Goal: Task Accomplishment & Management: Manage account settings

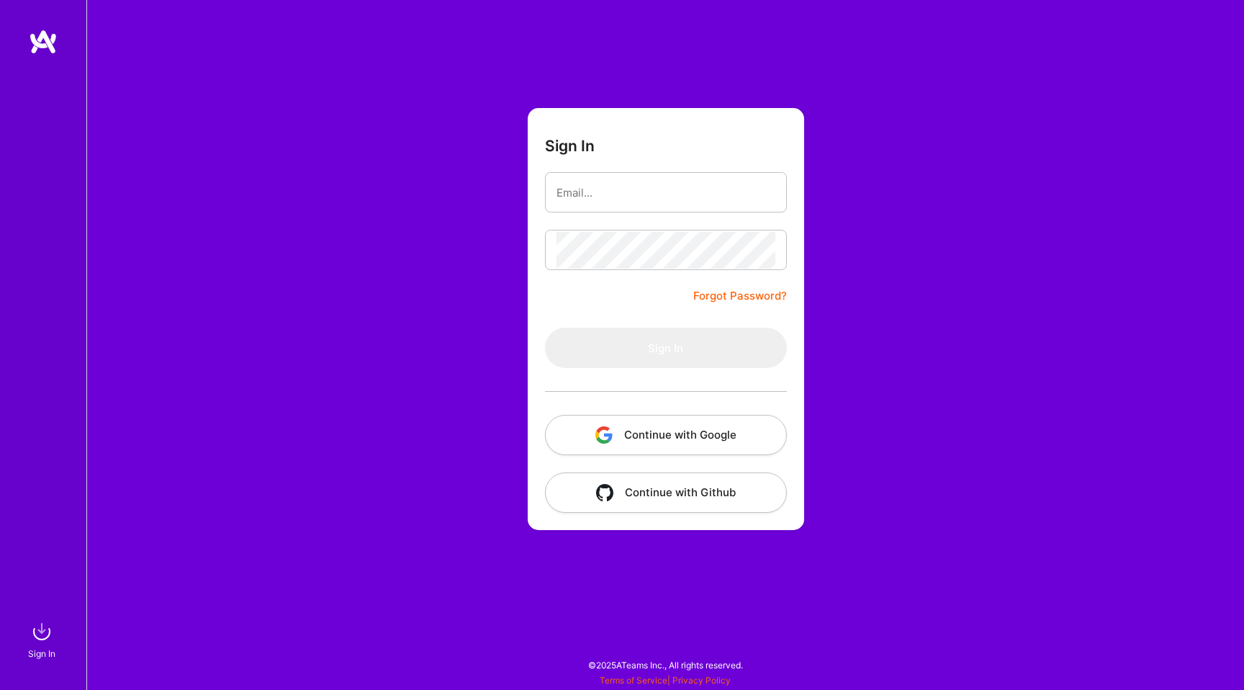
click at [599, 193] on input "email" at bounding box center [665, 192] width 219 height 37
click at [598, 193] on input "email" at bounding box center [665, 192] width 219 height 37
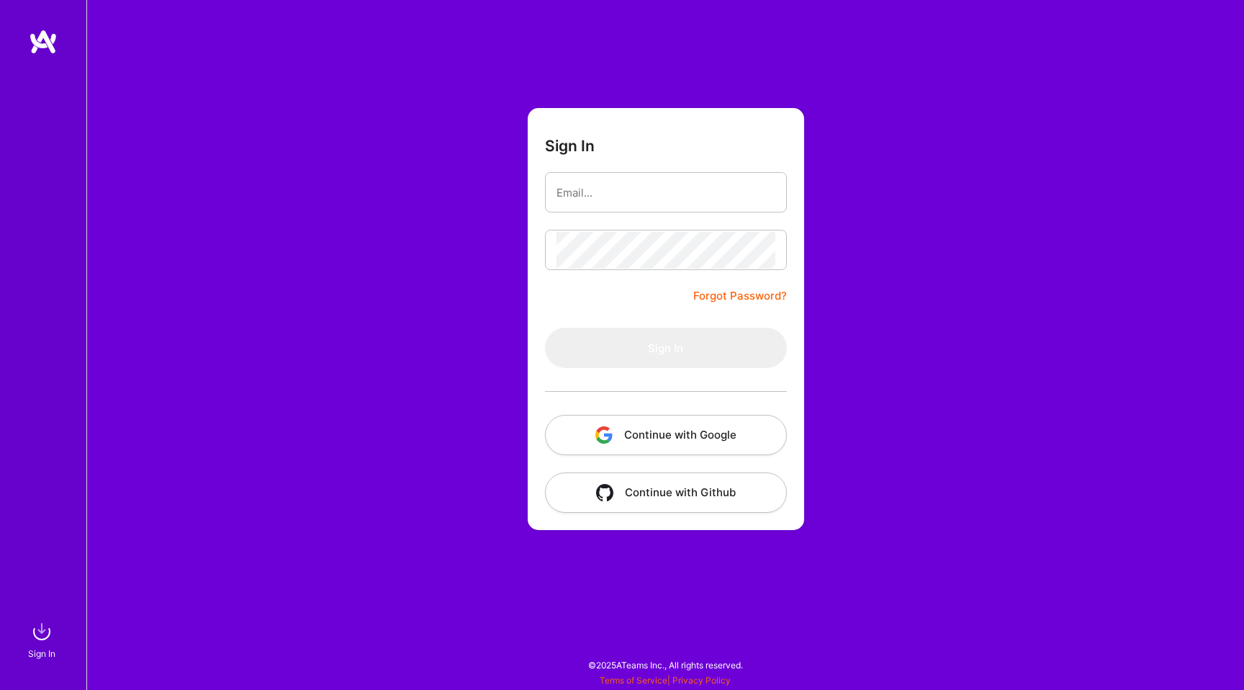
click at [598, 193] on input "email" at bounding box center [665, 192] width 219 height 37
type input "[EMAIL_ADDRESS][DOMAIN_NAME]"
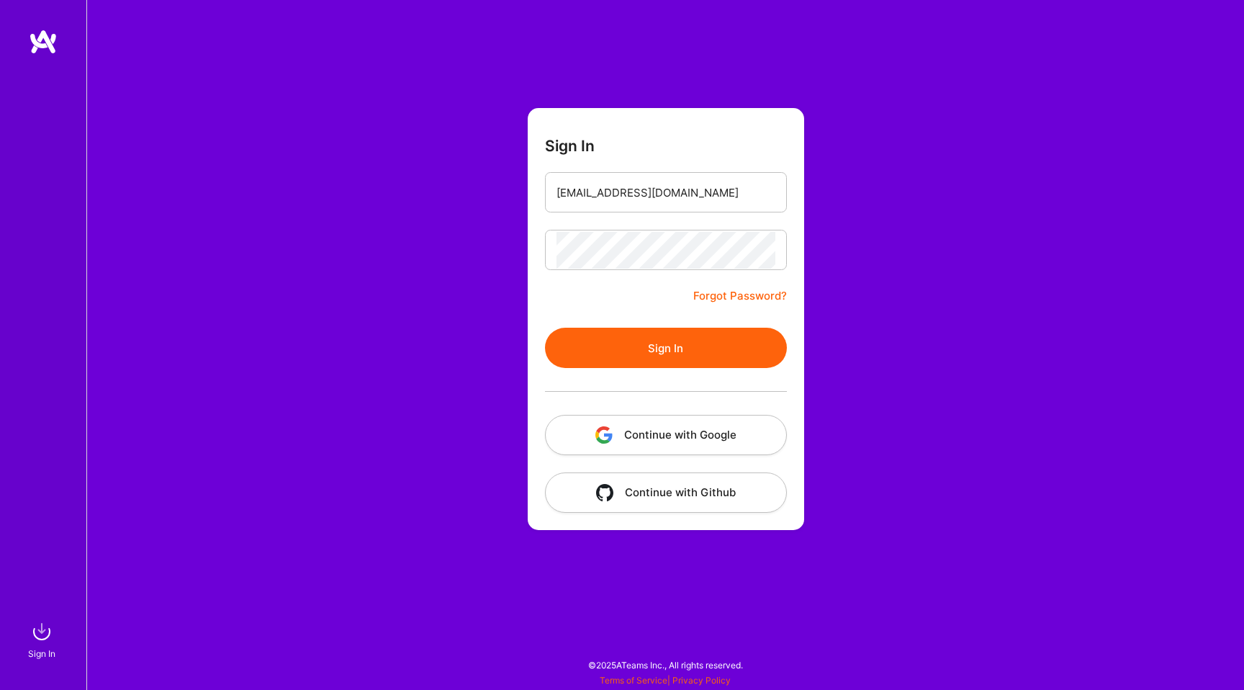
click at [649, 358] on button "Sign In" at bounding box center [666, 348] width 242 height 40
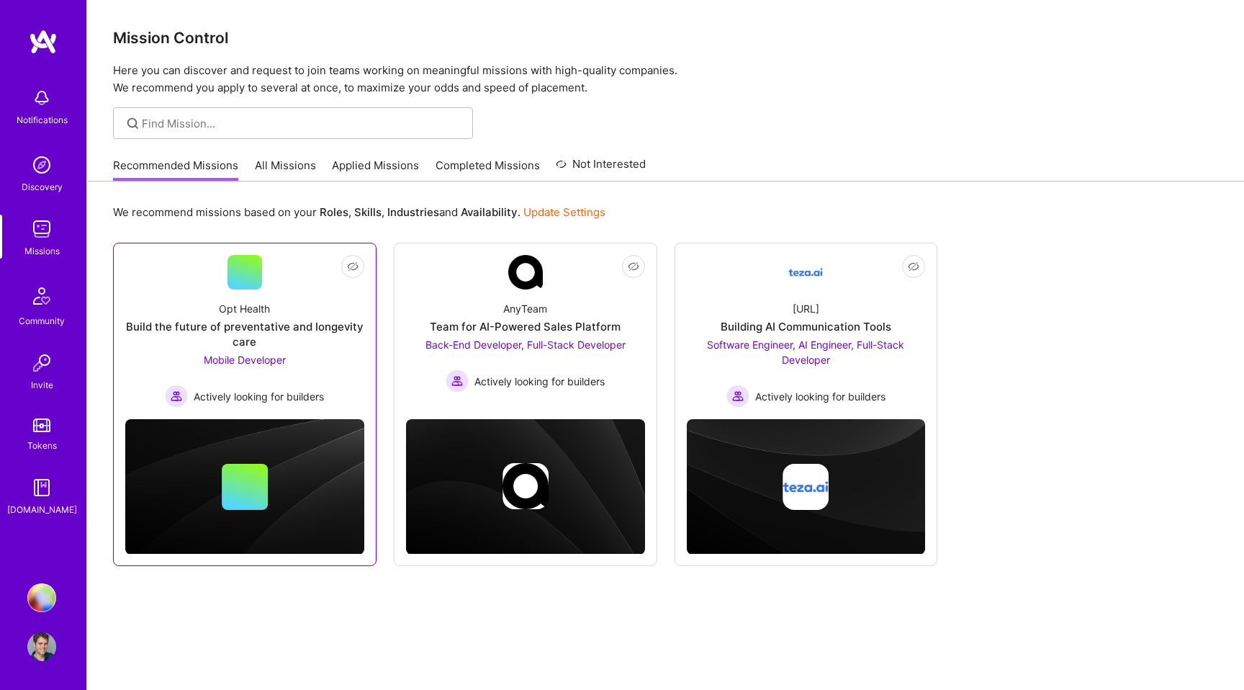
scroll to position [43, 0]
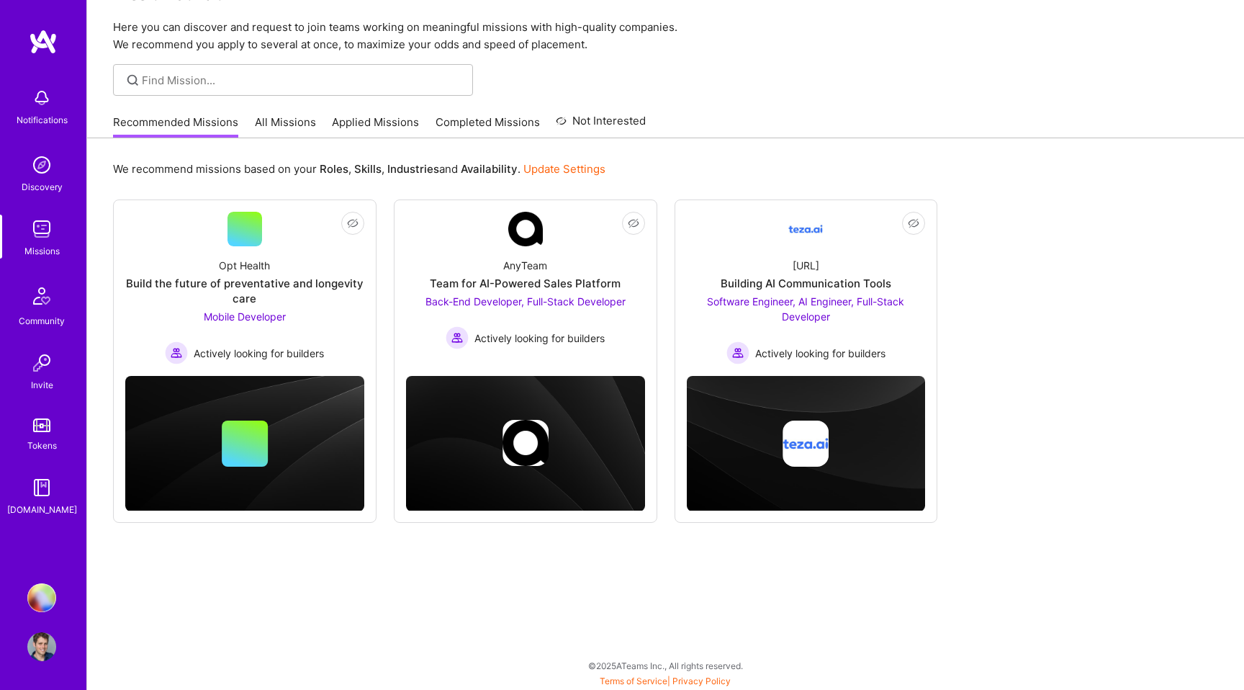
click at [40, 595] on img at bounding box center [41, 597] width 29 height 29
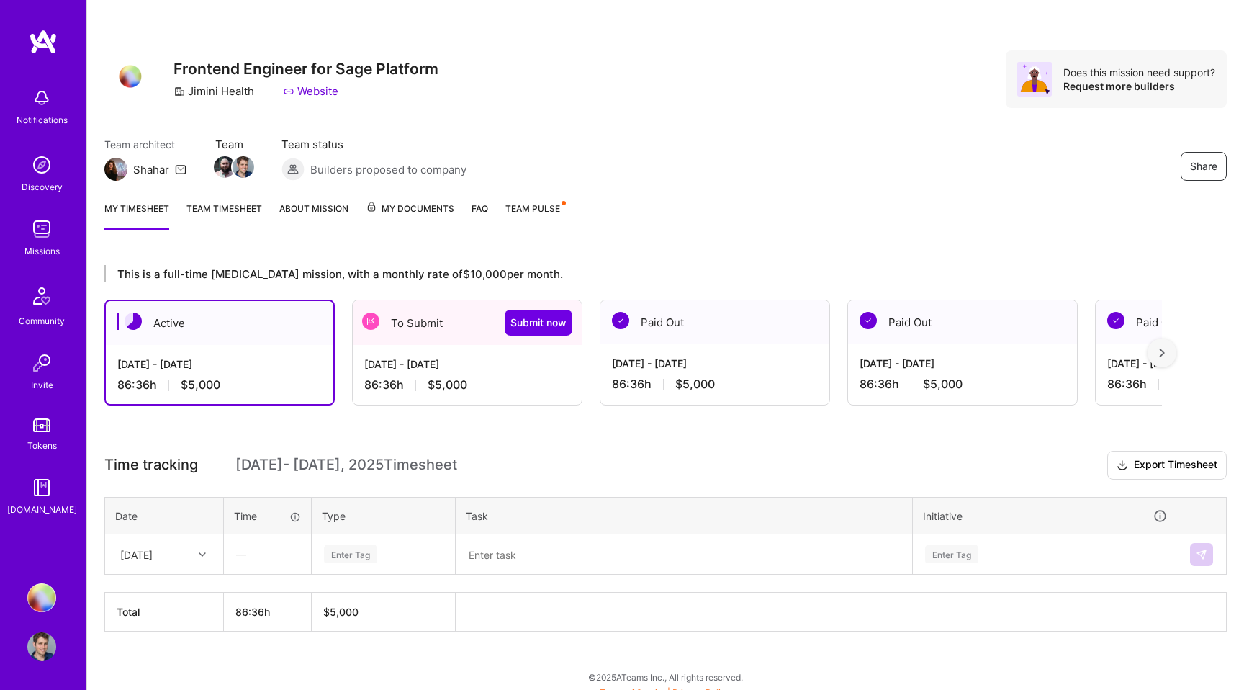
scroll to position [12, 0]
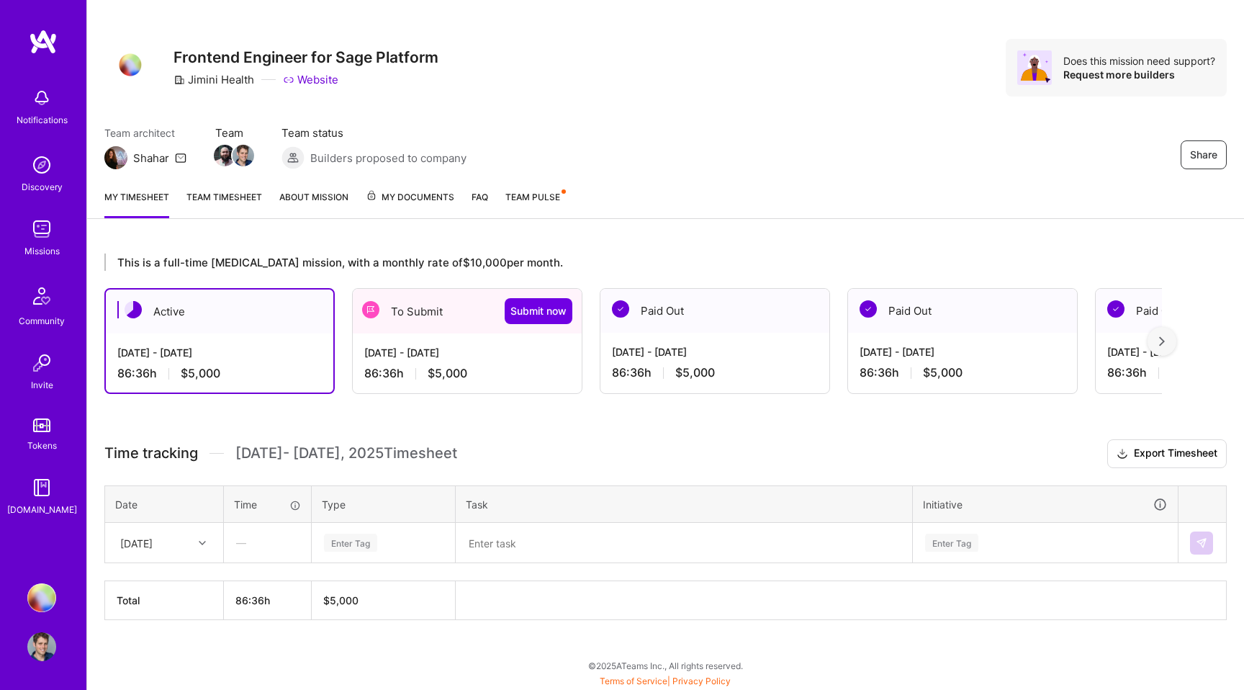
click at [463, 313] on div "To Submit Submit now" at bounding box center [467, 311] width 229 height 45
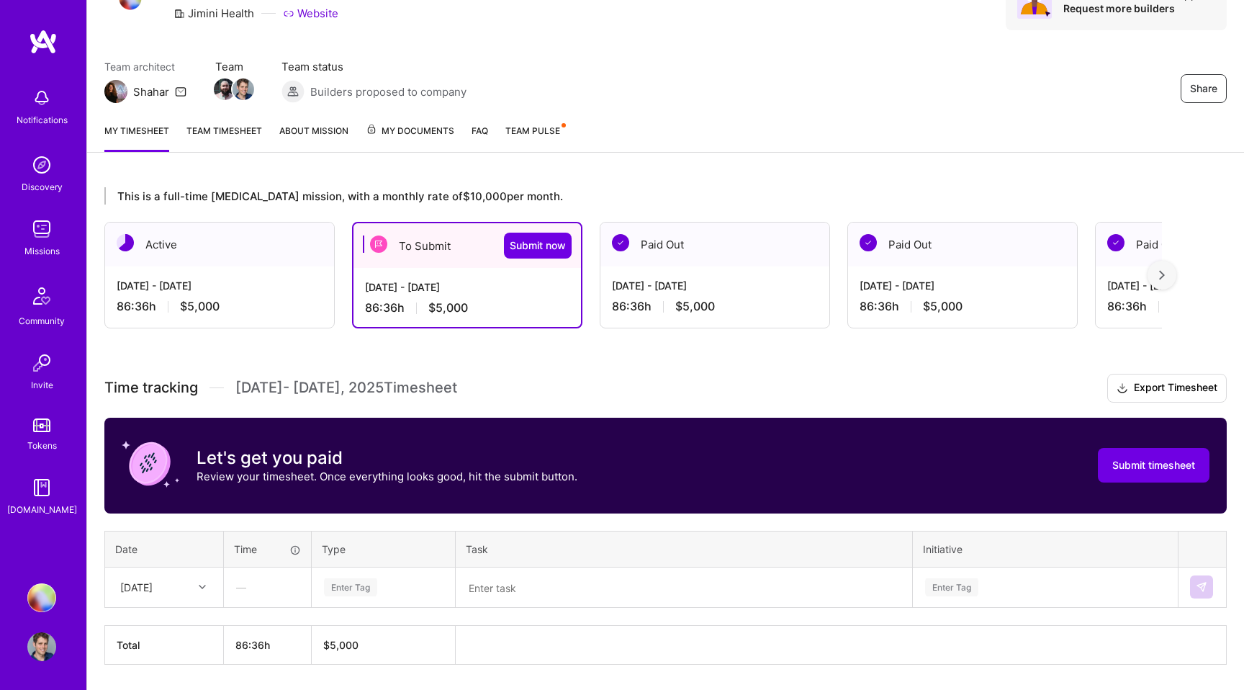
scroll to position [122, 0]
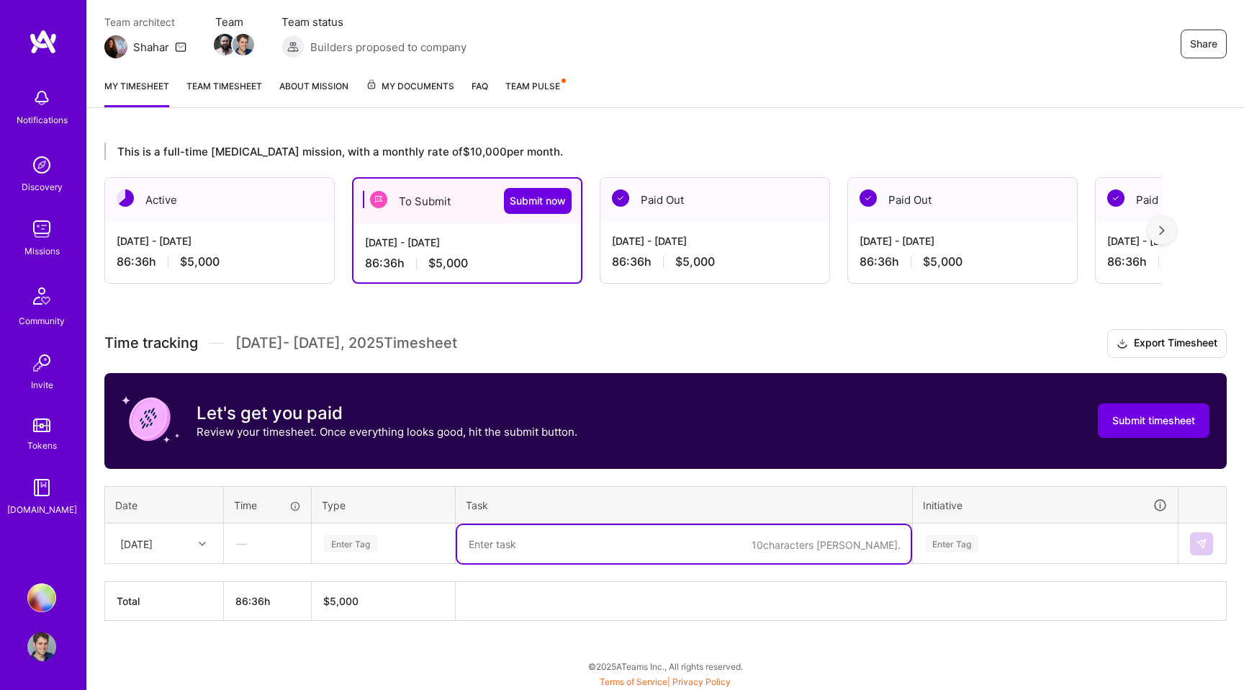
click at [528, 547] on textarea at bounding box center [684, 544] width 454 height 38
click at [501, 541] on textarea at bounding box center [684, 544] width 454 height 38
paste textarea "Implemented therapist temporary password onboarding state in Nexus with 4 commi…"
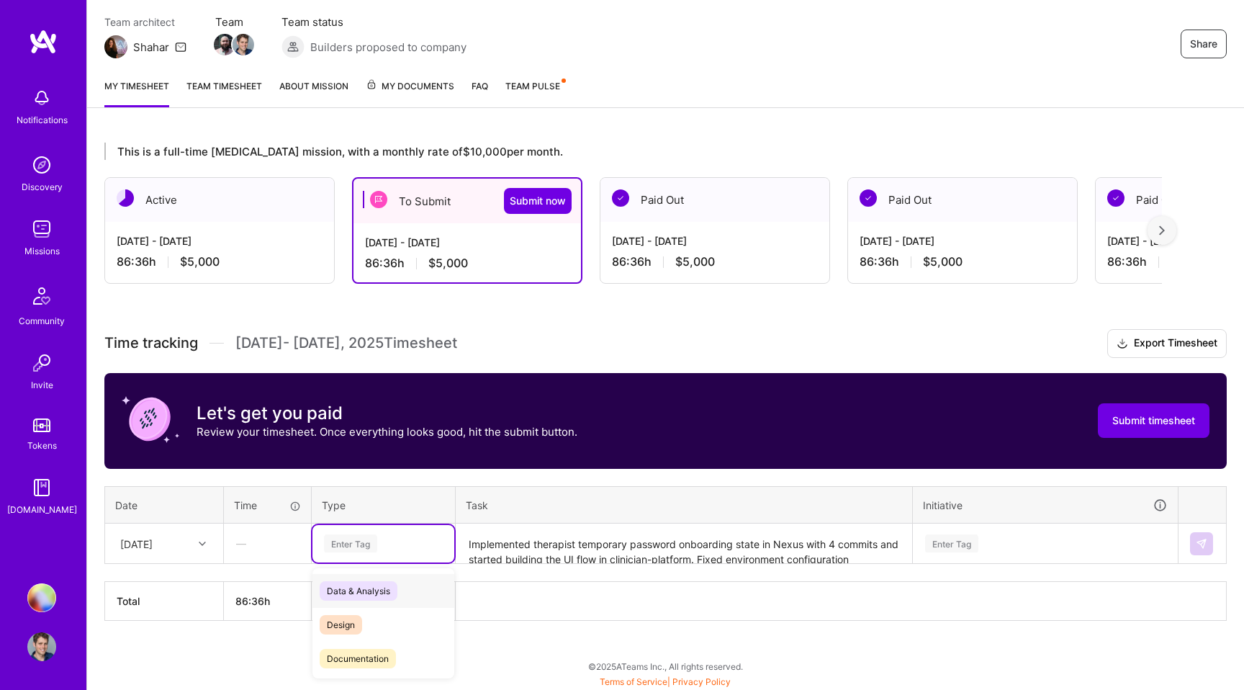
scroll to position [123, 0]
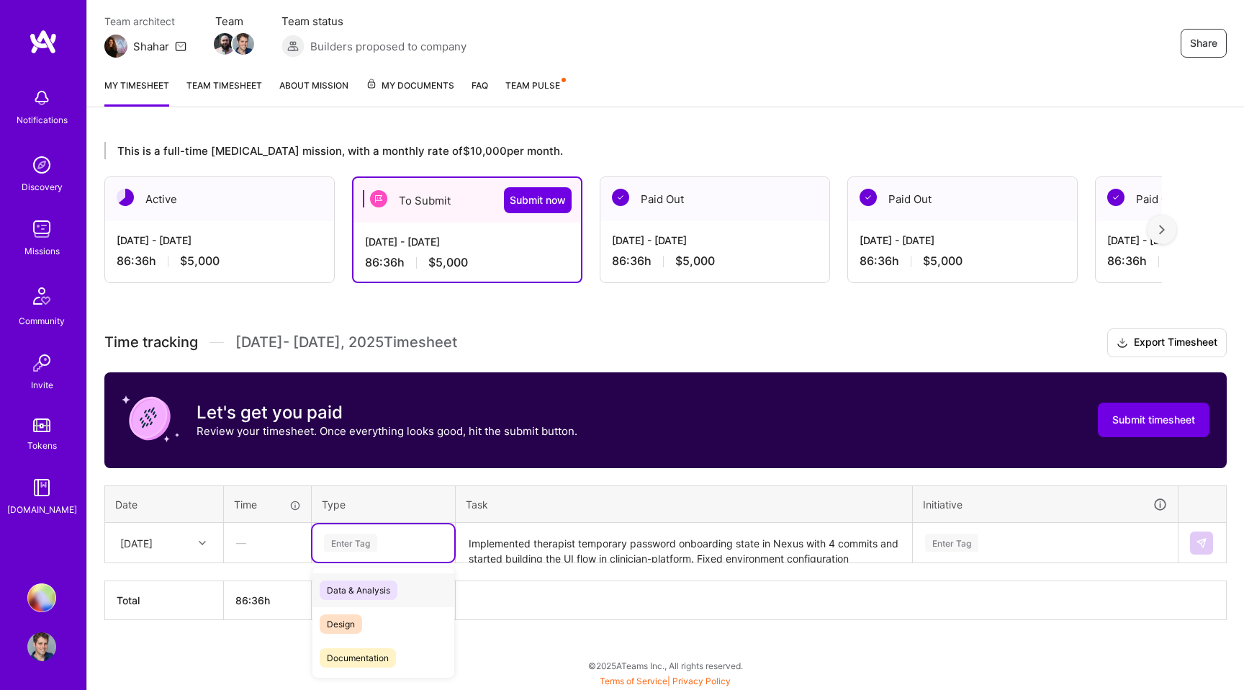
click at [373, 546] on div "Enter Tag" at bounding box center [350, 542] width 53 height 22
click at [358, 648] on span "Engineering" at bounding box center [351, 642] width 62 height 19
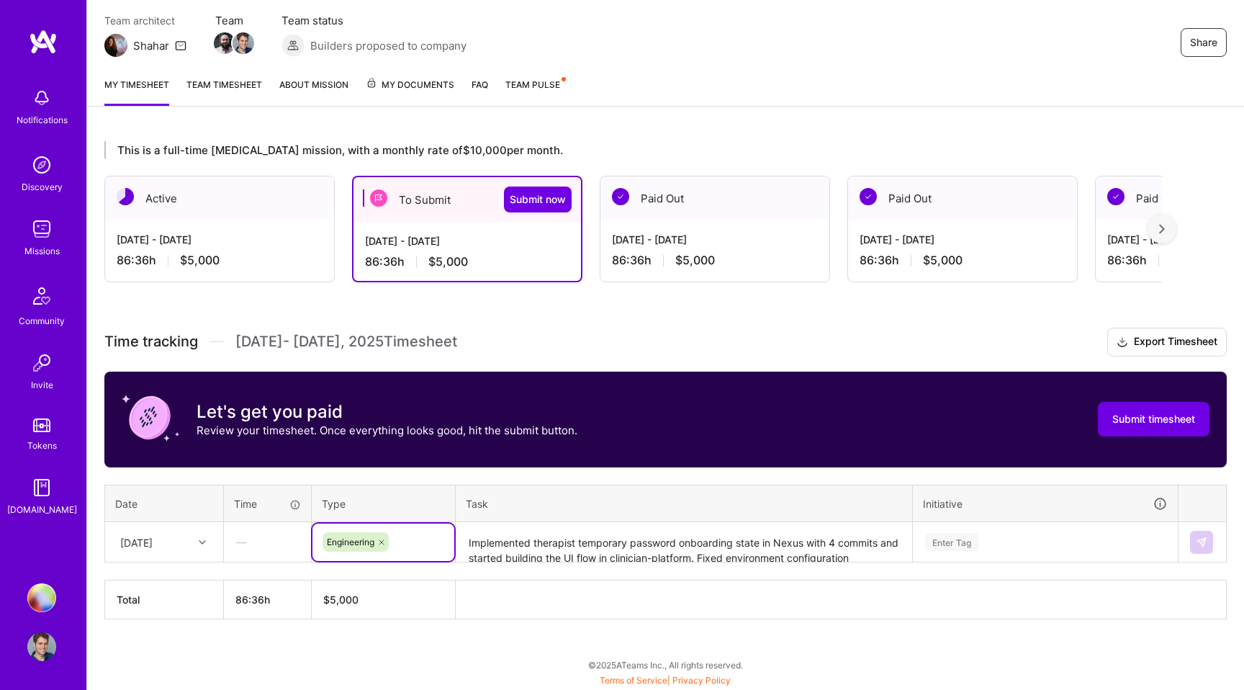
click at [947, 528] on div "Enter Tag" at bounding box center [1045, 541] width 263 height 37
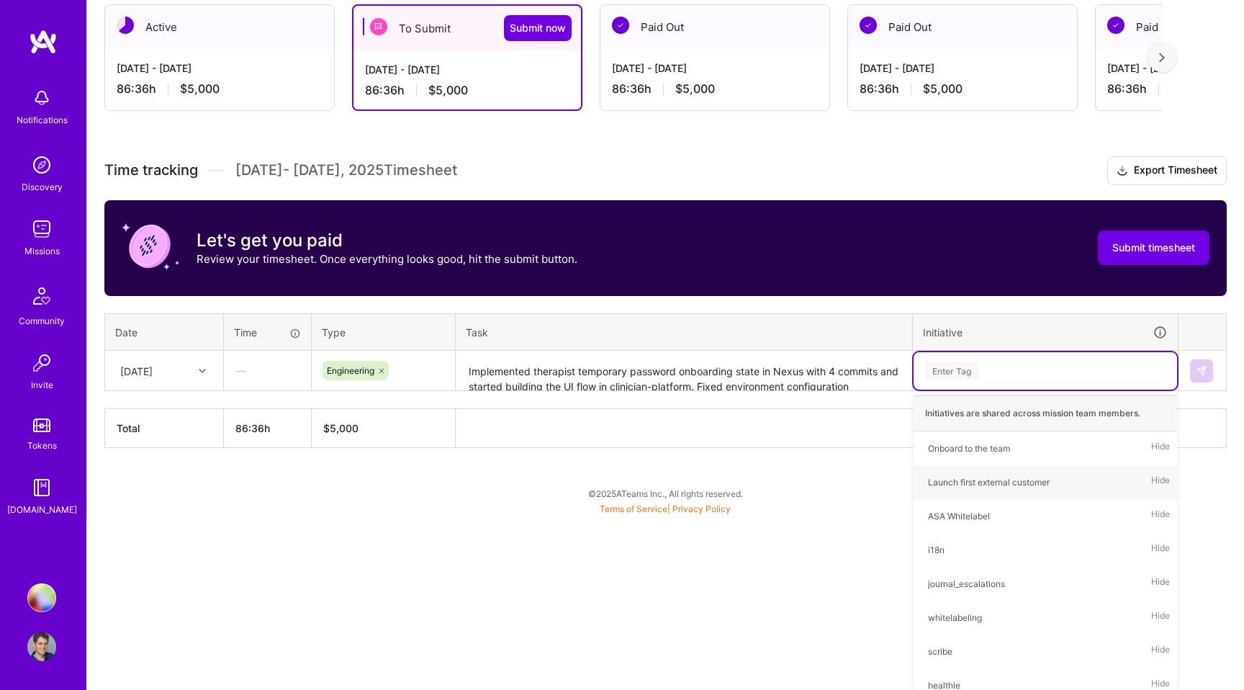
scroll to position [123, 0]
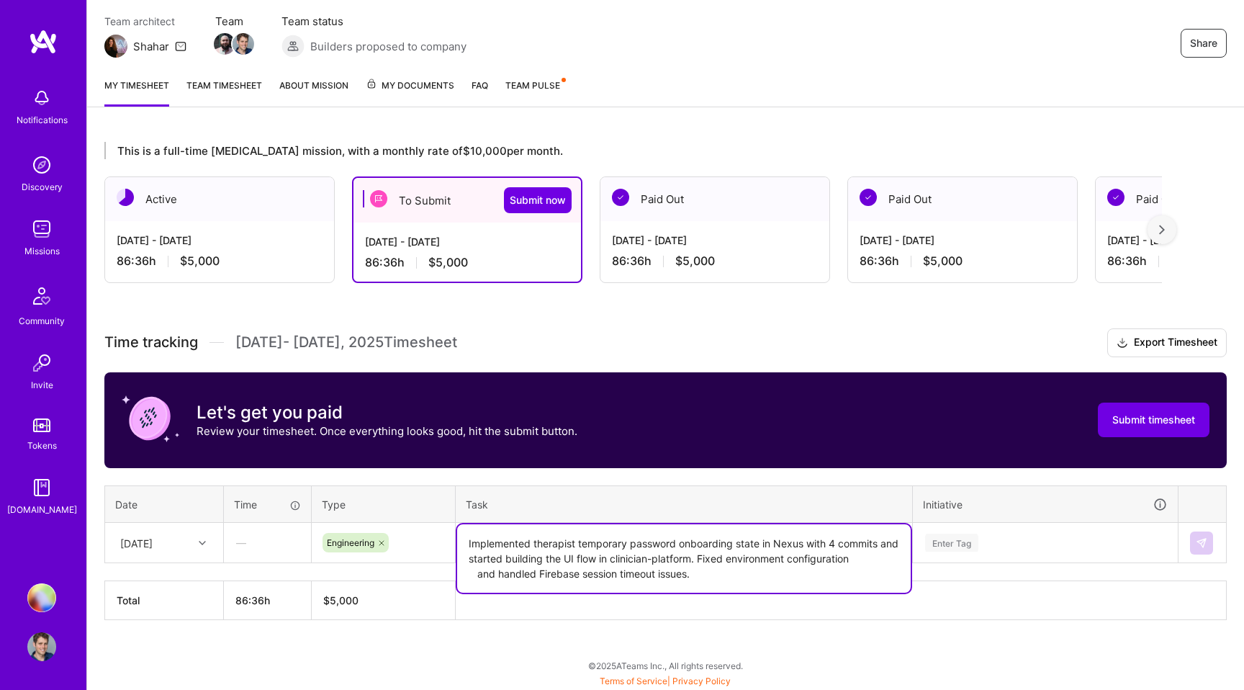
drag, startPoint x: 757, startPoint y: 369, endPoint x: 762, endPoint y: 405, distance: 36.3
click at [762, 405] on div "Time tracking [DATE] - [DATE] Timesheet Export Timesheet Let's get you paid Rev…" at bounding box center [665, 474] width 1122 height 292
click at [711, 567] on textarea "Implemented therapist temporary password onboarding state in Nexus with 4 commi…" at bounding box center [684, 558] width 454 height 68
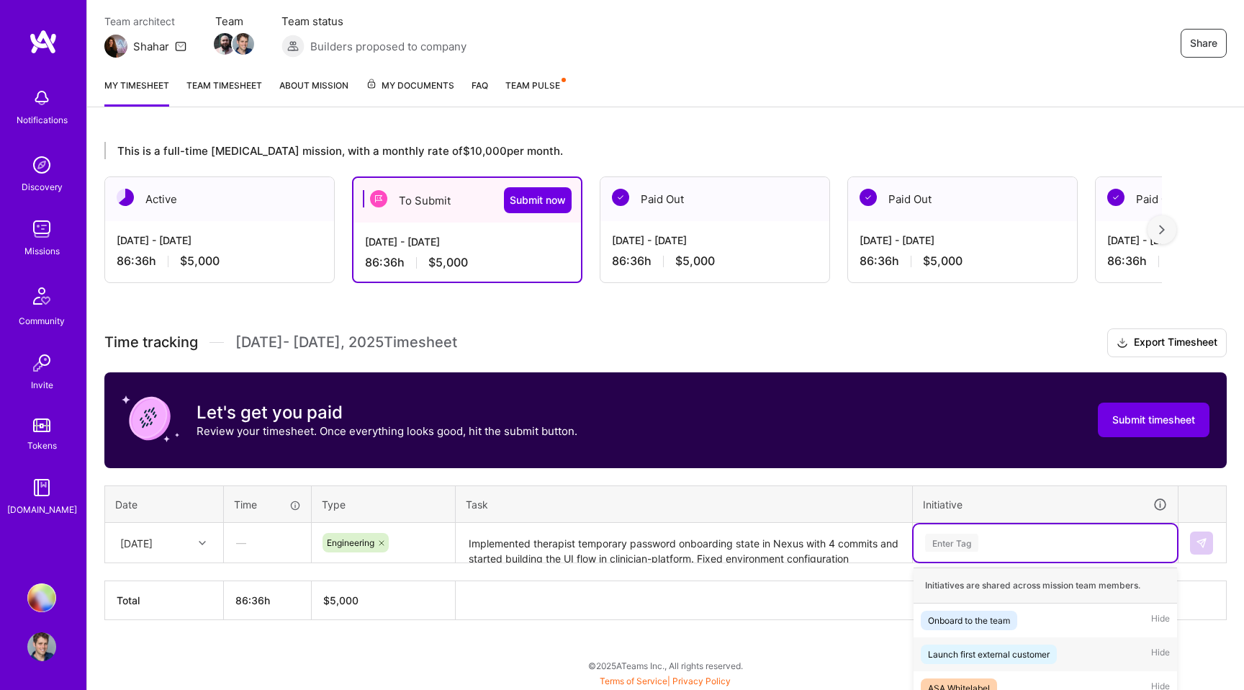
scroll to position [295, 0]
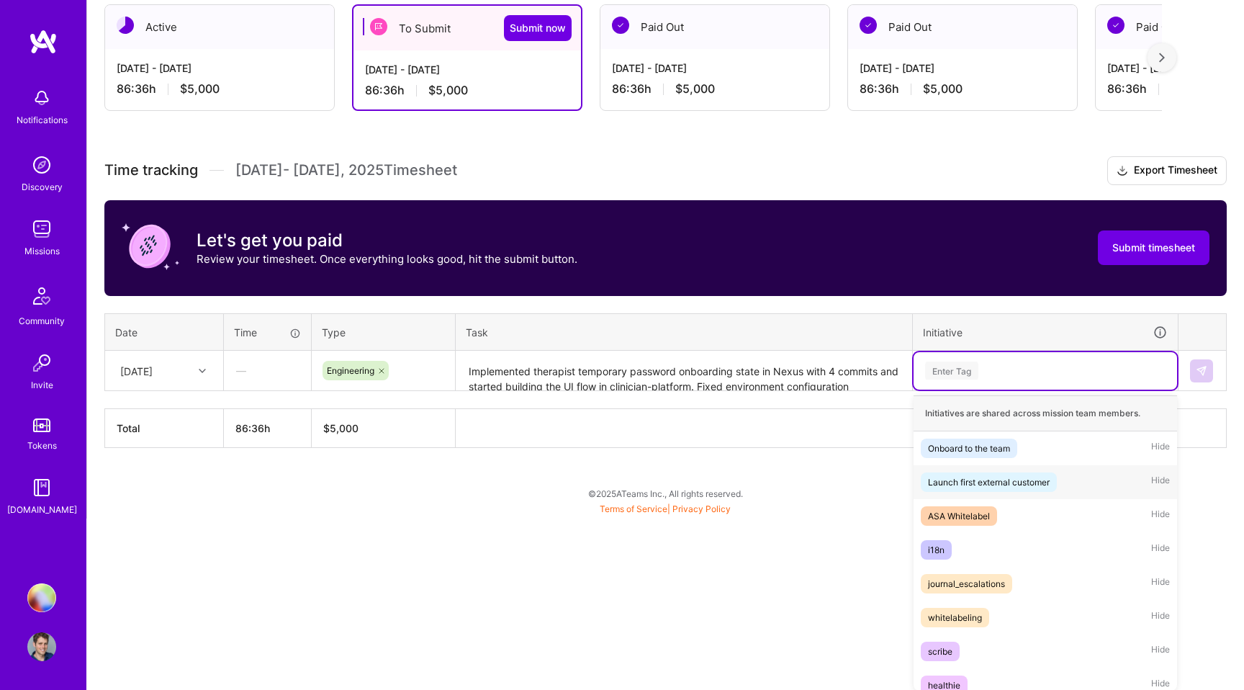
click at [947, 389] on div "option Launch first external customer focused, 2 of 16. 16 results available. U…" at bounding box center [1045, 370] width 263 height 37
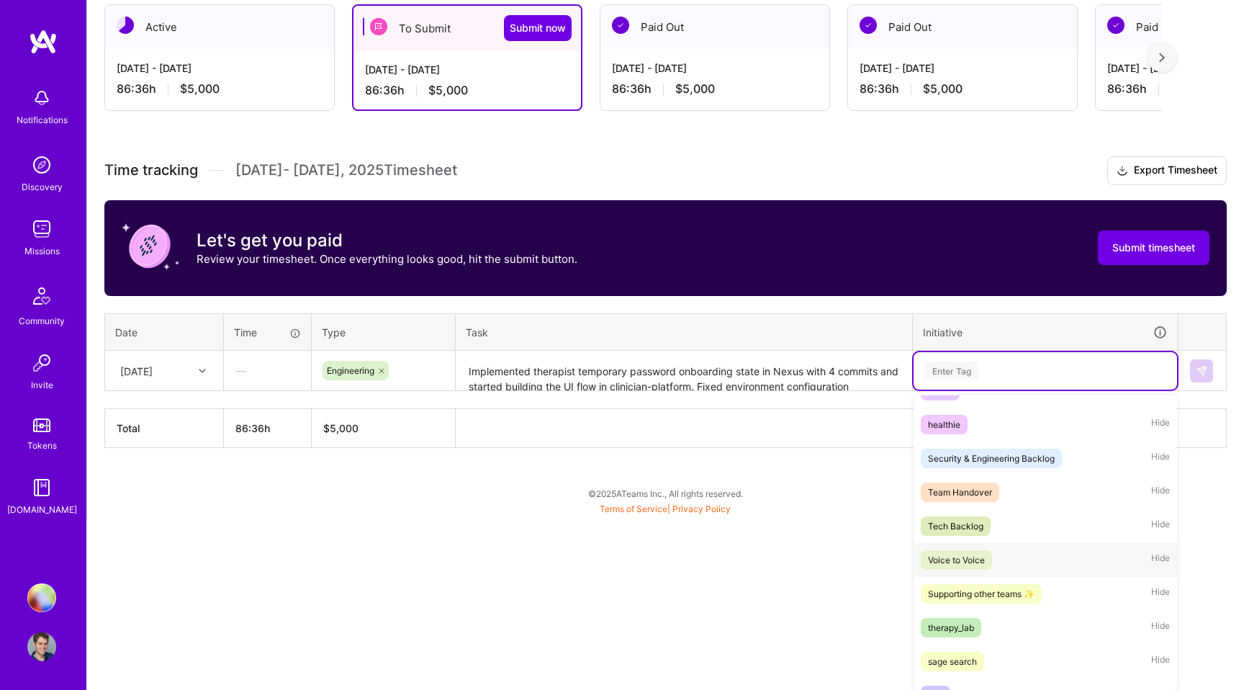
scroll to position [257, 0]
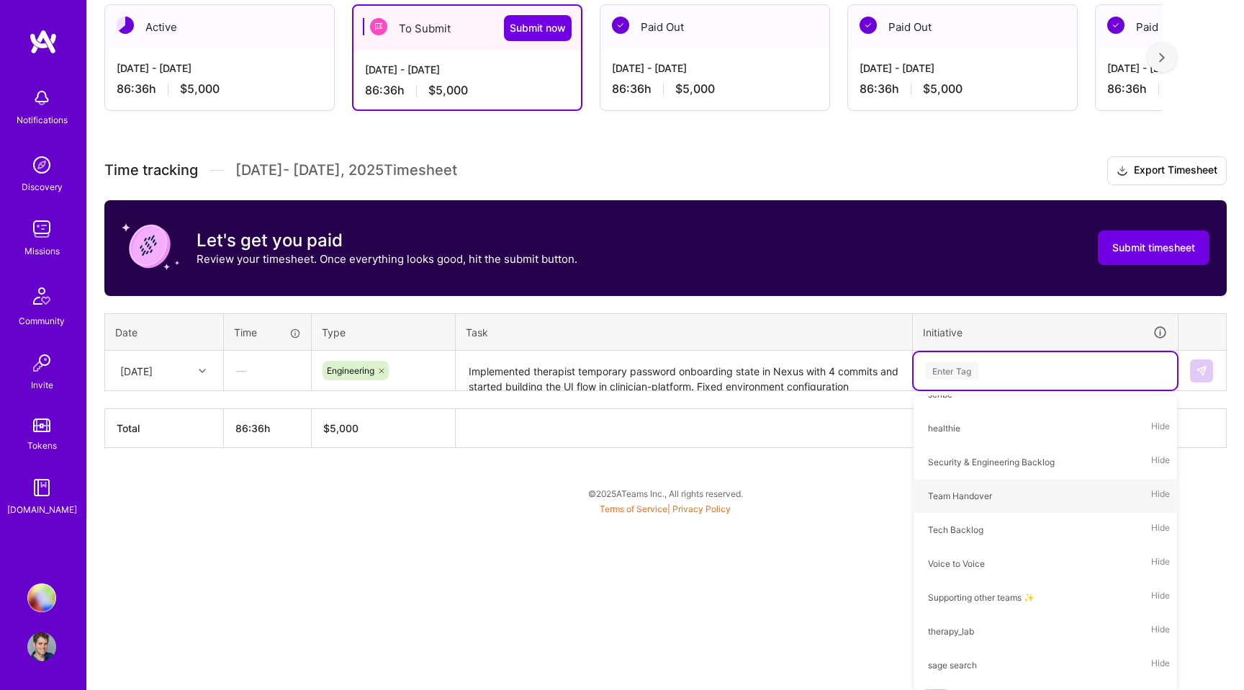
click at [783, 376] on div "Time tracking [DATE] - [DATE] Timesheet Export Timesheet Let's get you paid Rev…" at bounding box center [665, 302] width 1122 height 292
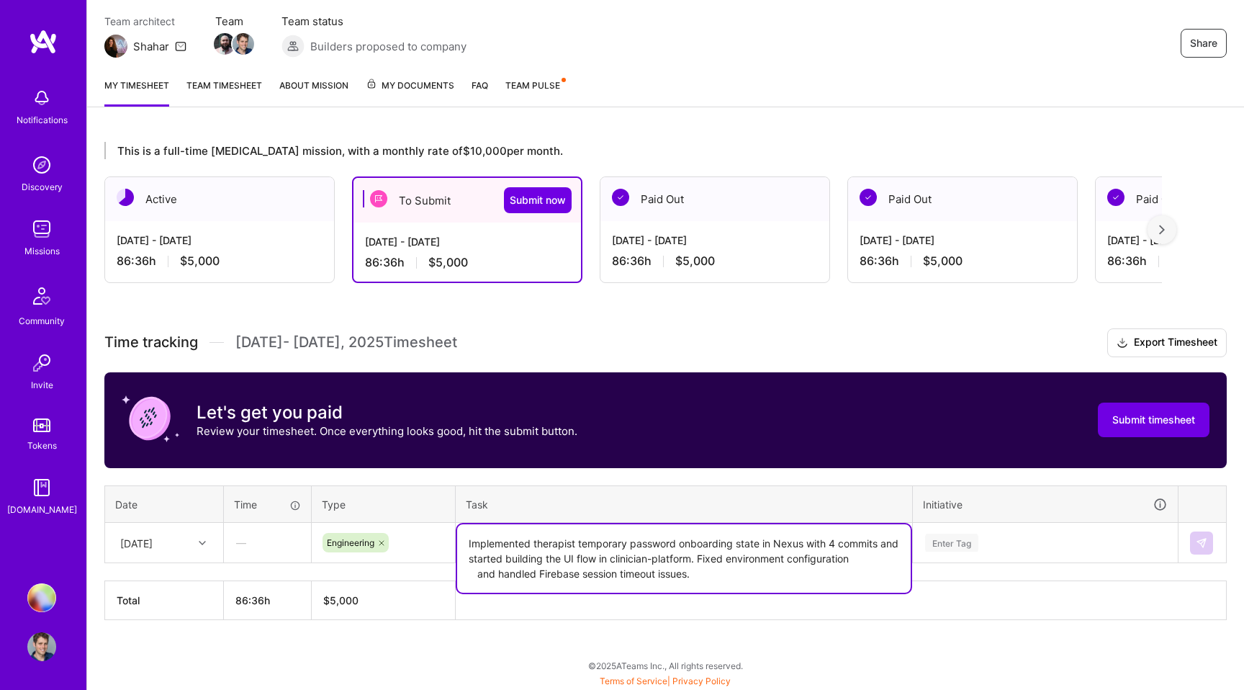
drag, startPoint x: 716, startPoint y: 577, endPoint x: 721, endPoint y: 558, distance: 19.2
click at [721, 558] on textarea "Implemented therapist temporary password onboarding state in Nexus with 4 commi…" at bounding box center [684, 558] width 454 height 68
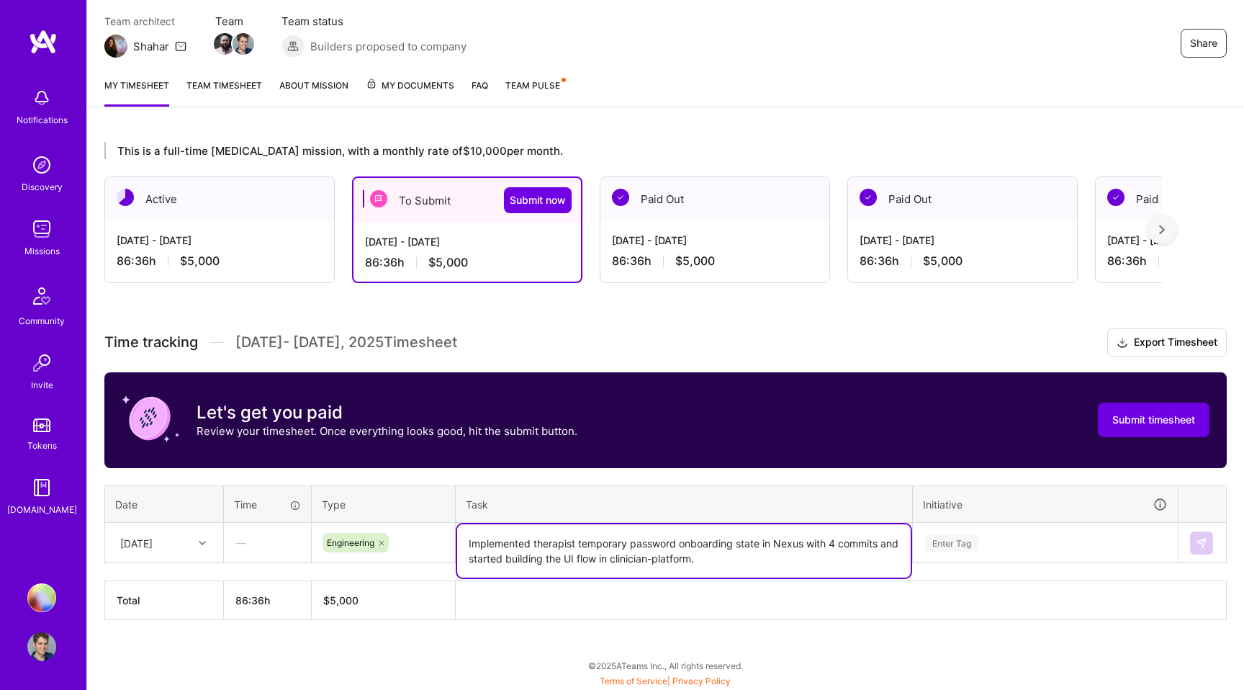
drag, startPoint x: 749, startPoint y: 559, endPoint x: 809, endPoint y: 546, distance: 62.0
click at [809, 546] on textarea "Implemented therapist temporary password onboarding state in Nexus with 4 commi…" at bounding box center [684, 550] width 454 height 53
click at [800, 549] on textarea "Implemented therapist temporary password onboarding state in Nexus with 4 commi…" at bounding box center [684, 550] width 454 height 53
drag, startPoint x: 853, startPoint y: 541, endPoint x: 893, endPoint y: 541, distance: 39.6
click at [893, 541] on textarea "Implemented therapist temporary password onboarding state in Nexus with 4 commi…" at bounding box center [684, 550] width 454 height 53
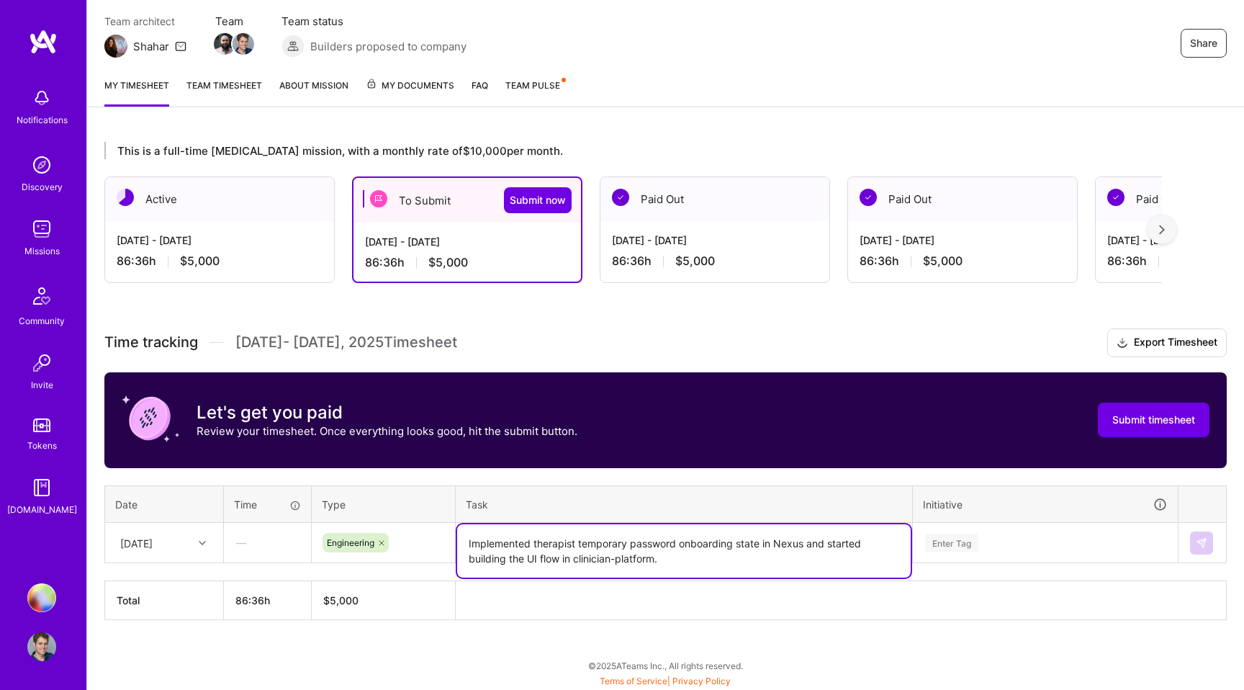
type textarea "Implemented therapist temporary password onboarding state in Nexus and started …"
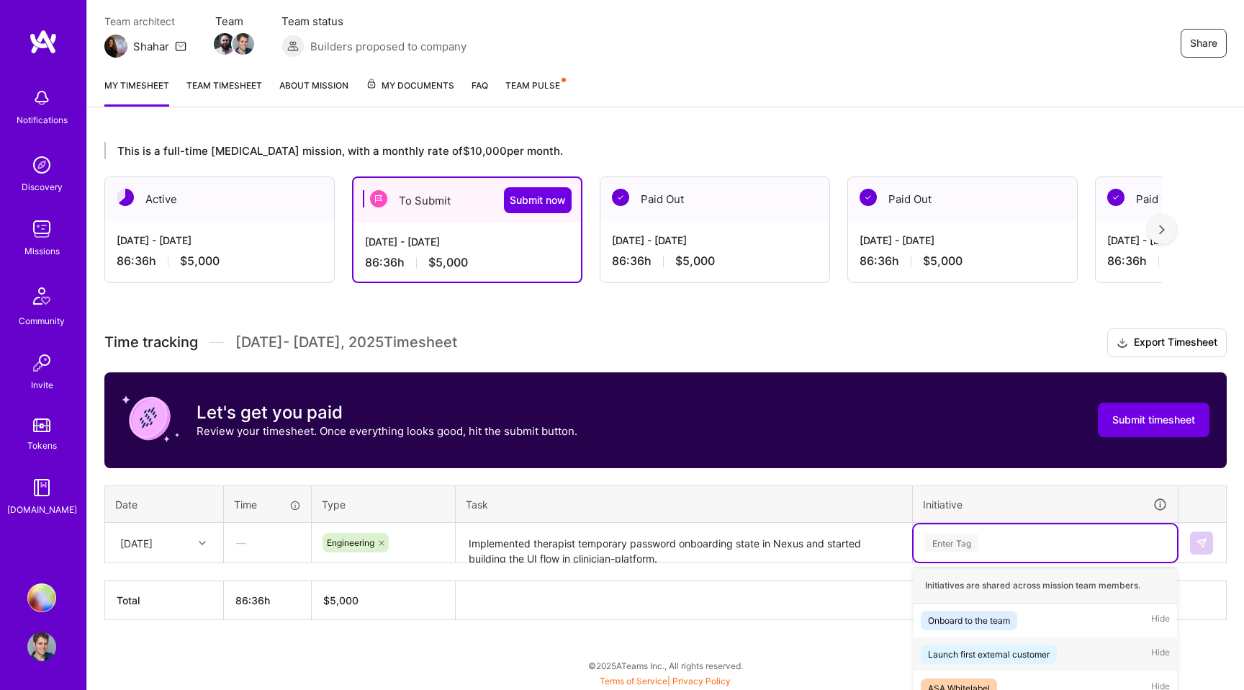
scroll to position [295, 0]
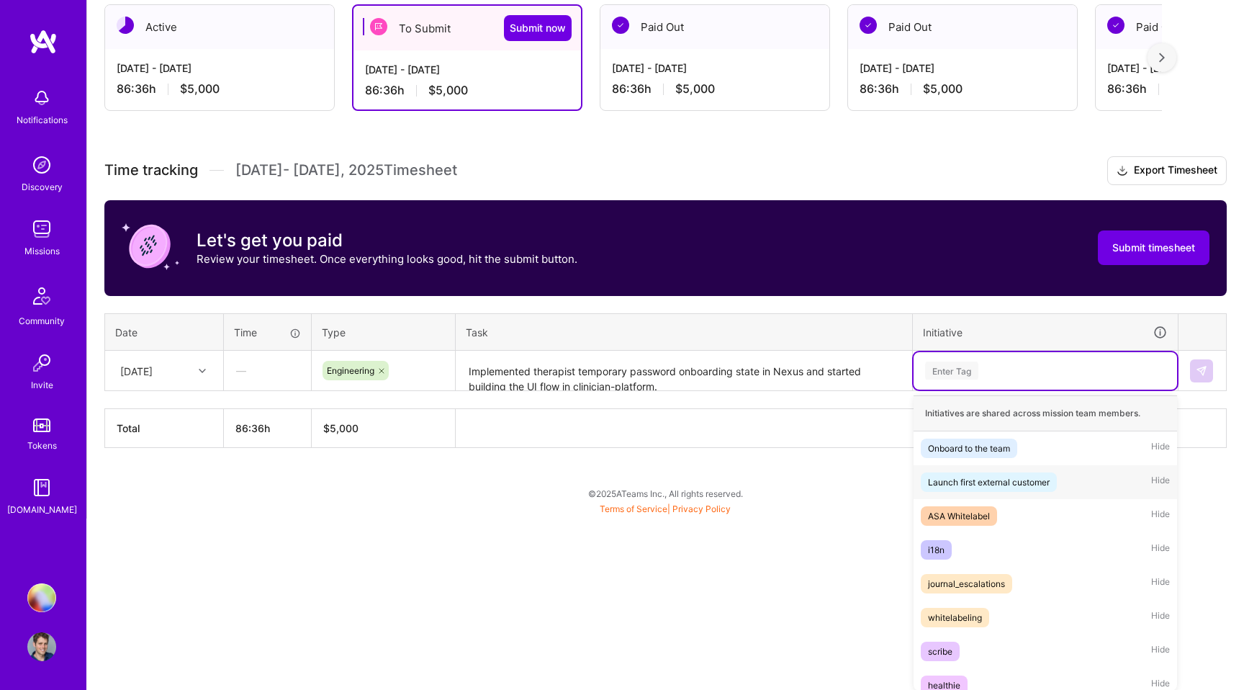
click at [957, 389] on div "option Launch first external customer focused, 2 of 16. 16 results available. U…" at bounding box center [1045, 370] width 263 height 37
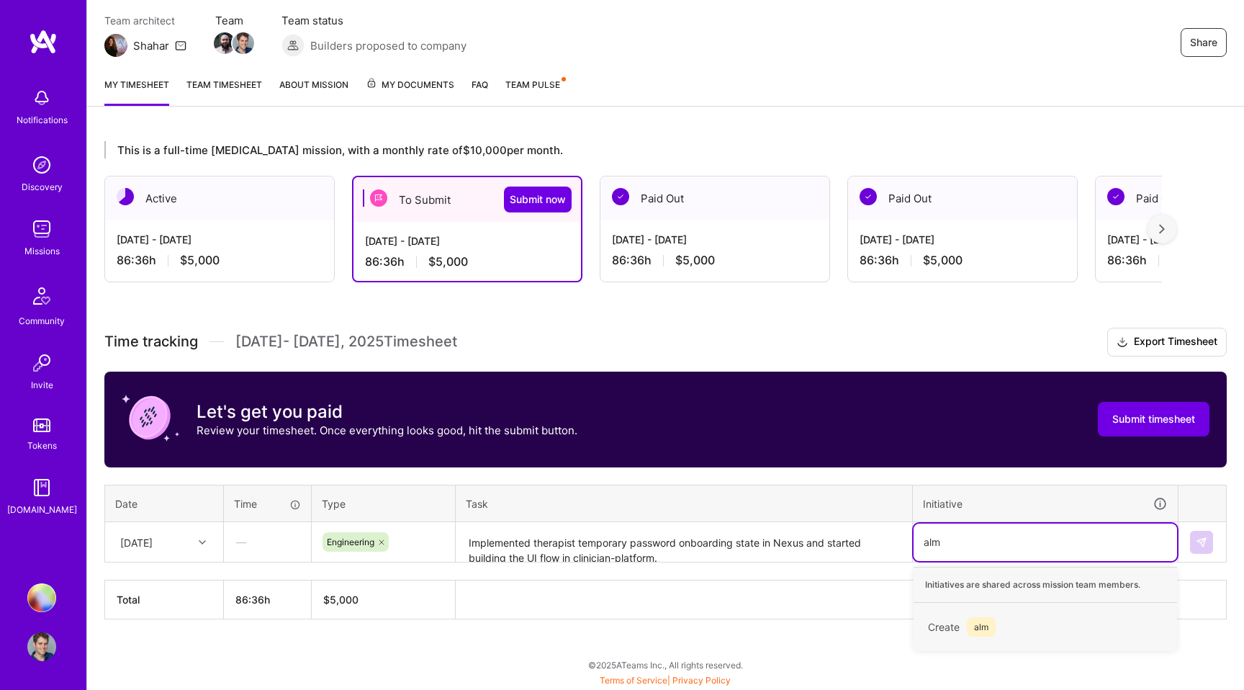
scroll to position [123, 0]
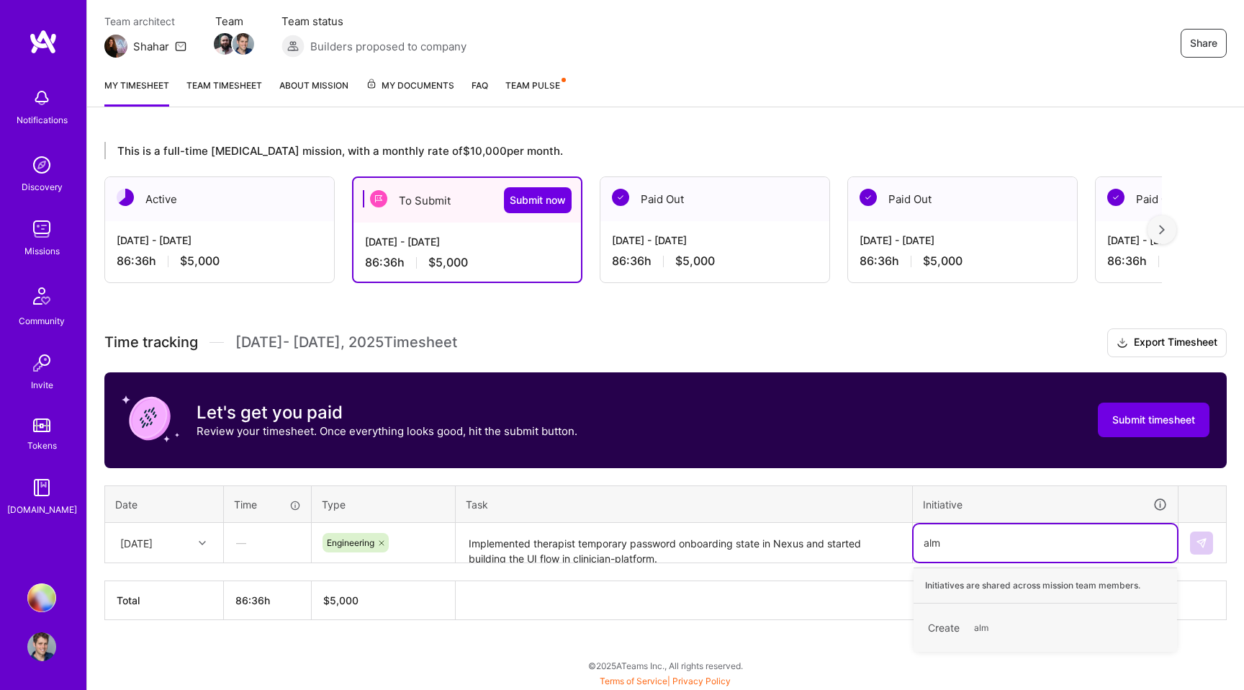
type input "[PERSON_NAME]"
click at [957, 633] on div "Create [PERSON_NAME]" at bounding box center [1045, 627] width 249 height 34
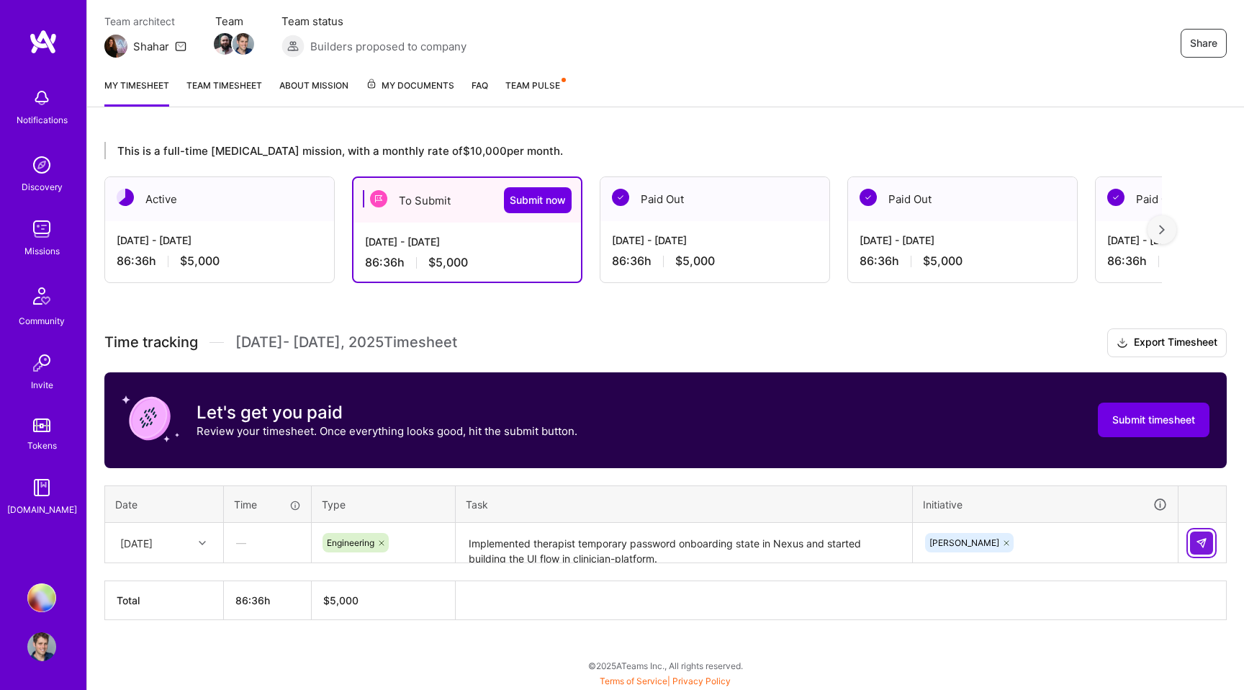
click at [1193, 540] on button at bounding box center [1201, 542] width 23 height 23
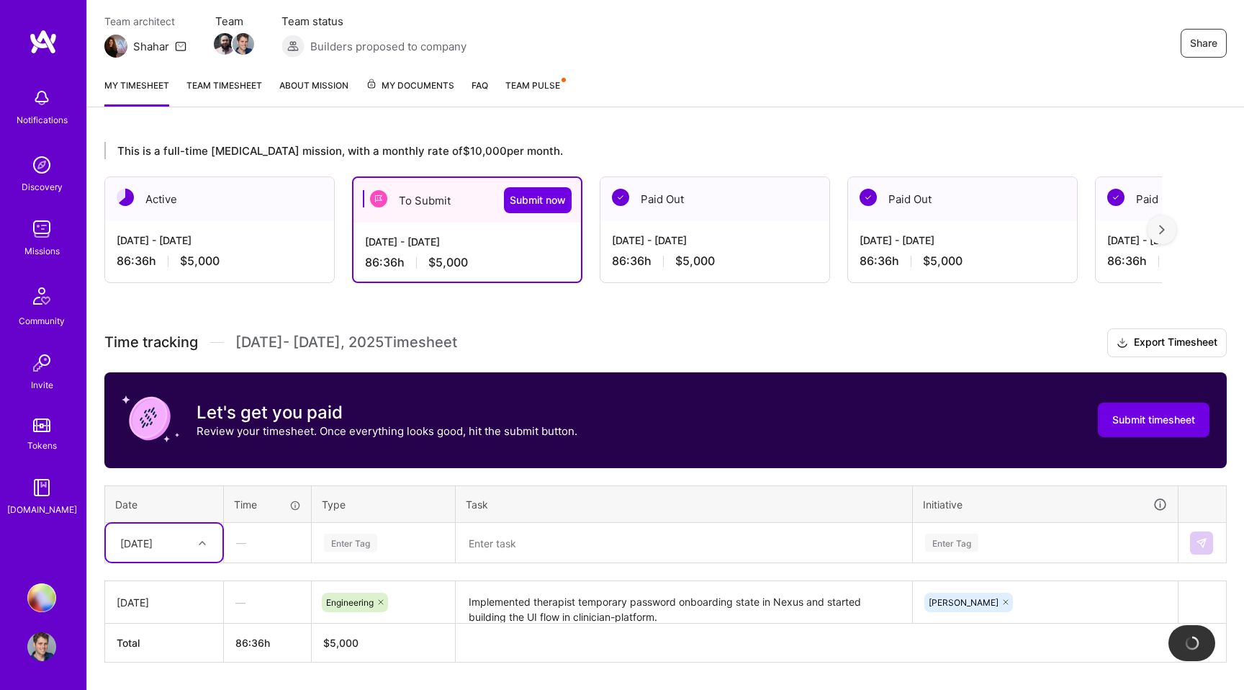
scroll to position [166, 0]
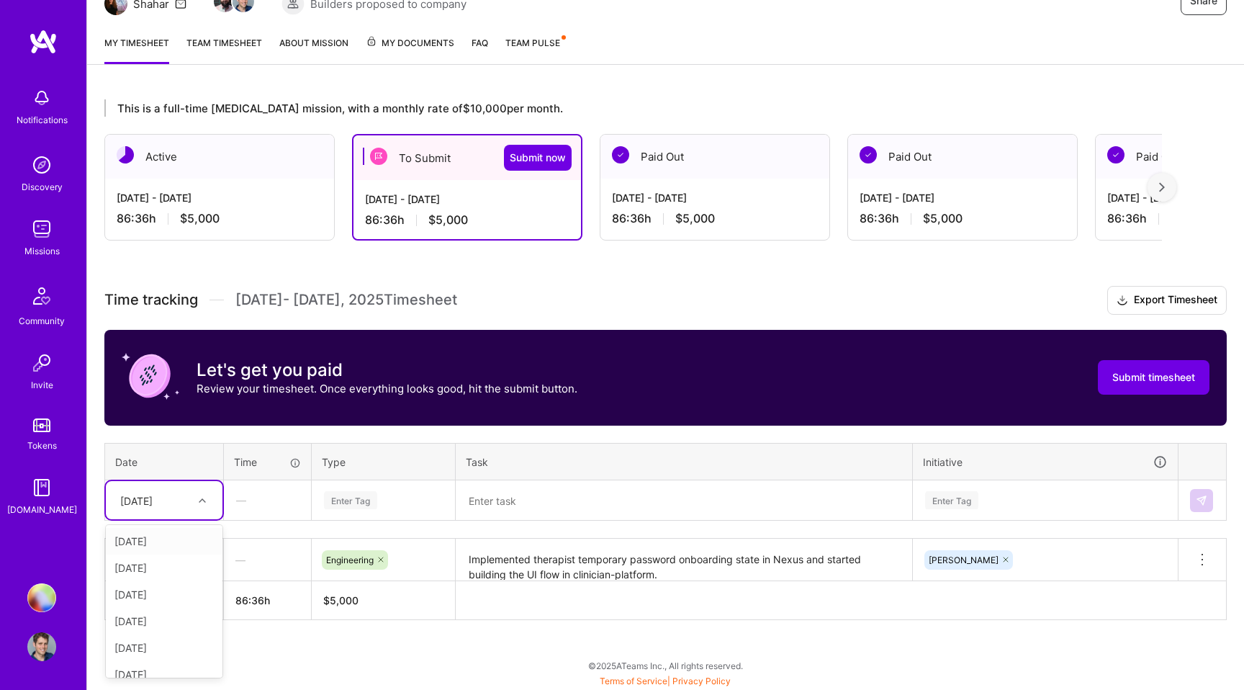
click at [215, 499] on div at bounding box center [204, 500] width 22 height 19
click at [166, 538] on div "[DATE]" at bounding box center [164, 541] width 117 height 27
click at [379, 496] on div "Enter Tag" at bounding box center [384, 500] width 122 height 18
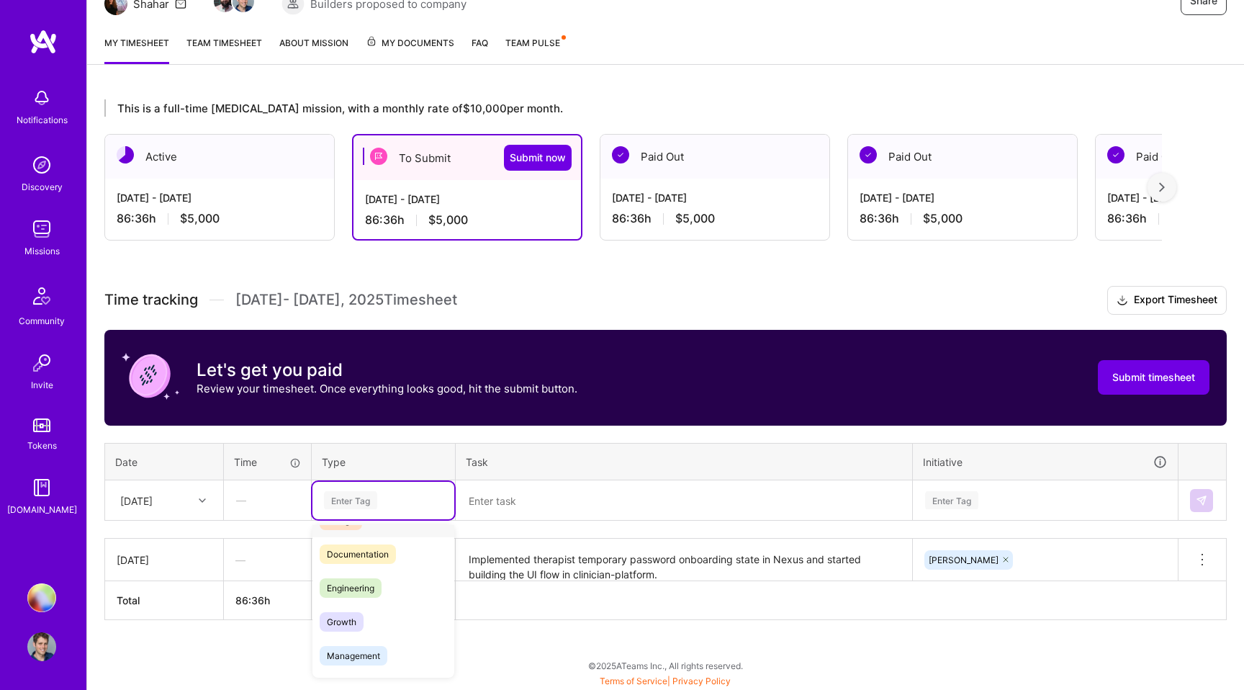
scroll to position [66, 0]
click at [364, 585] on span "Engineering" at bounding box center [351, 583] width 62 height 19
click at [550, 504] on textarea at bounding box center [684, 501] width 454 height 38
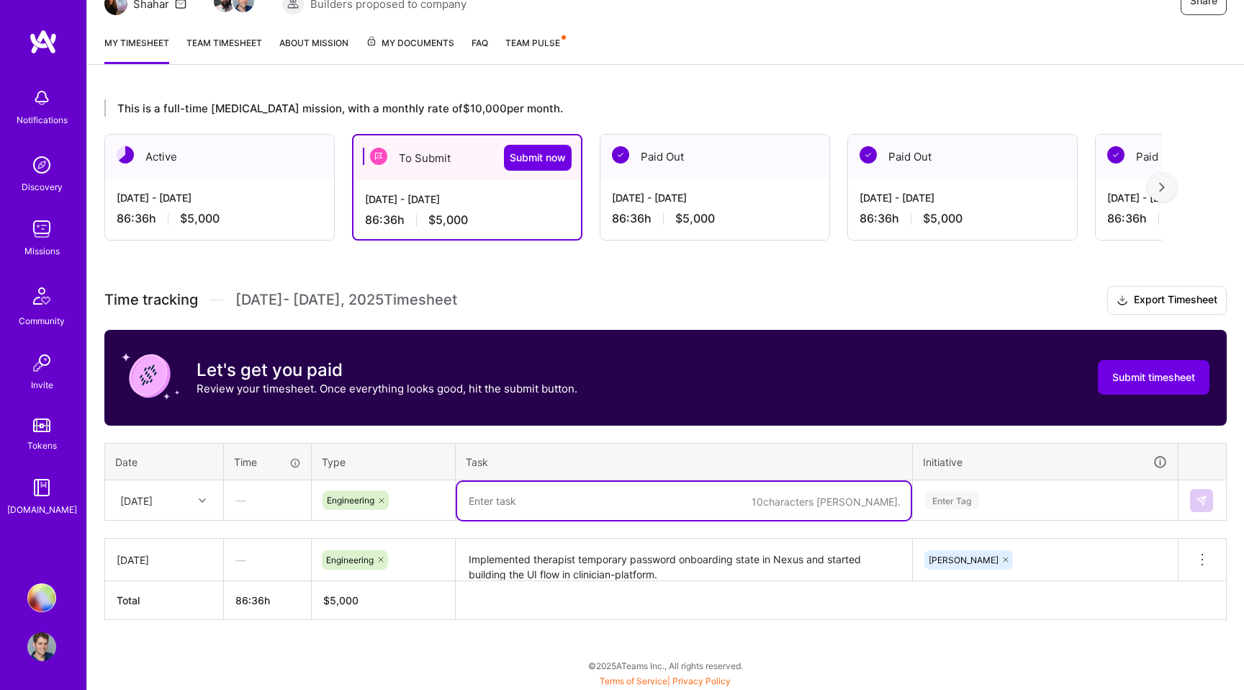
click at [489, 504] on textarea at bounding box center [684, 501] width 454 height 38
paste textarea "Addressed PR feedback for the therapist onboarding feature with 3 commits focus…"
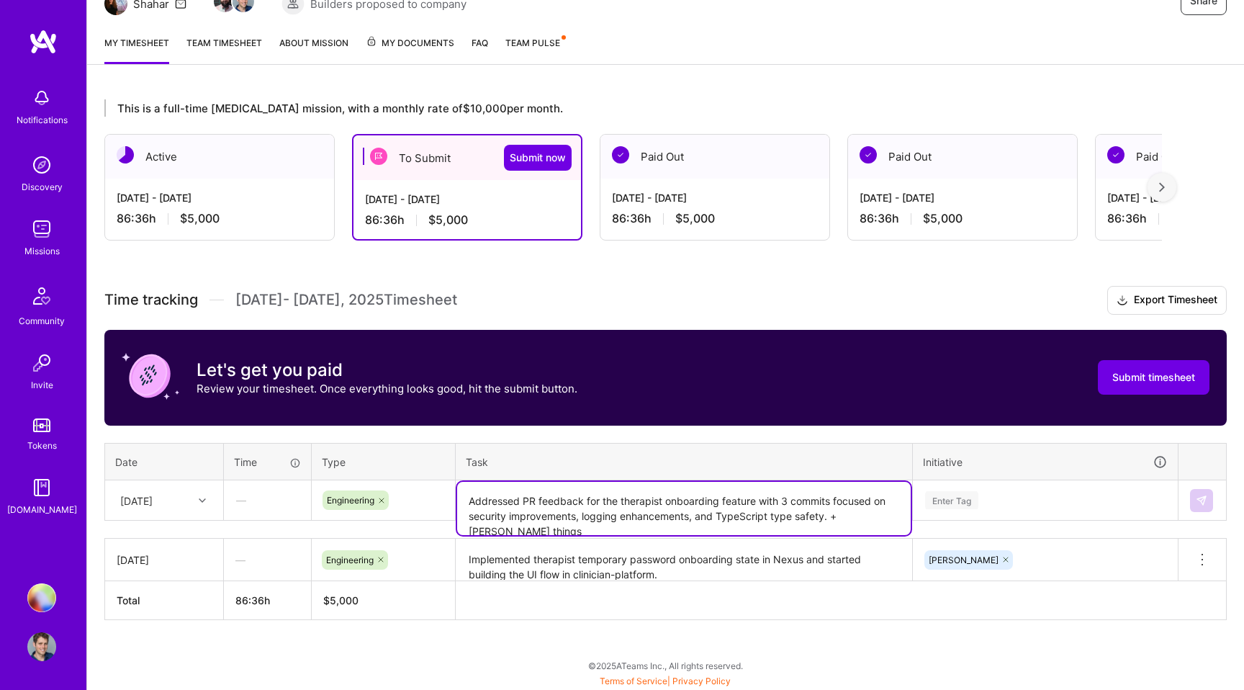
type textarea "Addressed PR feedback for the therapist onboarding feature with 3 commits focus…"
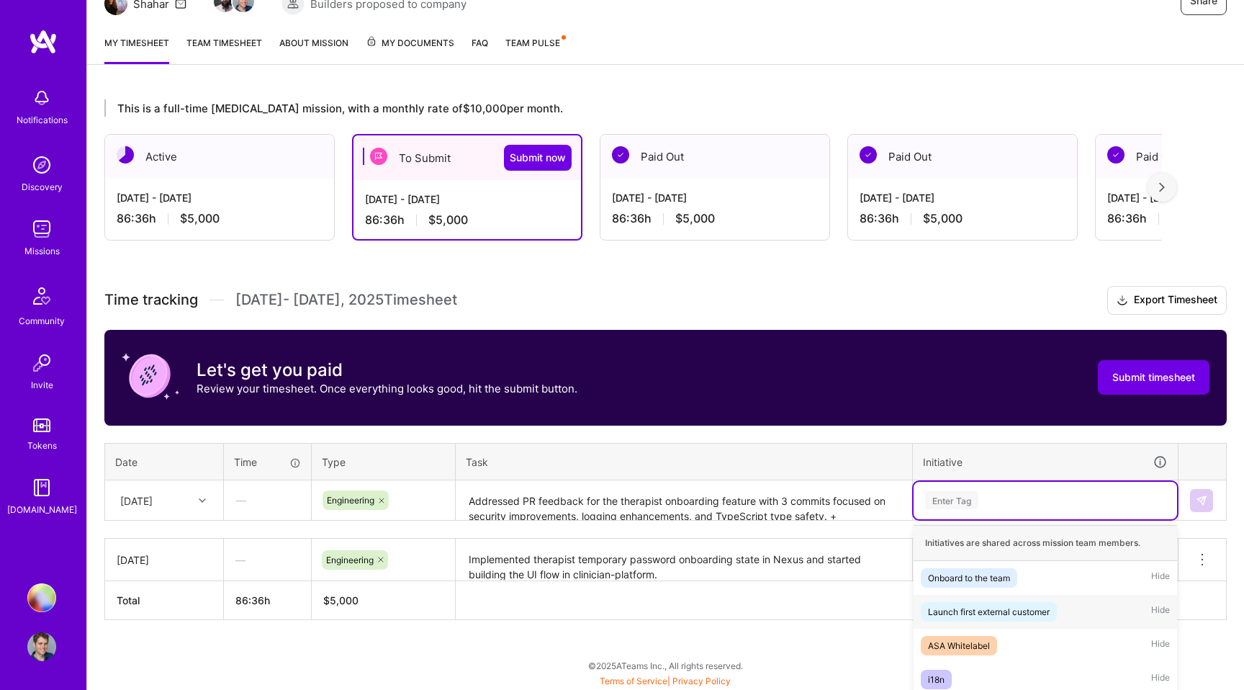
scroll to position [295, 0]
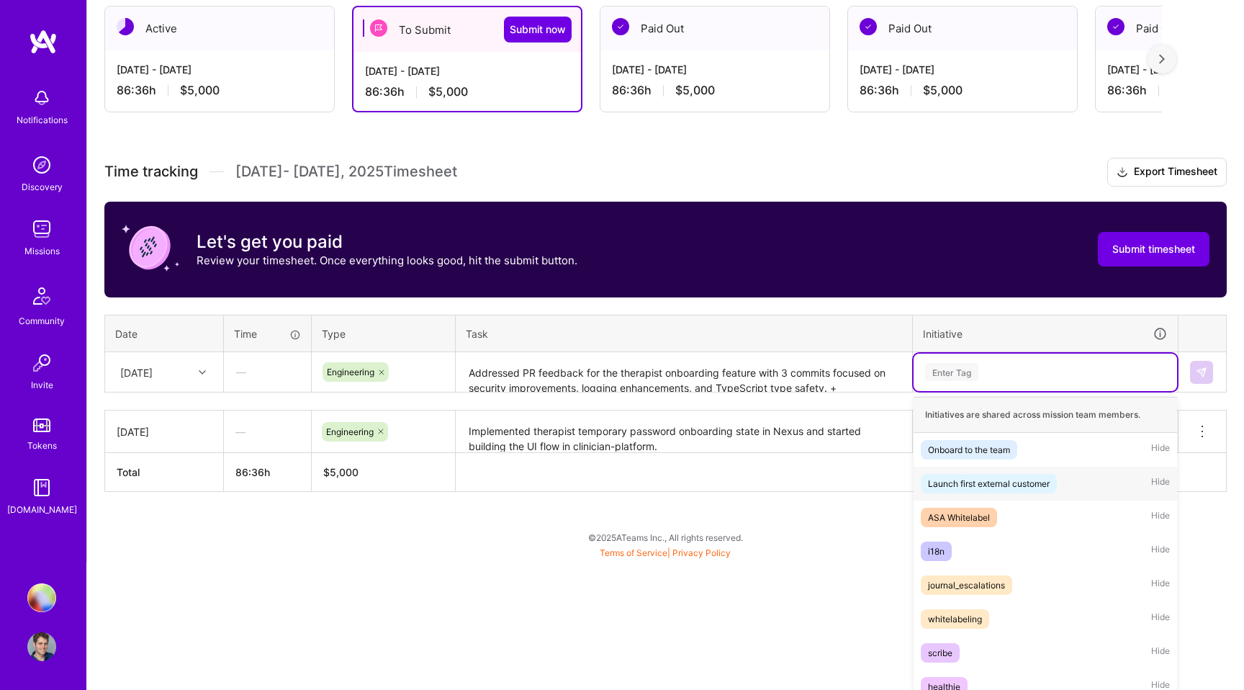
click at [965, 391] on div "option [PERSON_NAME], selected. option Launch first external customer focused, …" at bounding box center [1045, 371] width 263 height 37
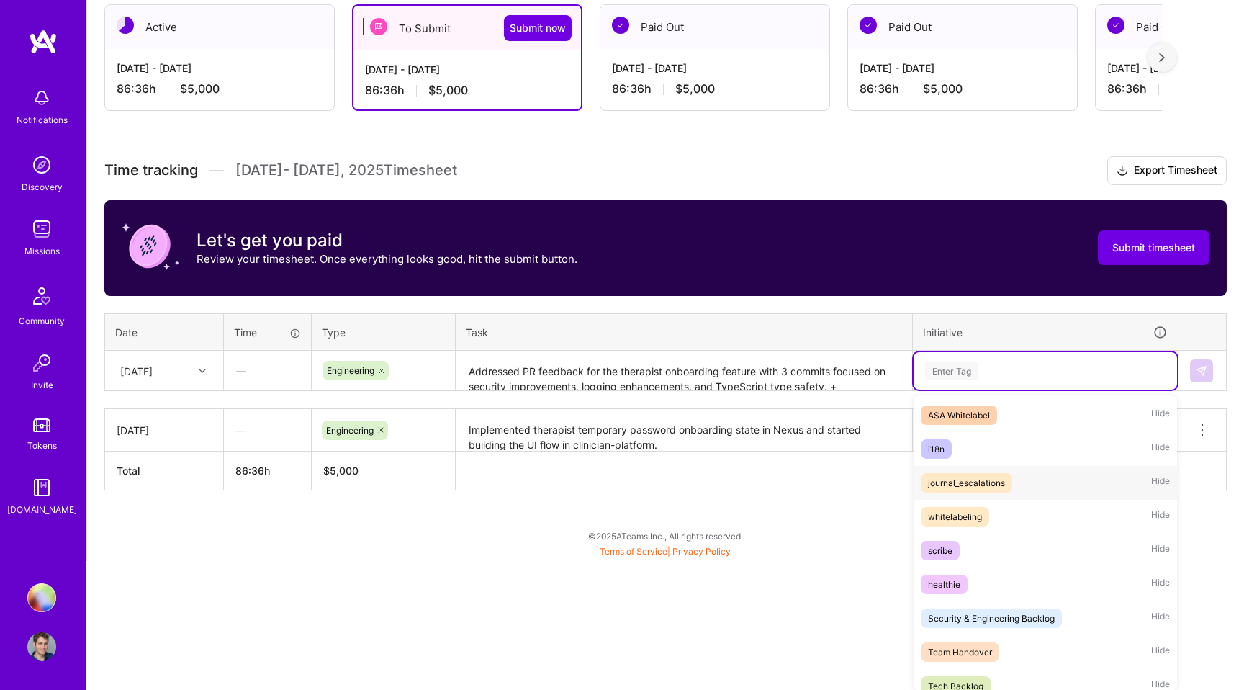
scroll to position [316, 0]
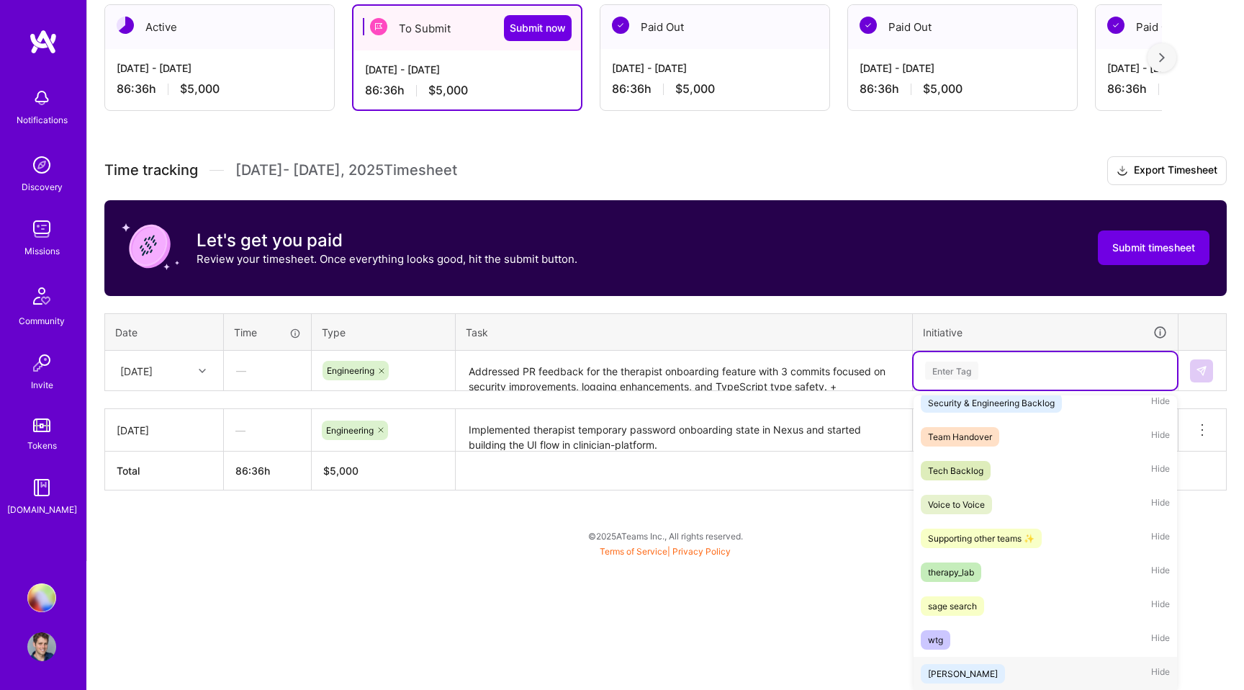
click at [939, 661] on div "[PERSON_NAME] Hide" at bounding box center [1045, 674] width 263 height 34
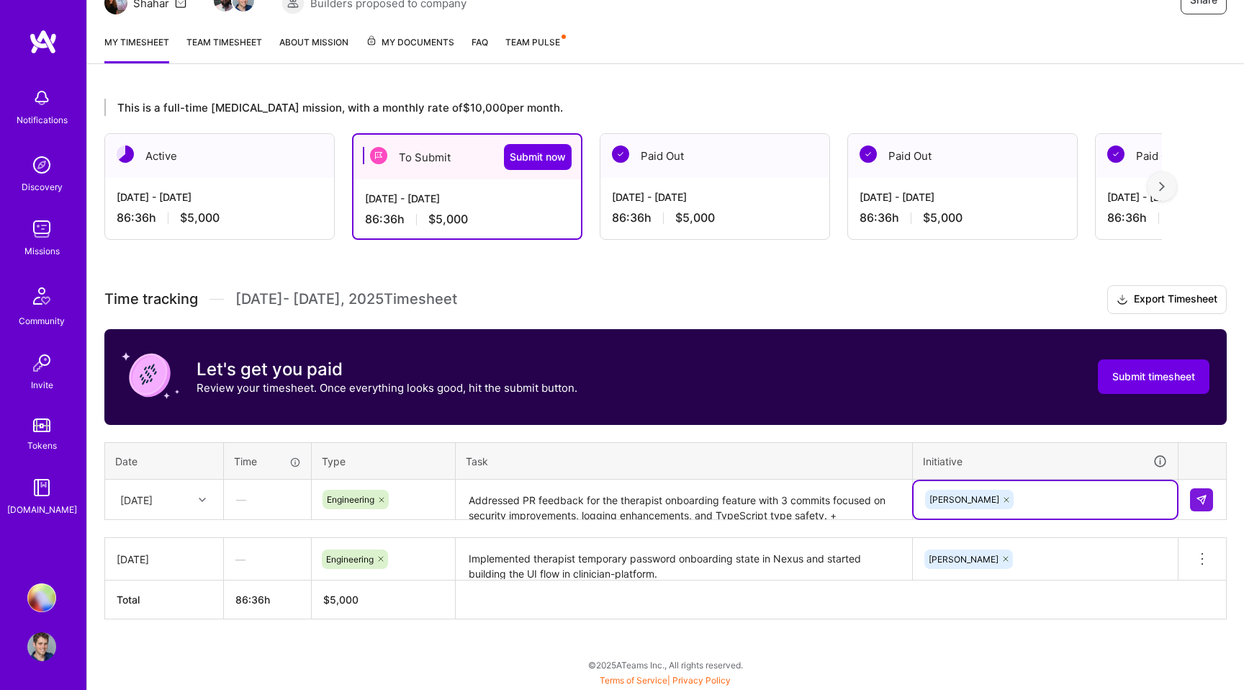
scroll to position [166, 0]
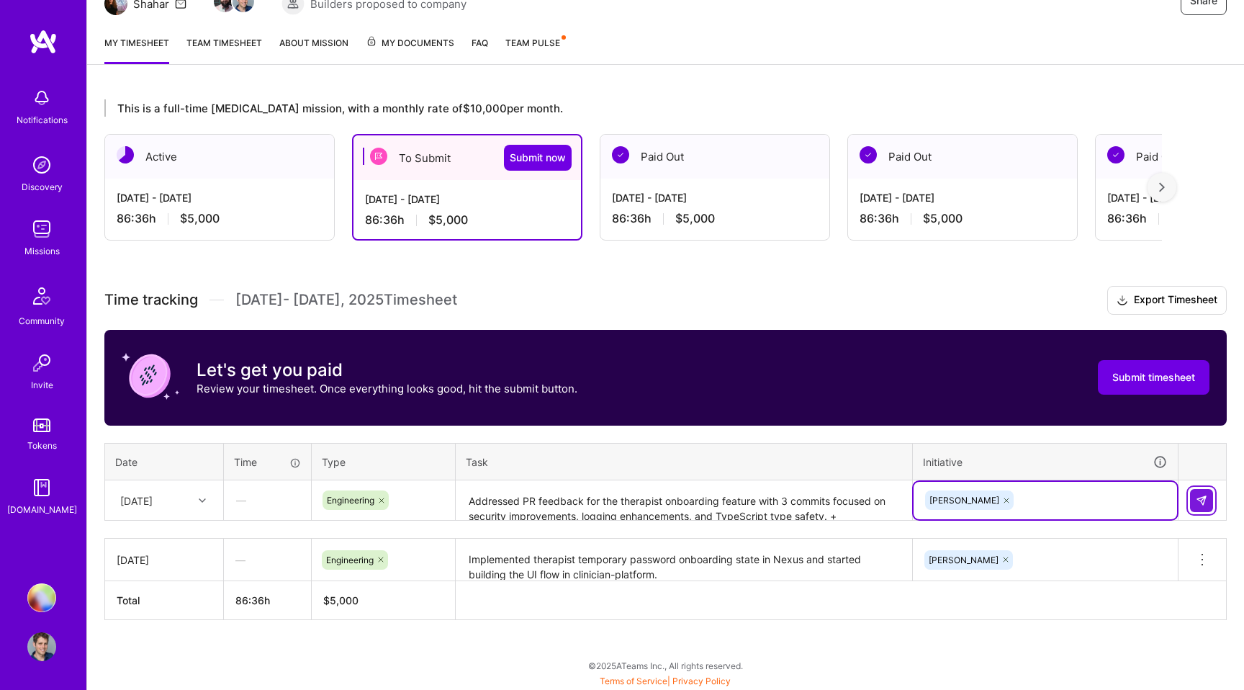
click at [1201, 497] on img at bounding box center [1202, 501] width 12 height 12
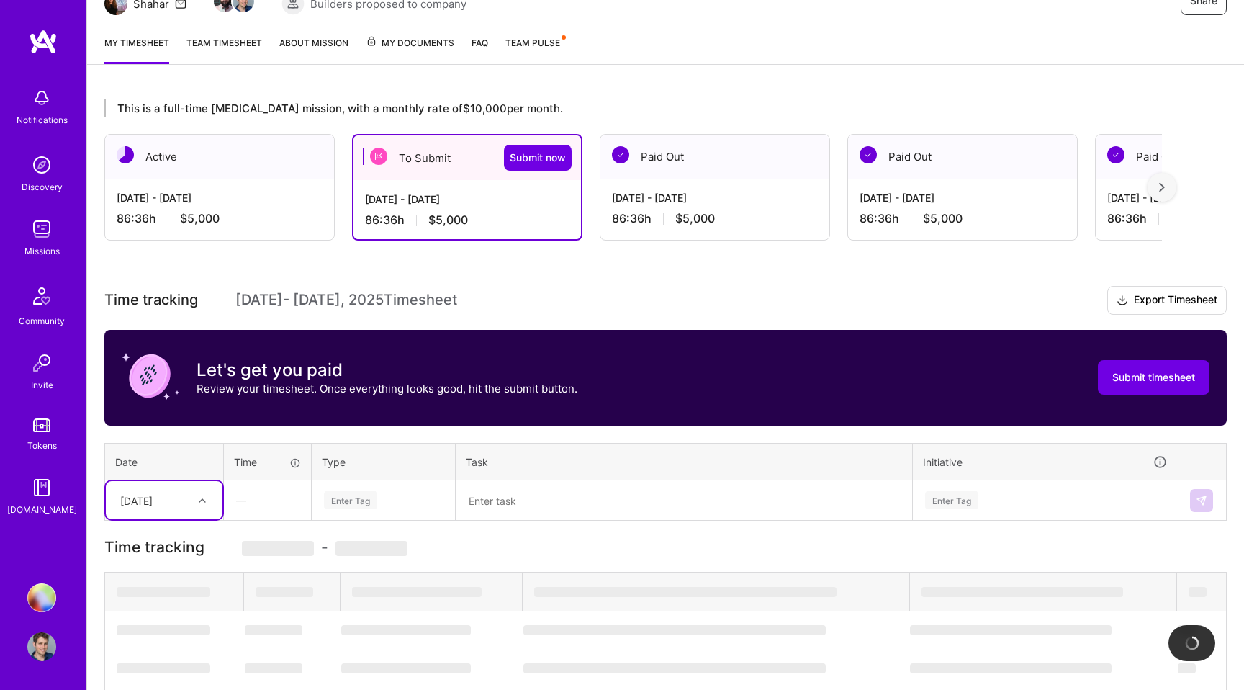
scroll to position [208, 0]
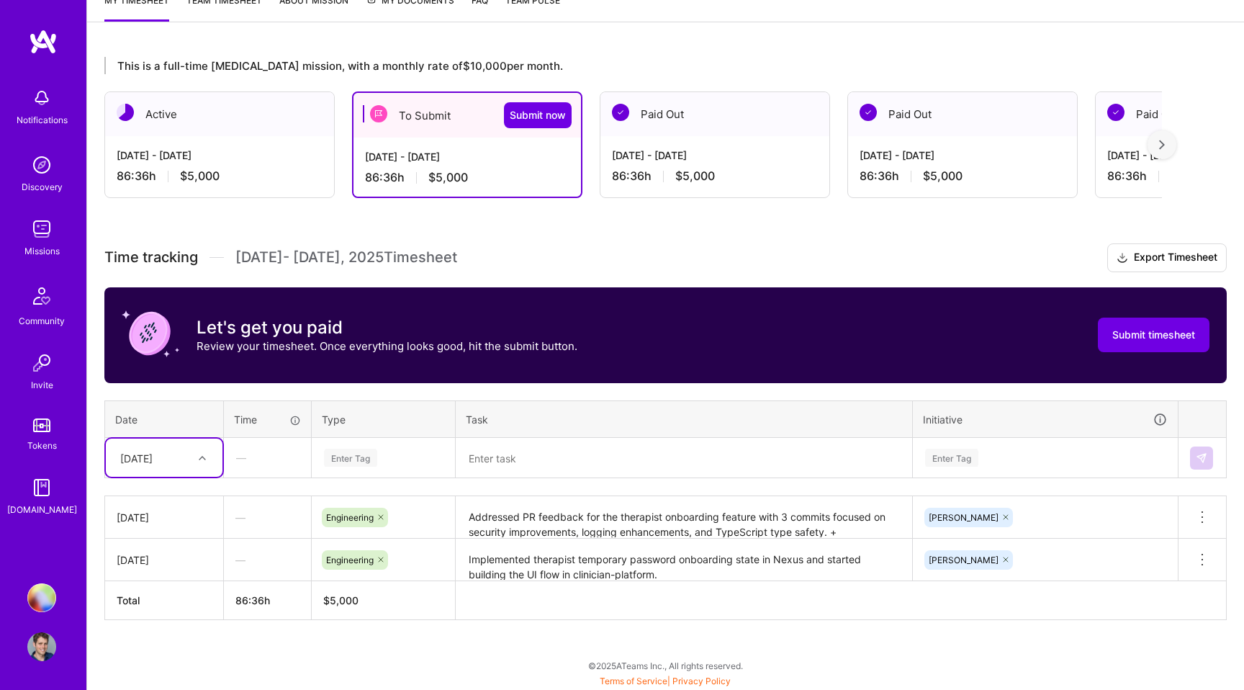
click at [202, 460] on div at bounding box center [204, 457] width 22 height 19
click at [171, 525] on div "[DATE]" at bounding box center [164, 525] width 117 height 27
click at [343, 459] on div "Enter Tag" at bounding box center [350, 457] width 53 height 22
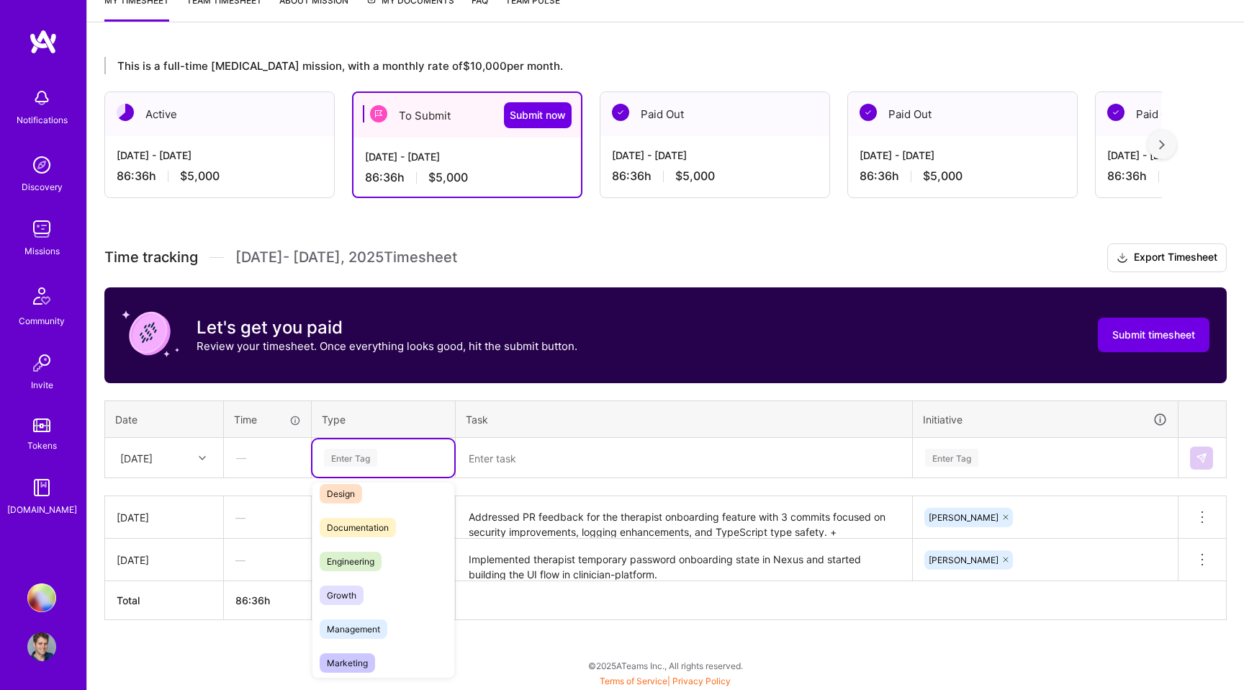
scroll to position [50, 0]
click at [357, 552] on span "Engineering" at bounding box center [351, 556] width 62 height 19
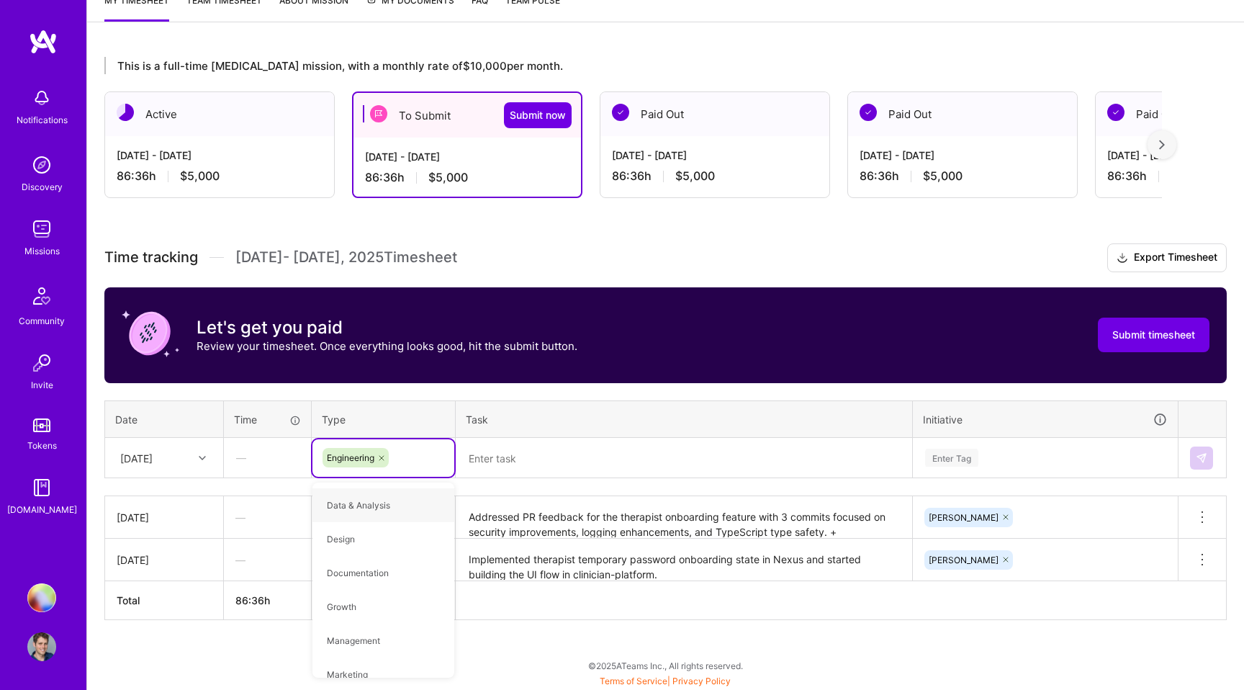
click at [516, 461] on textarea at bounding box center [684, 458] width 454 height 38
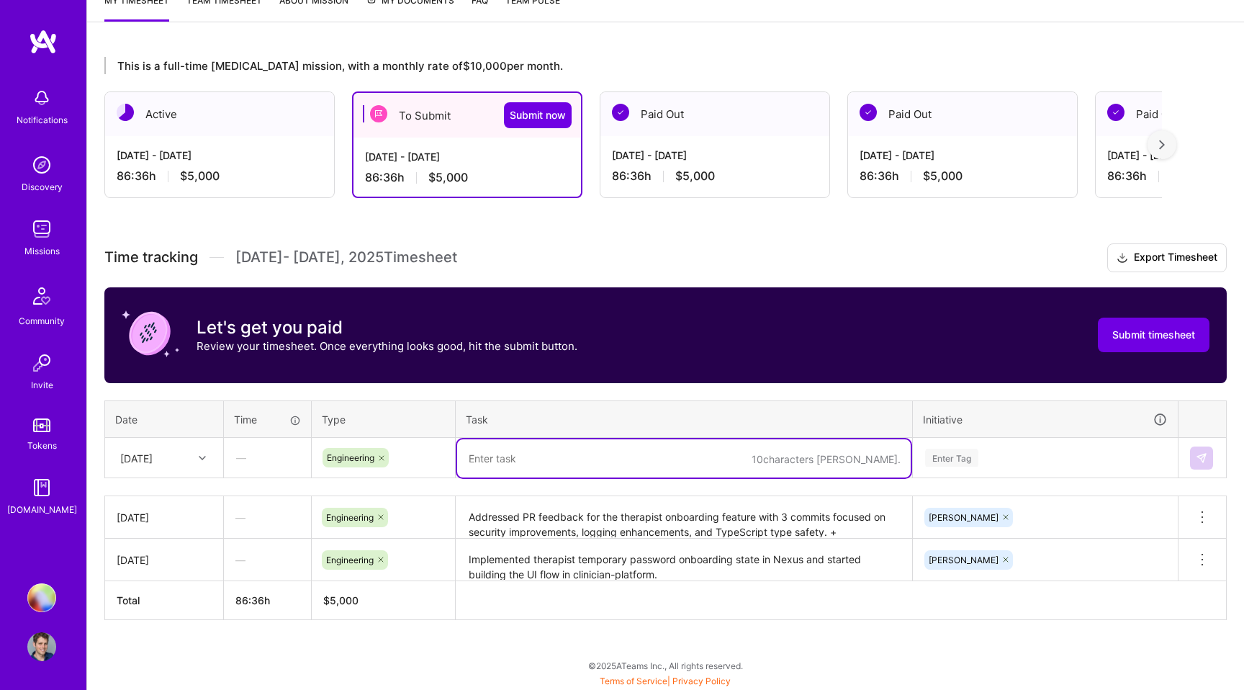
paste textarea "Completed therapist temporary password onboarding feature with final fixes and …"
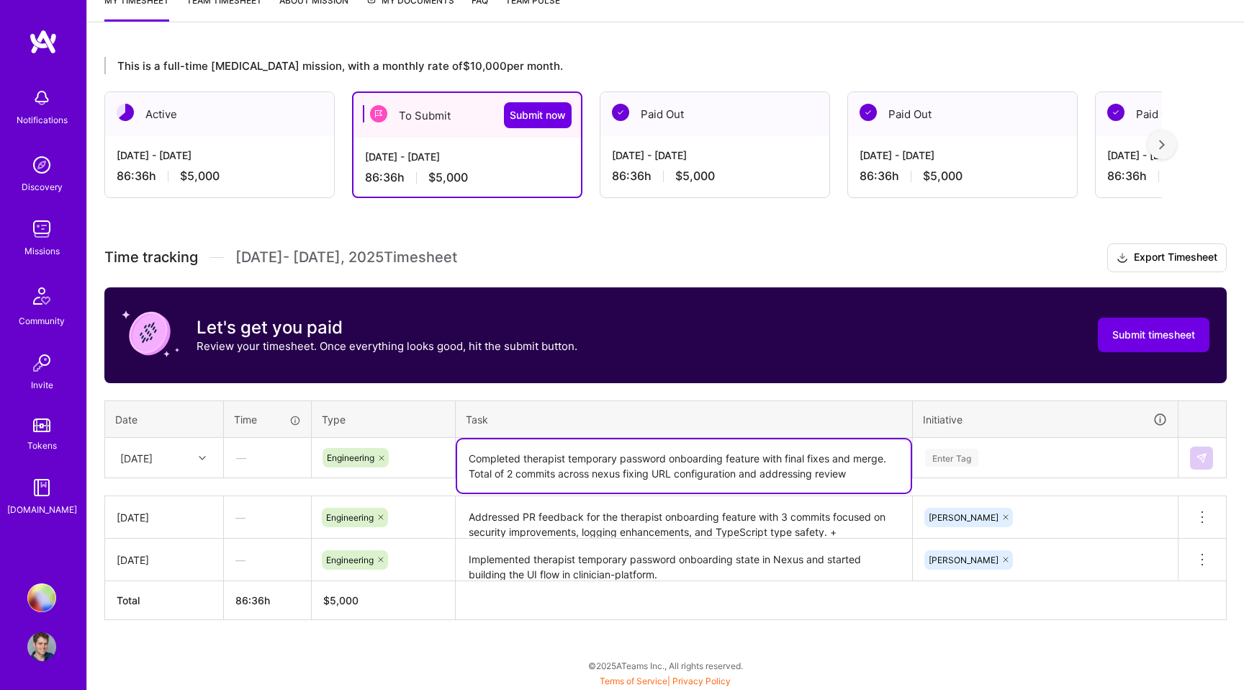
type textarea "Completed therapist temporary password onboarding feature with final fixes and …"
click at [816, 528] on textarea "Addressed PR feedback for the therapist onboarding feature with 3 commits focus…" at bounding box center [684, 517] width 454 height 40
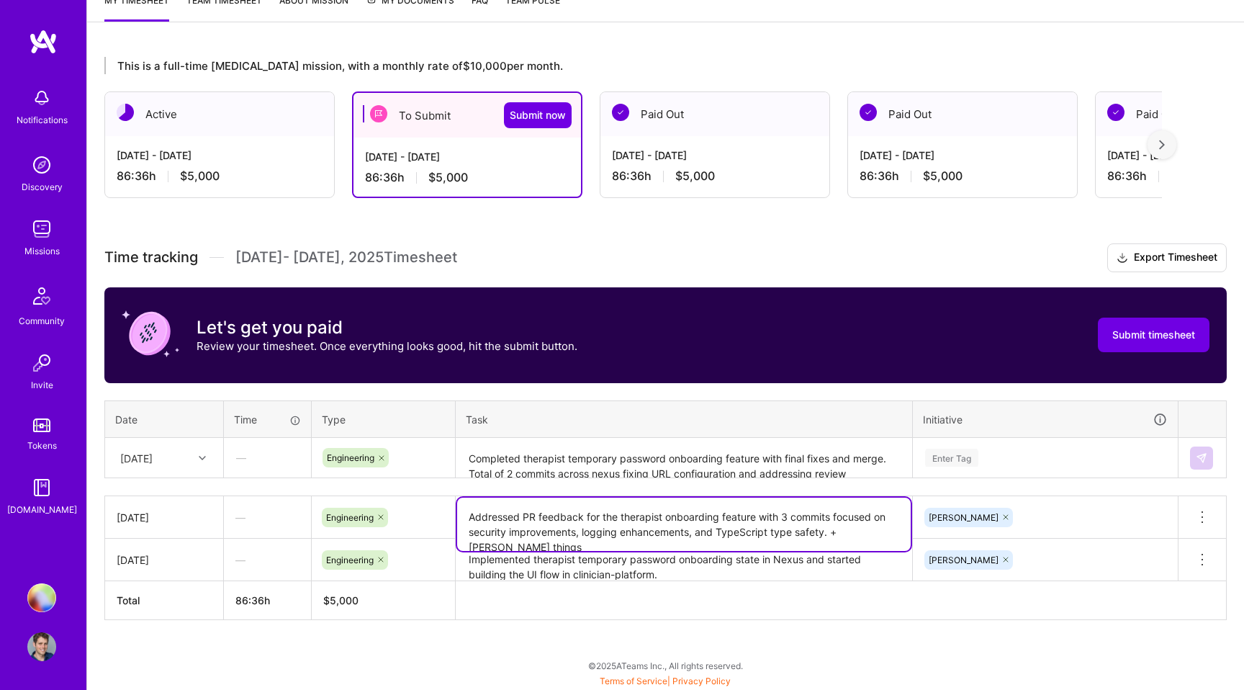
drag, startPoint x: 824, startPoint y: 534, endPoint x: 898, endPoint y: 531, distance: 75.0
click at [898, 531] on textarea "Addressed PR feedback for the therapist onboarding feature with 3 commits focus…" at bounding box center [684, 523] width 454 height 53
type textarea "Addressed PR feedback for the therapist onboarding feature with 3 commits focus…"
click at [783, 565] on textarea "Implemented therapist temporary password onboarding state in Nexus and started …" at bounding box center [684, 560] width 454 height 40
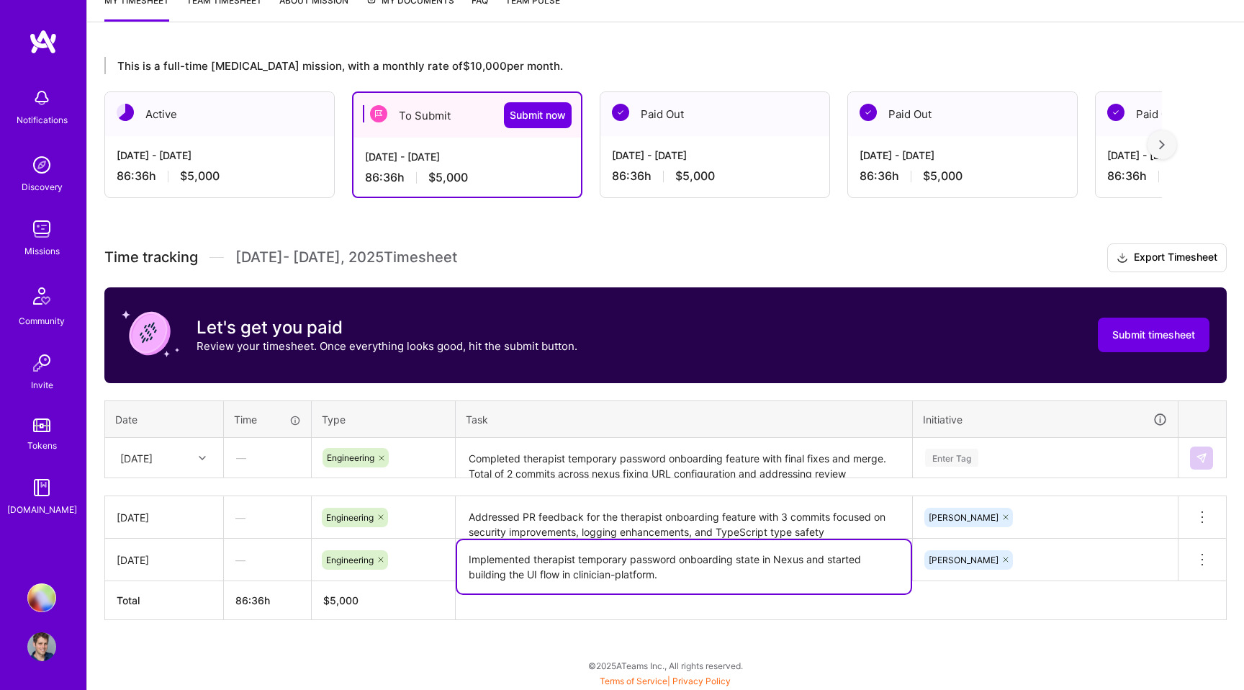
click at [942, 458] on div "Enter Tag" at bounding box center [1045, 457] width 263 height 37
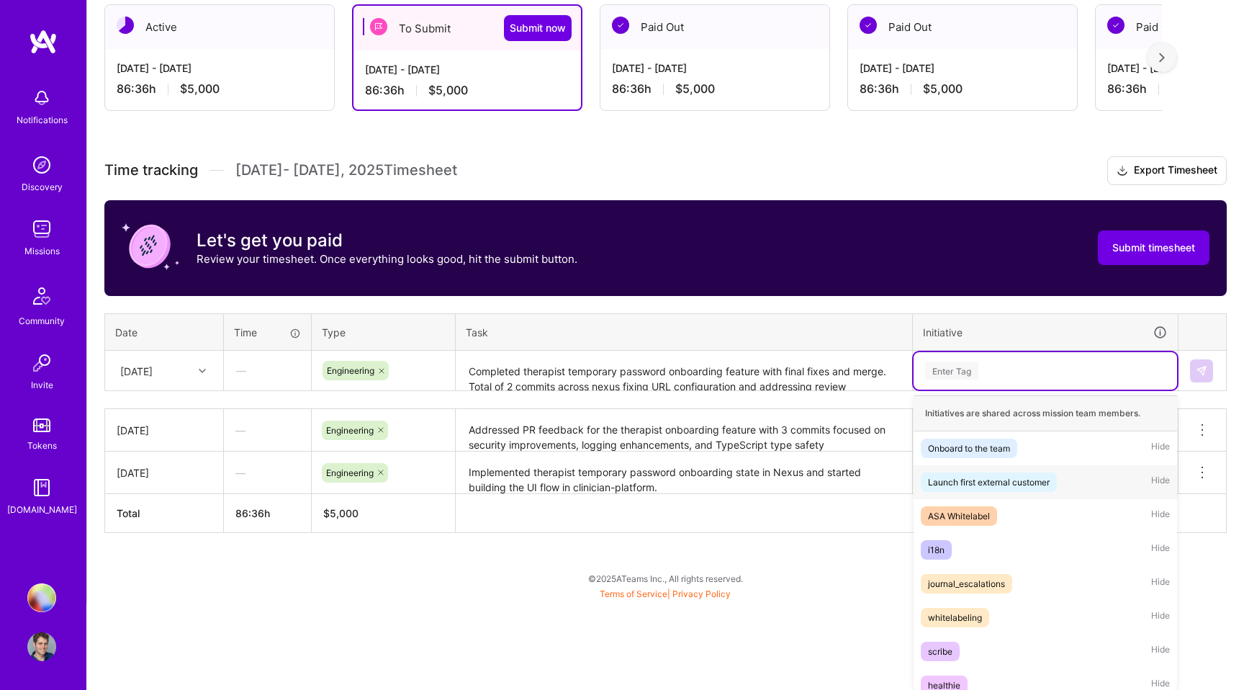
scroll to position [316, 0]
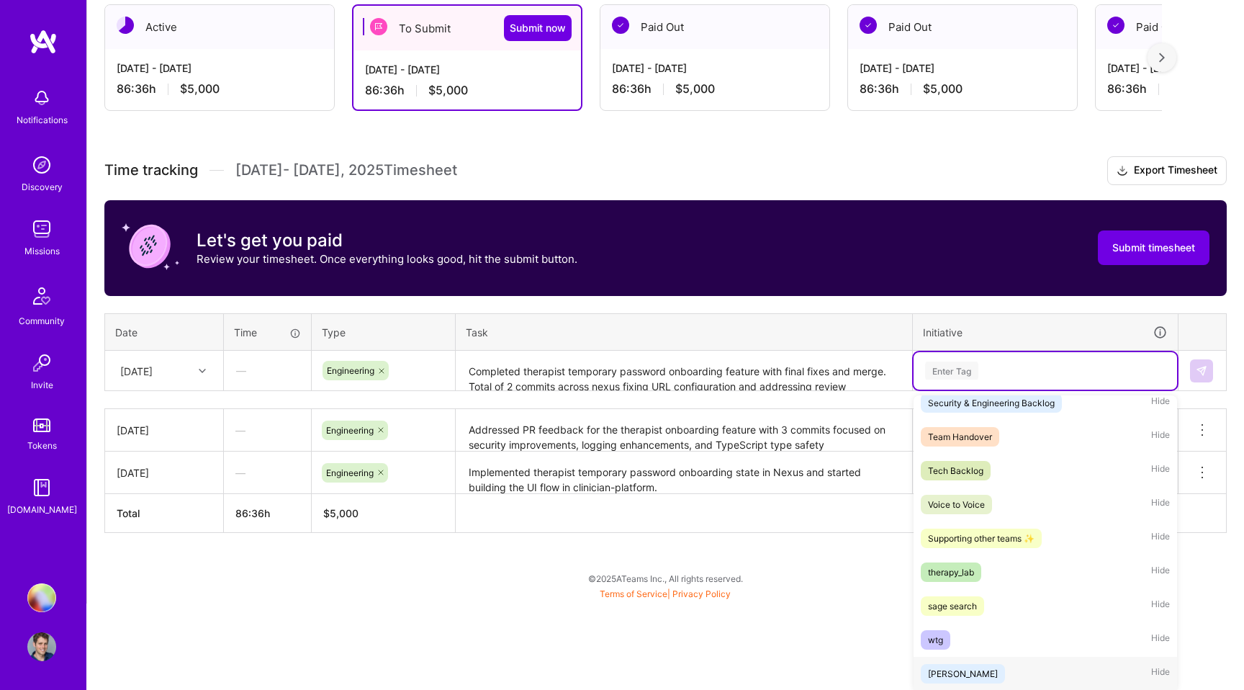
click at [944, 671] on div "[PERSON_NAME]" at bounding box center [963, 673] width 70 height 15
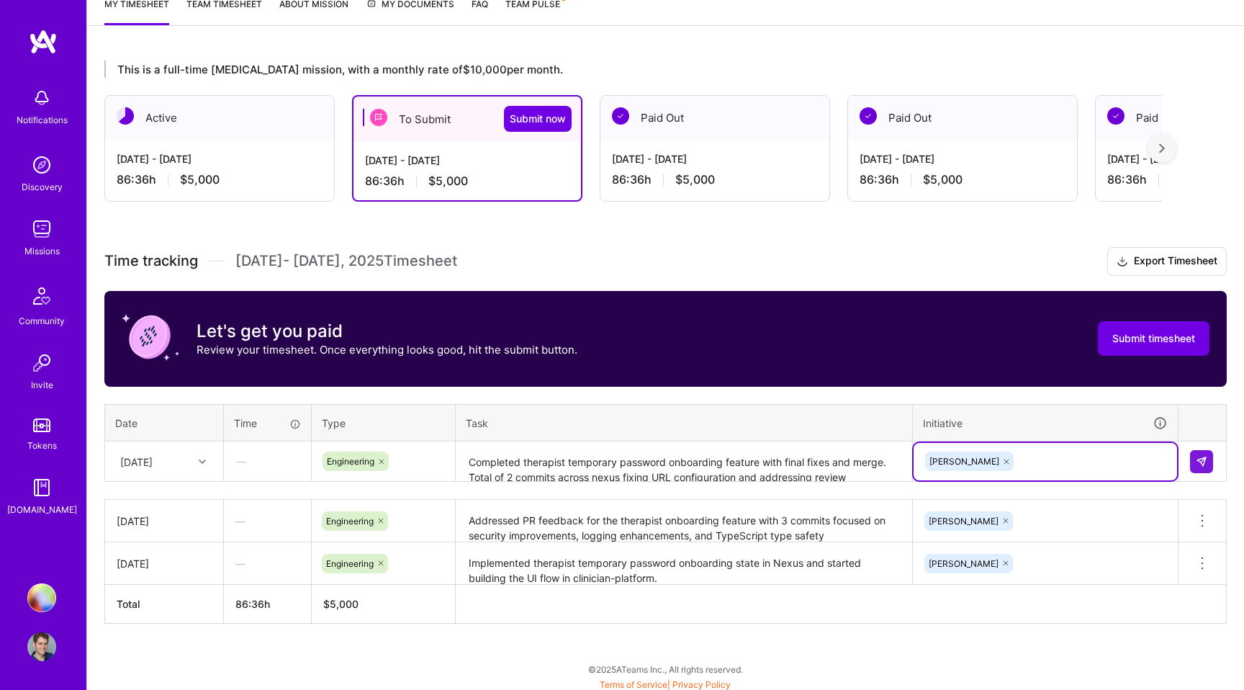
scroll to position [199, 0]
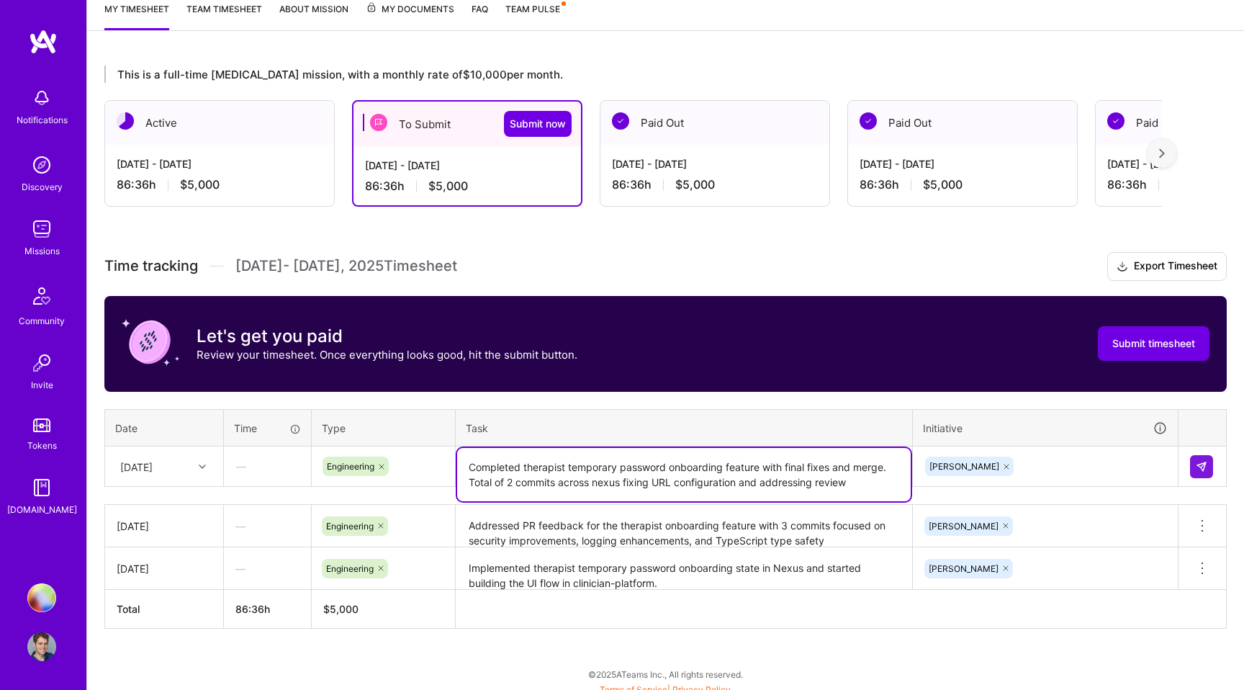
drag, startPoint x: 846, startPoint y: 476, endPoint x: 854, endPoint y: 482, distance: 9.8
click at [854, 482] on textarea "Completed therapist temporary password onboarding feature with final fixes and …" at bounding box center [684, 474] width 454 height 53
drag, startPoint x: 854, startPoint y: 482, endPoint x: 1133, endPoint y: 464, distance: 279.9
click at [855, 481] on textarea "Completed therapist temporary password onboarding feature with final fixes and …" at bounding box center [684, 474] width 454 height 53
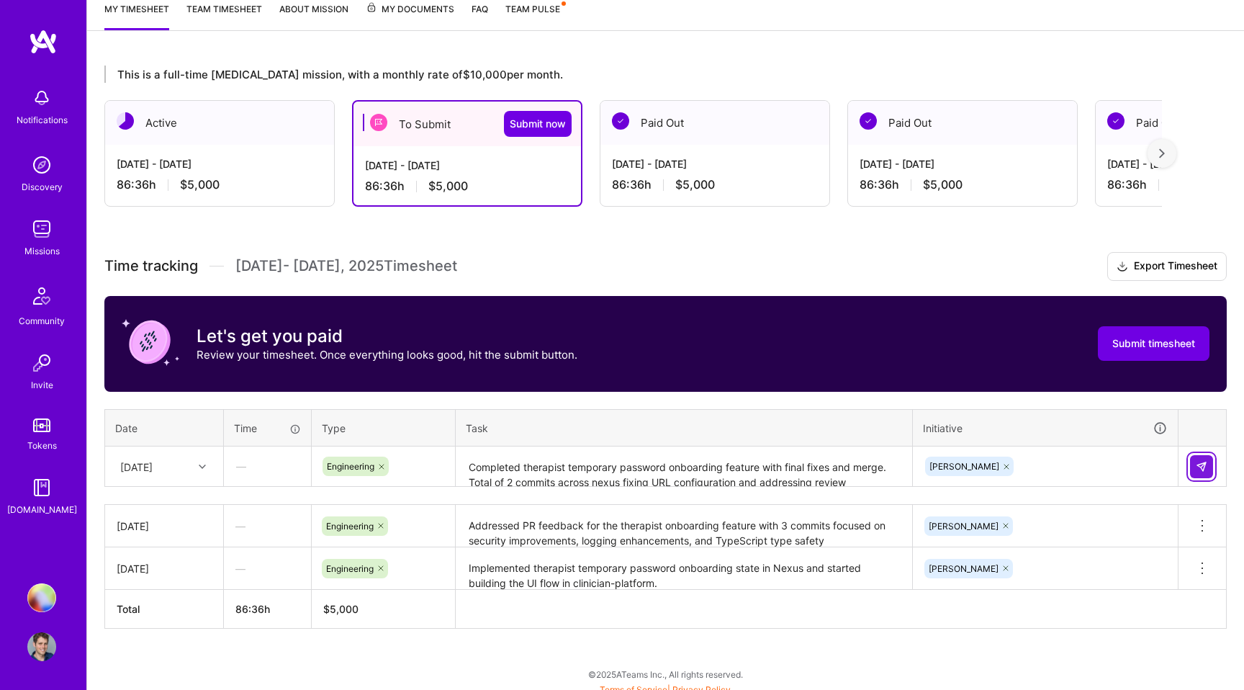
click at [1208, 463] on button at bounding box center [1201, 466] width 23 height 23
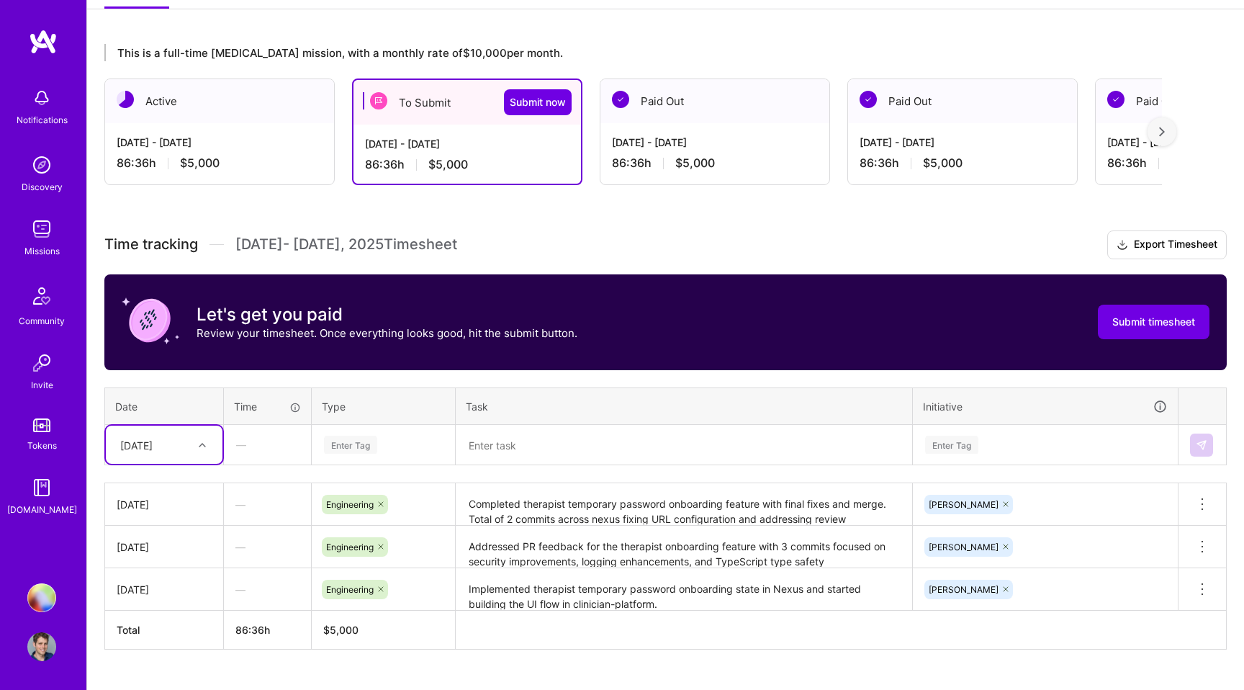
click at [208, 464] on div "option [DATE], selected. Select is focused ,type to refine list, press Down to …" at bounding box center [164, 444] width 117 height 38
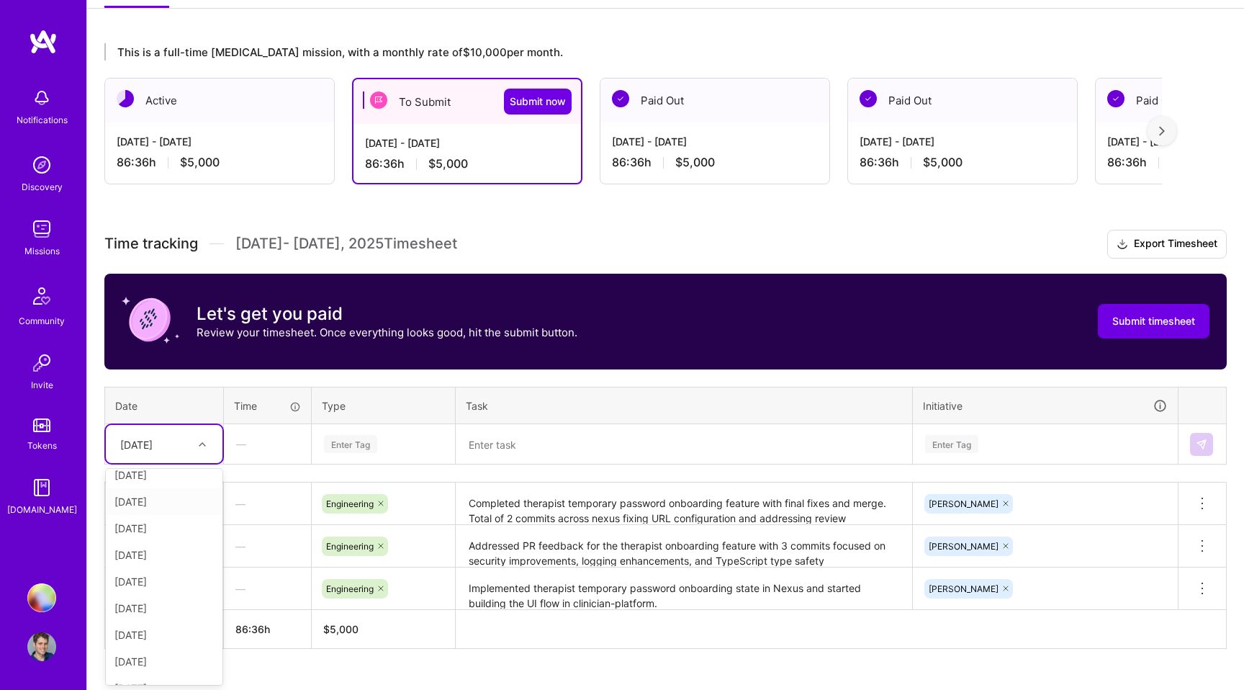
scroll to position [12, 0]
click at [161, 526] on div "[DATE]" at bounding box center [164, 526] width 117 height 27
click at [354, 446] on div "Enter Tag" at bounding box center [350, 444] width 53 height 22
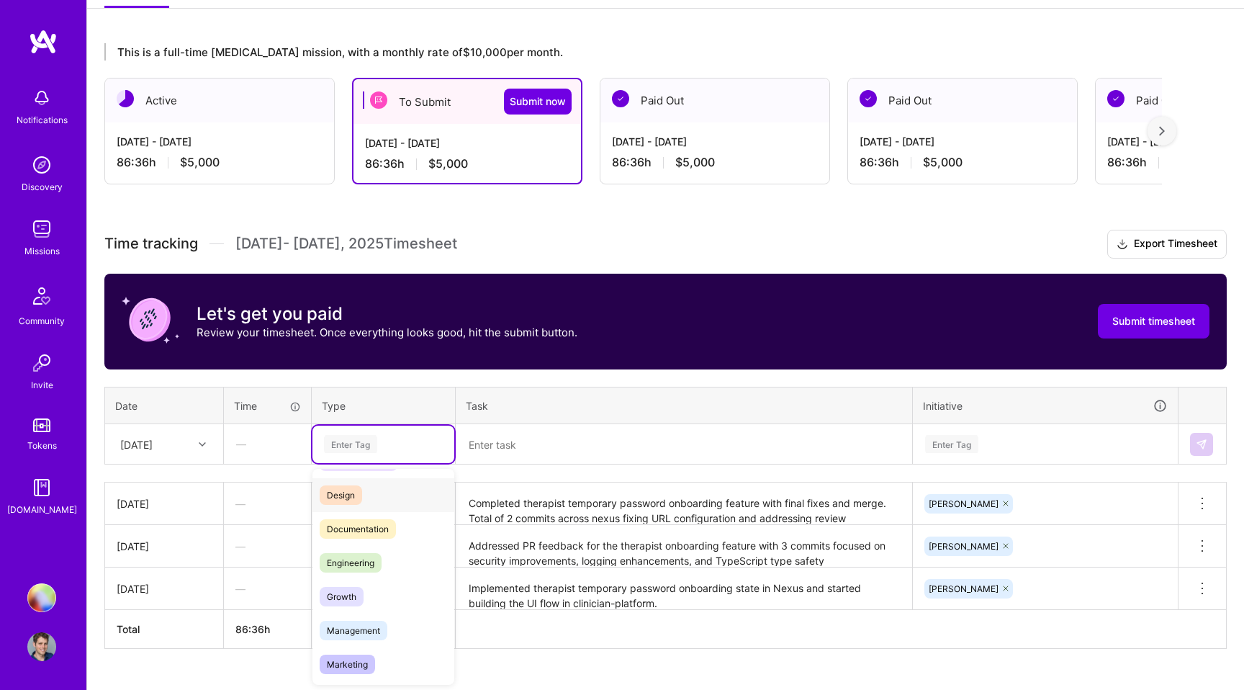
scroll to position [39, 0]
click at [370, 549] on span "Engineering" at bounding box center [351, 553] width 62 height 19
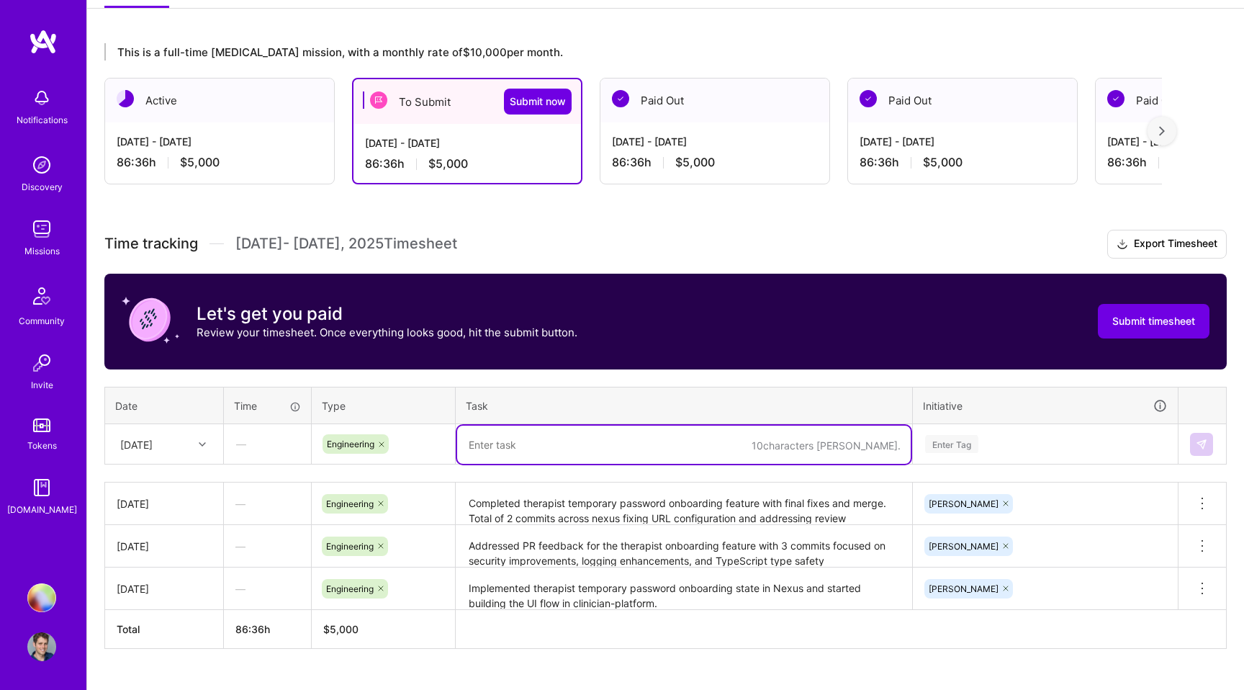
click at [533, 443] on textarea at bounding box center [684, 444] width 454 height 38
click at [532, 451] on textarea at bounding box center [684, 444] width 454 height 38
paste textarea "Fixed password reset flow for therapist accounts in clinician-platform. Total o…"
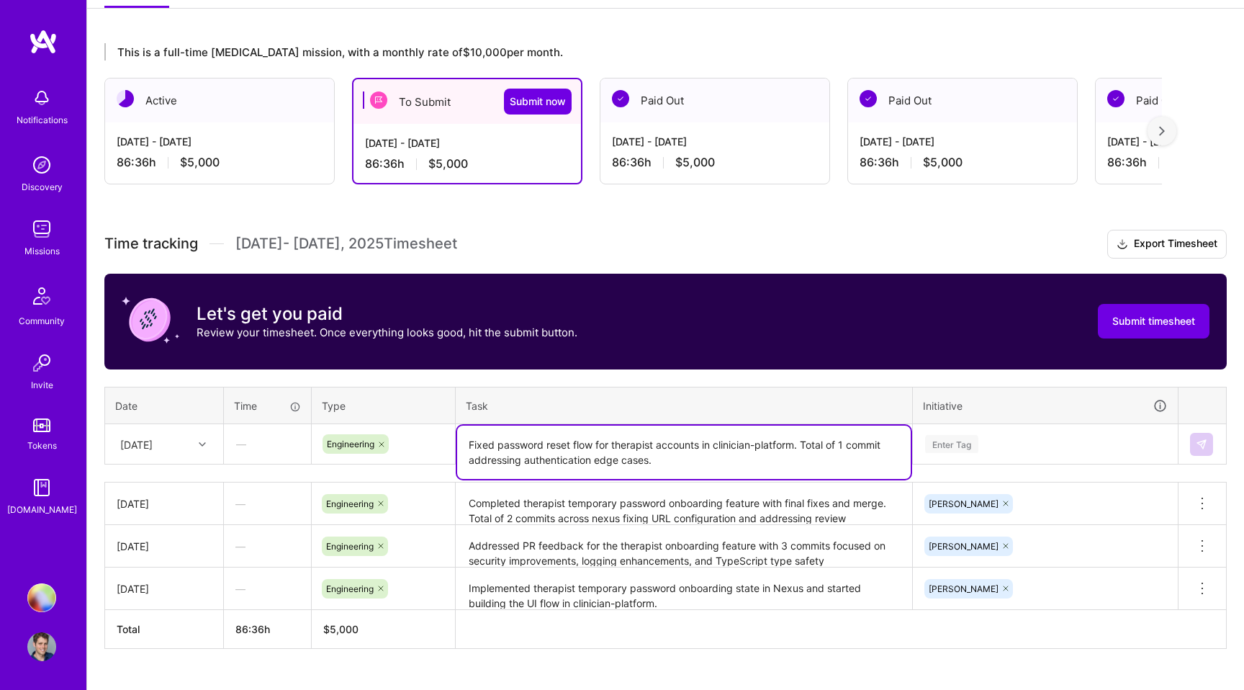
type textarea "Fixed password reset flow for therapist accounts in clinician-platform. Total o…"
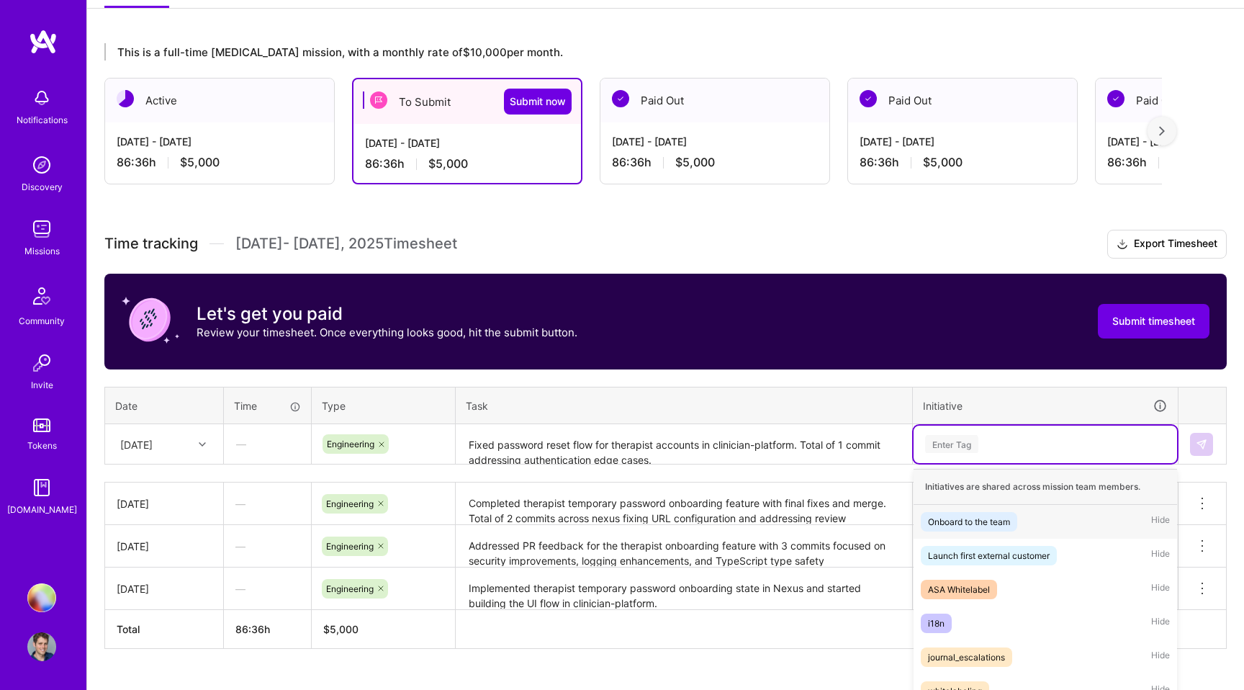
click at [951, 452] on div "option [PERSON_NAME], selected. option Onboard to the team focused, 1 of 17. 17…" at bounding box center [1045, 443] width 263 height 37
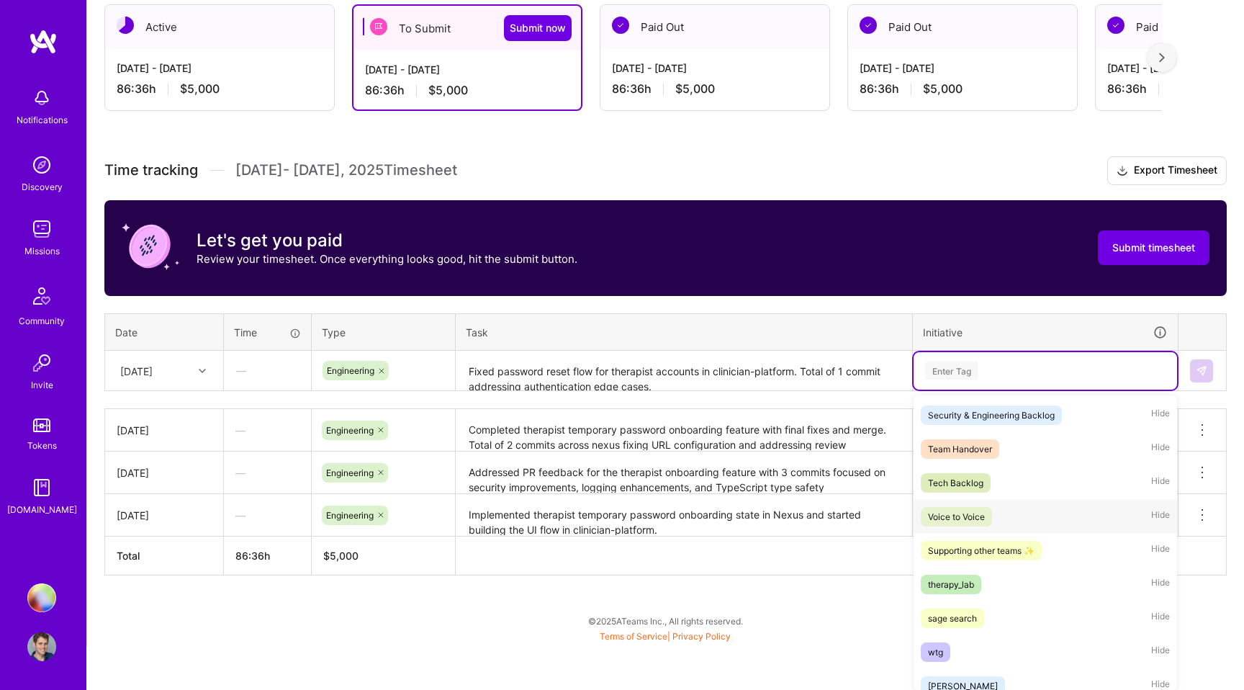
scroll to position [316, 0]
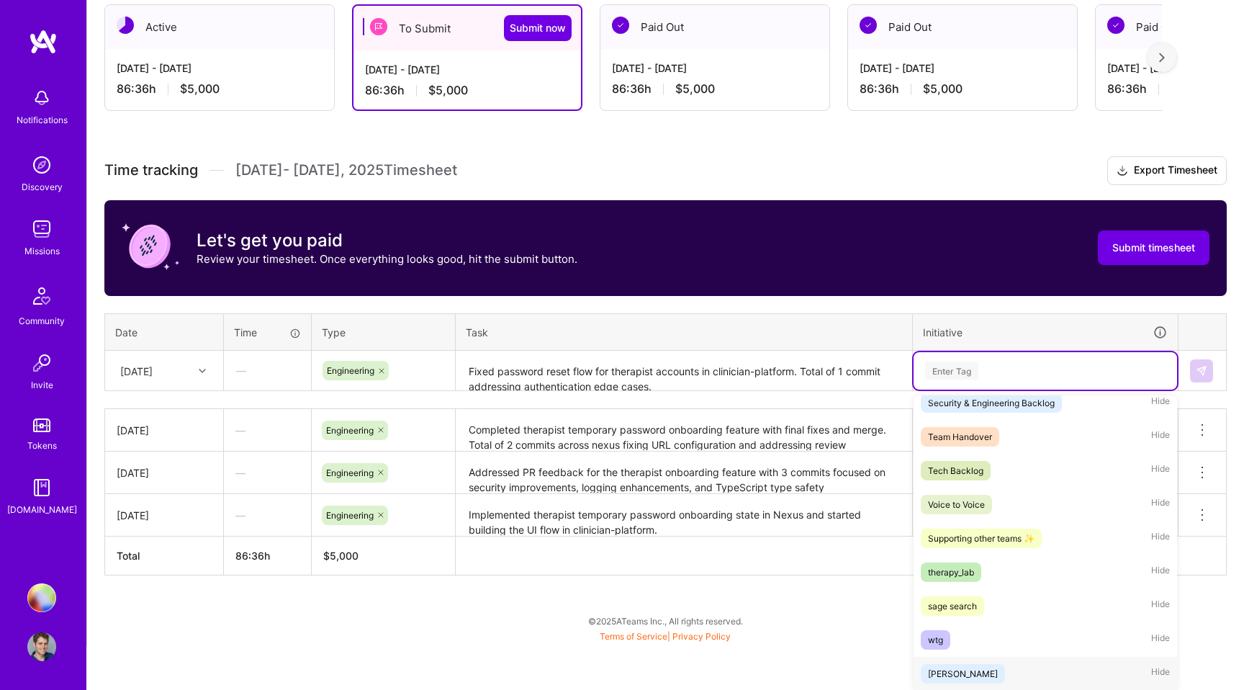
drag, startPoint x: 942, startPoint y: 670, endPoint x: 949, endPoint y: 664, distance: 9.7
click at [942, 669] on div "[PERSON_NAME]" at bounding box center [963, 673] width 70 height 15
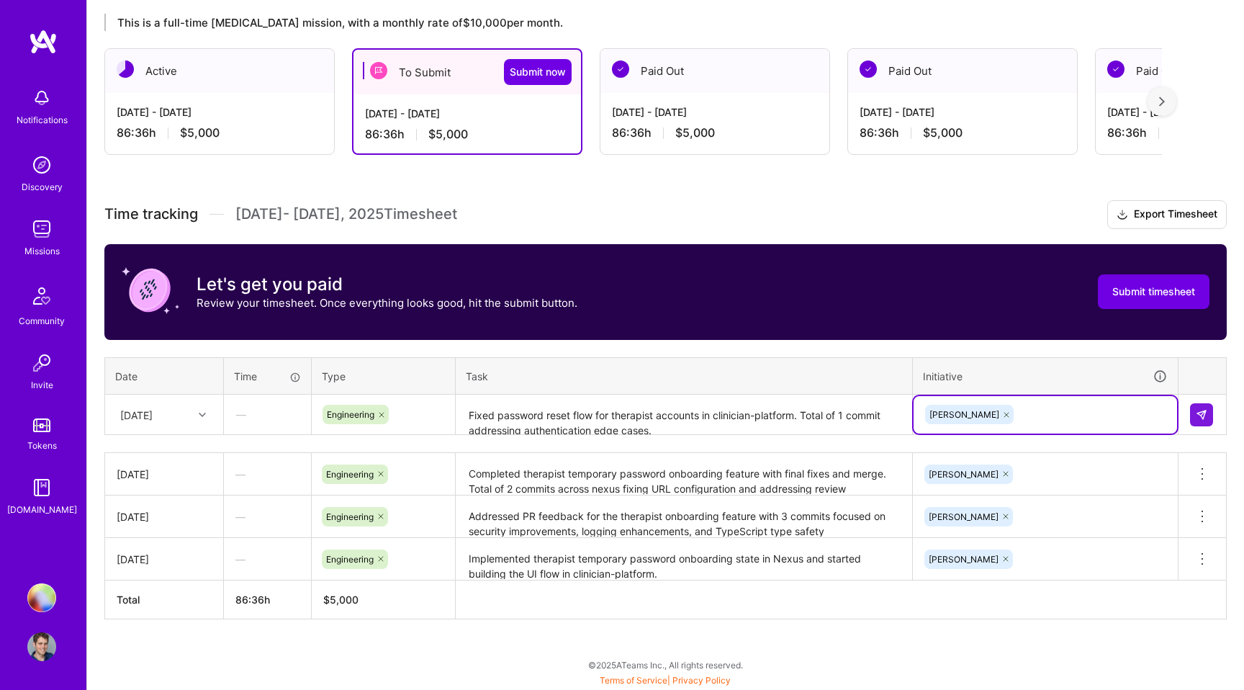
scroll to position [251, 0]
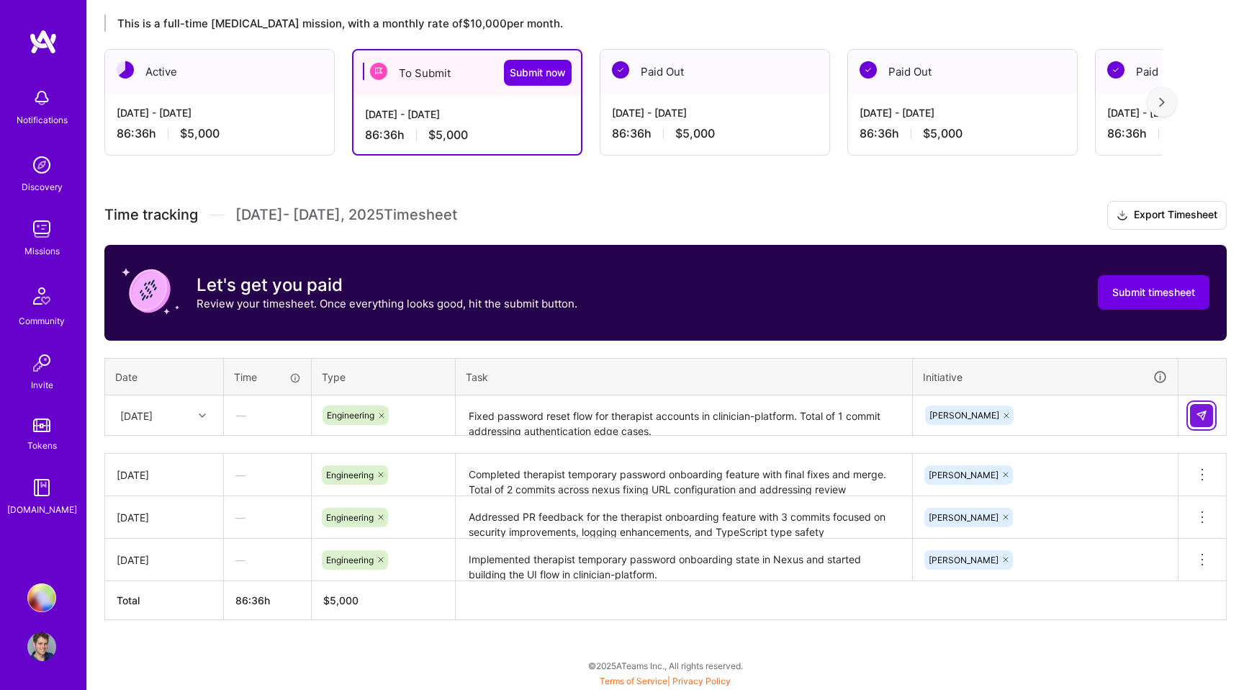
click at [1199, 415] on img at bounding box center [1202, 416] width 12 height 12
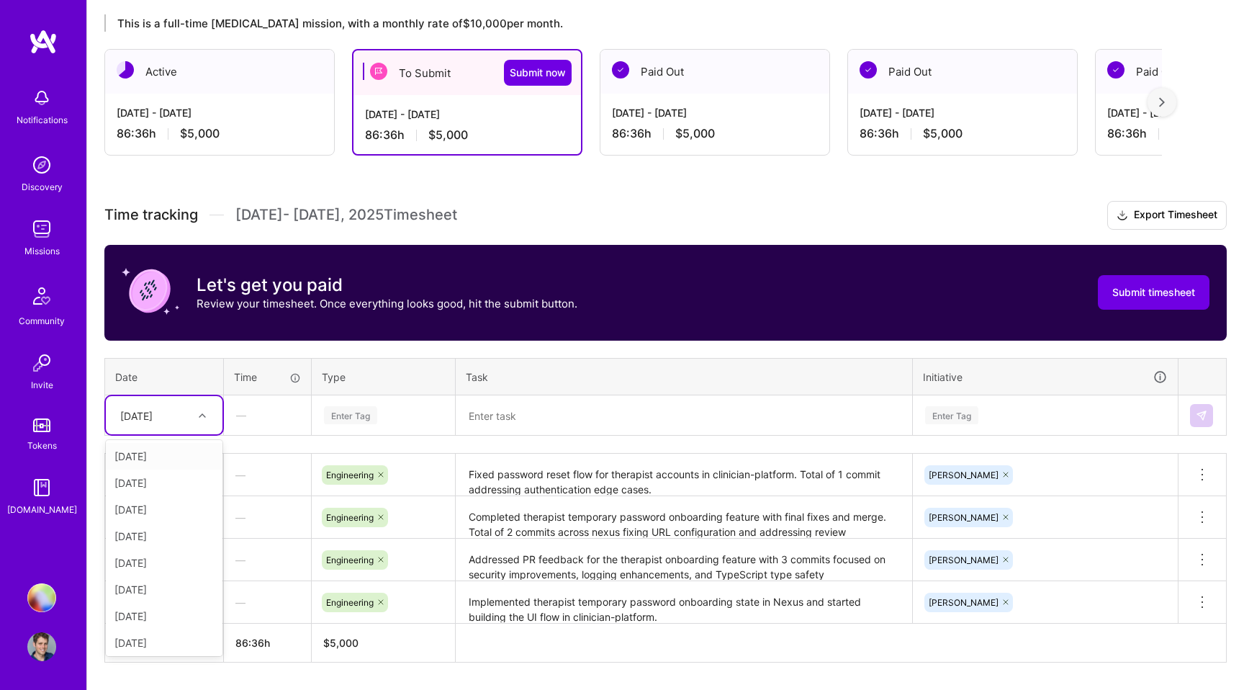
click at [201, 418] on div at bounding box center [204, 415] width 22 height 19
click at [160, 591] on div "[DATE]" at bounding box center [164, 589] width 117 height 27
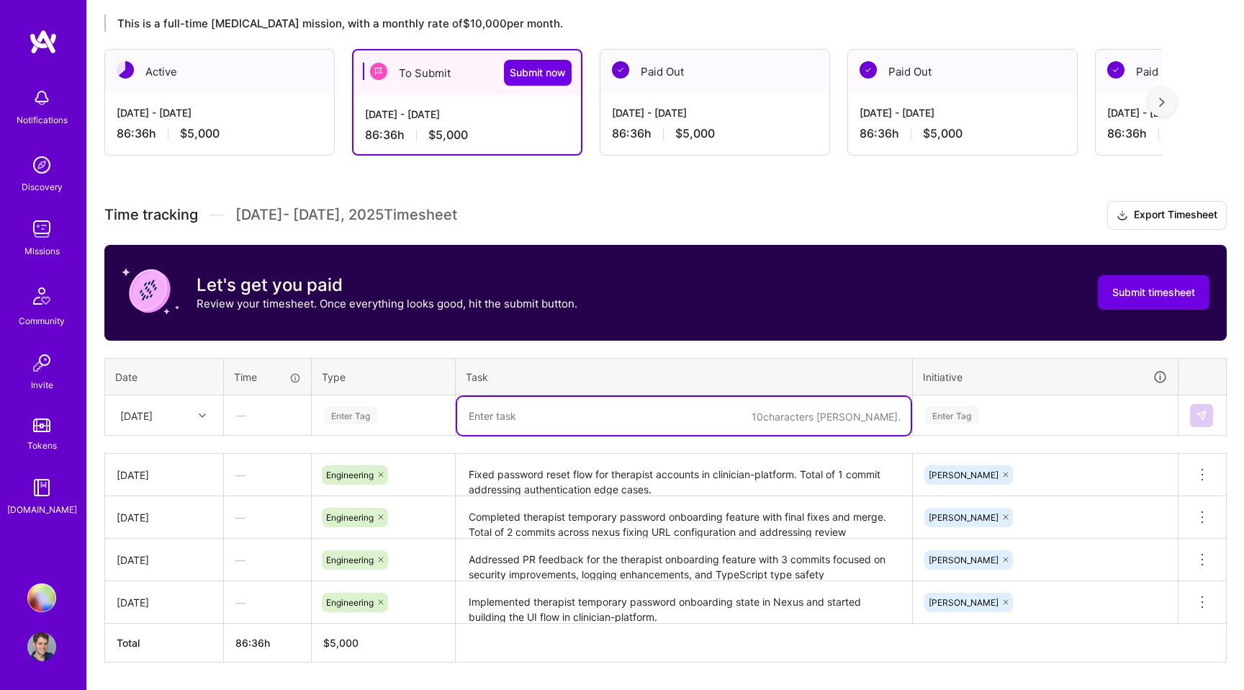
click at [518, 409] on textarea at bounding box center [684, 416] width 454 height 38
paste textarea "Configured new [PERSON_NAME] tenant across infrastructure and tenant-configs re…"
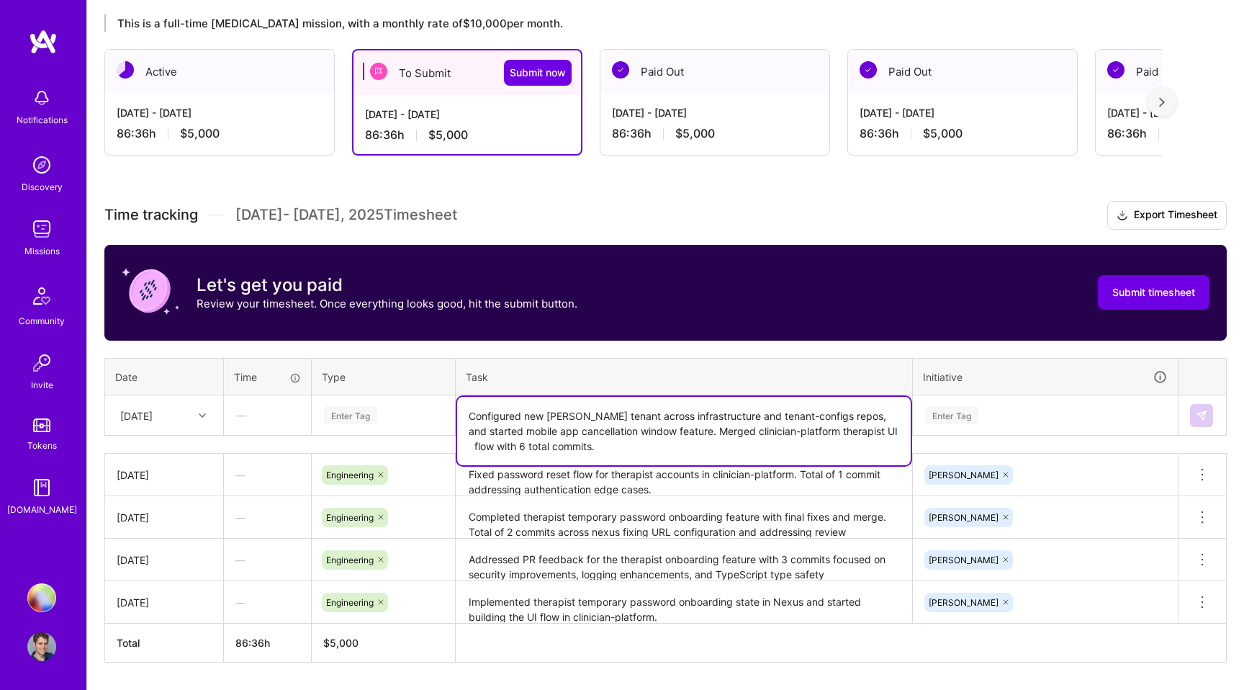
type textarea "Configured new [PERSON_NAME] tenant across infrastructure and tenant-configs re…"
click at [368, 413] on div "Enter Tag" at bounding box center [350, 415] width 53 height 22
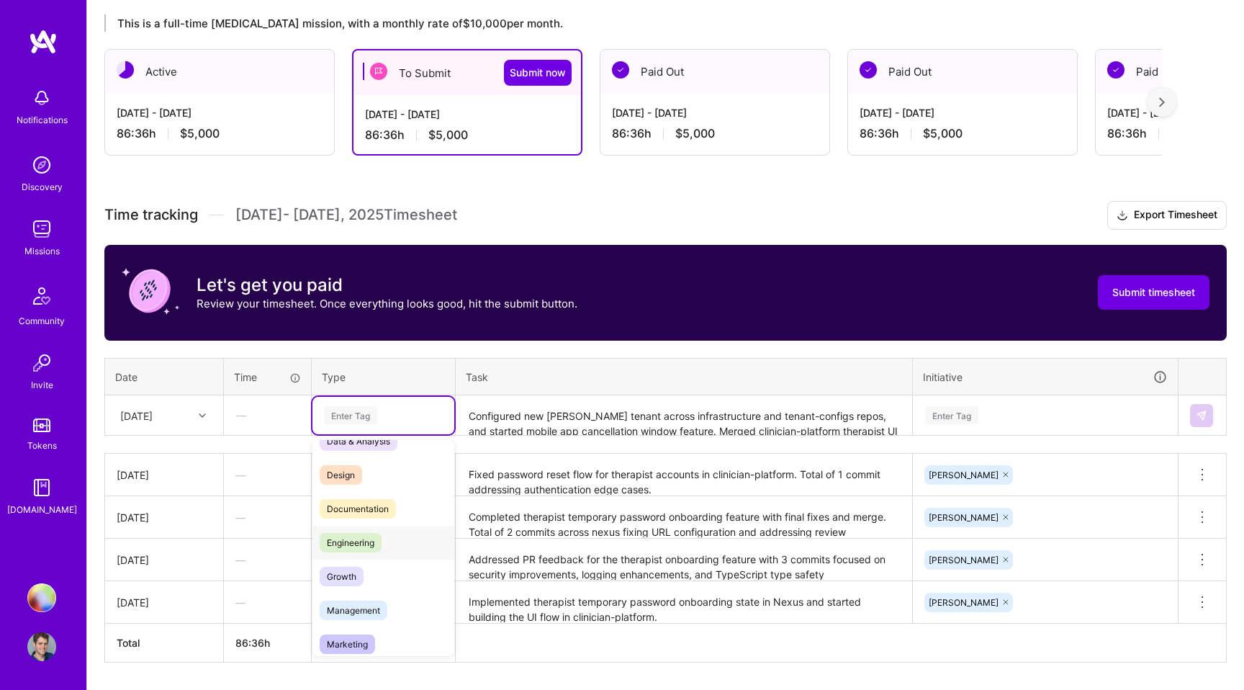
scroll to position [22, 0]
drag, startPoint x: 363, startPoint y: 536, endPoint x: 757, endPoint y: 446, distance: 404.8
click at [364, 536] on span "Engineering" at bounding box center [351, 541] width 62 height 19
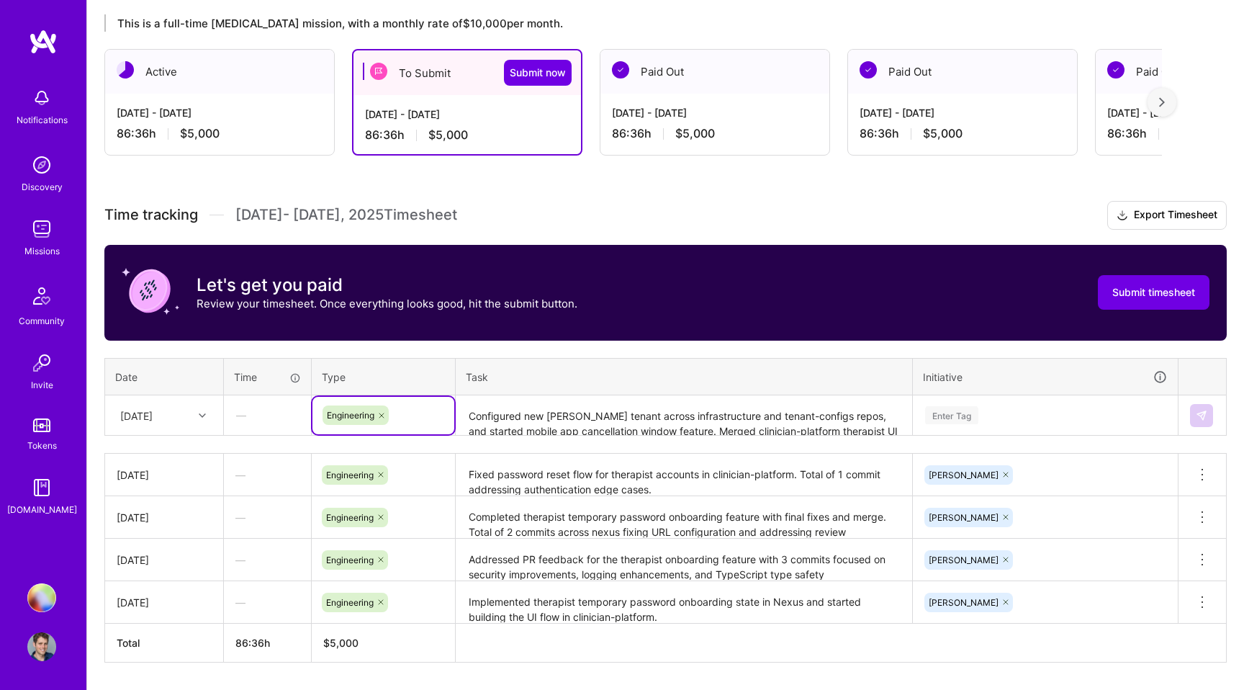
scroll to position [295, 0]
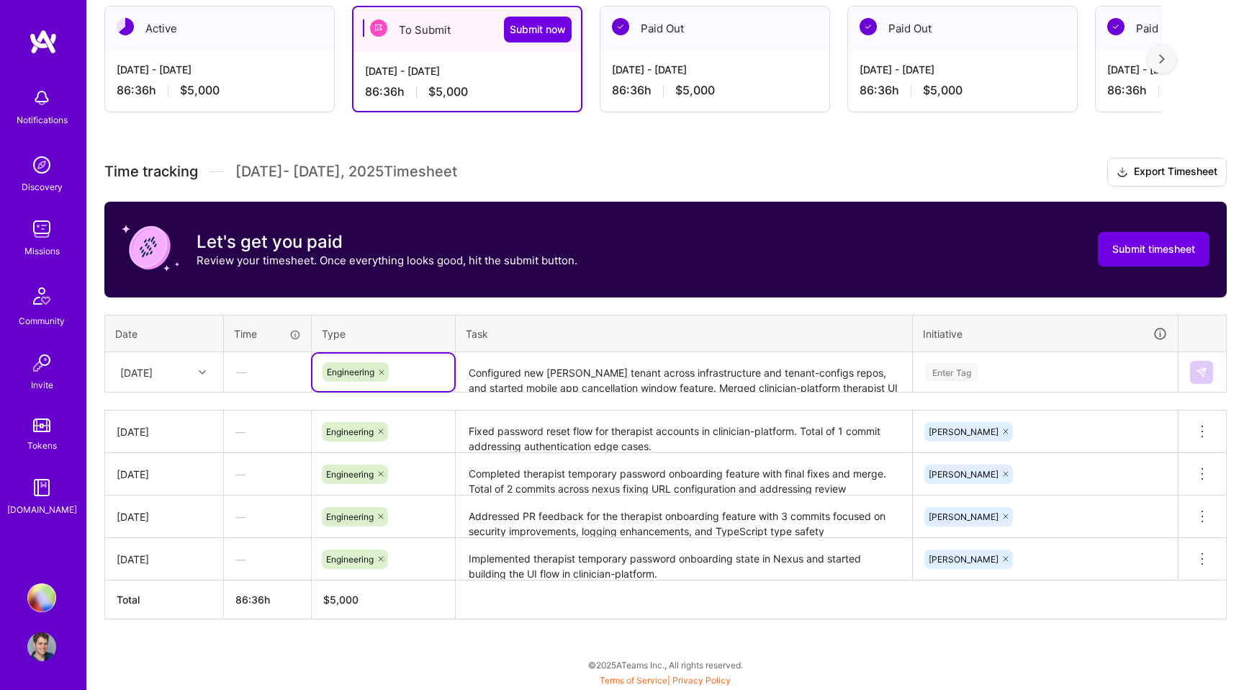
click at [960, 391] on div "Enter Tag" at bounding box center [1045, 371] width 263 height 37
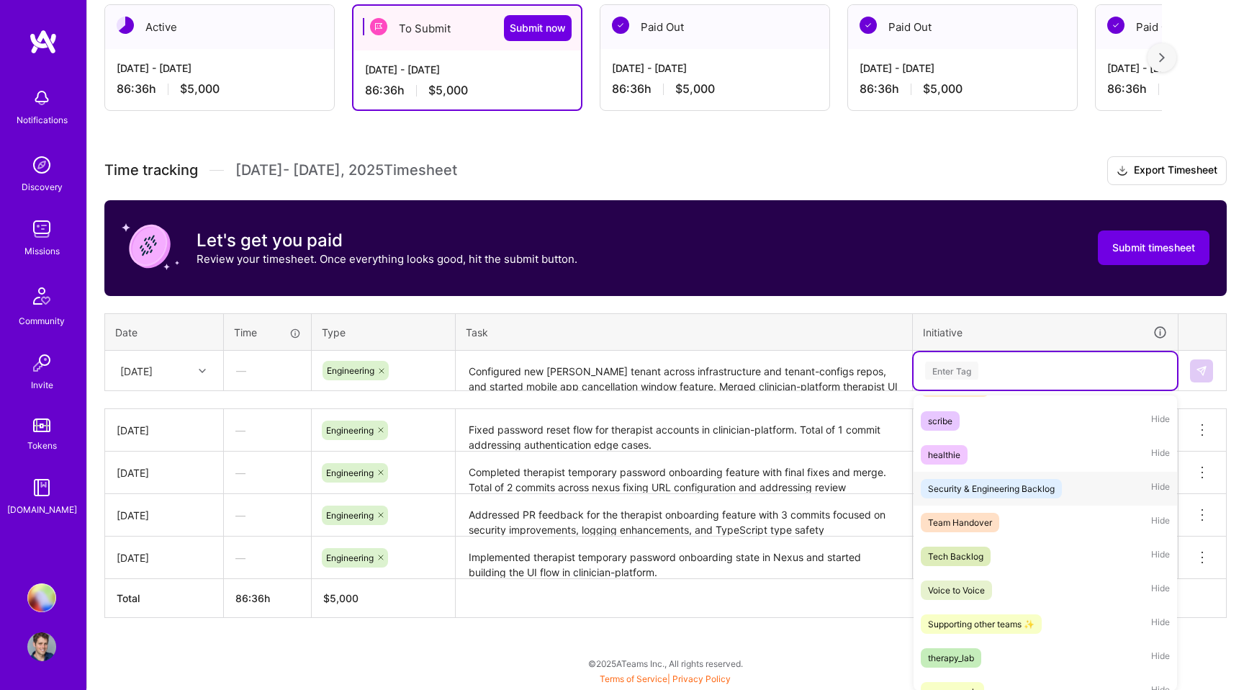
scroll to position [316, 0]
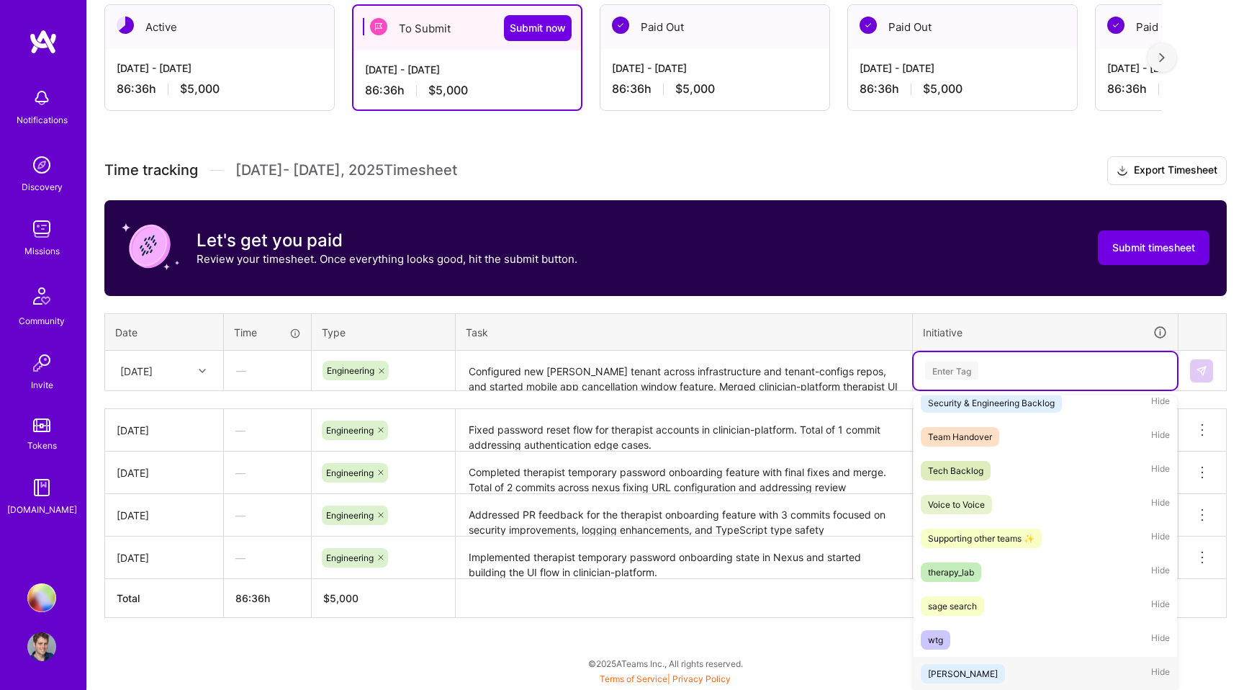
click at [942, 669] on div "[PERSON_NAME]" at bounding box center [963, 673] width 70 height 15
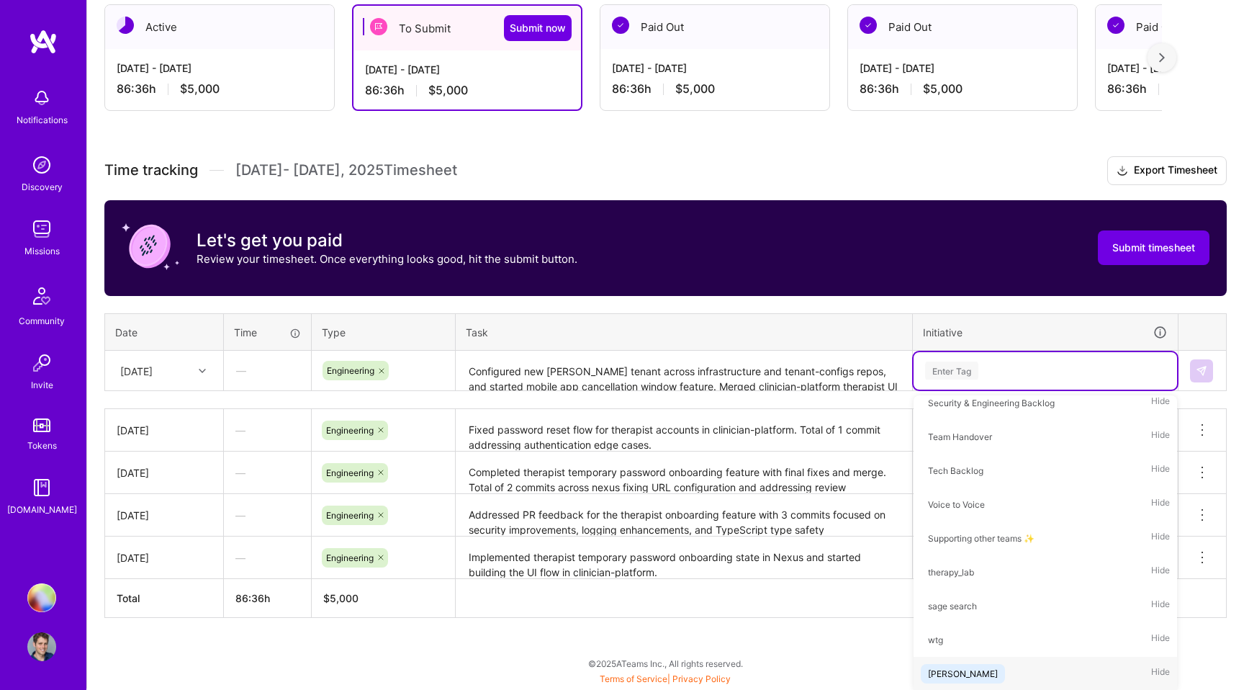
scroll to position [293, 0]
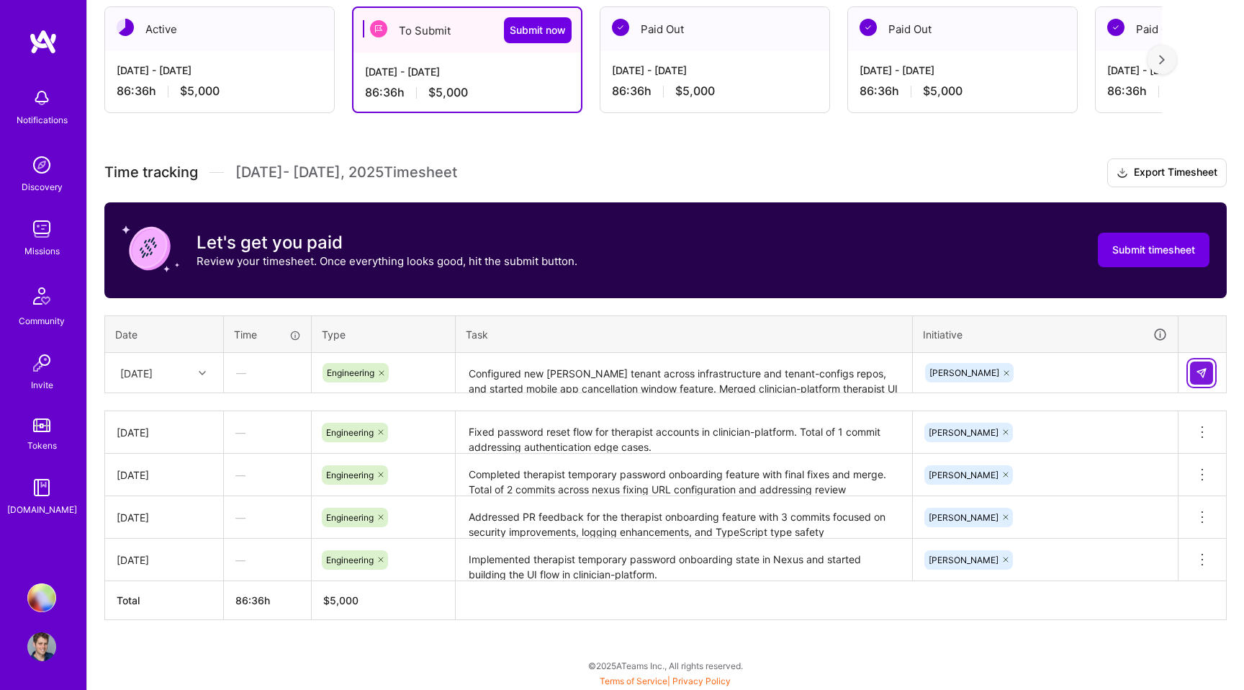
click at [1201, 376] on img at bounding box center [1202, 373] width 12 height 12
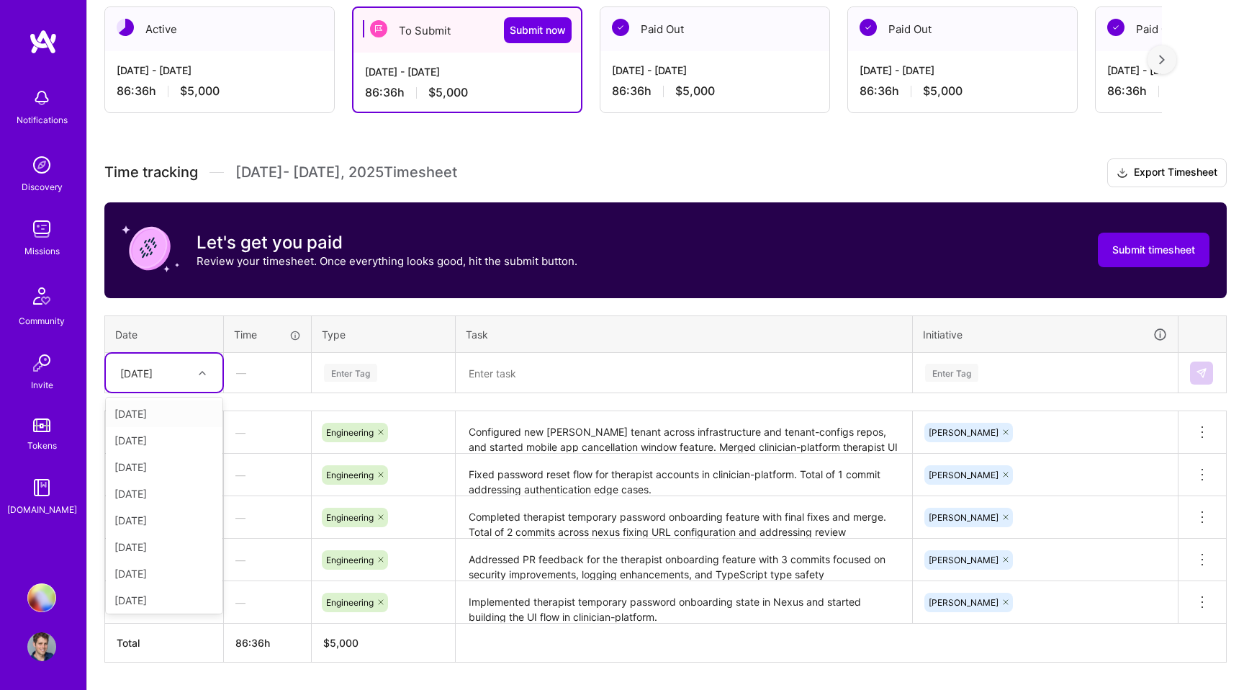
click at [205, 376] on div at bounding box center [204, 373] width 22 height 19
click at [155, 573] on div "[DATE]" at bounding box center [164, 573] width 117 height 27
click at [348, 374] on div "Enter Tag" at bounding box center [350, 372] width 53 height 22
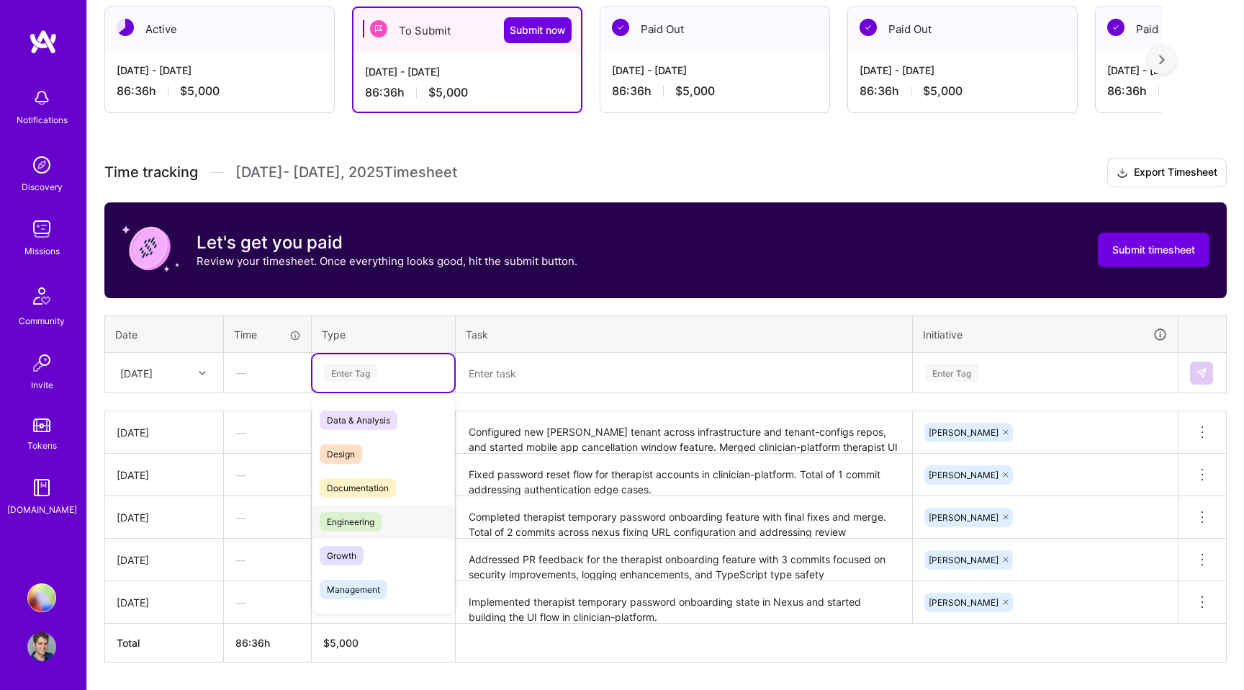
click at [341, 524] on span "Engineering" at bounding box center [351, 521] width 62 height 19
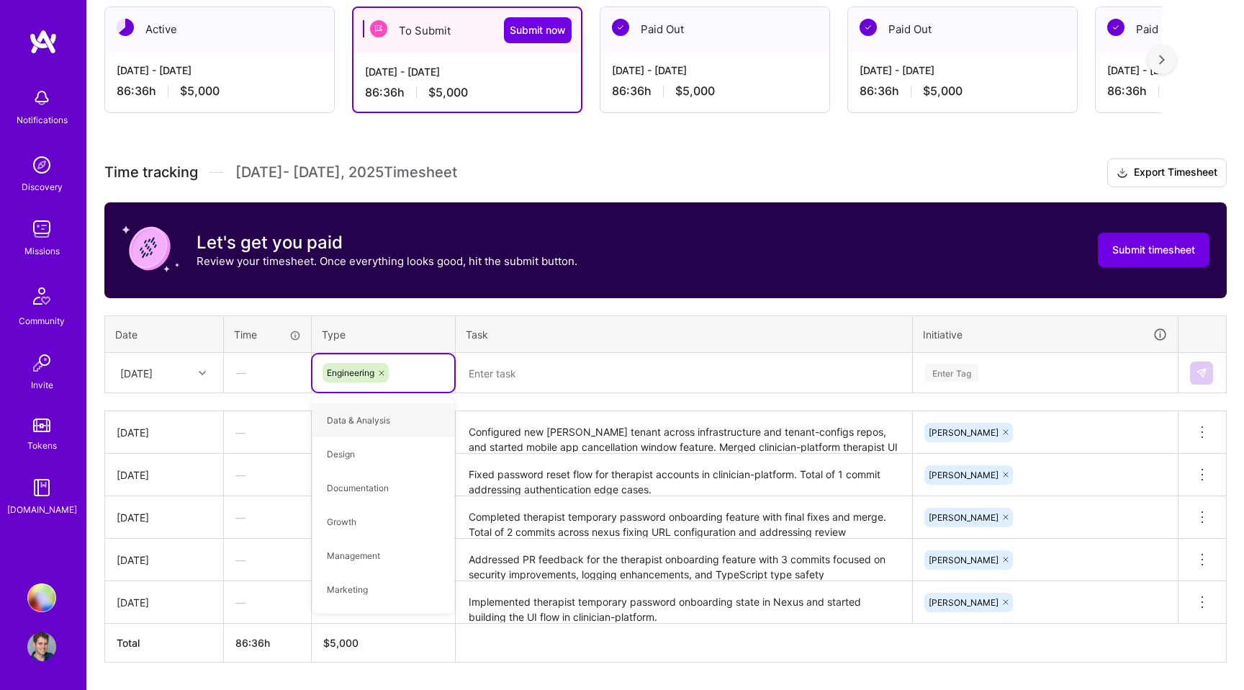
click at [547, 371] on textarea at bounding box center [684, 373] width 454 height 38
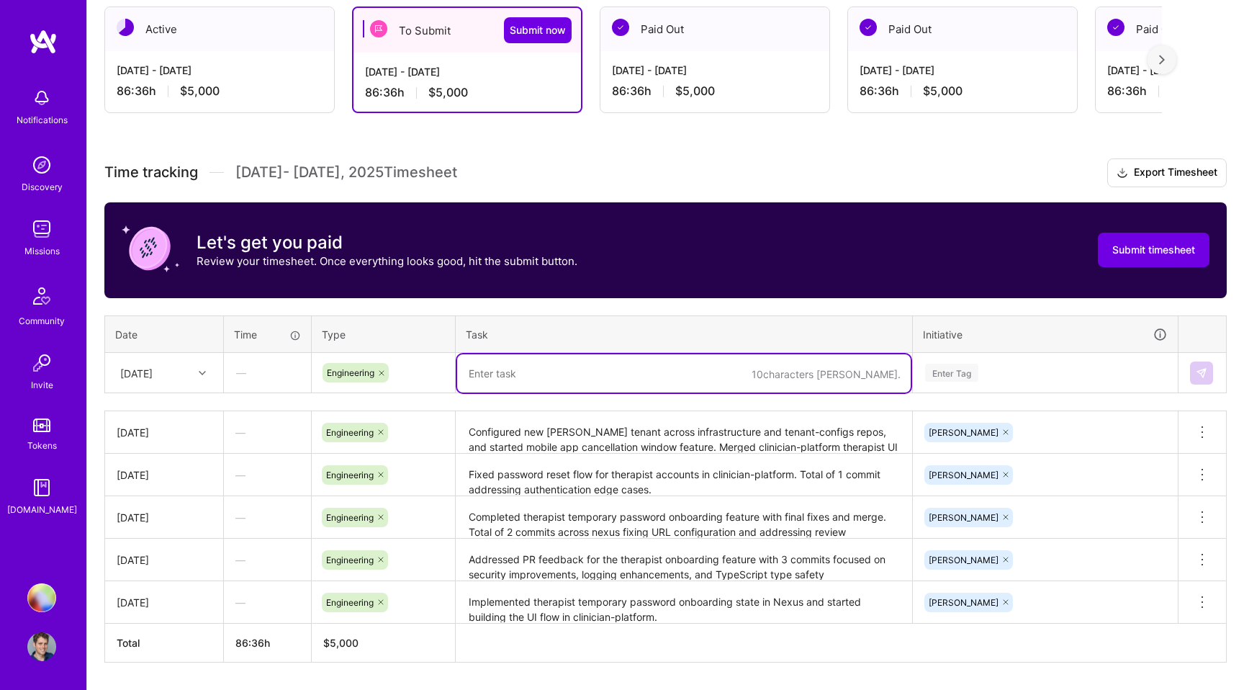
paste textarea "Fixed therapist onboarding HTTP method issue and implemented therapist metadata…"
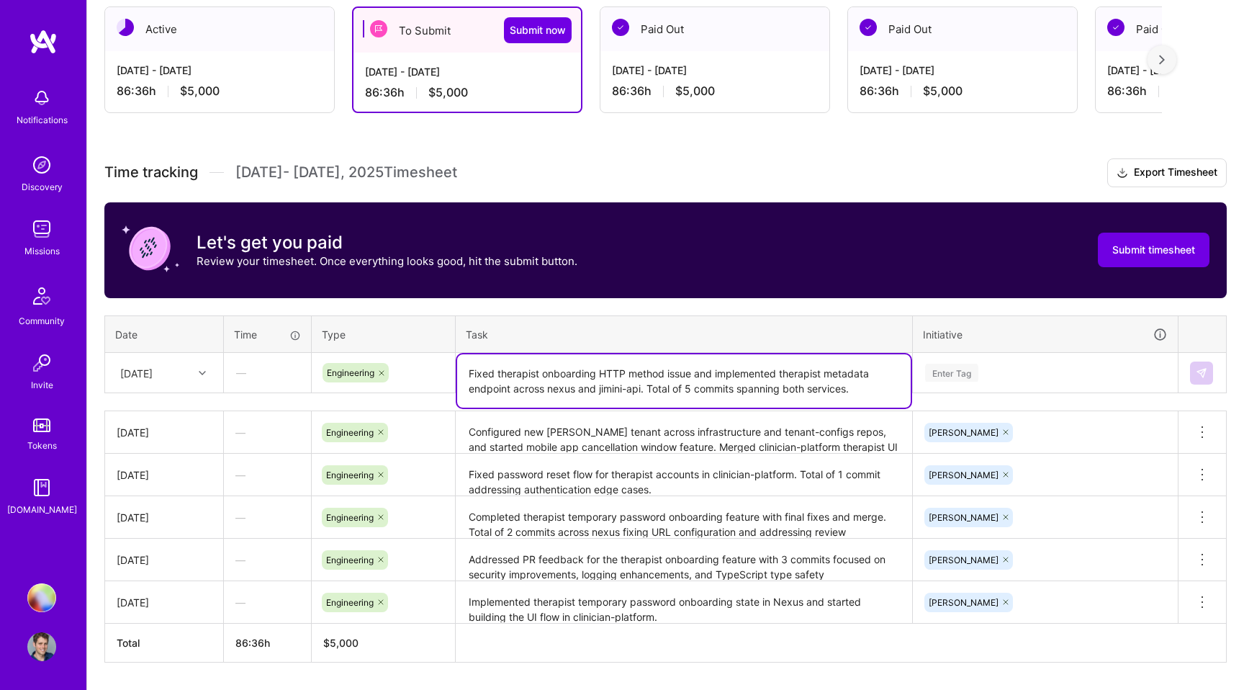
type textarea "Fixed therapist onboarding HTTP method issue and implemented therapist metadata…"
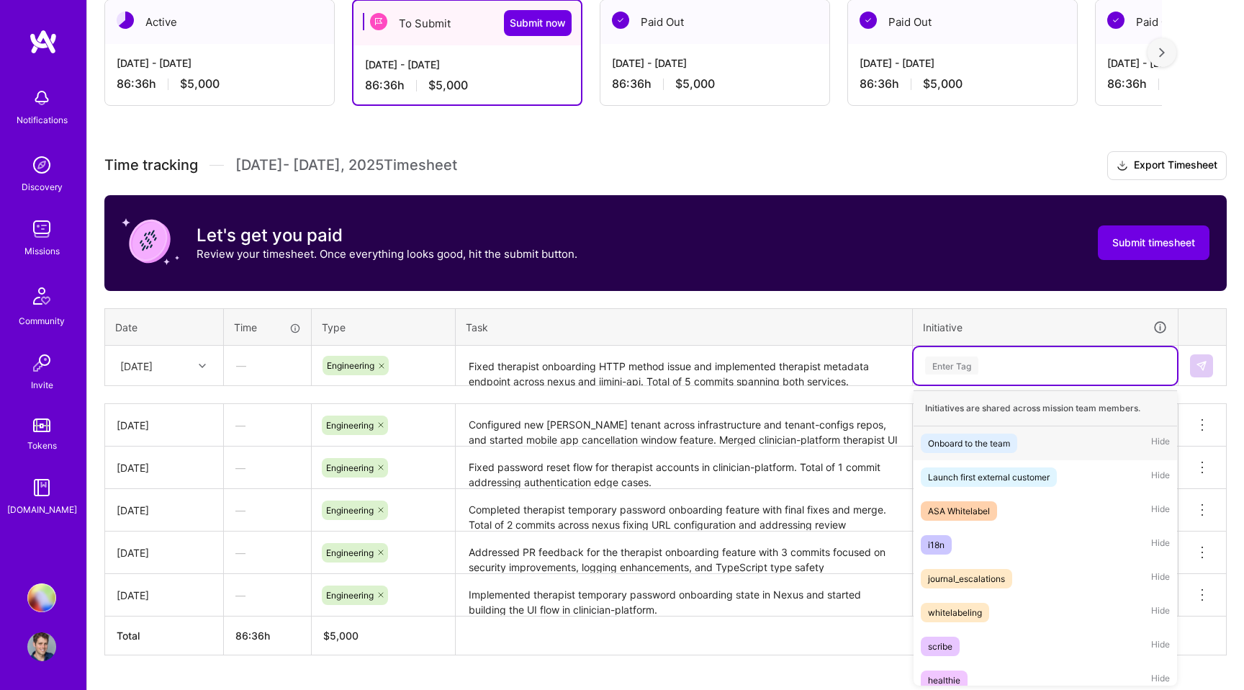
click at [962, 382] on div "Enter Tag" at bounding box center [1045, 365] width 263 height 37
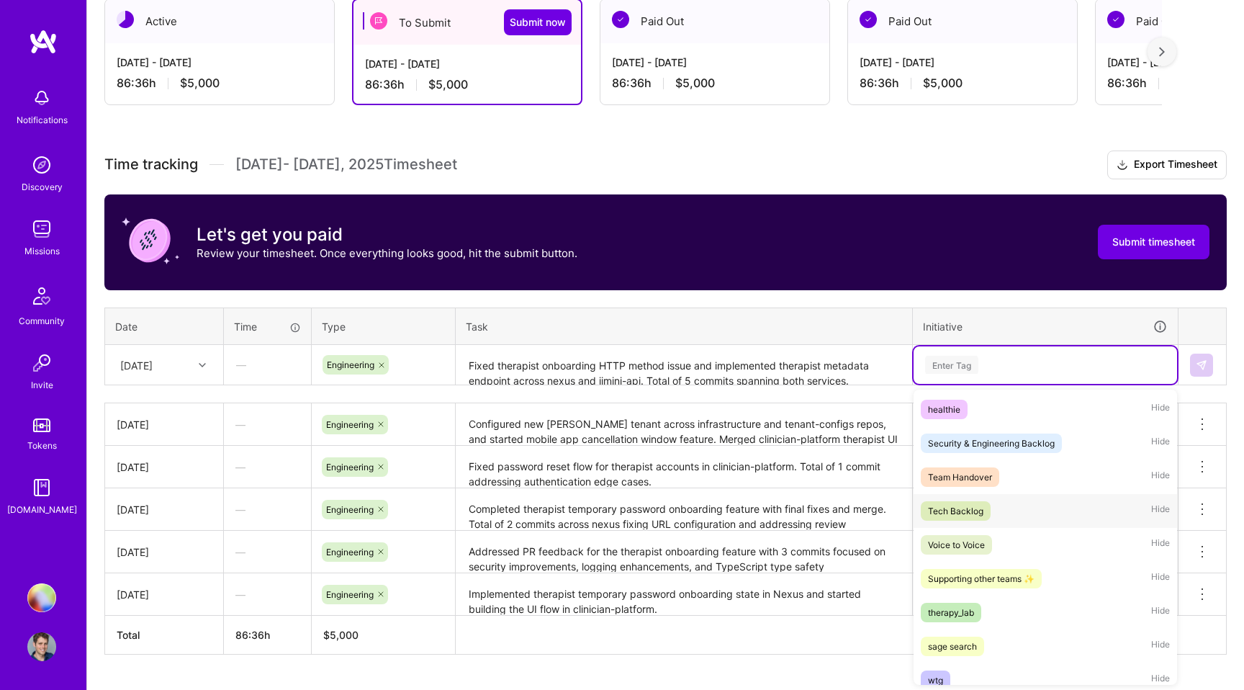
scroll to position [316, 0]
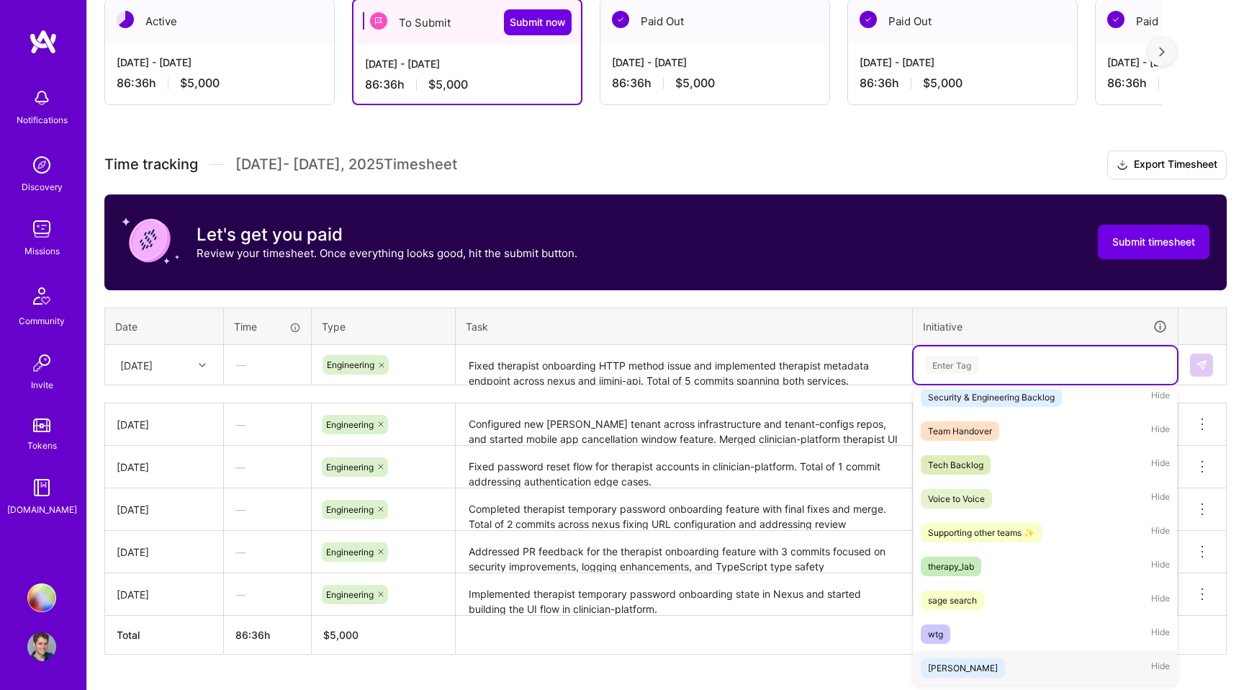
click at [947, 658] on div "[PERSON_NAME] Hide" at bounding box center [1045, 668] width 263 height 34
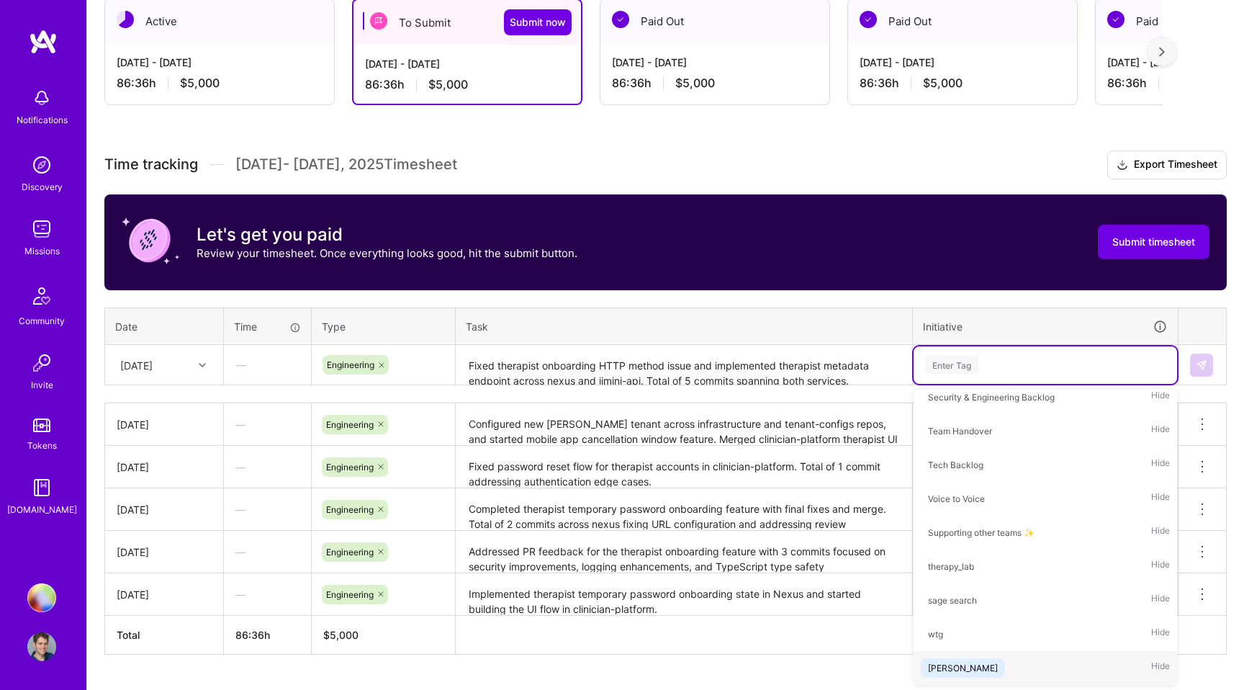
scroll to position [0, 0]
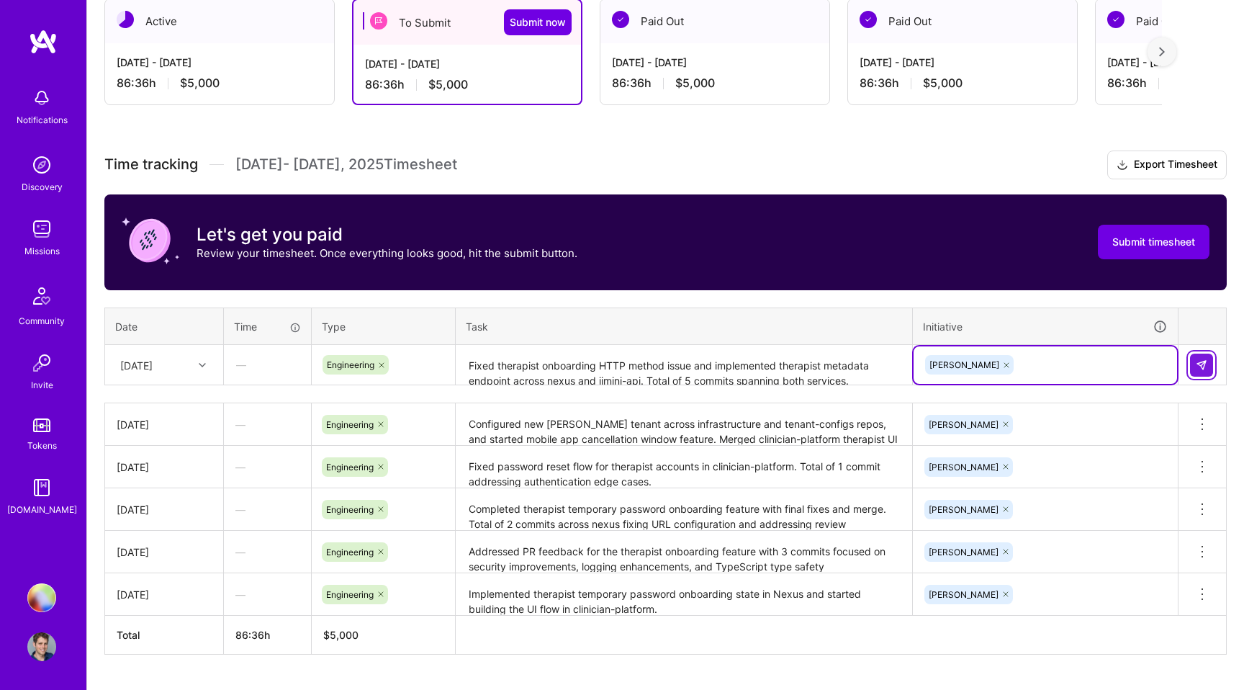
click at [1207, 365] on img at bounding box center [1202, 365] width 12 height 12
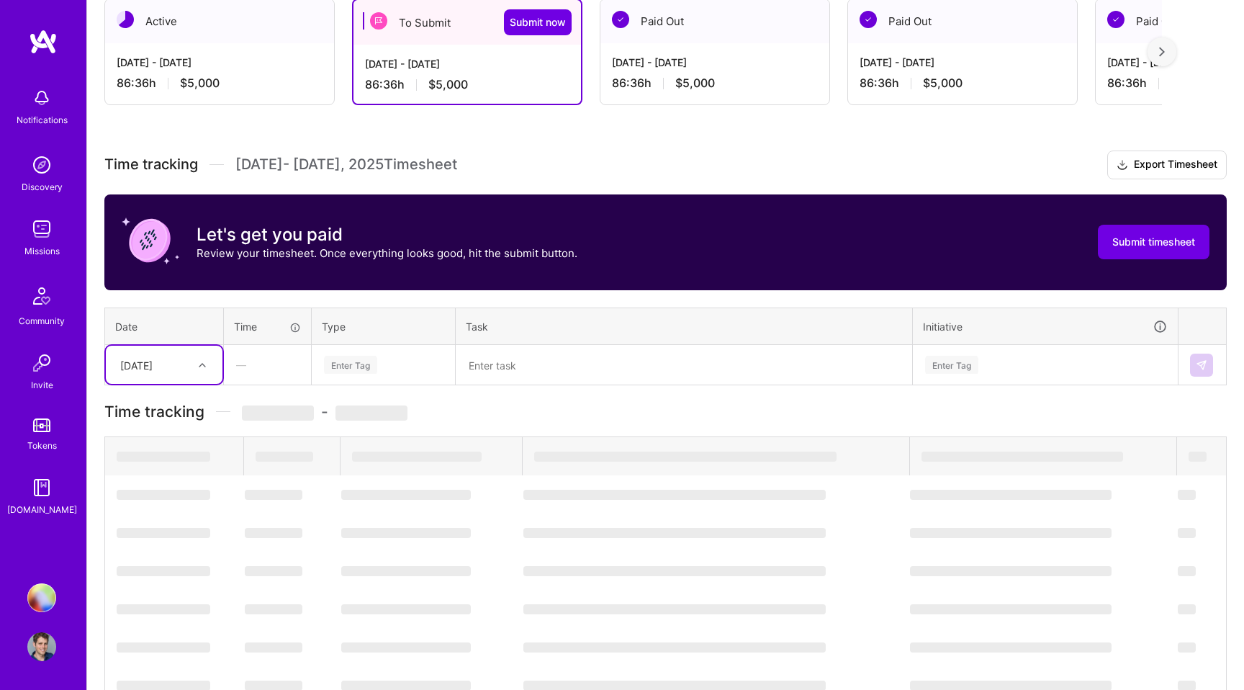
click at [202, 370] on div at bounding box center [204, 365] width 22 height 19
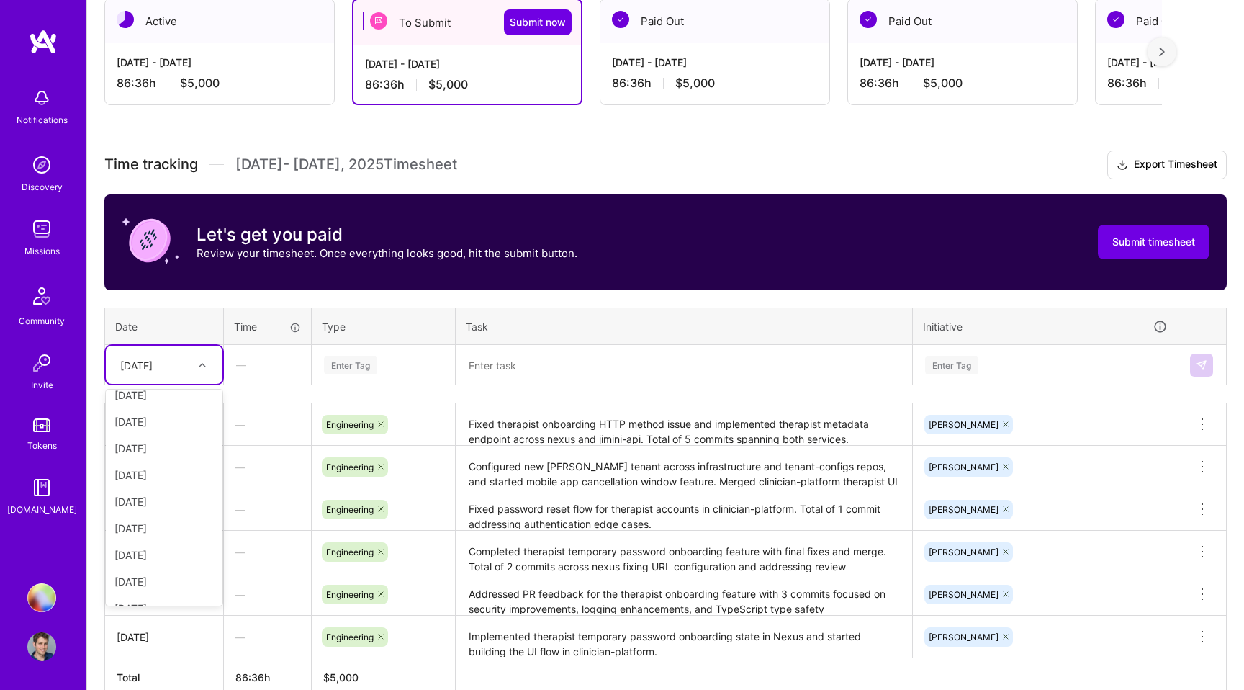
scroll to position [148, 0]
click at [166, 441] on div "[DATE]" at bounding box center [164, 444] width 117 height 27
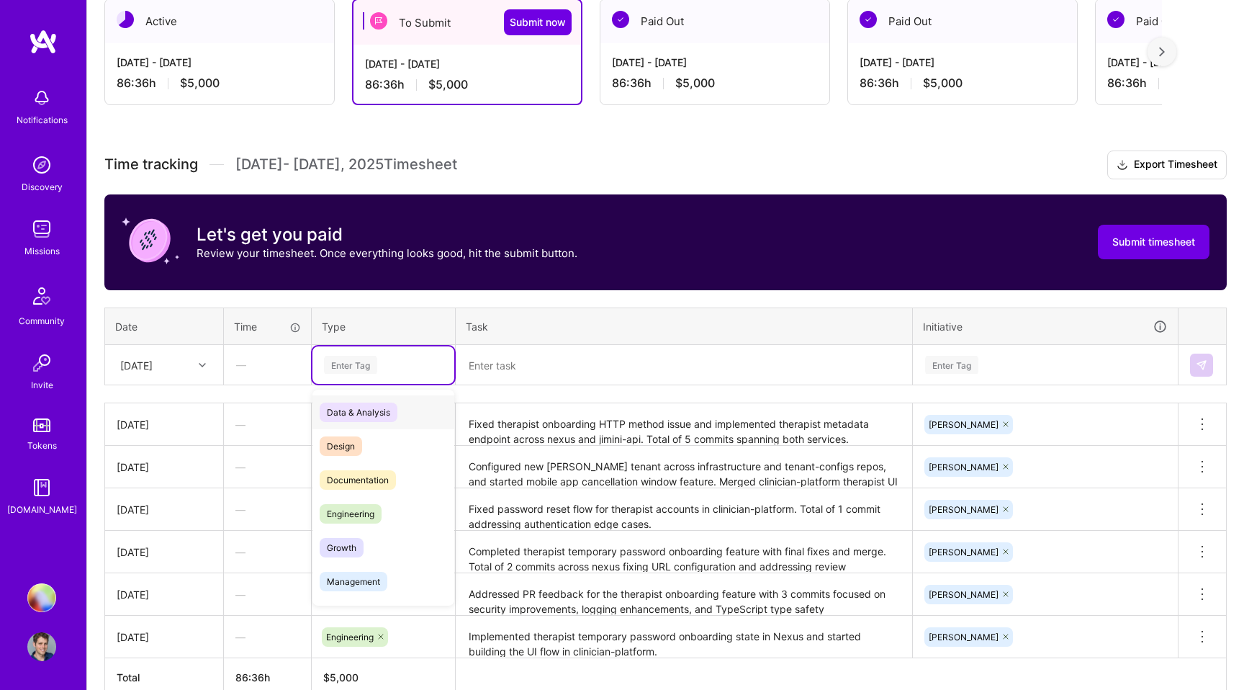
click at [340, 366] on div "Enter Tag" at bounding box center [350, 364] width 53 height 22
click at [366, 513] on span "Engineering" at bounding box center [351, 513] width 62 height 19
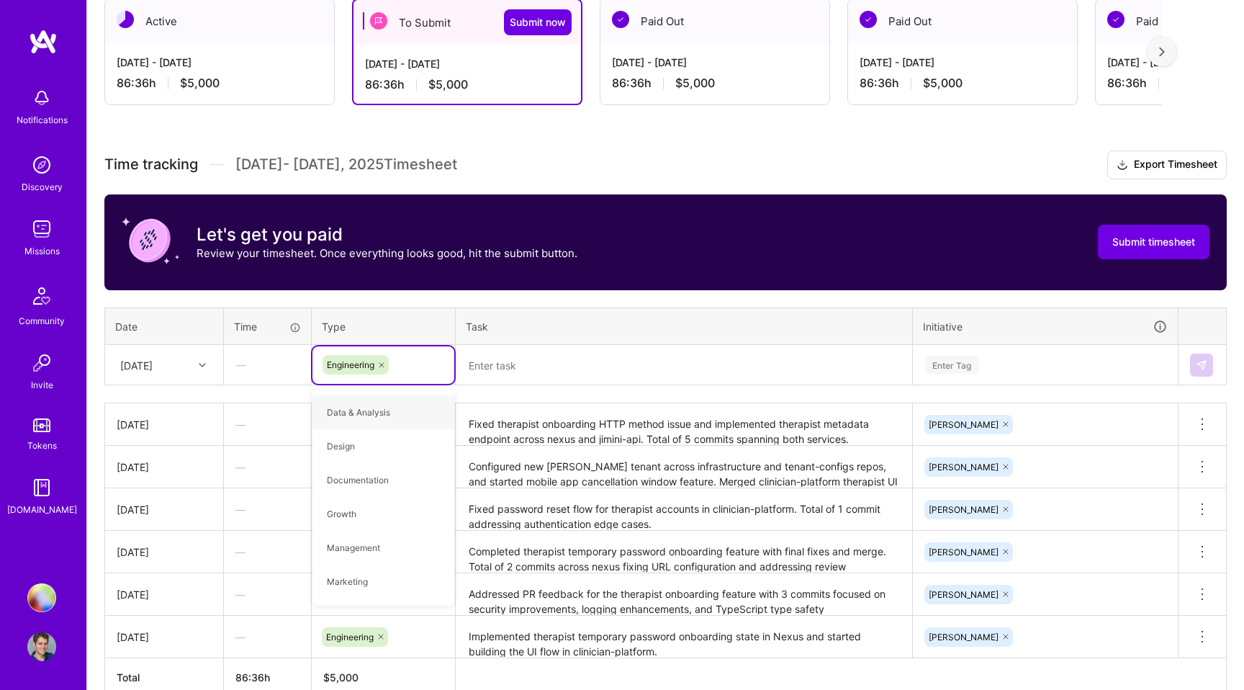
click at [499, 371] on textarea at bounding box center [684, 365] width 454 height 38
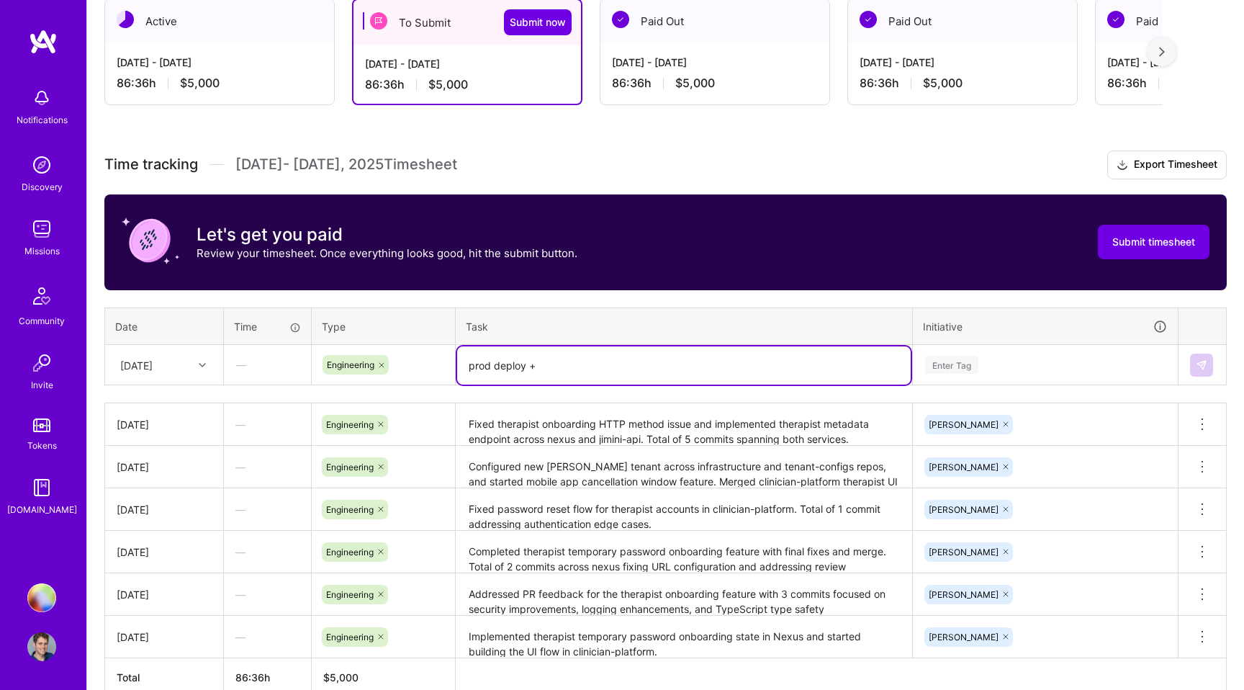
paste textarea "completed mobile app cancellation window feature with 6 commits, and handled ve…"
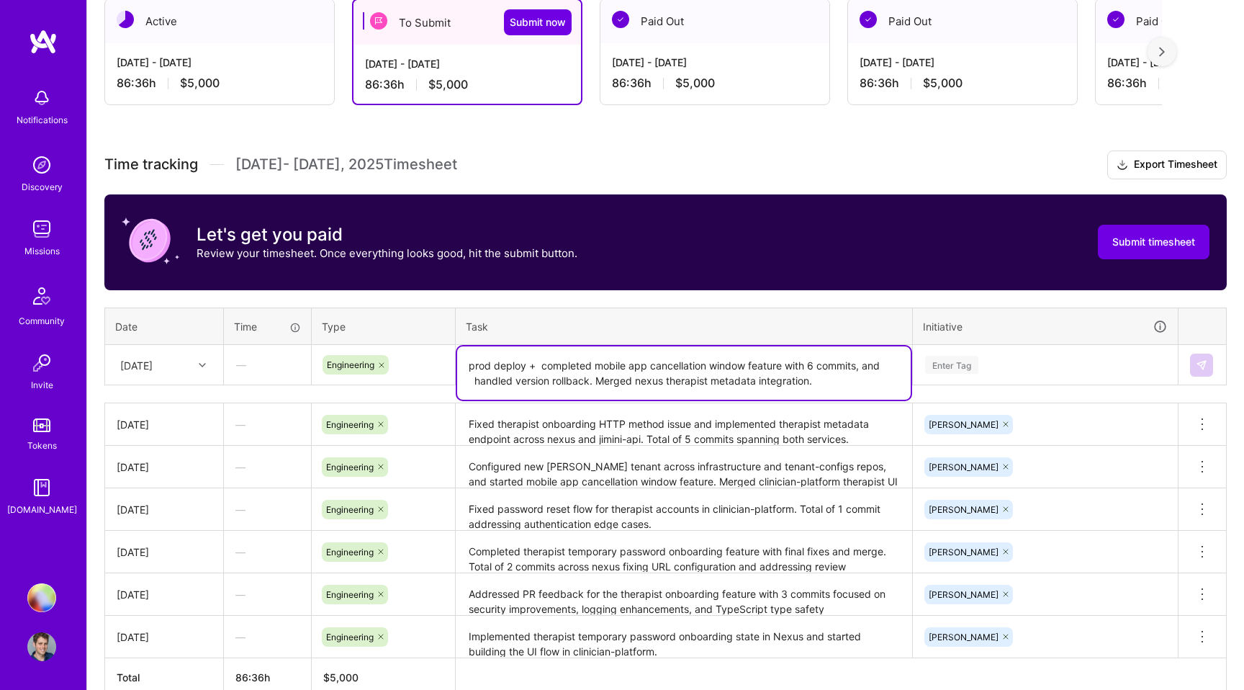
drag, startPoint x: 595, startPoint y: 379, endPoint x: 788, endPoint y: 361, distance: 193.8
click at [788, 361] on textarea "prod deploy + completed mobile app cancellation window feature with 6 commits, …" at bounding box center [684, 372] width 454 height 53
type textarea "prod deploy + completed mobile app cancellation window feature. Merged nexus th…"
click at [948, 362] on div "Enter Tag" at bounding box center [951, 364] width 53 height 22
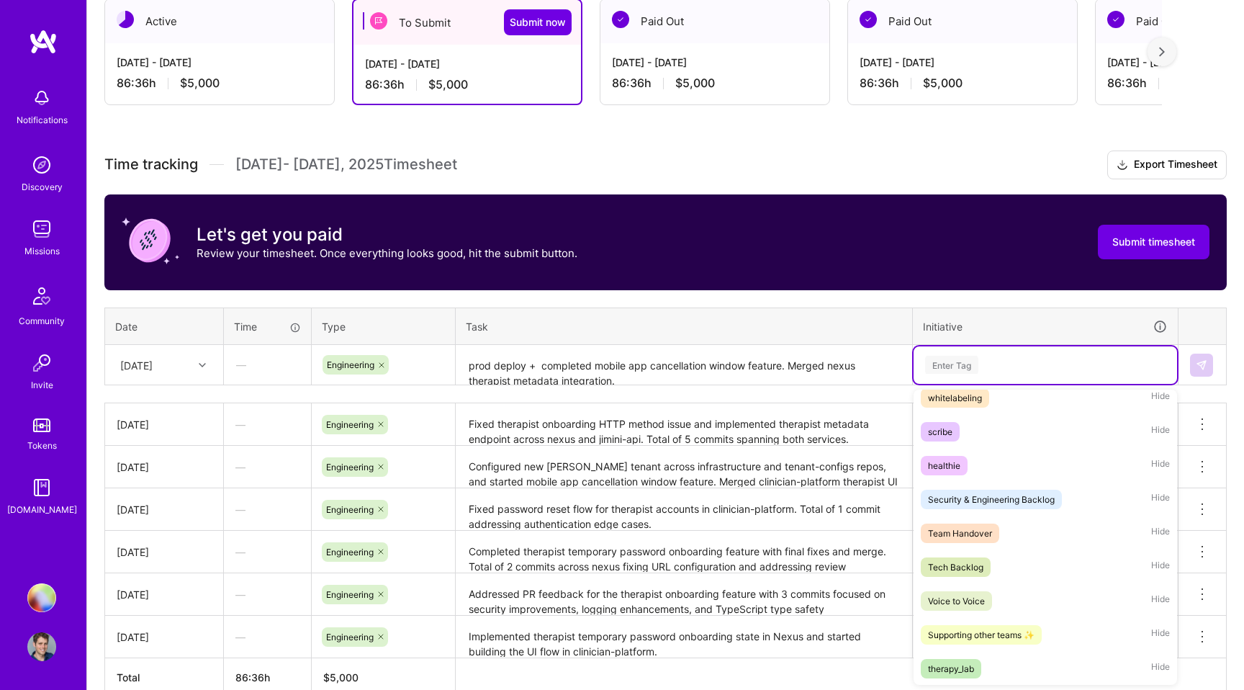
scroll to position [316, 0]
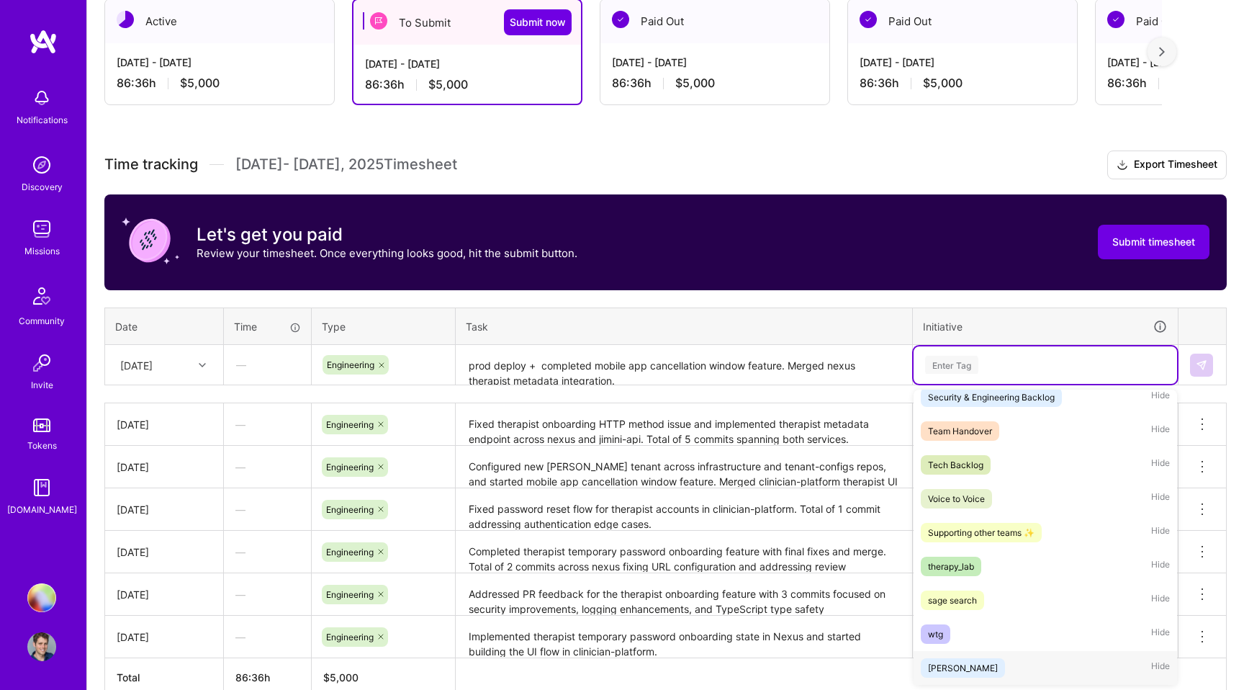
click at [947, 668] on span "[PERSON_NAME]" at bounding box center [963, 667] width 84 height 19
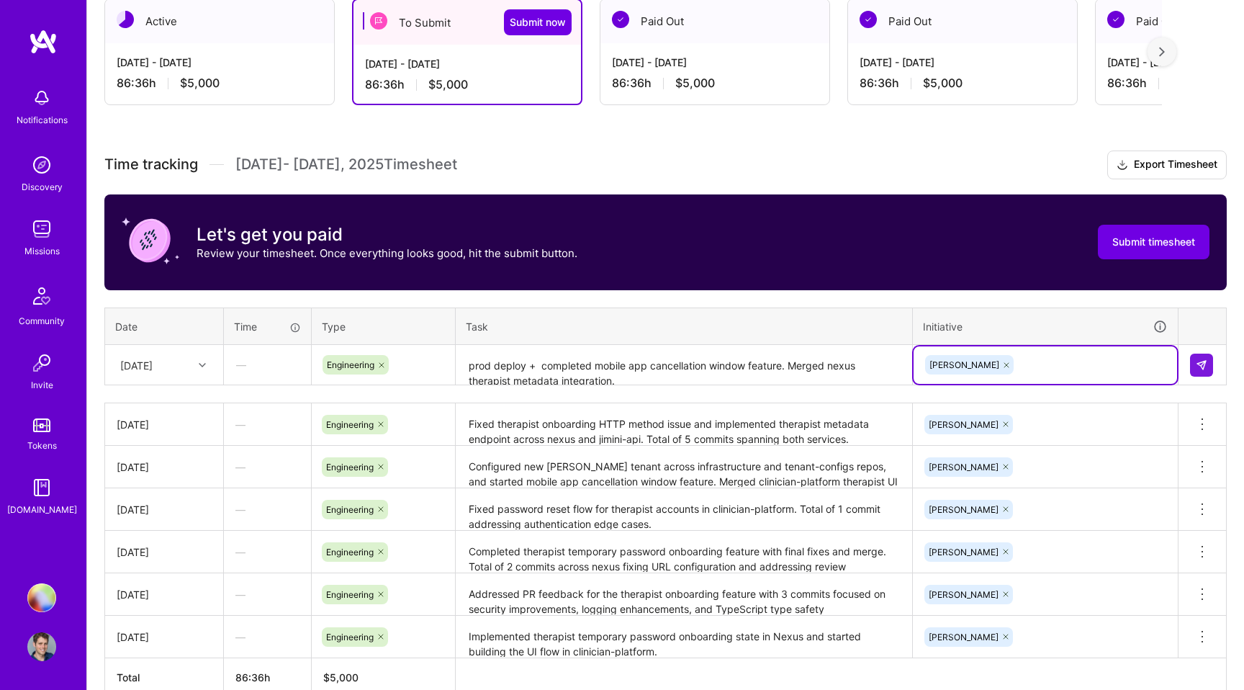
click at [993, 364] on div "[PERSON_NAME]" at bounding box center [1045, 364] width 243 height 22
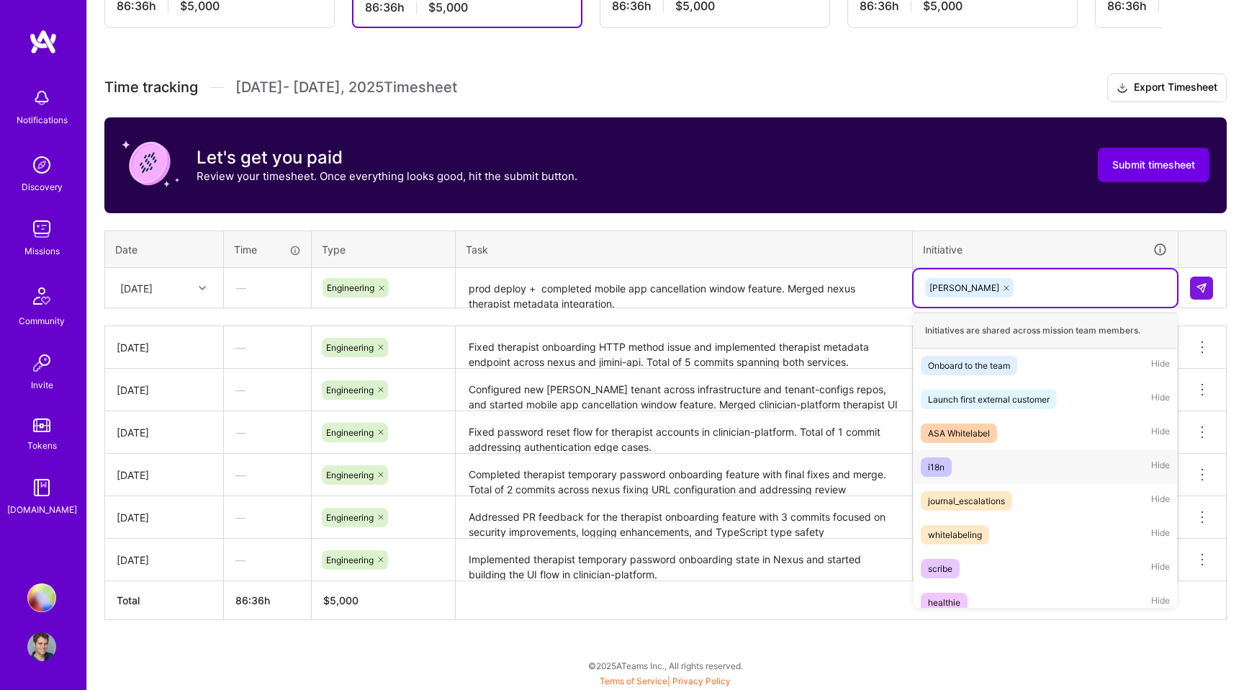
scroll to position [282, 0]
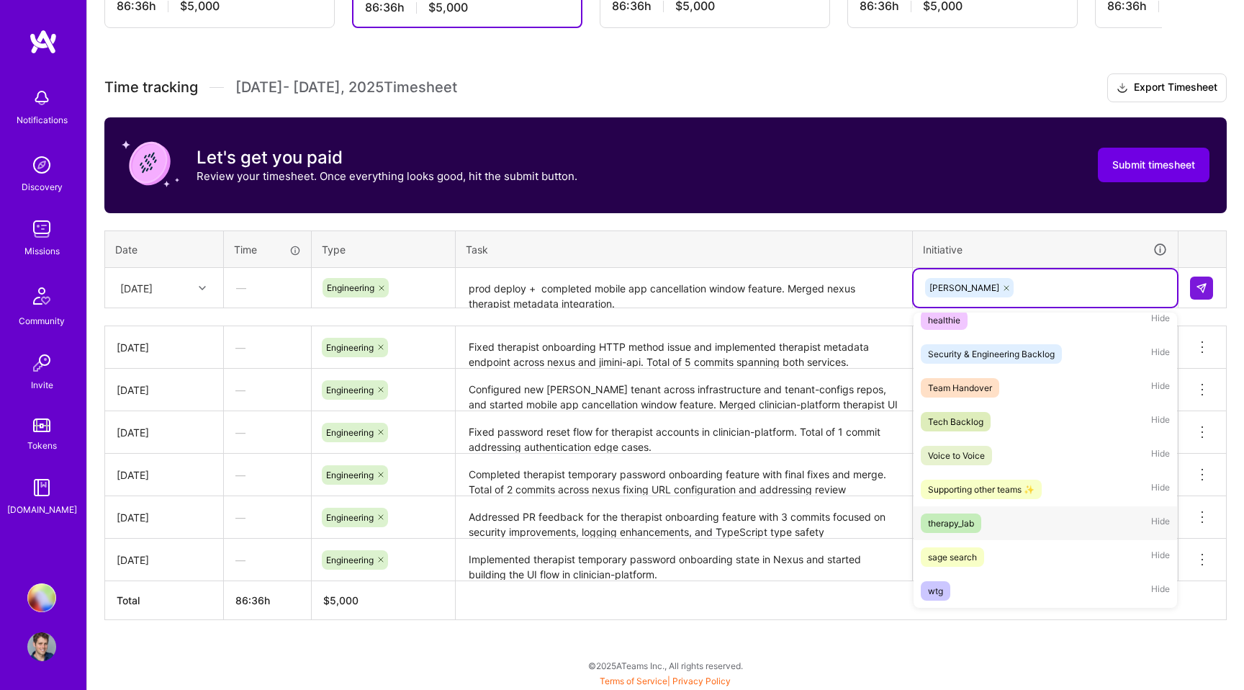
click at [971, 522] on div "therapy_lab" at bounding box center [951, 522] width 46 height 15
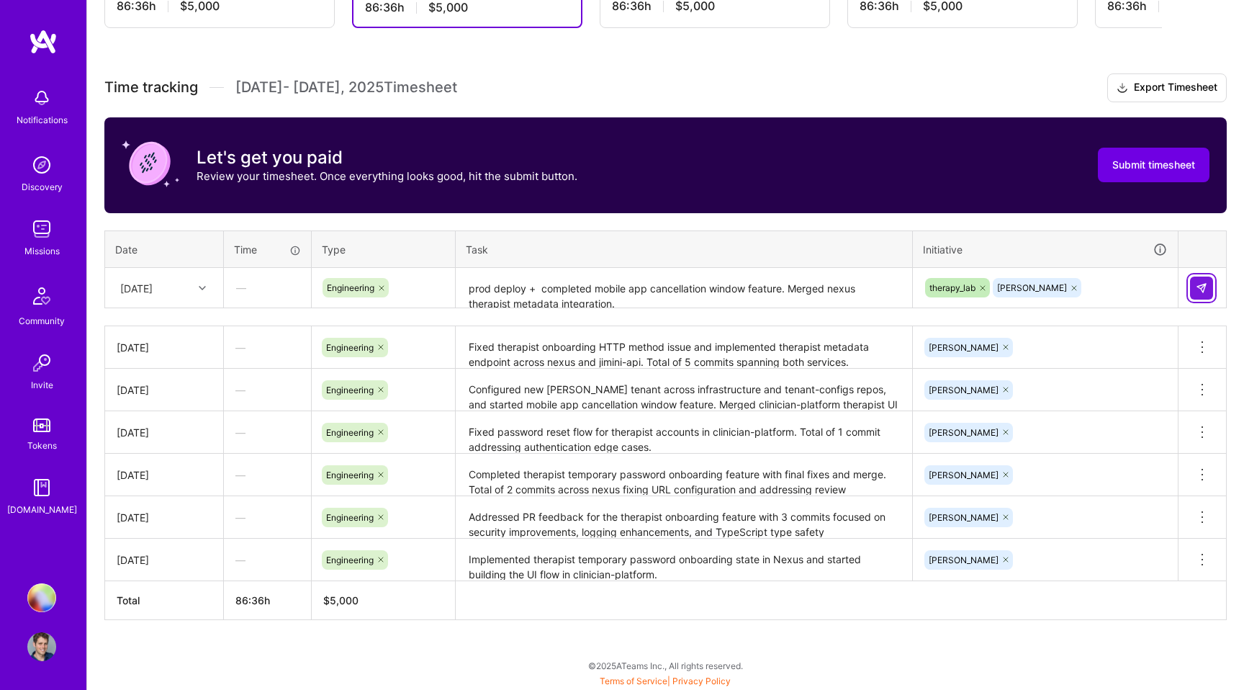
click at [1200, 292] on img at bounding box center [1202, 288] width 12 height 12
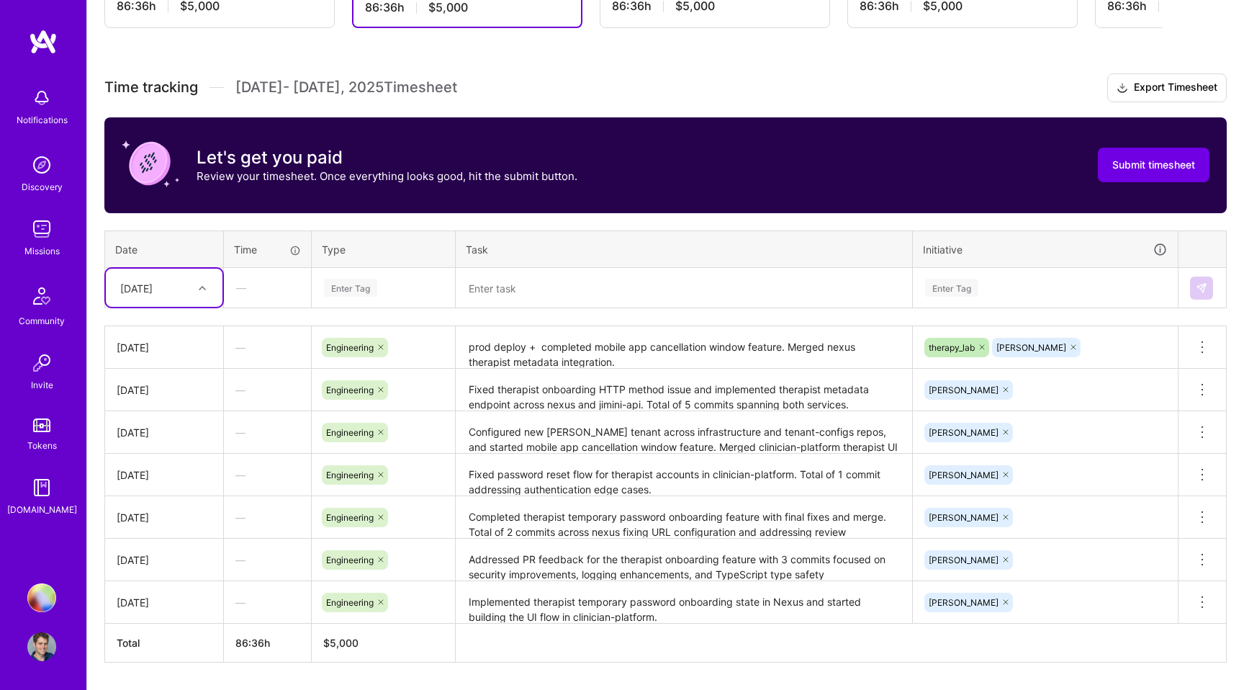
scroll to position [420, 0]
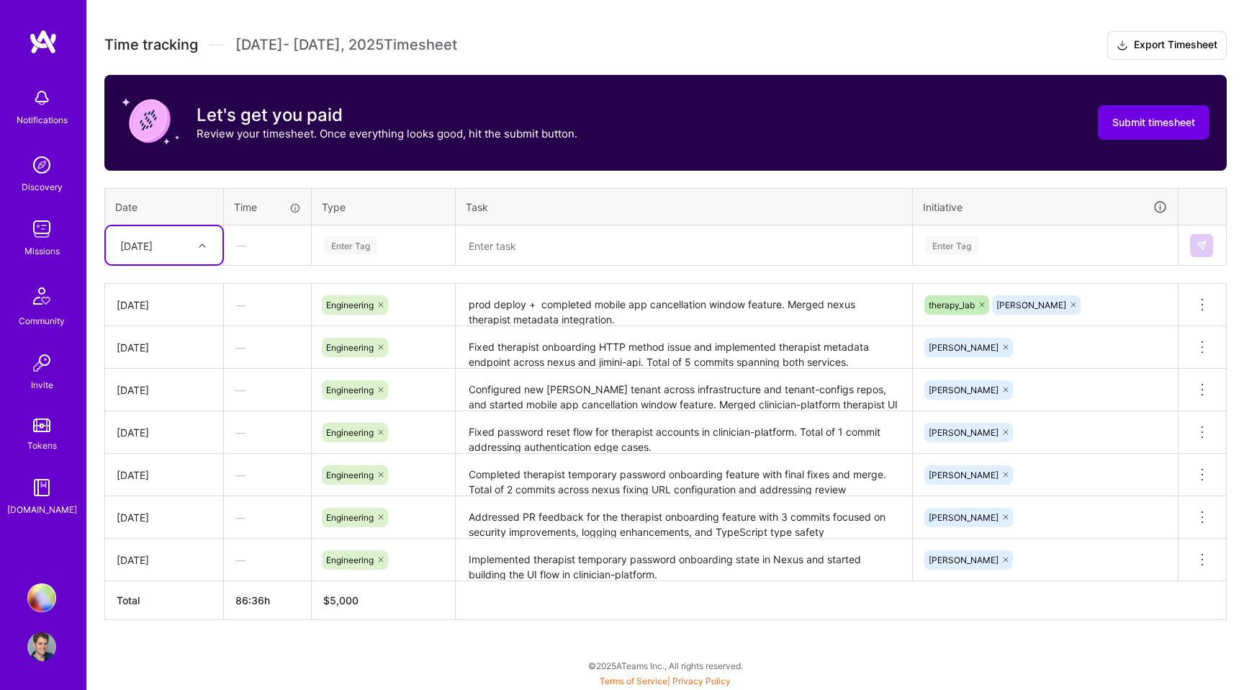
click at [1001, 558] on icon at bounding box center [1005, 559] width 9 height 9
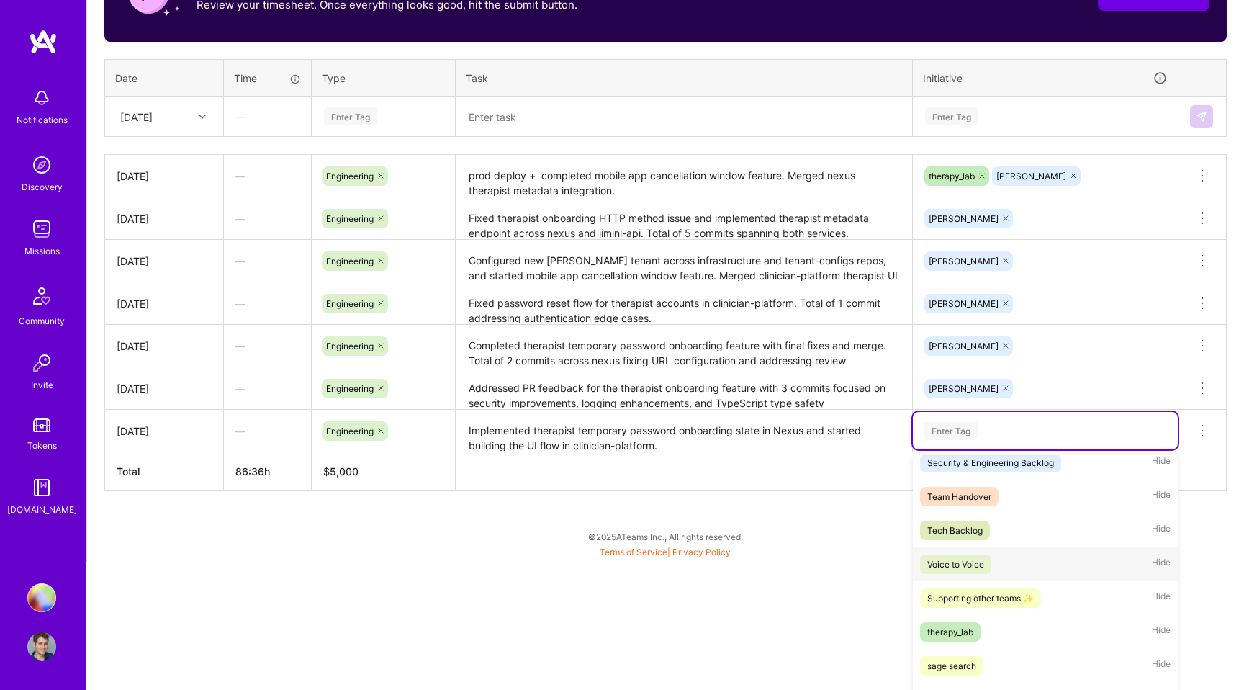
scroll to position [541, 0]
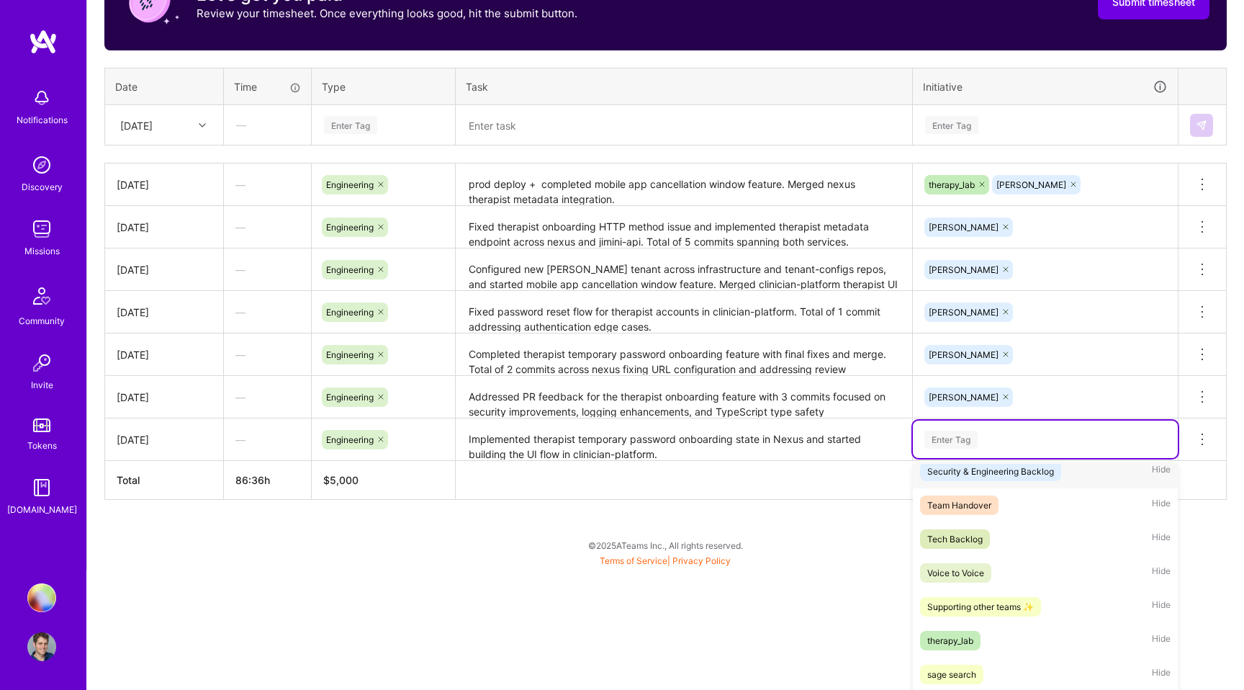
click at [970, 474] on div "Security & Engineering Backlog" at bounding box center [990, 471] width 127 height 15
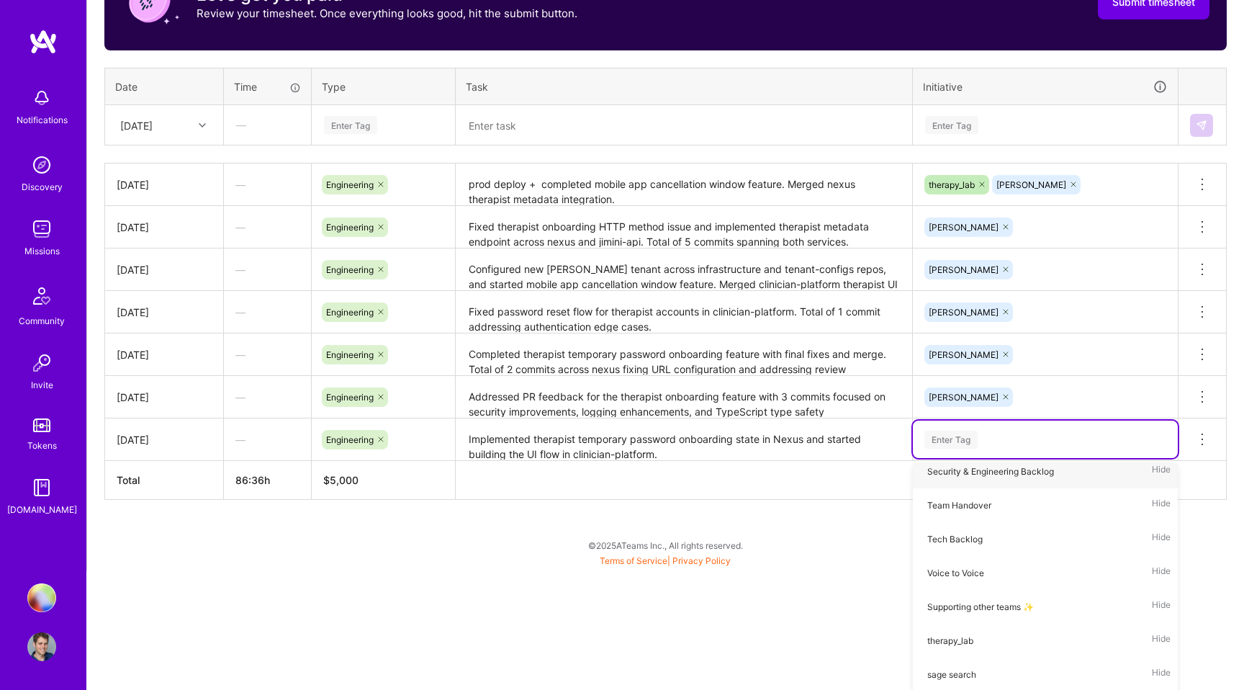
scroll to position [420, 0]
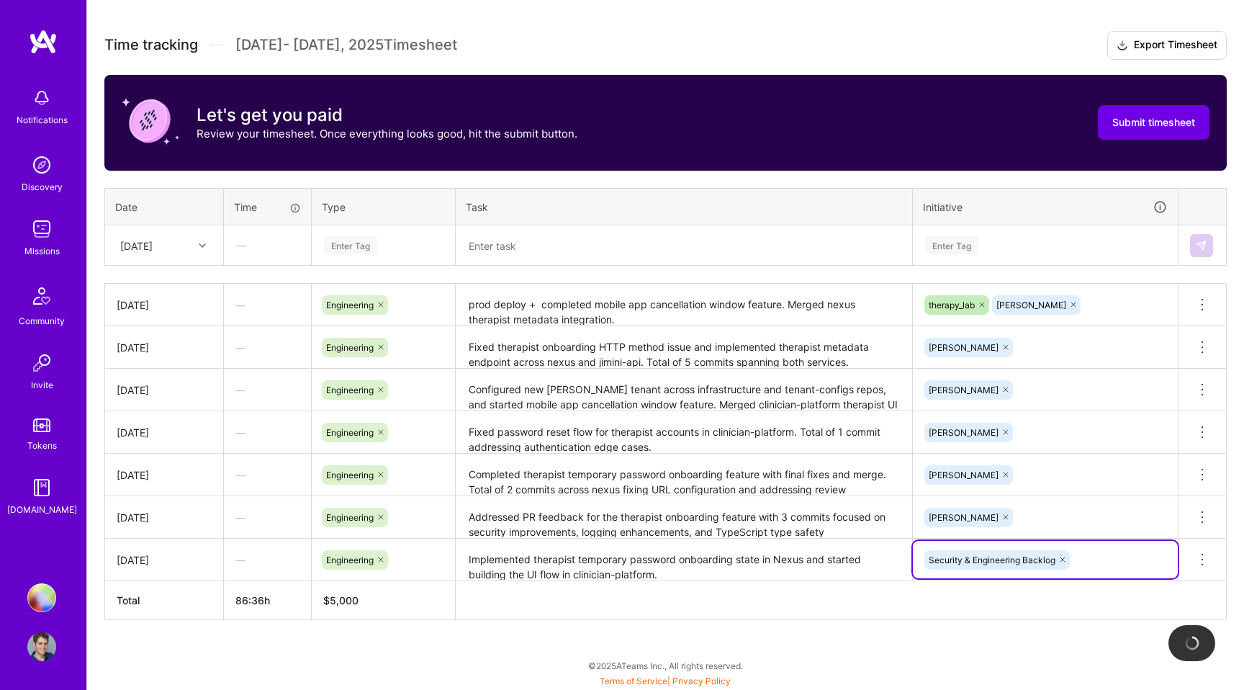
click at [1001, 518] on icon at bounding box center [1005, 517] width 9 height 9
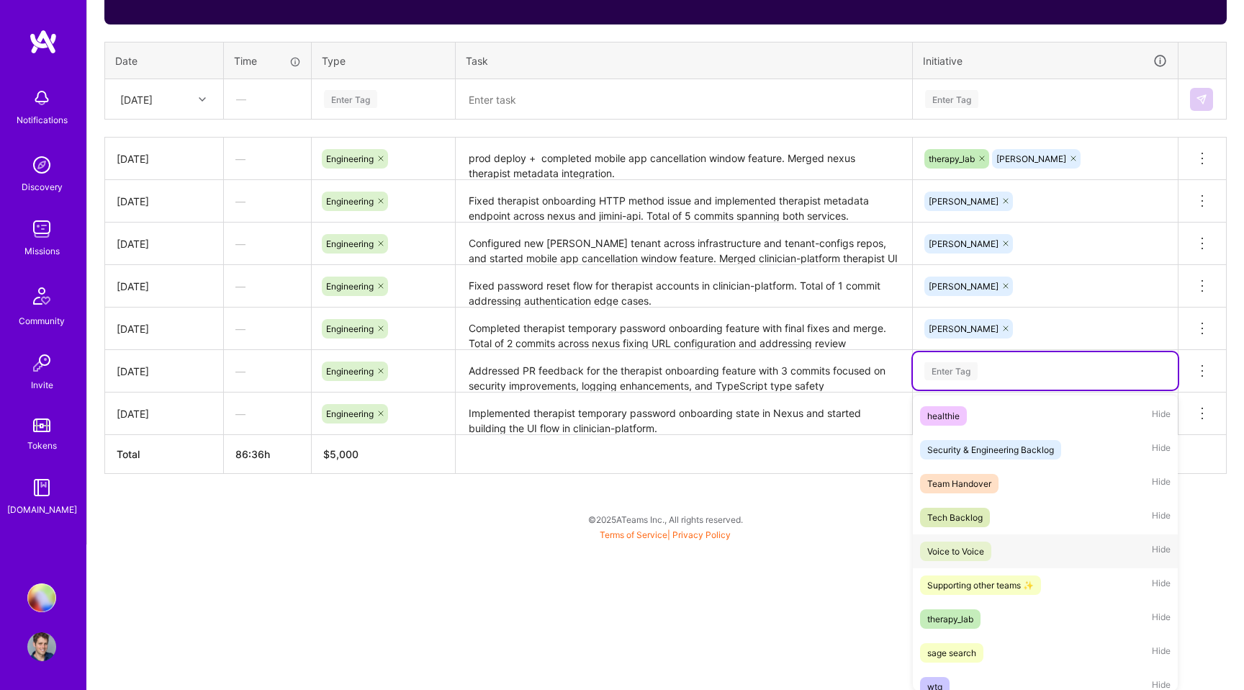
scroll to position [242, 0]
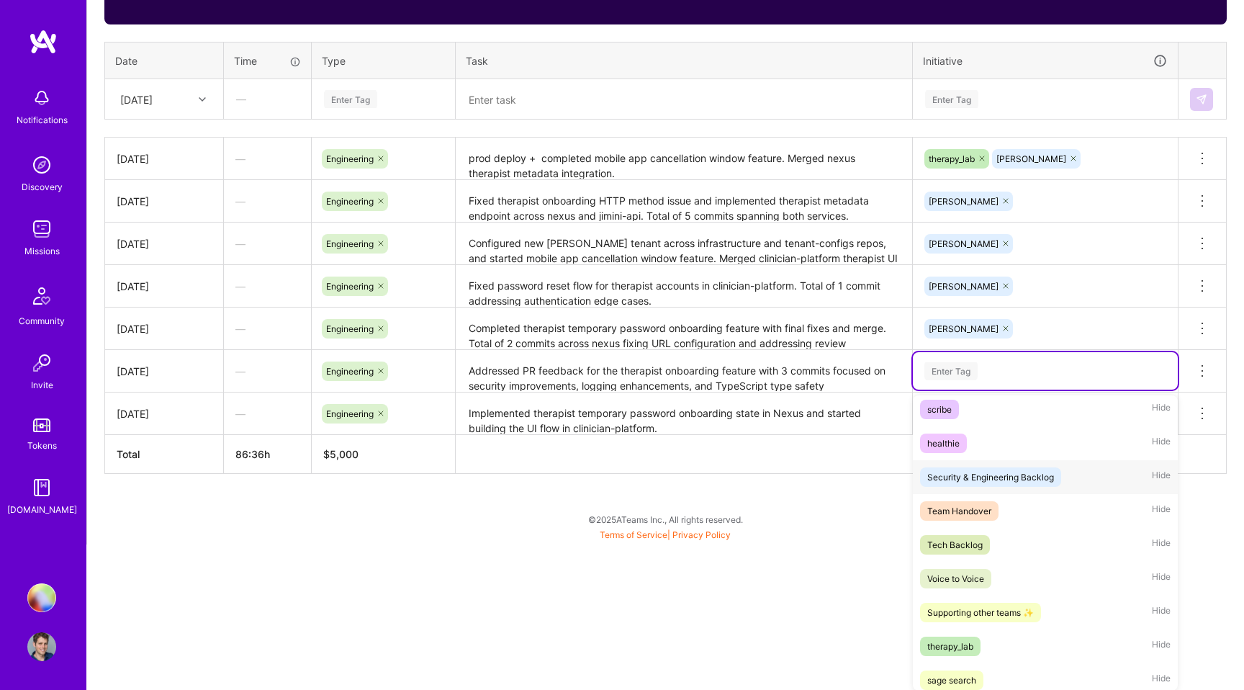
click at [974, 474] on div "Security & Engineering Backlog" at bounding box center [990, 476] width 127 height 15
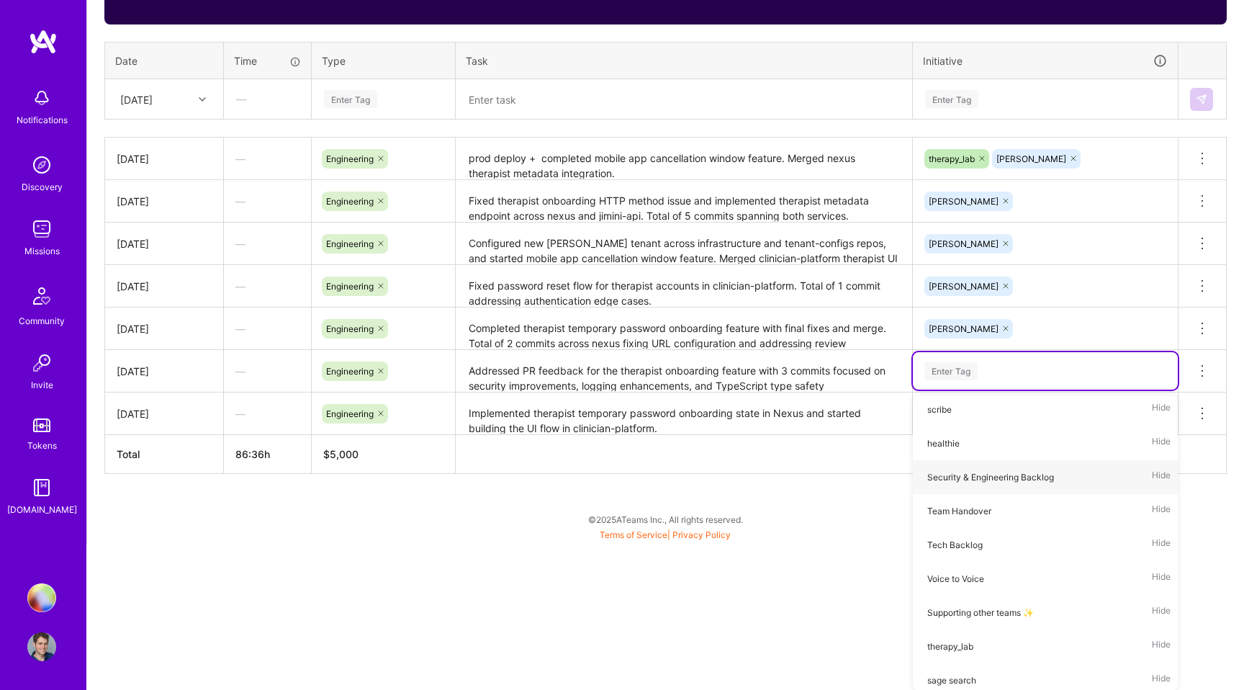
scroll to position [420, 0]
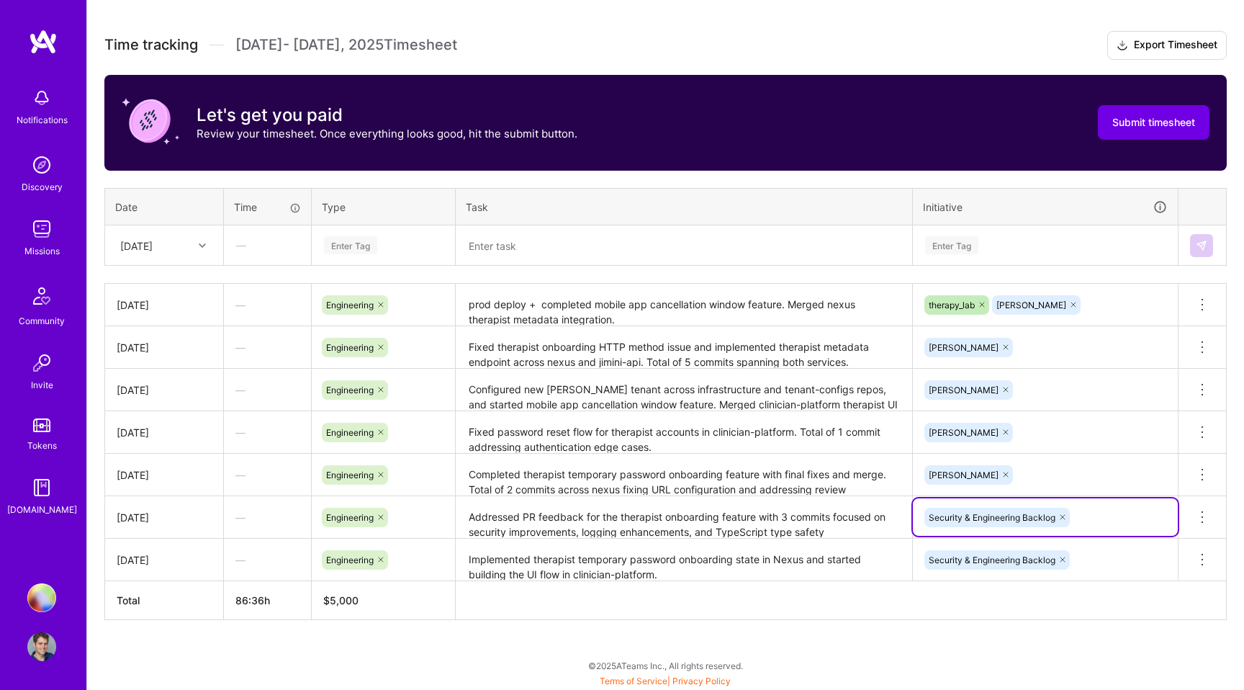
click at [1001, 472] on icon at bounding box center [1005, 474] width 9 height 9
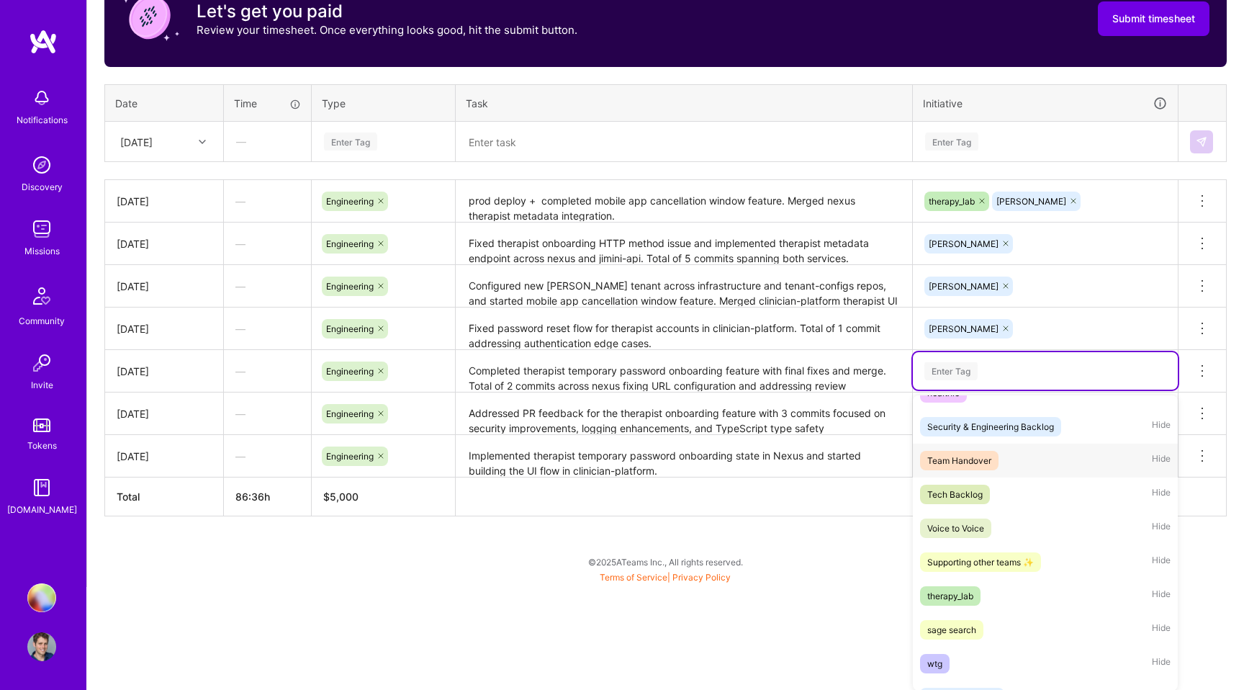
scroll to position [292, 0]
click at [981, 436] on span "Security & Engineering Backlog" at bounding box center [990, 427] width 141 height 19
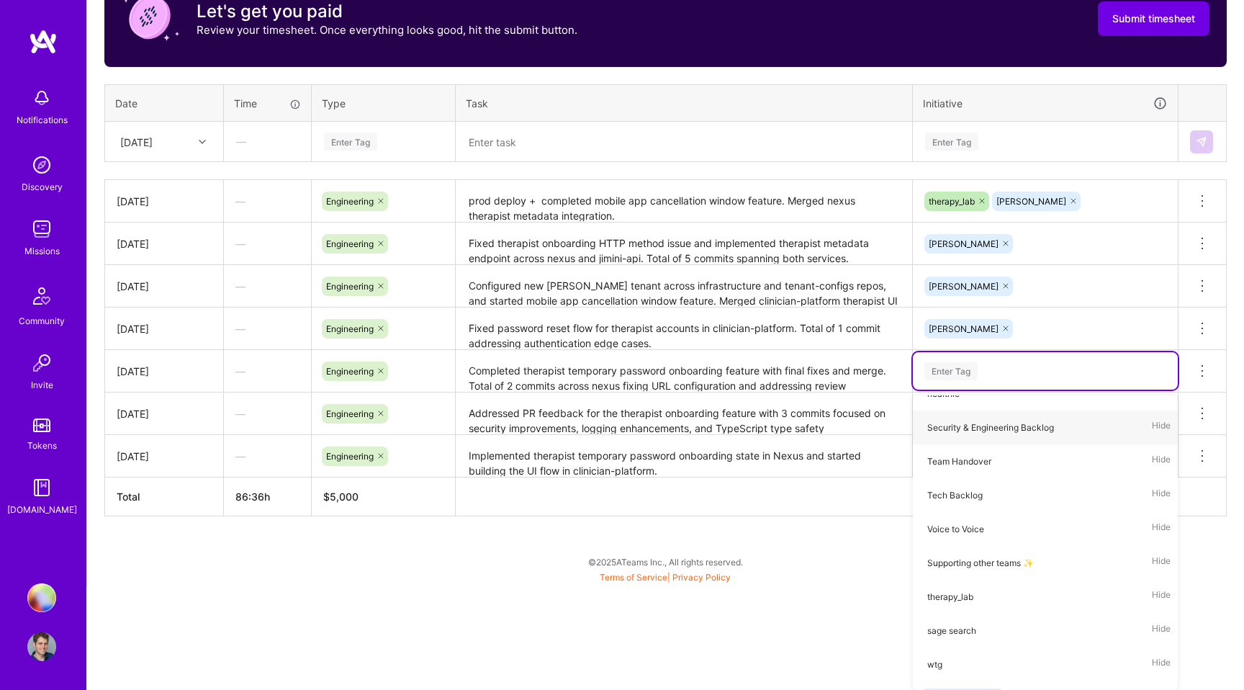
scroll to position [420, 0]
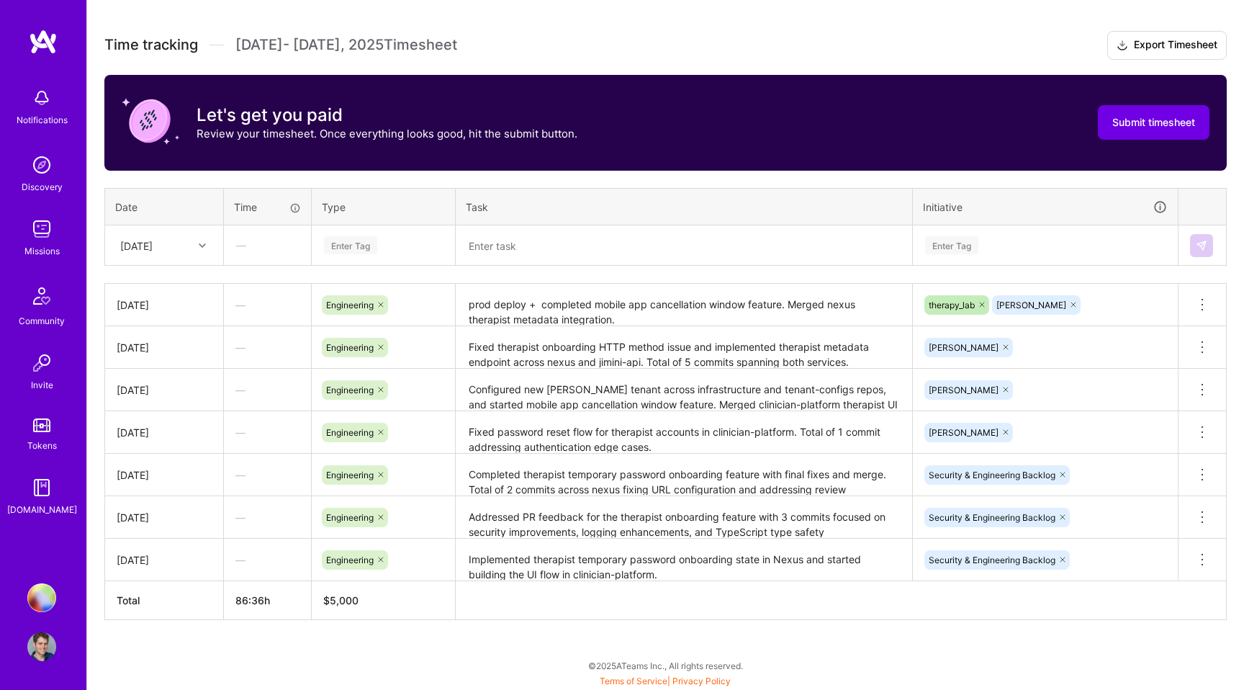
click at [816, 619] on div "This is a full-time [MEDICAL_DATA] mission, with a monthly rate of $10,000 per …" at bounding box center [665, 258] width 1157 height 863
click at [998, 435] on div at bounding box center [1005, 432] width 14 height 19
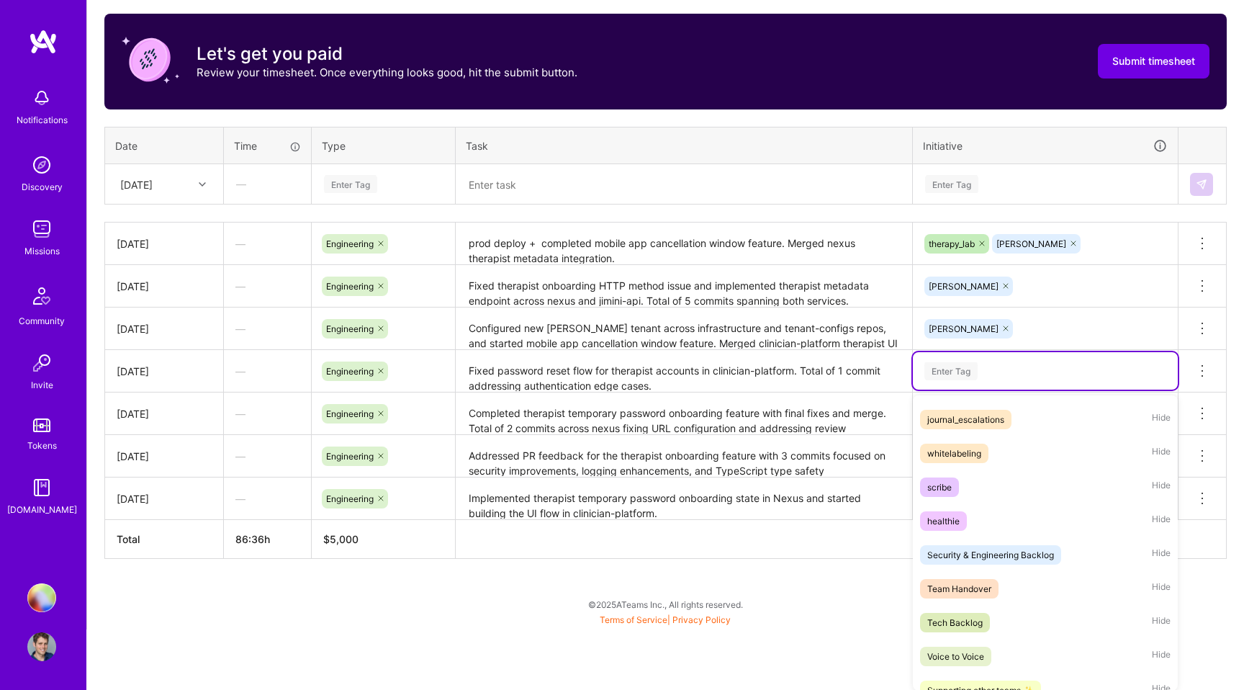
scroll to position [216, 0]
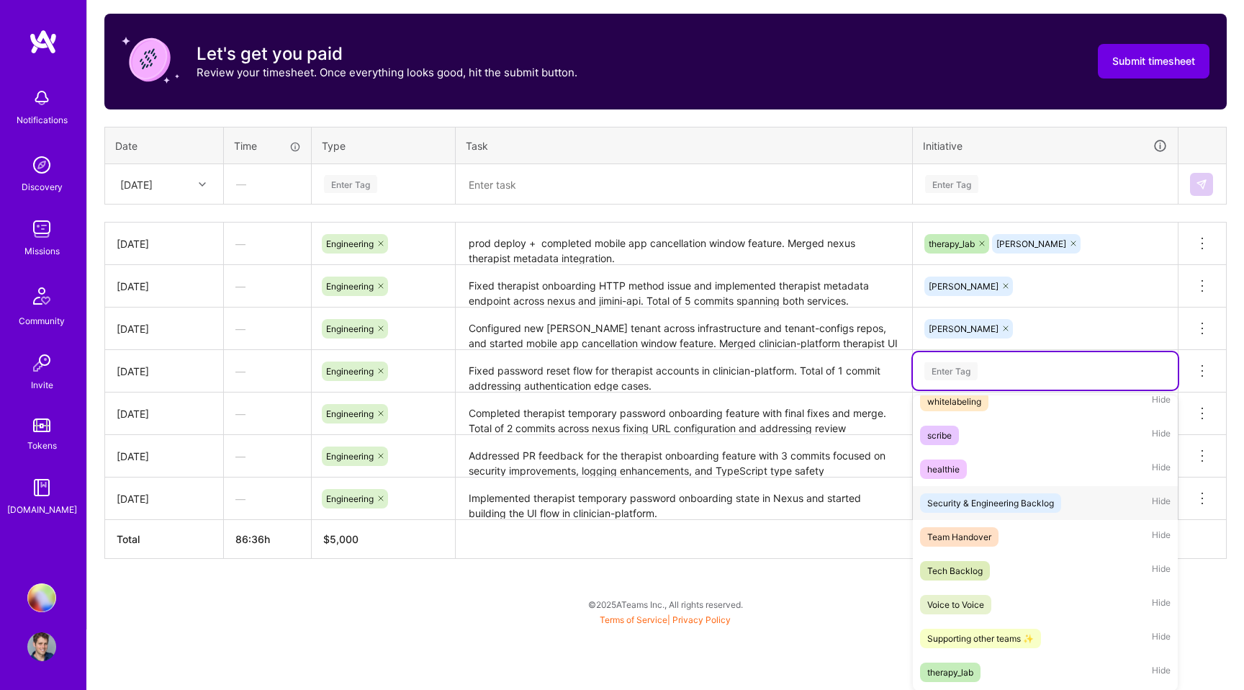
click at [984, 500] on div "Security & Engineering Backlog" at bounding box center [990, 502] width 127 height 15
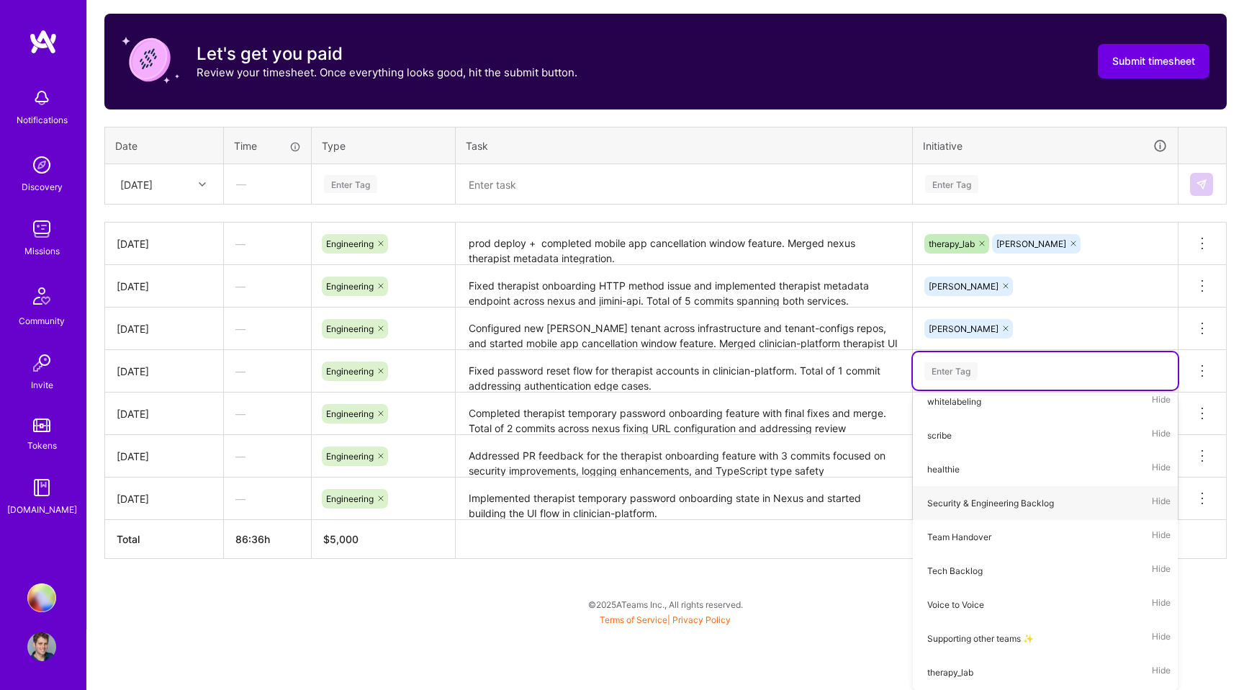
scroll to position [420, 0]
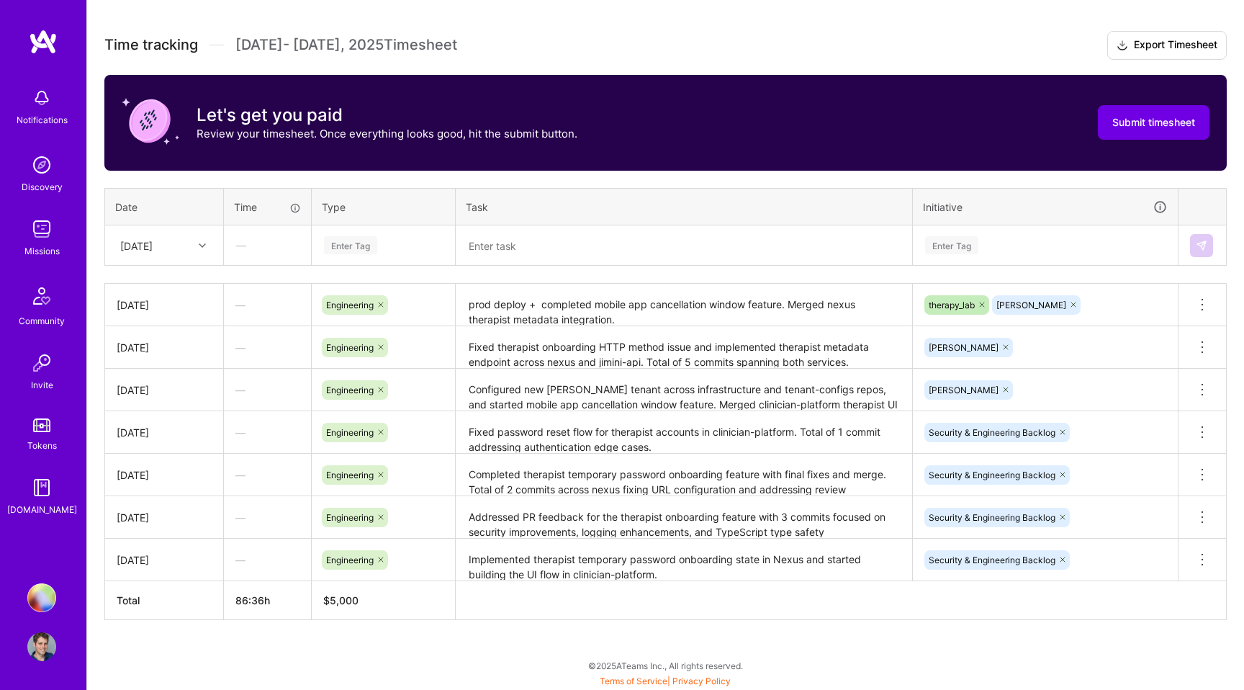
click at [826, 591] on th at bounding box center [841, 600] width 771 height 39
click at [191, 245] on div "[DATE]" at bounding box center [153, 245] width 80 height 24
click at [168, 368] on div "[DATE]" at bounding box center [164, 363] width 117 height 27
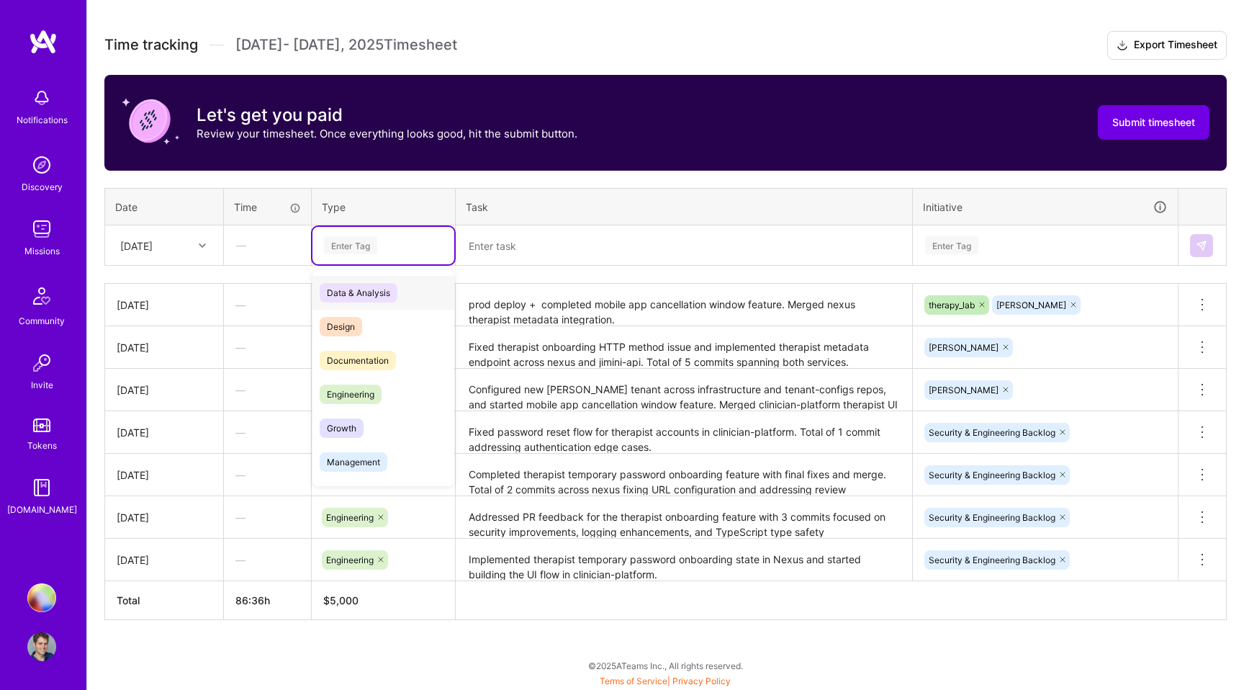
click at [336, 251] on div "Enter Tag" at bounding box center [350, 245] width 53 height 22
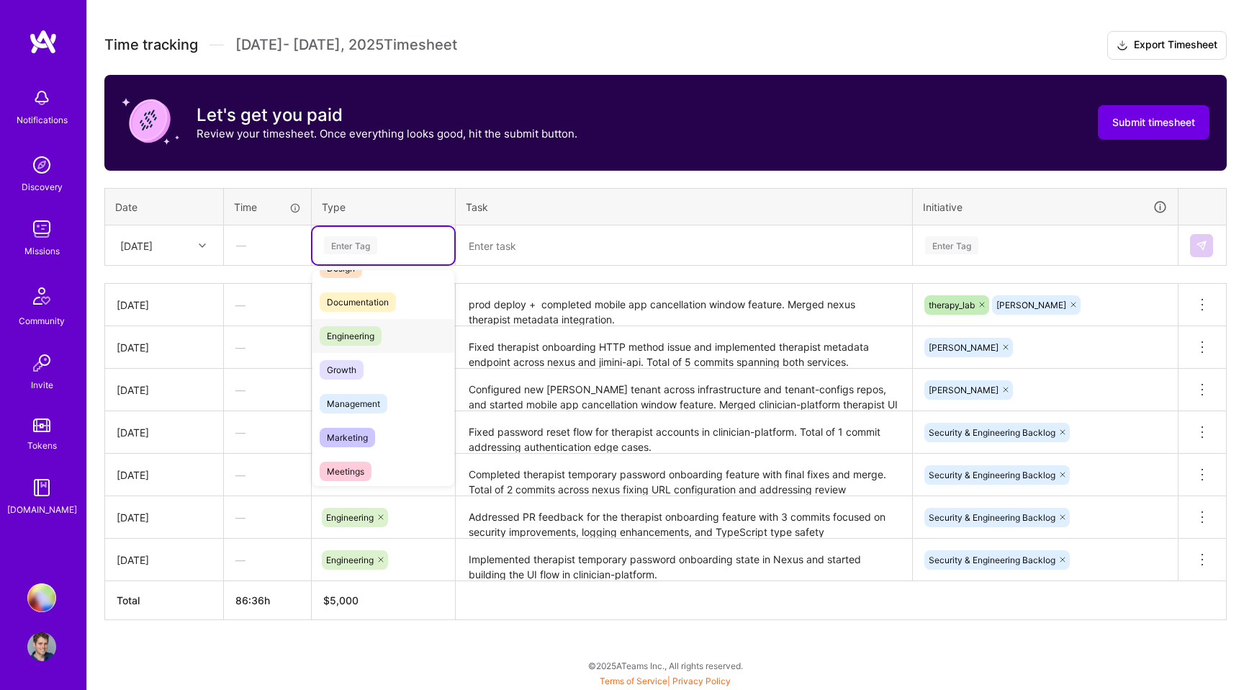
scroll to position [61, 0]
click at [361, 335] on span "Engineering" at bounding box center [351, 332] width 62 height 19
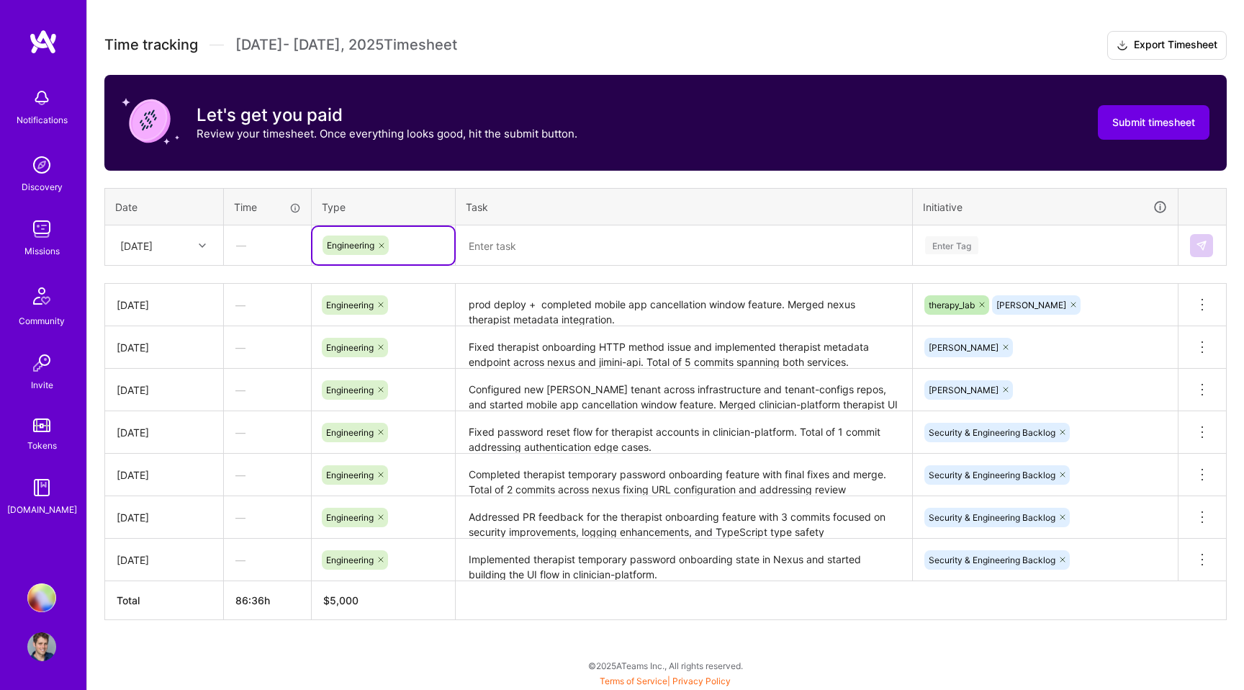
click at [492, 247] on textarea at bounding box center [684, 246] width 454 height 38
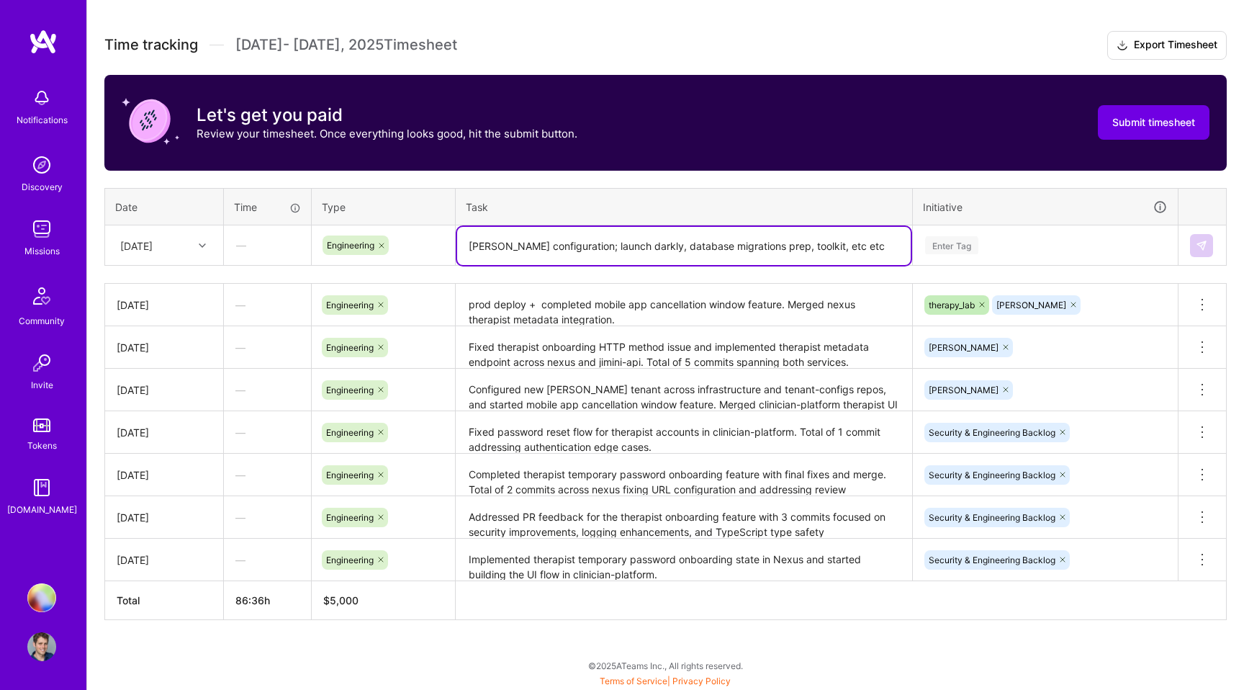
type textarea "[PERSON_NAME] configuration; launch darkly, database migrations prep, toolkit, …"
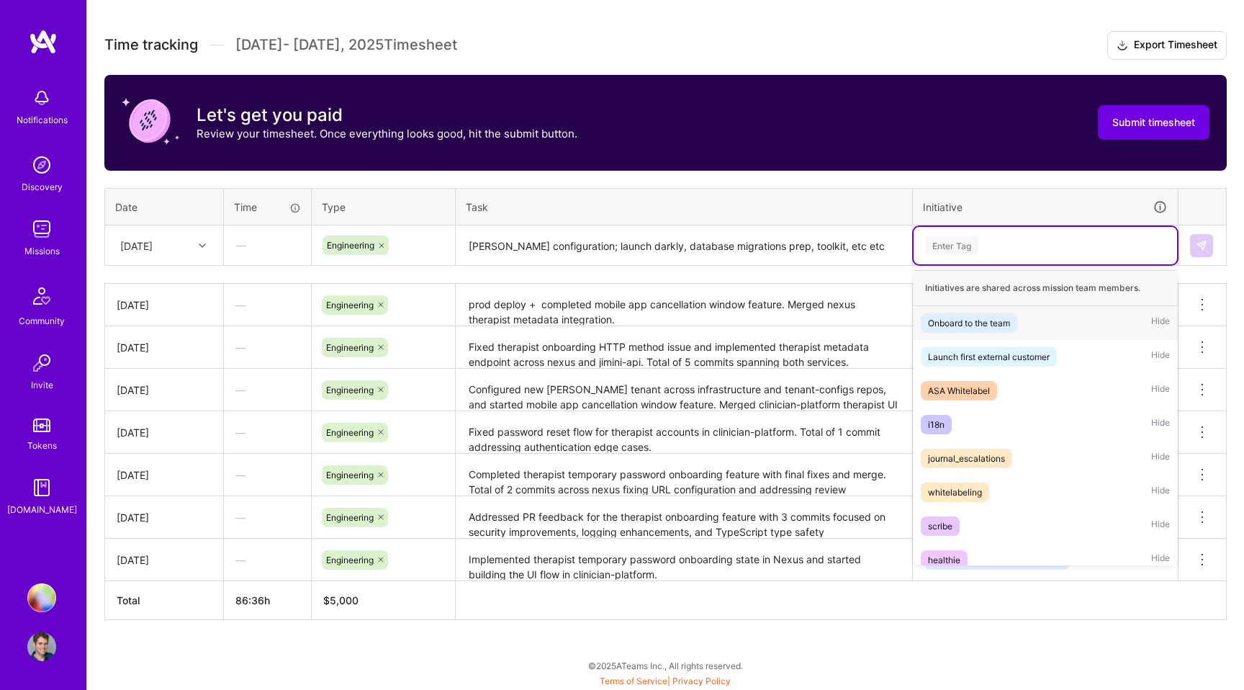
click at [976, 242] on div "Enter Tag" at bounding box center [951, 245] width 53 height 22
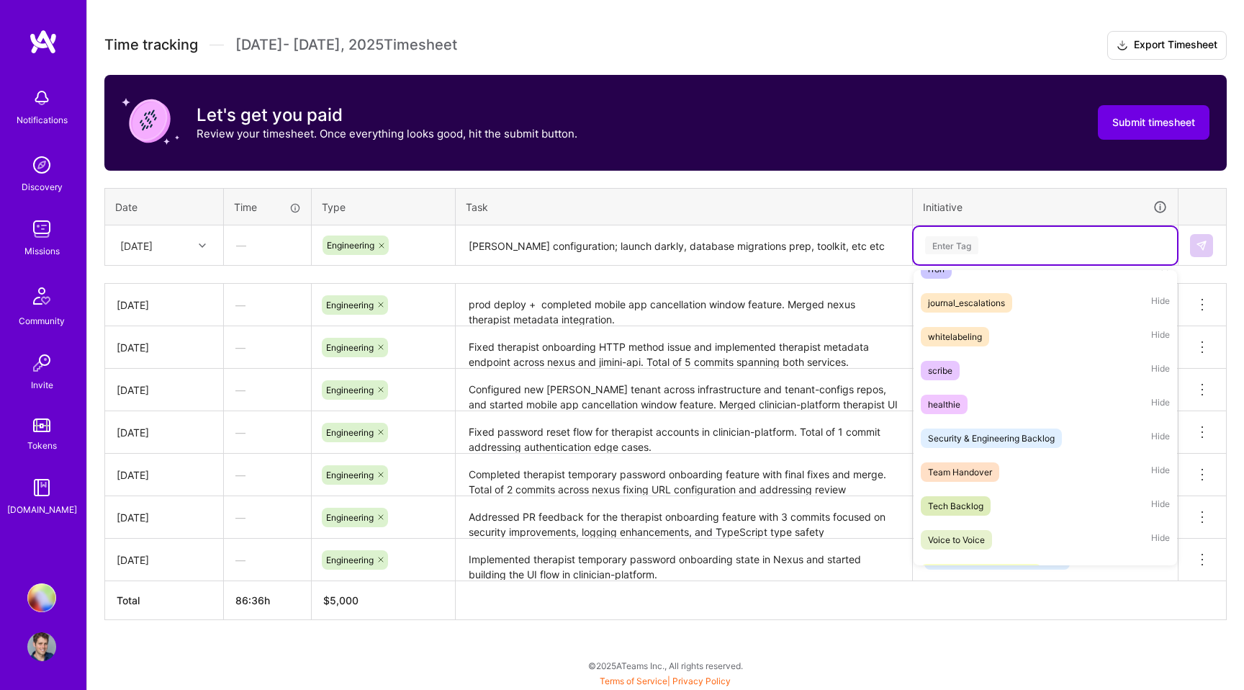
scroll to position [316, 0]
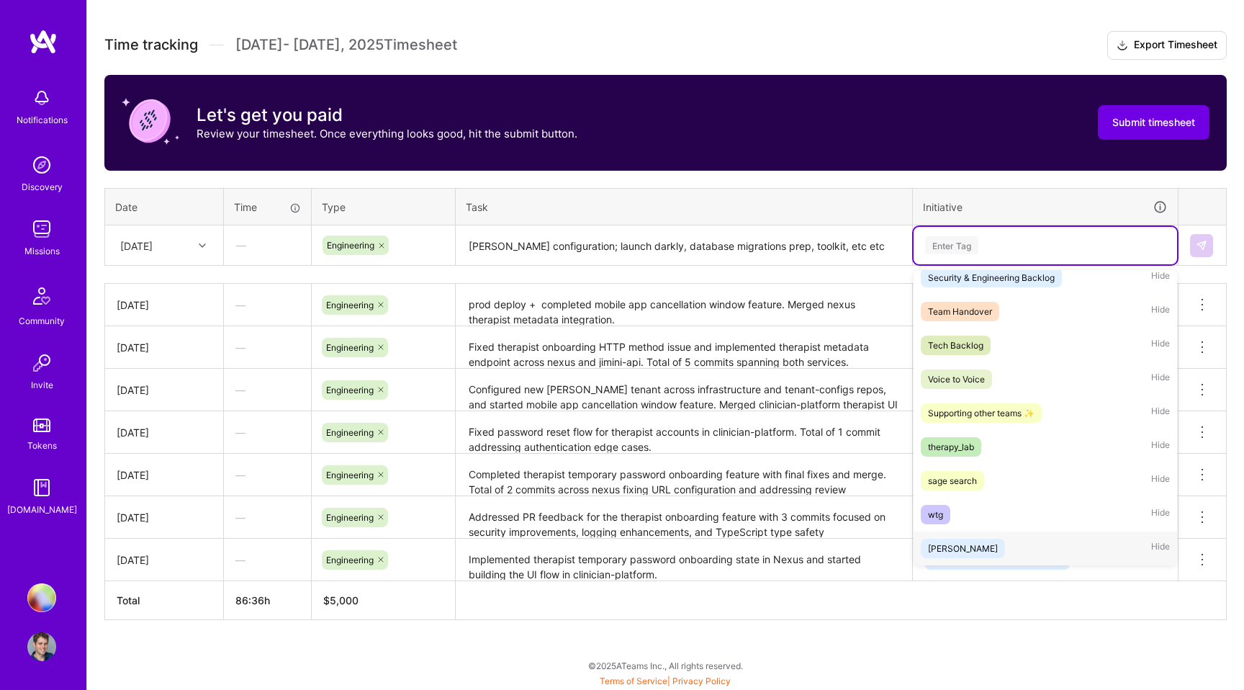
click at [957, 538] on div "[PERSON_NAME] Hide" at bounding box center [1045, 548] width 263 height 34
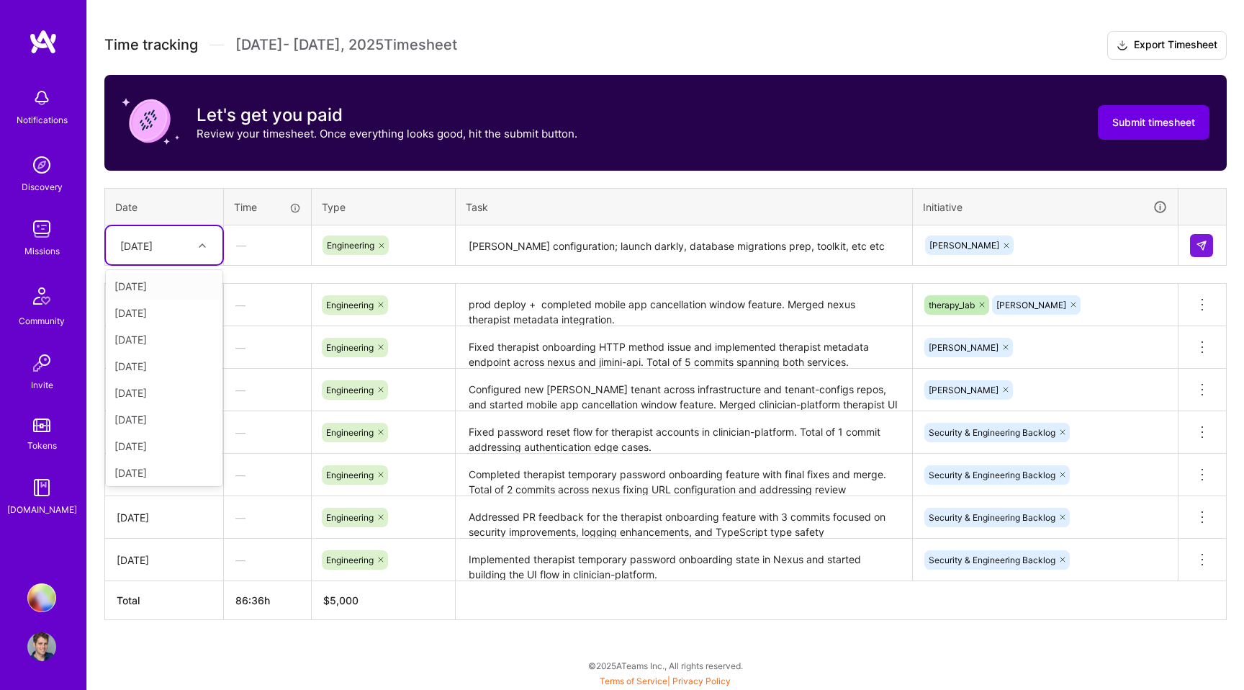
click at [153, 245] on div "[DATE]" at bounding box center [136, 245] width 32 height 15
click at [158, 342] on div "[DATE]" at bounding box center [164, 339] width 117 height 27
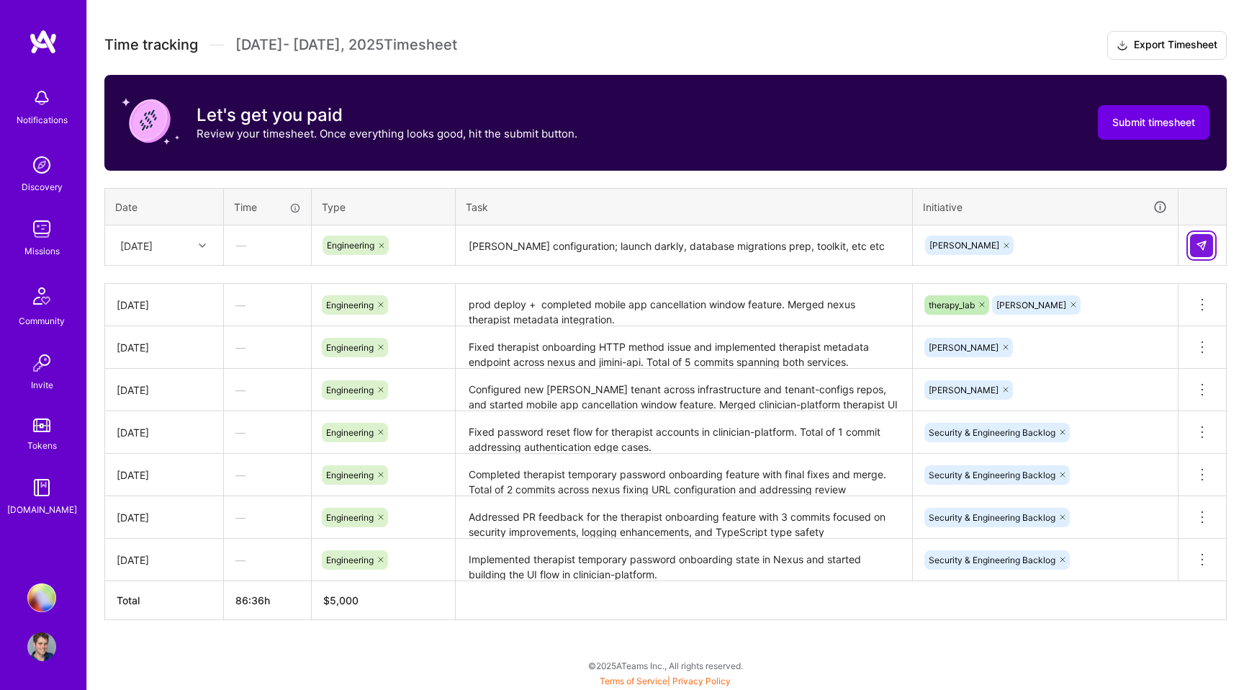
drag, startPoint x: 1199, startPoint y: 245, endPoint x: 1192, endPoint y: 245, distance: 7.2
click at [183, 239] on div "[DATE]" at bounding box center [153, 245] width 80 height 24
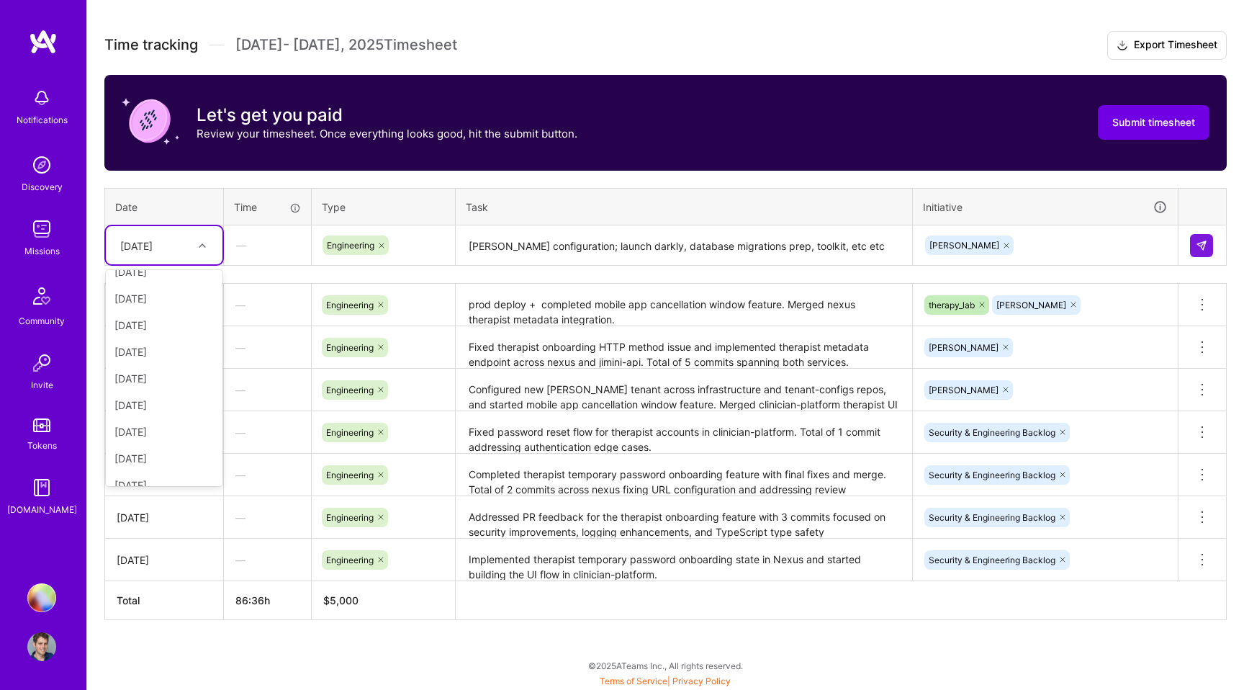
scroll to position [163, 0]
click at [158, 340] on div "[DATE]" at bounding box center [164, 336] width 117 height 27
click at [1198, 241] on img at bounding box center [1202, 246] width 12 height 12
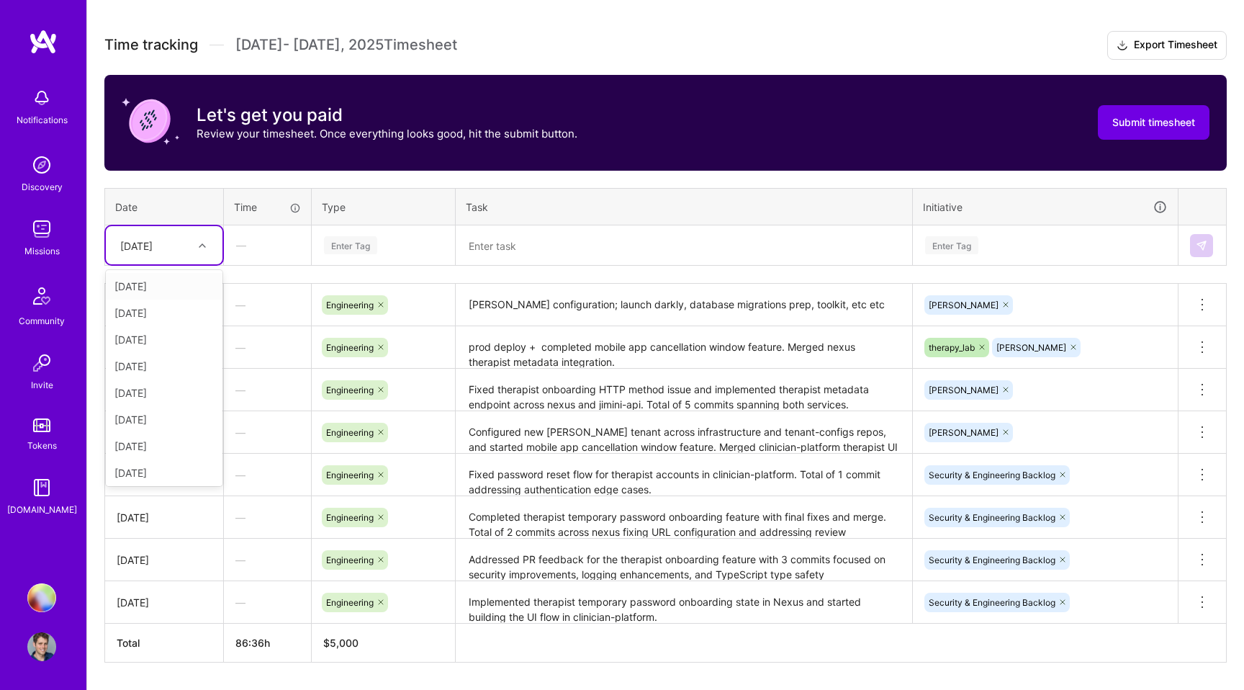
click at [197, 248] on div at bounding box center [204, 245] width 22 height 19
click at [158, 363] on div "[DATE]" at bounding box center [164, 363] width 117 height 27
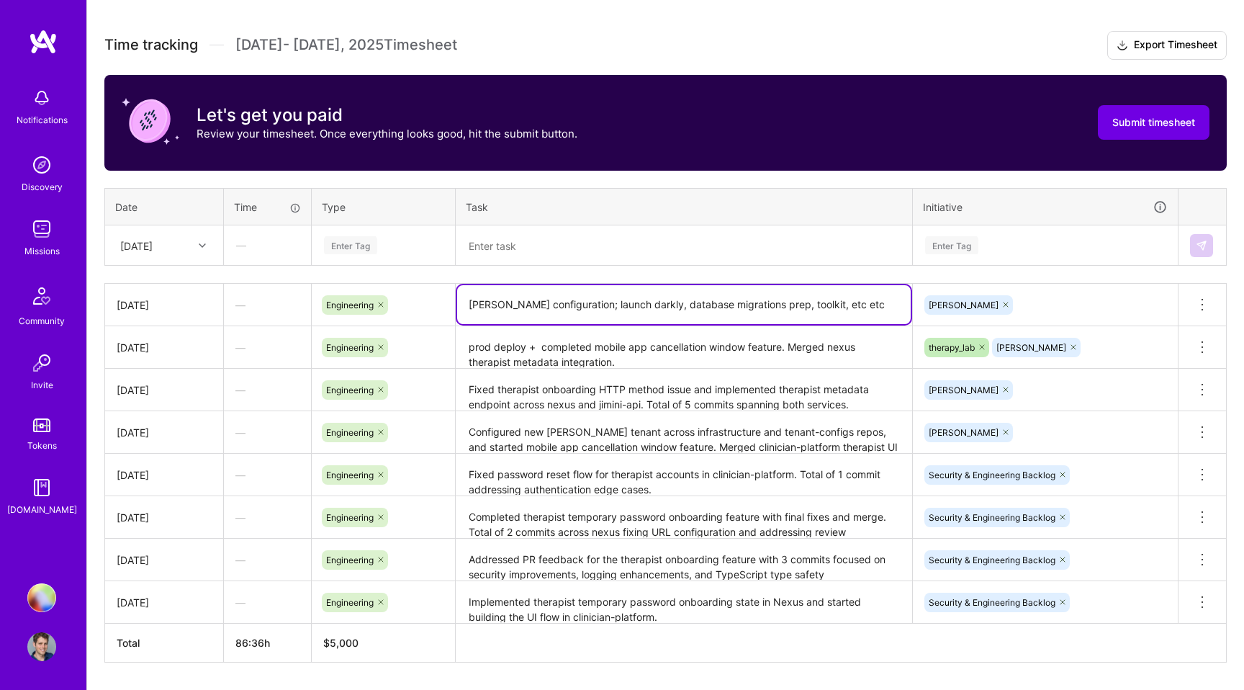
drag, startPoint x: 477, startPoint y: 304, endPoint x: 557, endPoint y: 302, distance: 79.9
click at [557, 302] on textarea "[PERSON_NAME] configuration; launch darkly, database migrations prep, toolkit, …" at bounding box center [684, 304] width 454 height 39
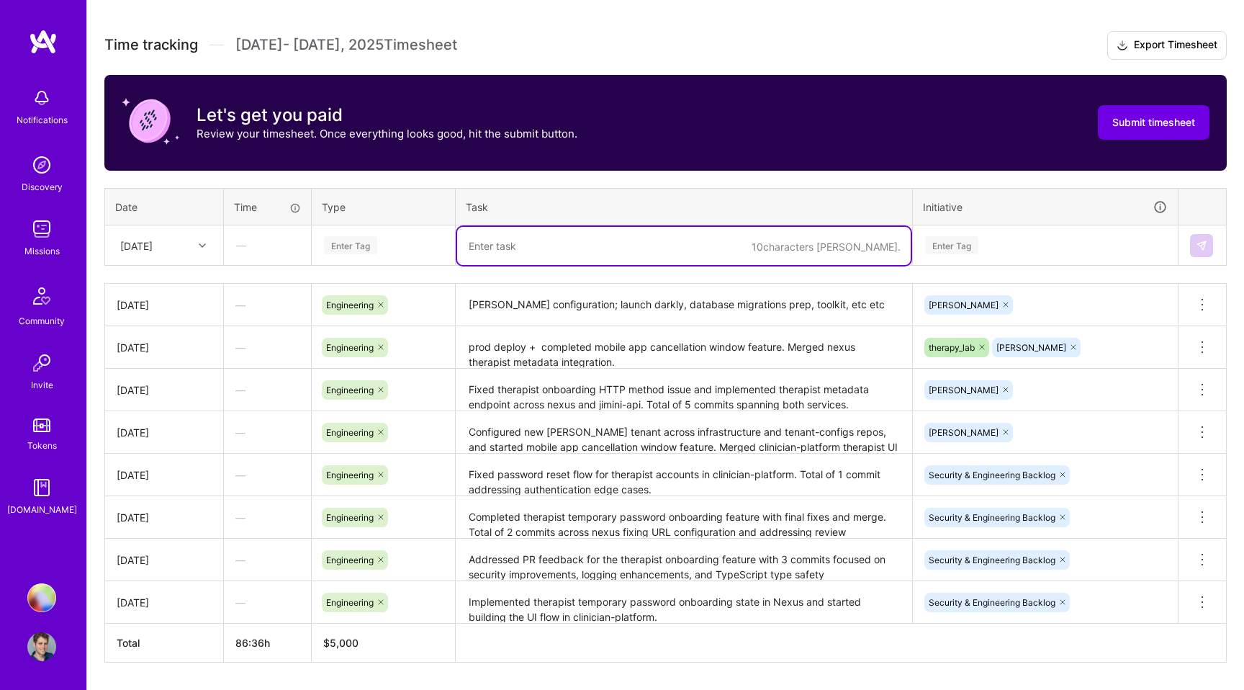
click at [518, 256] on textarea at bounding box center [684, 246] width 454 height 38
paste textarea "[PERSON_NAME] configuration"
click at [353, 250] on div "Enter Tag" at bounding box center [350, 245] width 53 height 22
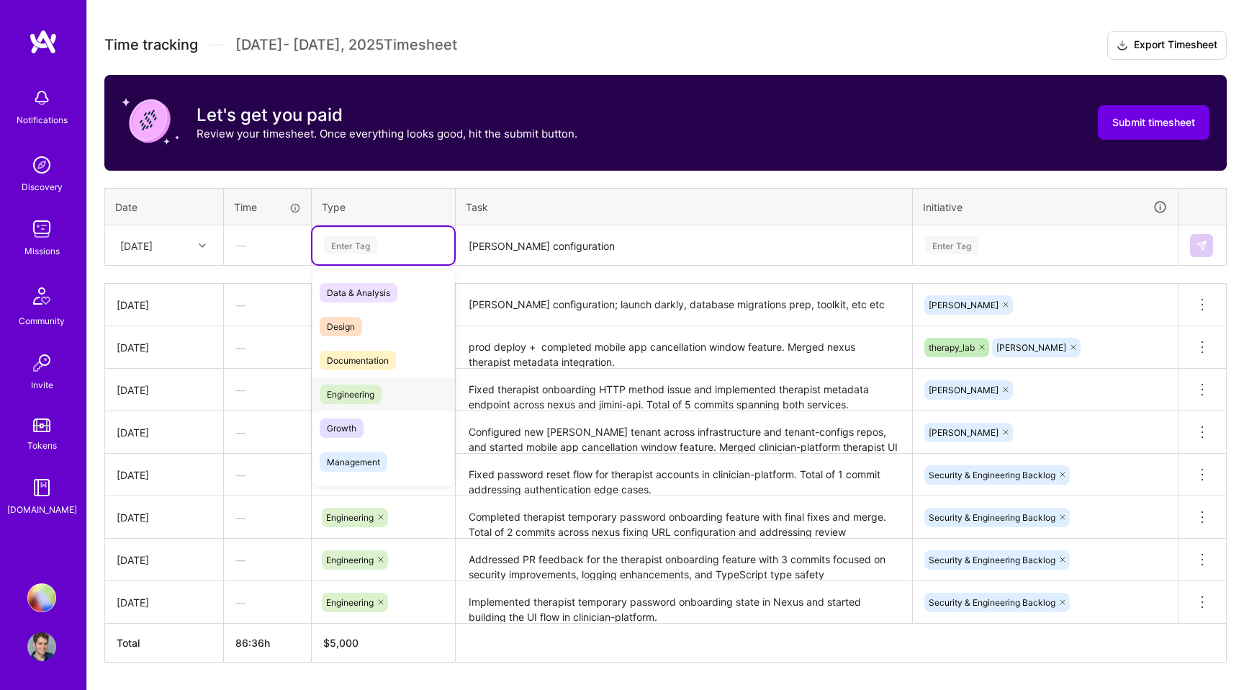
click at [350, 389] on span "Engineering" at bounding box center [351, 393] width 62 height 19
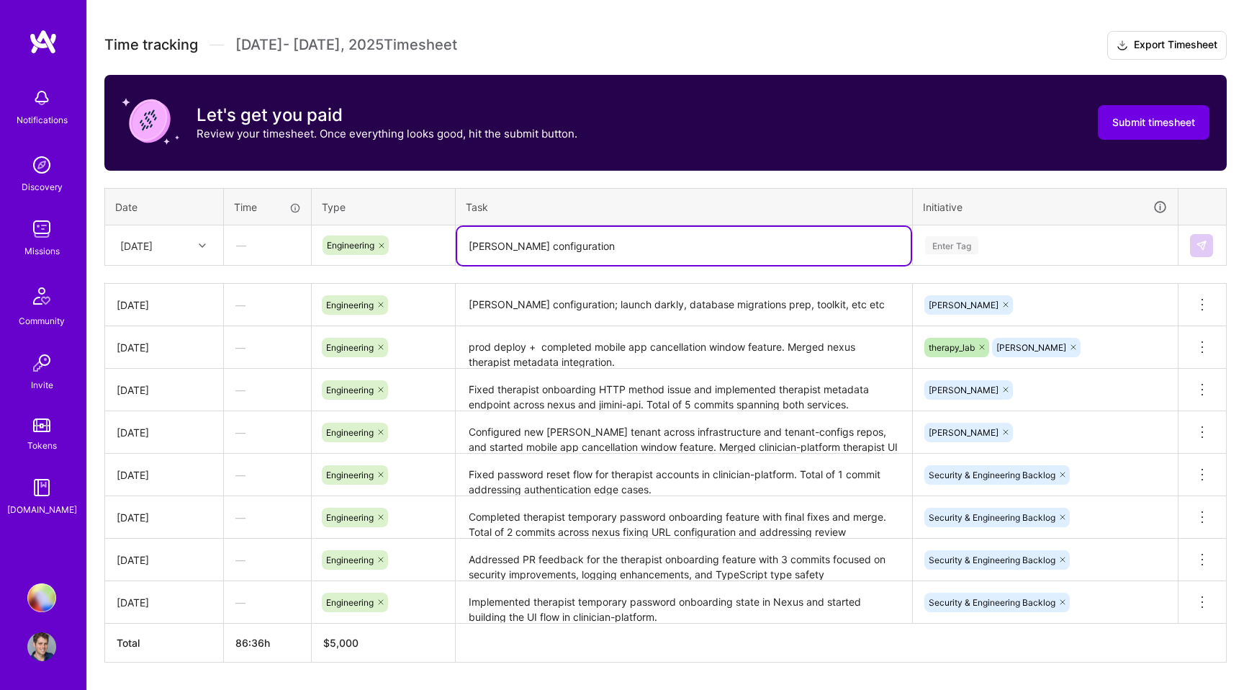
click at [653, 248] on textarea "[PERSON_NAME] configuration" at bounding box center [684, 246] width 454 height 38
type textarea "[PERSON_NAME] configuration + testing + deep dive into therapy [PERSON_NAME] is…"
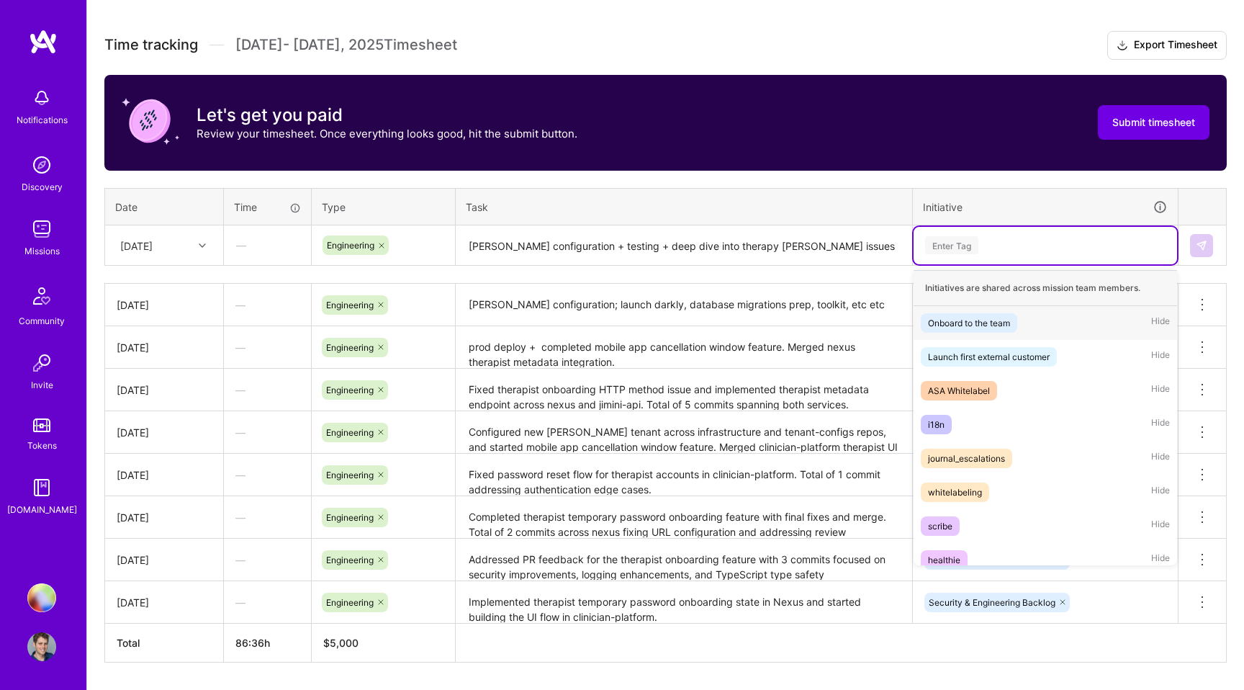
click at [952, 248] on div "Enter Tag" at bounding box center [951, 245] width 53 height 22
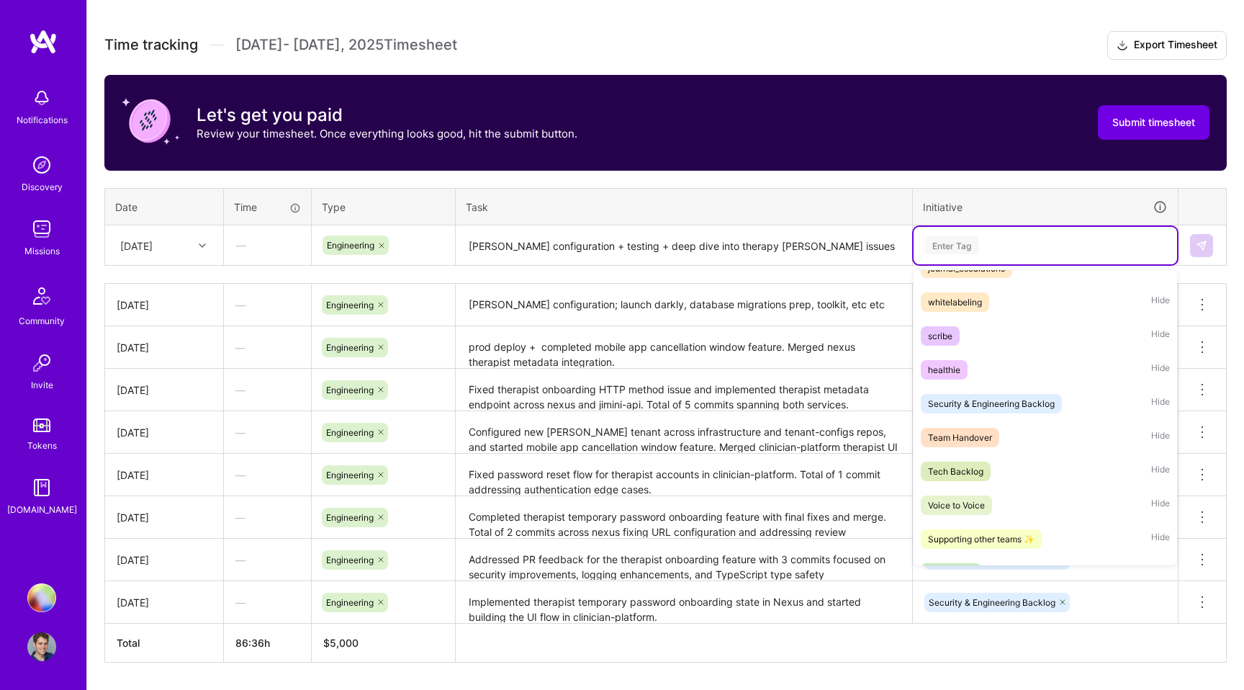
scroll to position [316, 0]
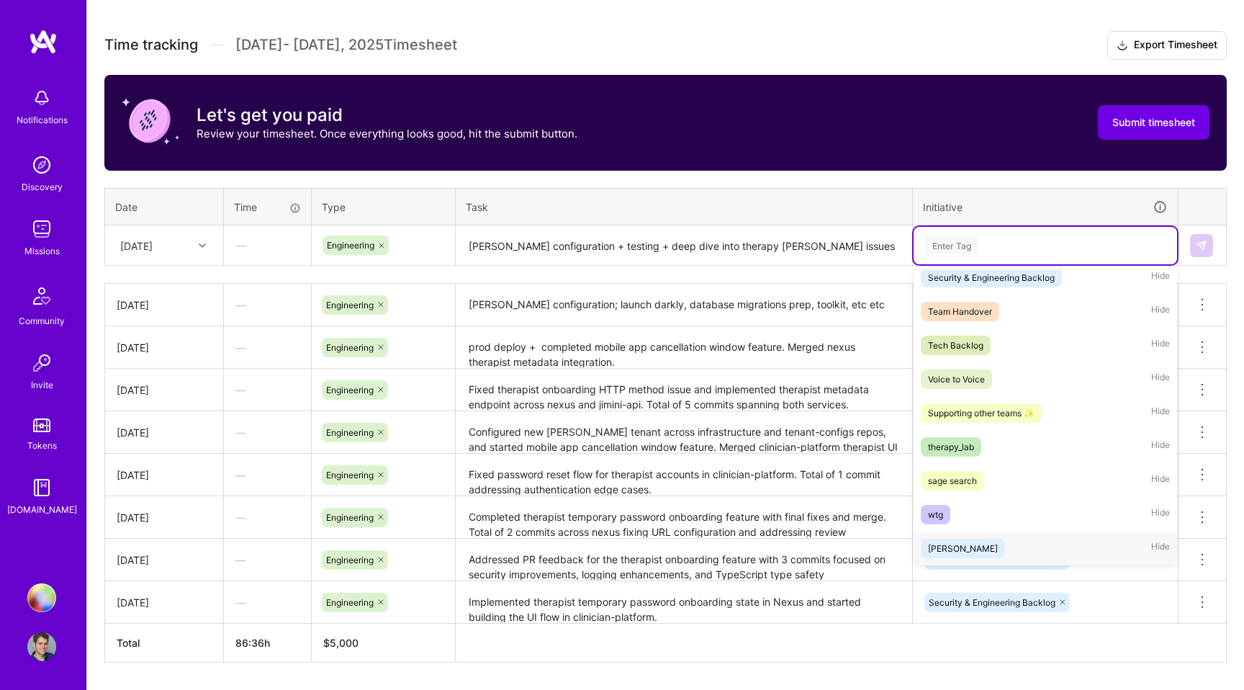
click at [947, 543] on div "[PERSON_NAME]" at bounding box center [963, 548] width 70 height 15
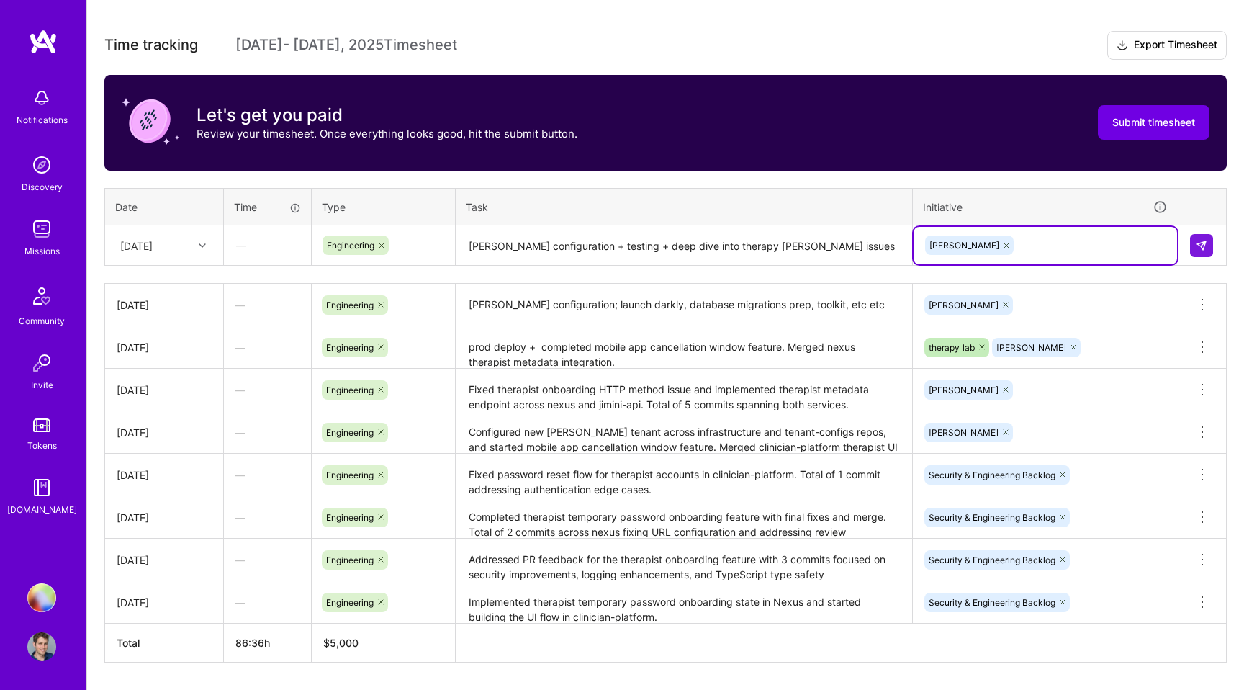
click at [1045, 239] on div "[PERSON_NAME]" at bounding box center [1045, 245] width 243 height 22
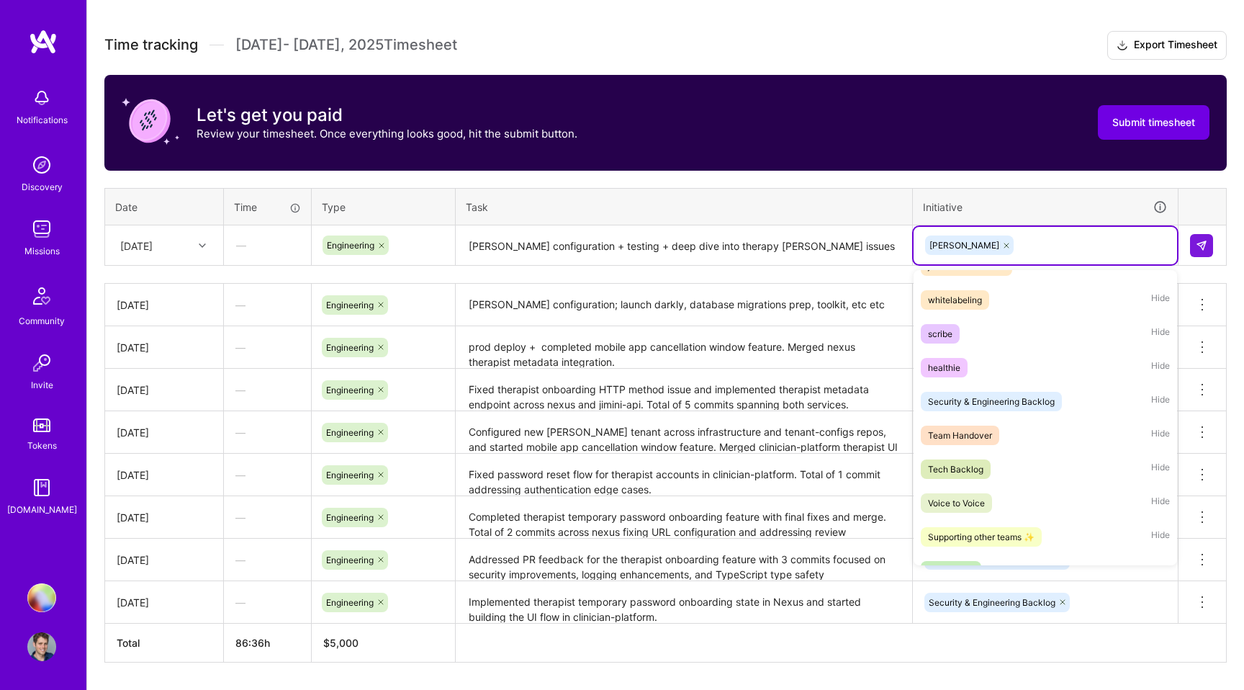
scroll to position [207, 0]
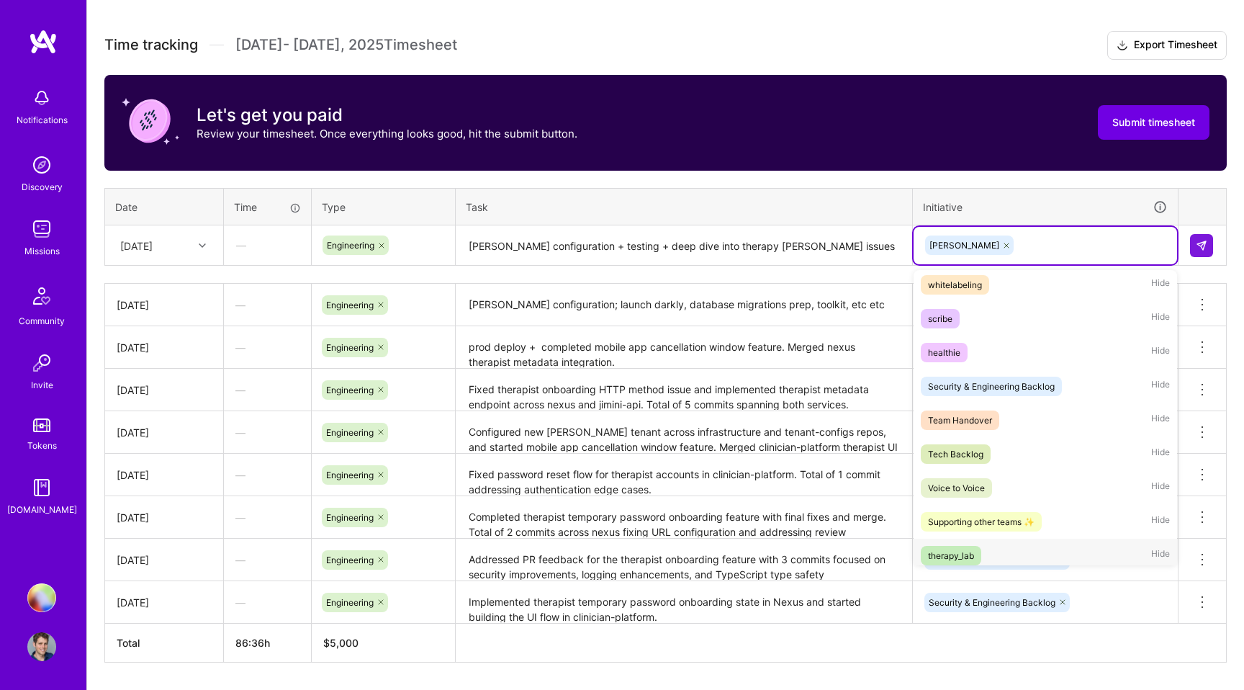
drag, startPoint x: 967, startPoint y: 552, endPoint x: 968, endPoint y: 544, distance: 8.0
click at [967, 552] on div "therapy_lab" at bounding box center [951, 555] width 46 height 15
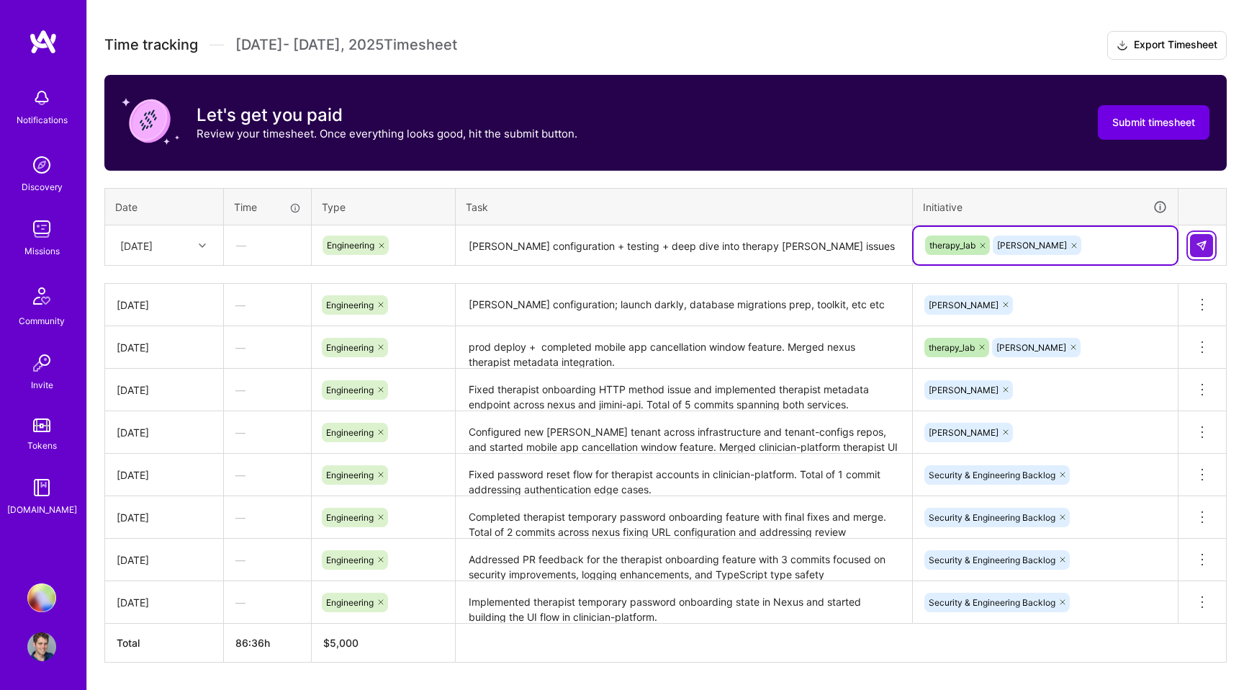
click at [1204, 246] on img at bounding box center [1202, 246] width 12 height 12
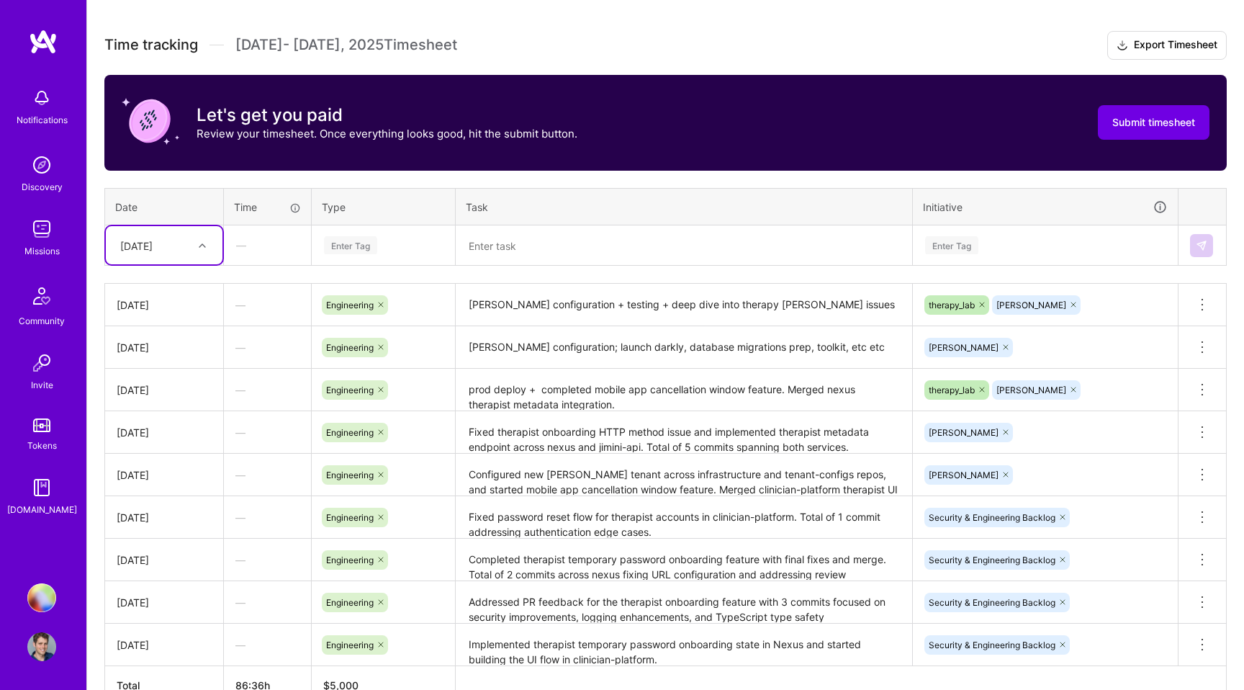
click at [190, 246] on div "[DATE]" at bounding box center [153, 245] width 80 height 24
click at [153, 443] on div "[DATE]" at bounding box center [164, 443] width 117 height 27
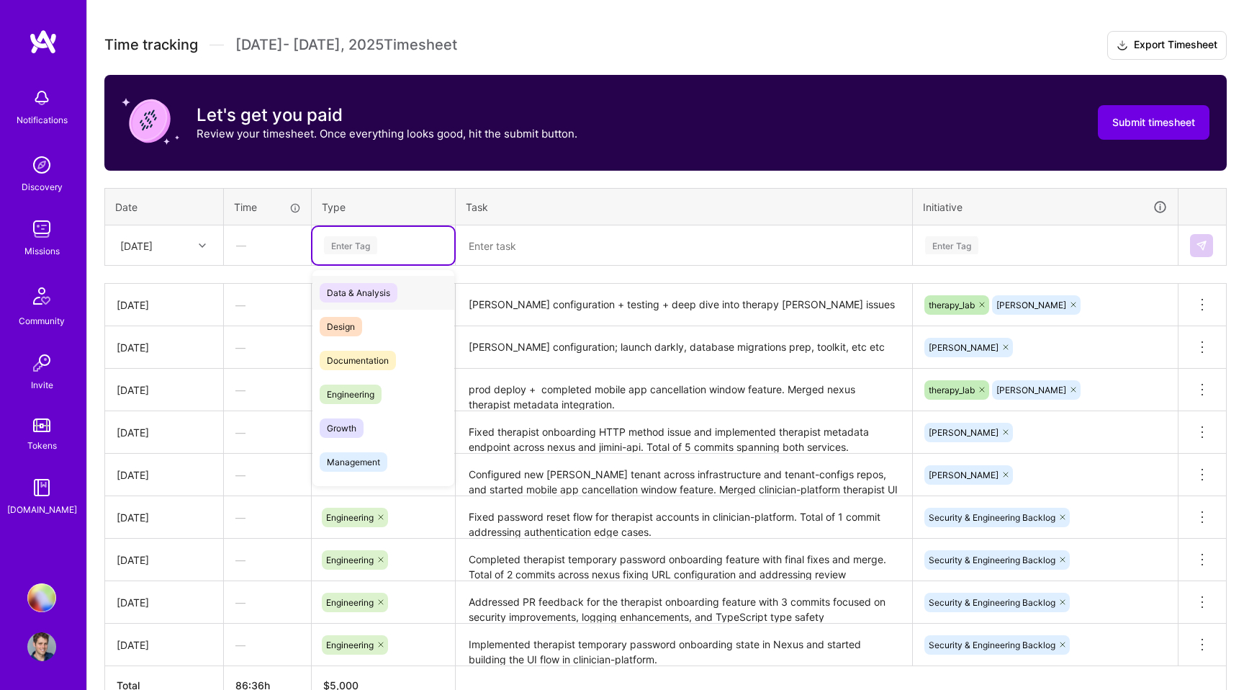
click at [353, 245] on div "Enter Tag" at bounding box center [350, 245] width 53 height 22
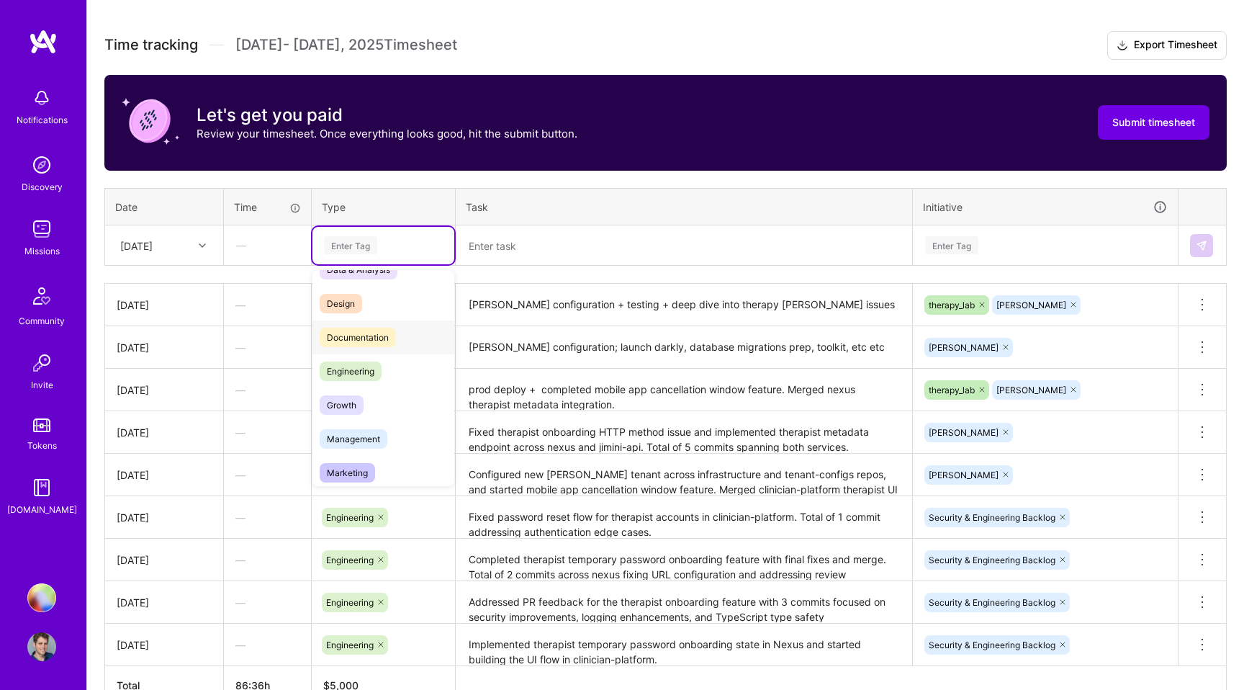
scroll to position [24, 0]
click at [351, 375] on span "Engineering" at bounding box center [351, 370] width 62 height 19
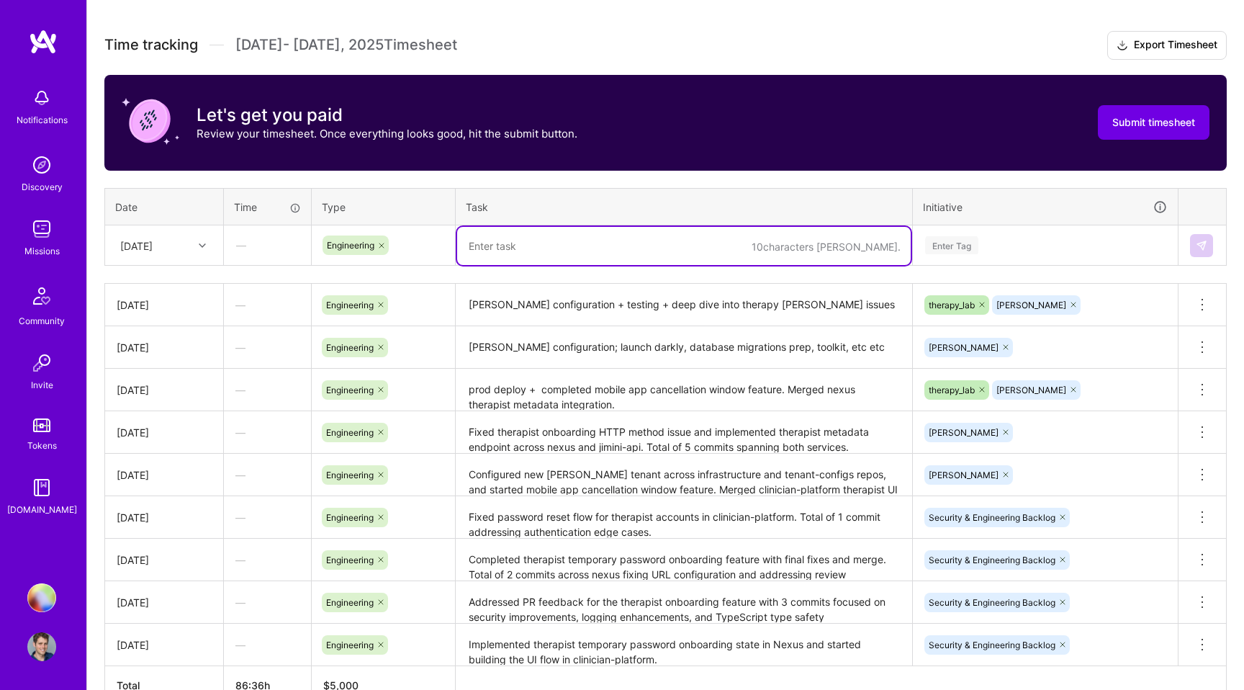
click at [510, 248] on textarea at bounding box center [684, 246] width 454 height 38
paste textarea "guardian check functionality for teen journal escalations"
type textarea "guardian check functionality for teen journal escalations"
click at [981, 240] on div "Enter Tag" at bounding box center [1045, 245] width 243 height 18
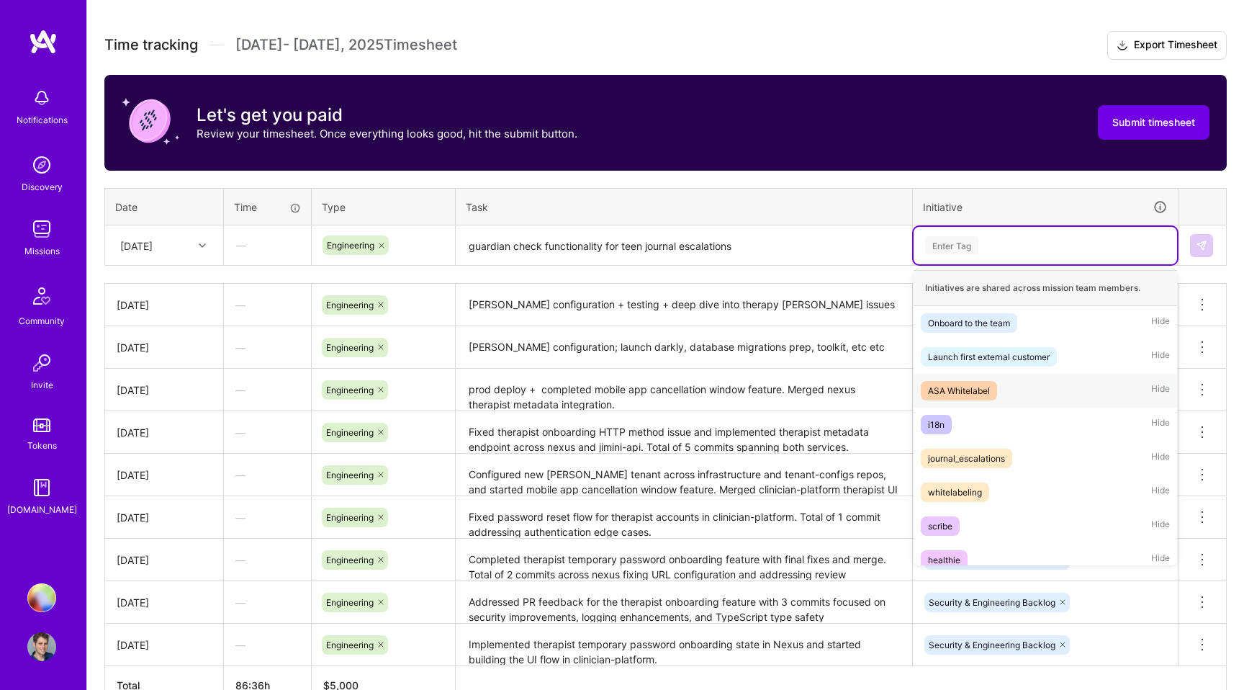
scroll to position [316, 0]
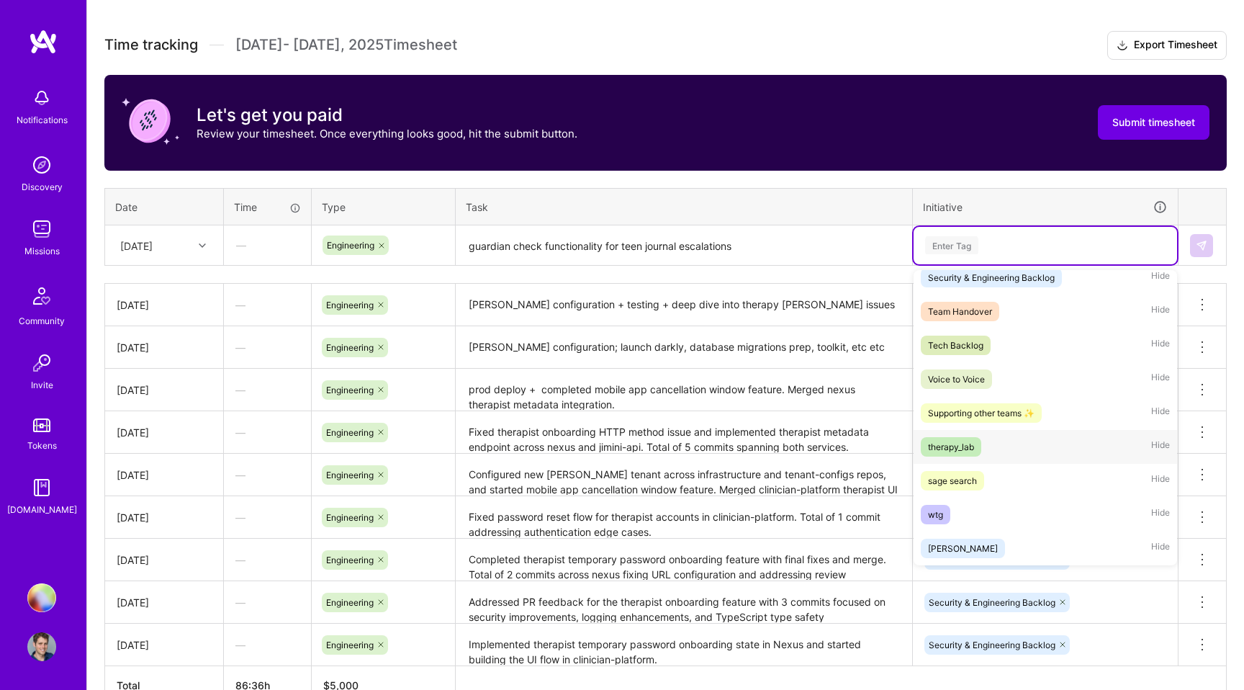
click at [945, 439] on div "therapy_lab" at bounding box center [951, 446] width 46 height 15
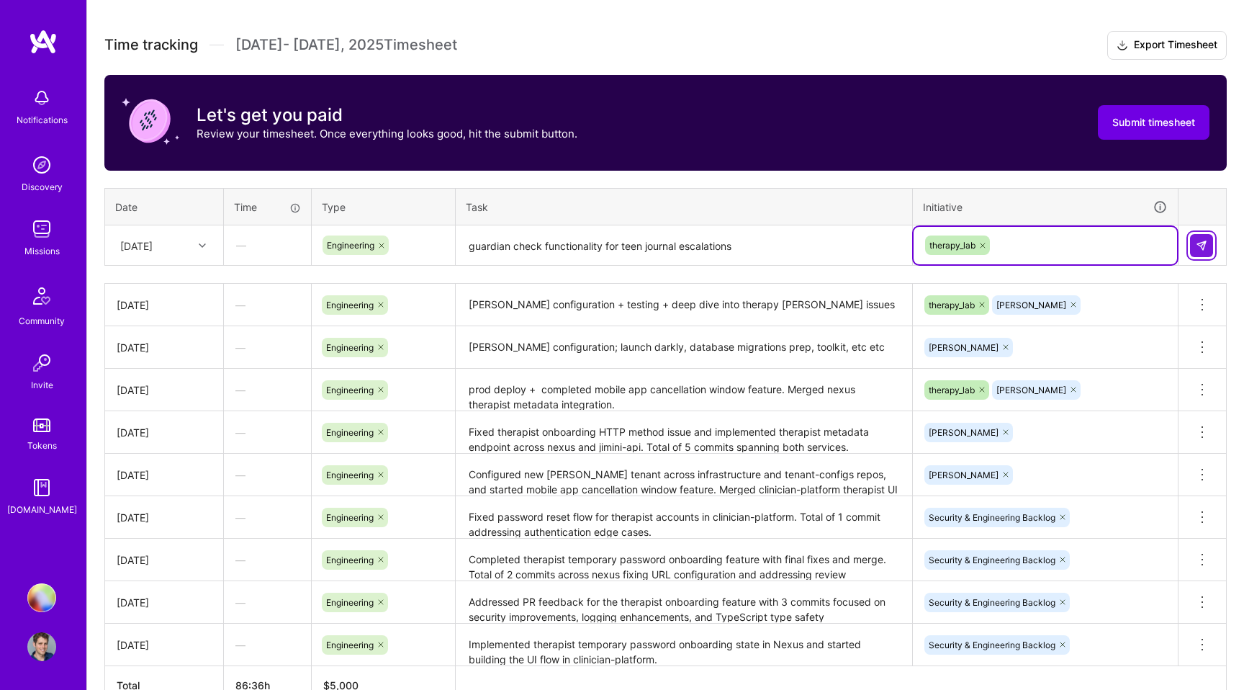
click at [1207, 250] on button at bounding box center [1201, 245] width 23 height 23
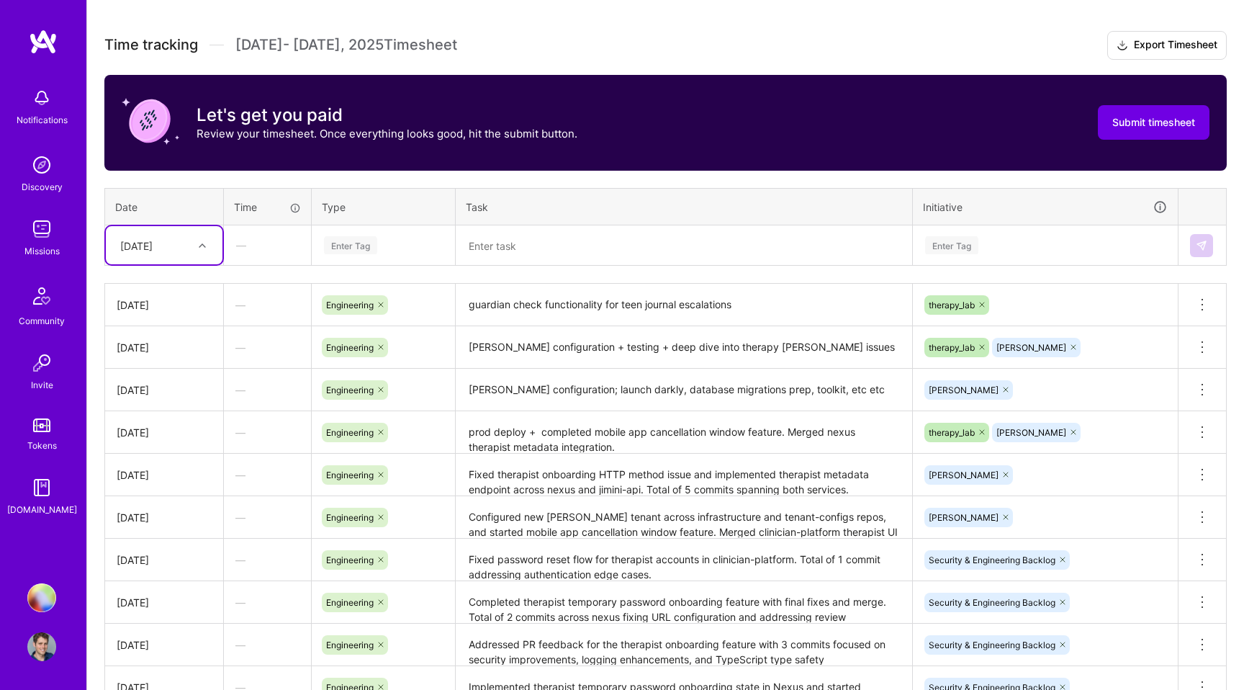
click at [197, 253] on div at bounding box center [204, 245] width 22 height 24
drag, startPoint x: 163, startPoint y: 464, endPoint x: 212, endPoint y: 422, distance: 64.8
click at [163, 464] on div "[DATE]" at bounding box center [164, 469] width 117 height 27
click at [357, 255] on div "Enter Tag" at bounding box center [383, 245] width 142 height 37
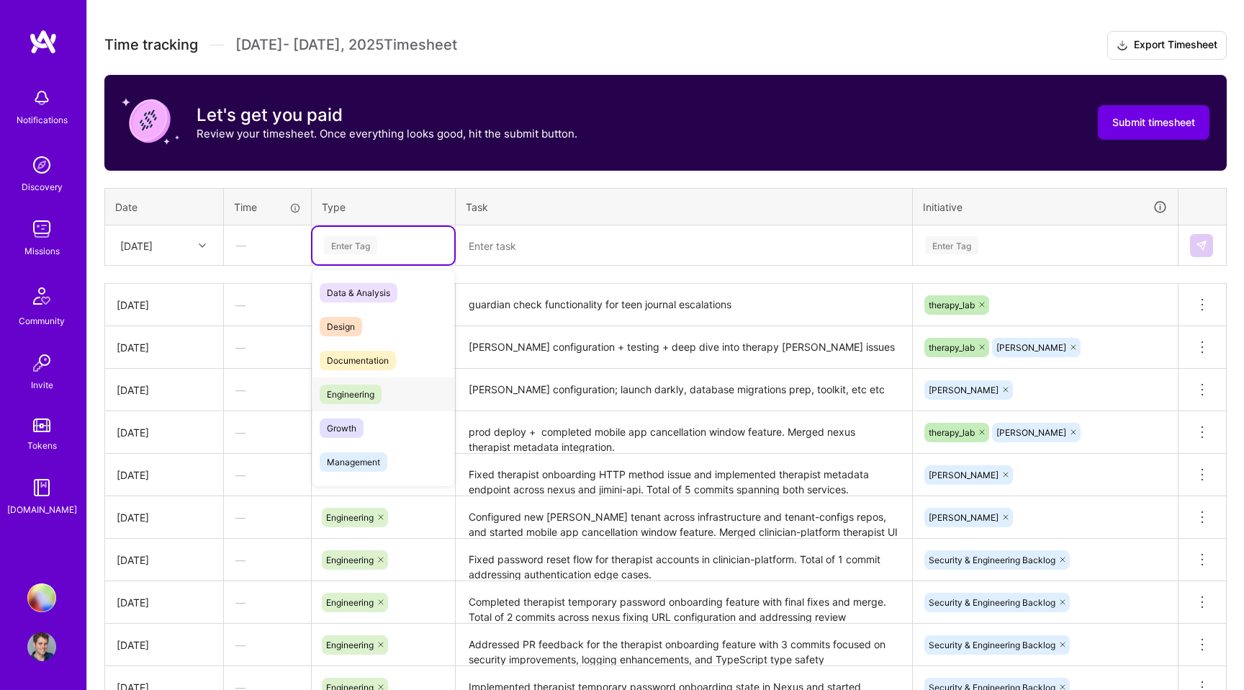
drag, startPoint x: 368, startPoint y: 391, endPoint x: 379, endPoint y: 385, distance: 12.2
click at [371, 389] on span "Engineering" at bounding box center [351, 393] width 62 height 19
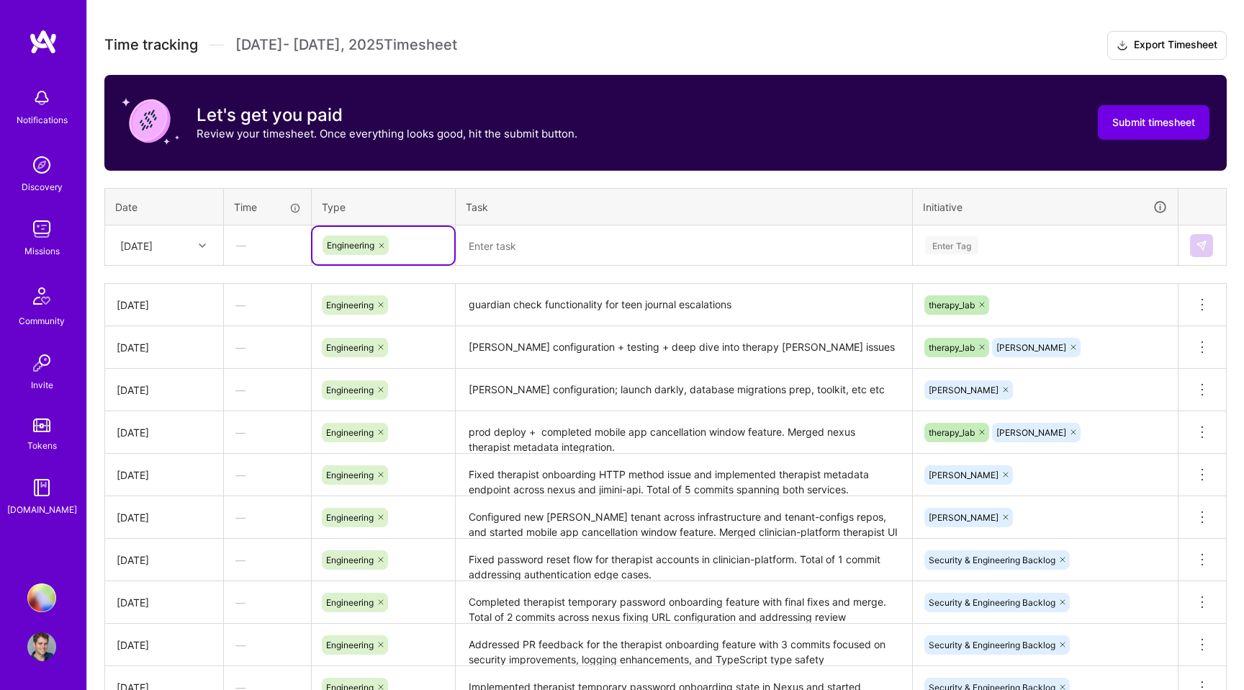
click at [563, 235] on textarea at bounding box center [684, 246] width 454 height 38
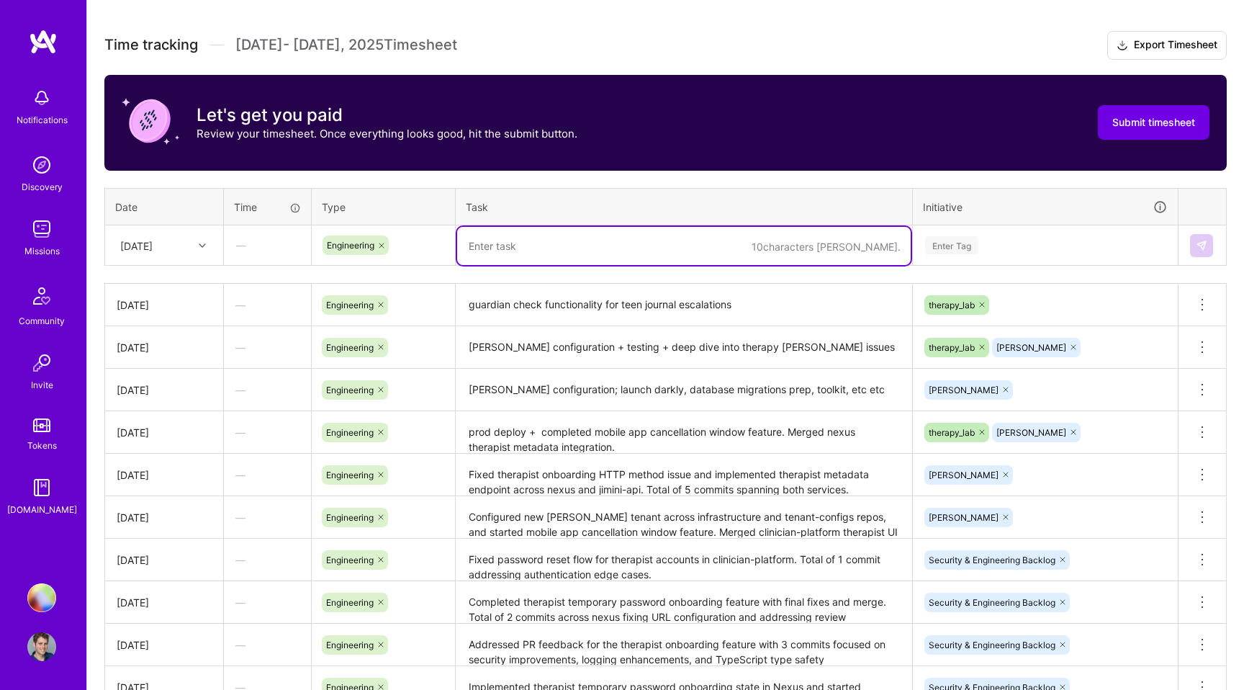
paste textarea "guardian check functionality for teen journal escalations"
type textarea "guardian check functionality for teen journal escalations"
click at [962, 248] on div "Enter Tag" at bounding box center [951, 245] width 53 height 22
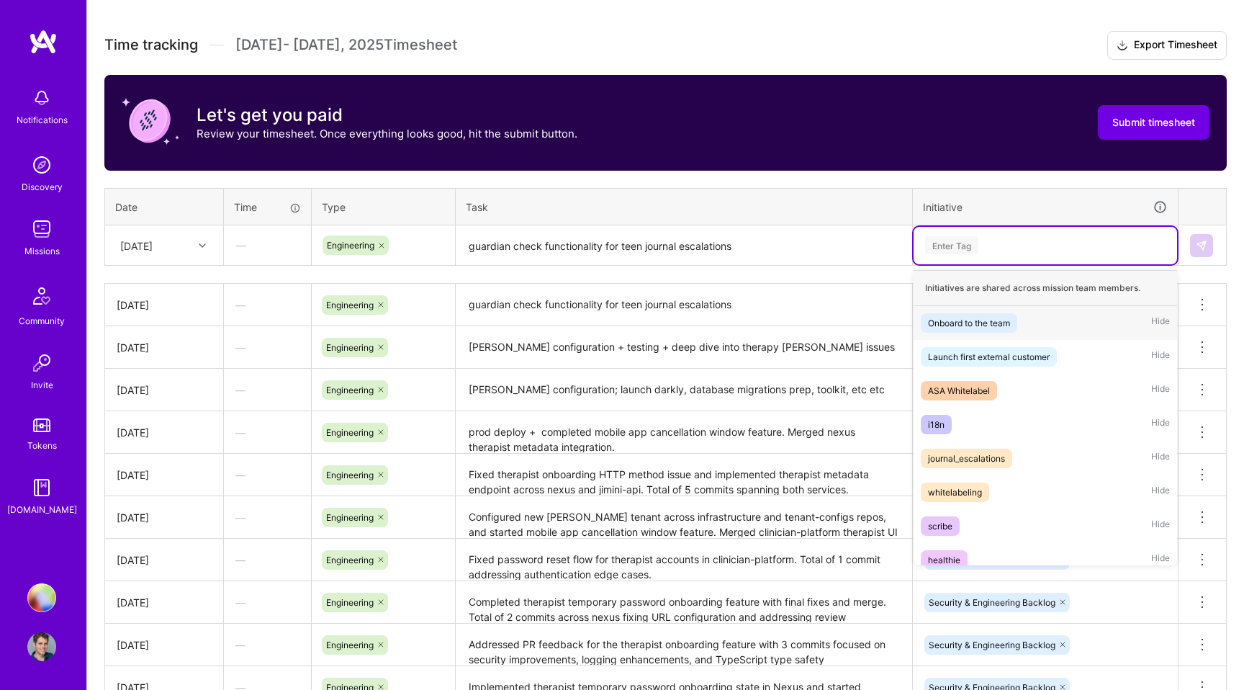
scroll to position [316, 0]
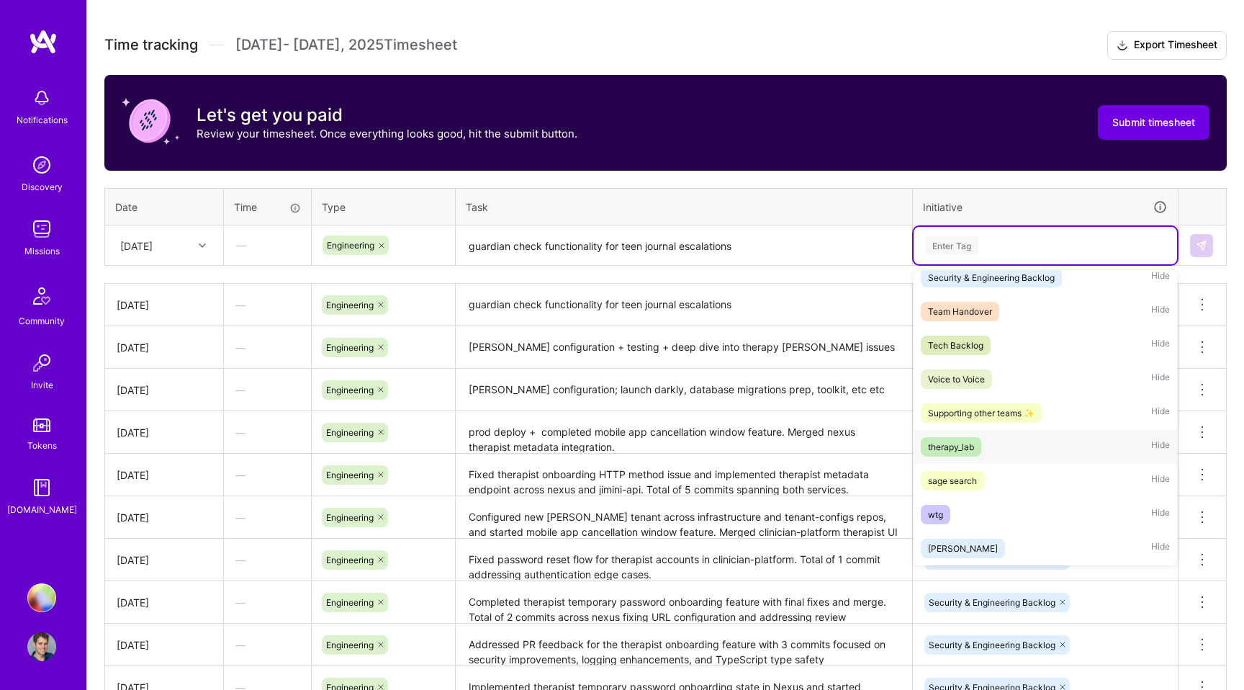
drag, startPoint x: 950, startPoint y: 451, endPoint x: 990, endPoint y: 420, distance: 51.3
click at [950, 451] on div "therapy_lab" at bounding box center [951, 446] width 46 height 15
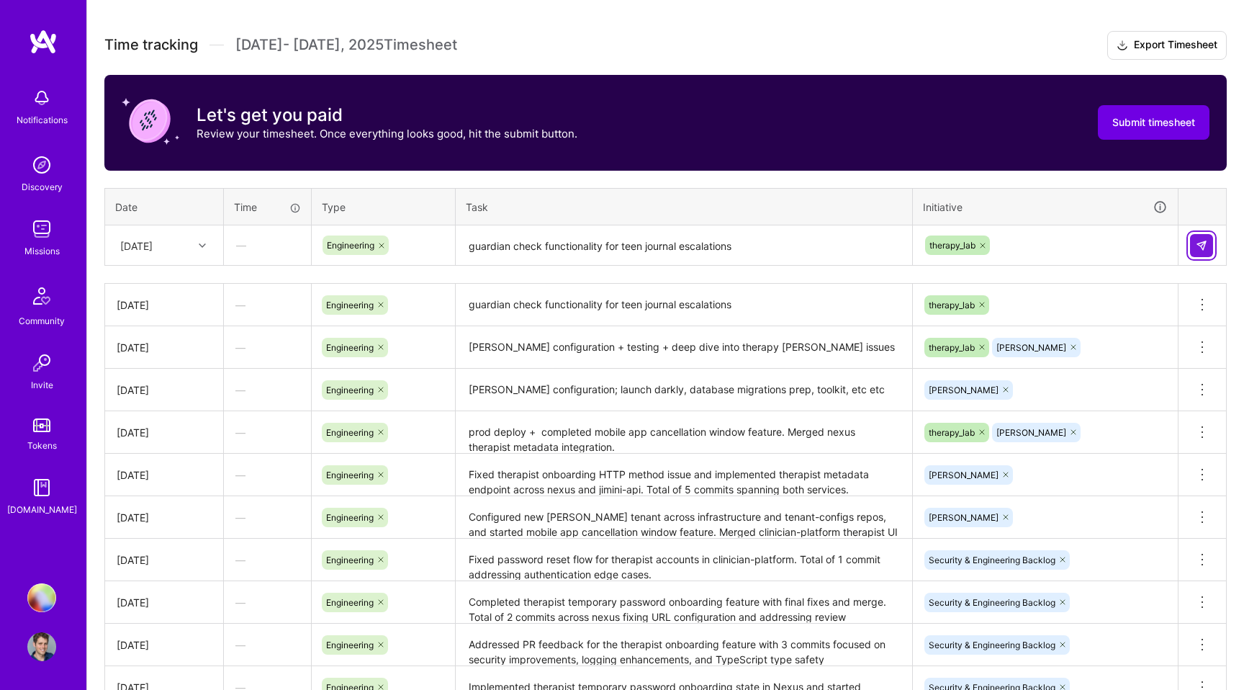
click at [1202, 245] on img at bounding box center [1202, 246] width 12 height 12
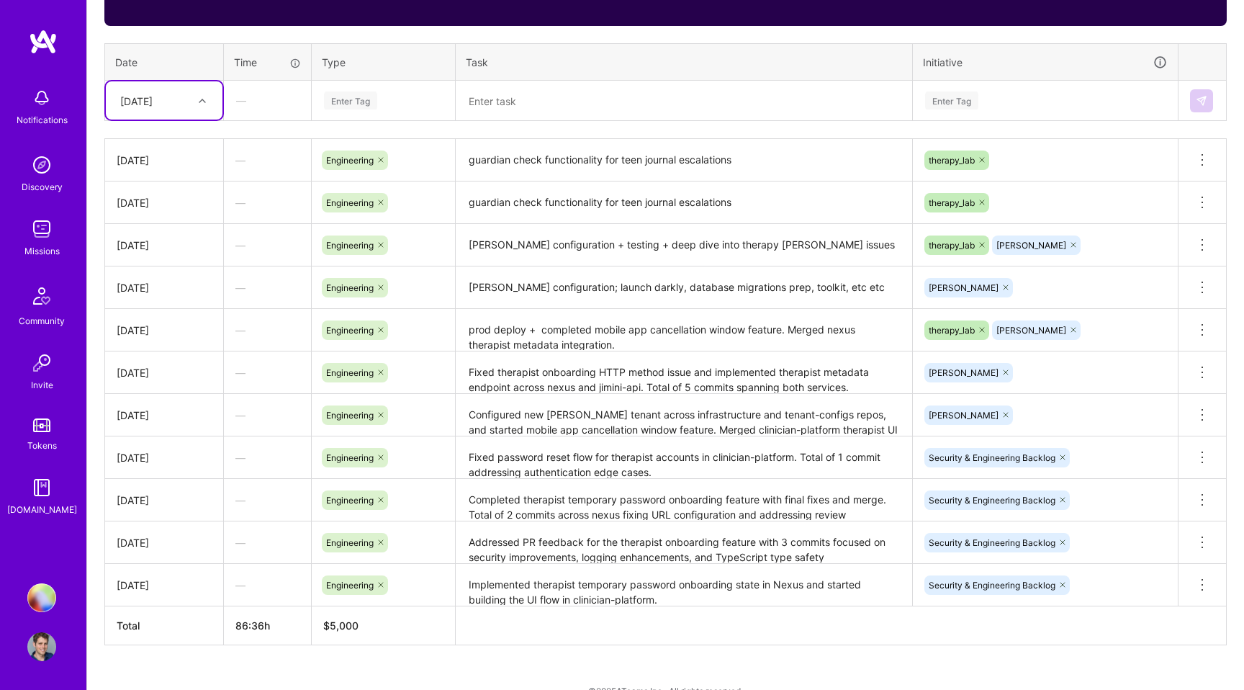
scroll to position [562, 0]
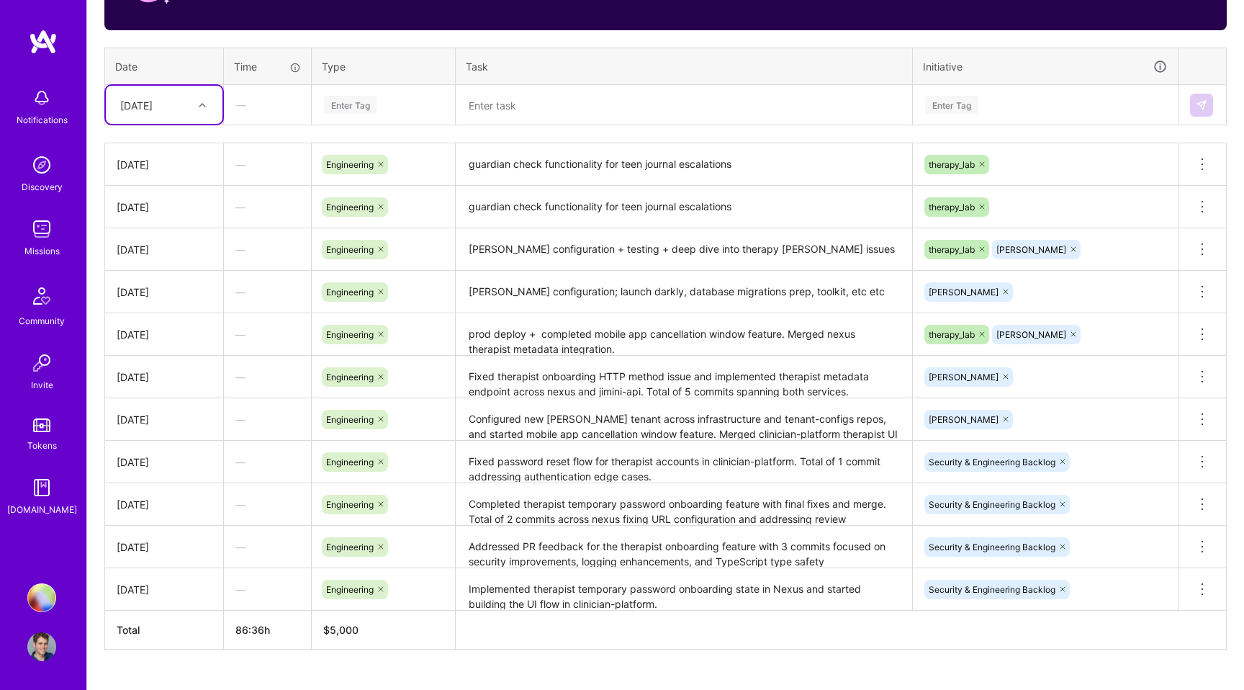
click at [203, 107] on div at bounding box center [204, 105] width 22 height 19
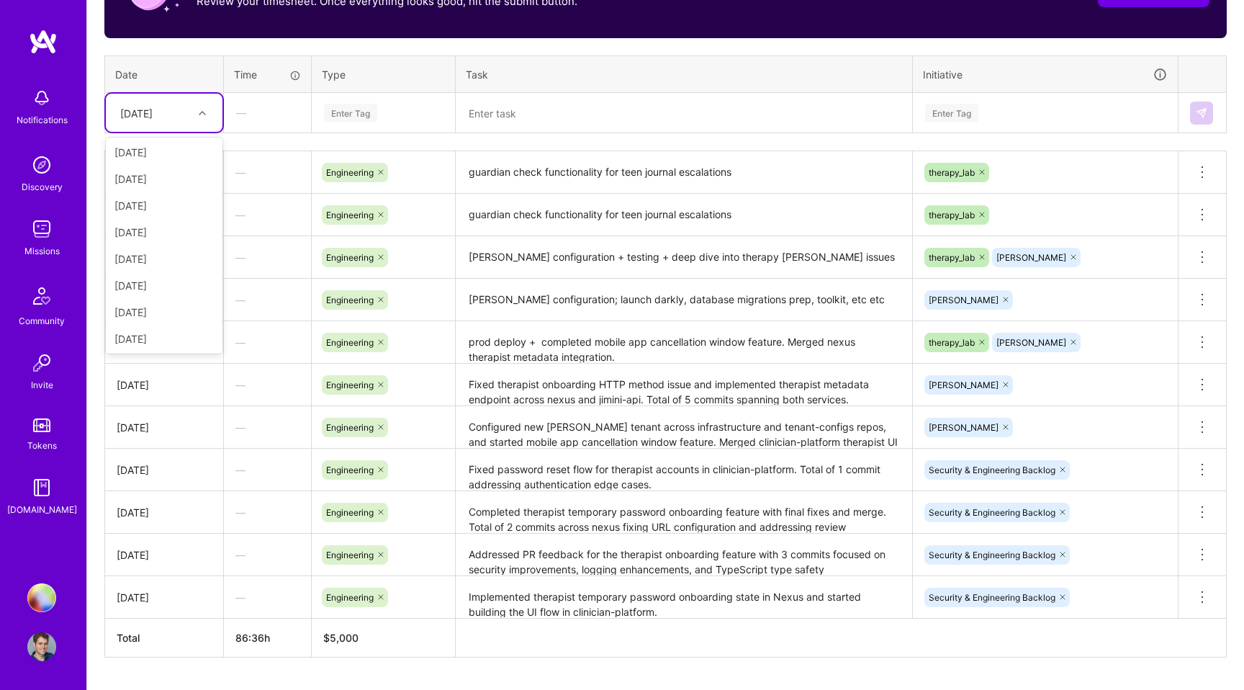
scroll to position [163, 0]
click at [551, 77] on th "Task" at bounding box center [684, 73] width 457 height 37
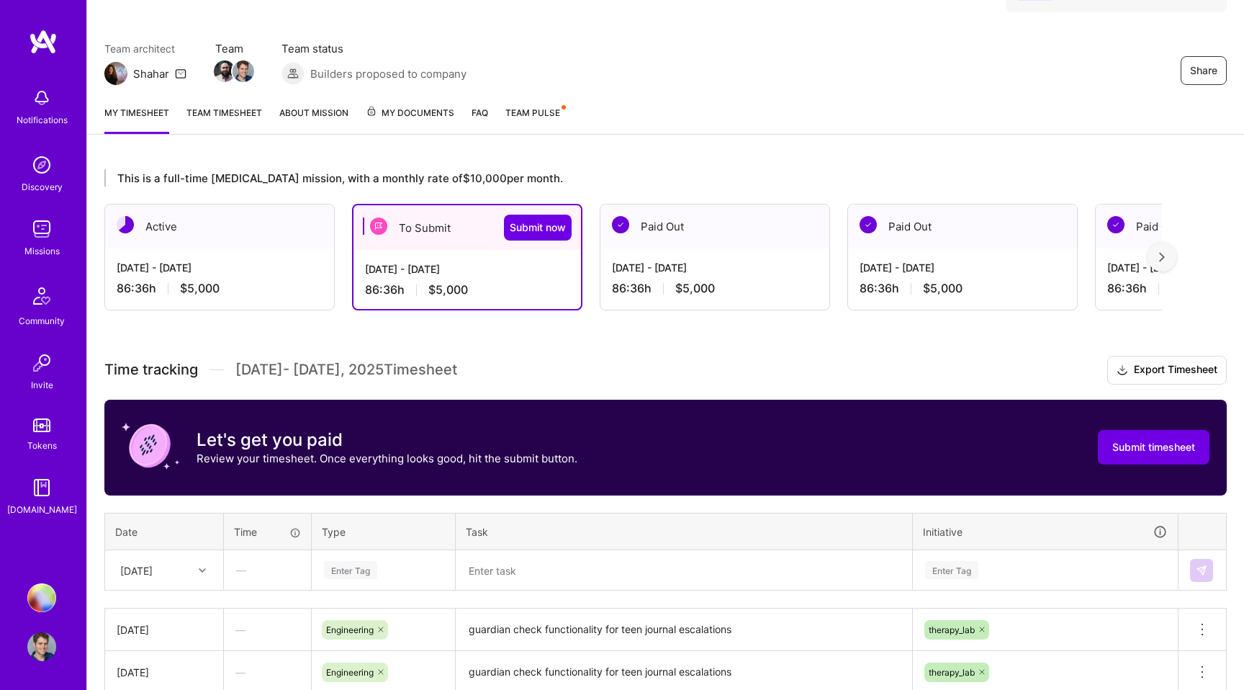
scroll to position [99, 0]
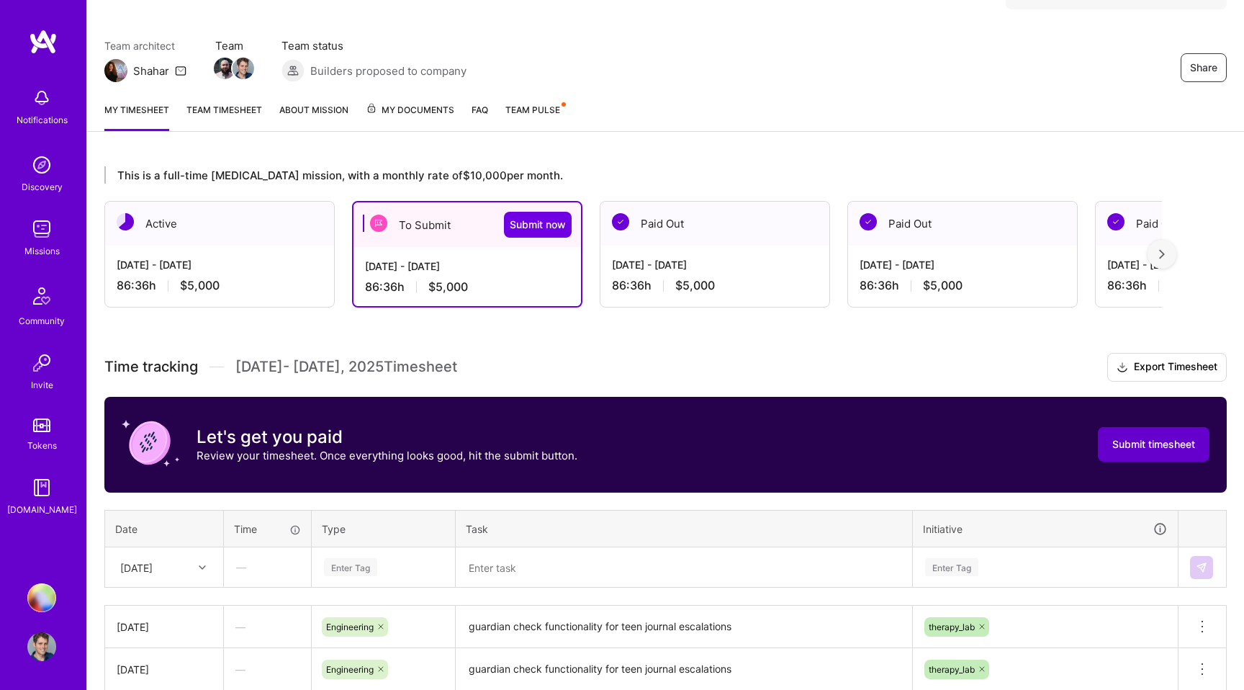
click at [1161, 449] on span "Submit timesheet" at bounding box center [1153, 444] width 83 height 14
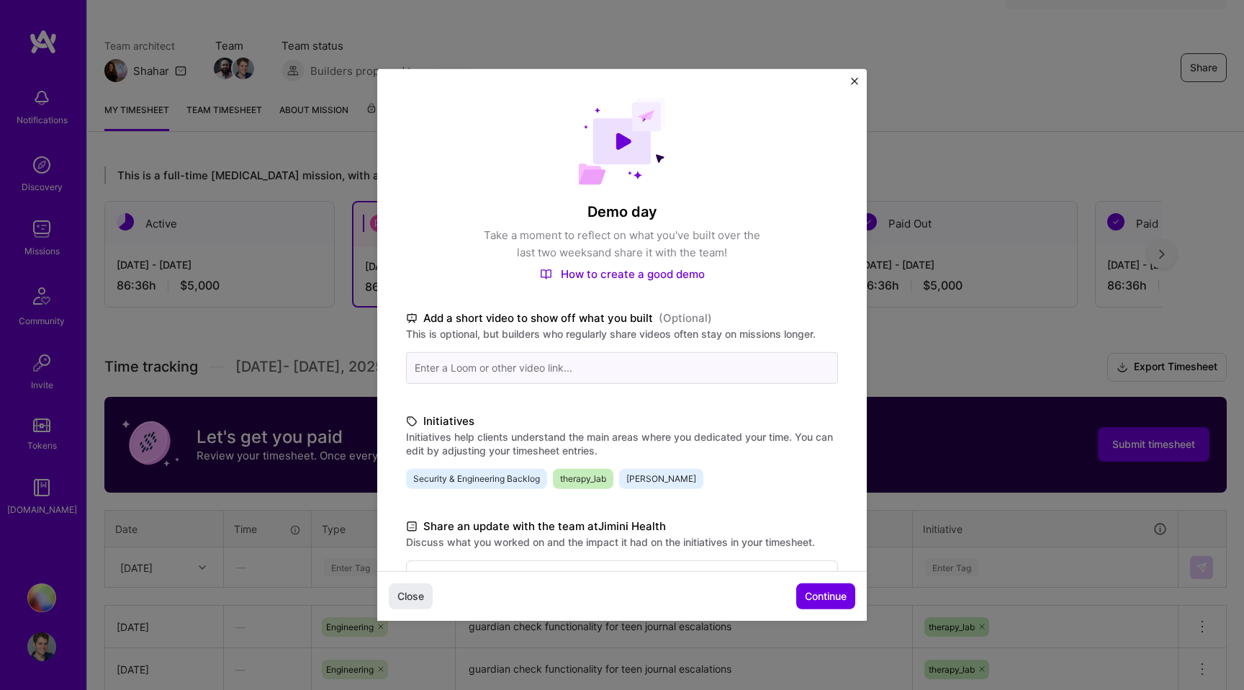
click at [479, 358] on input at bounding box center [622, 368] width 432 height 32
paste input "[URL][DOMAIN_NAME]"
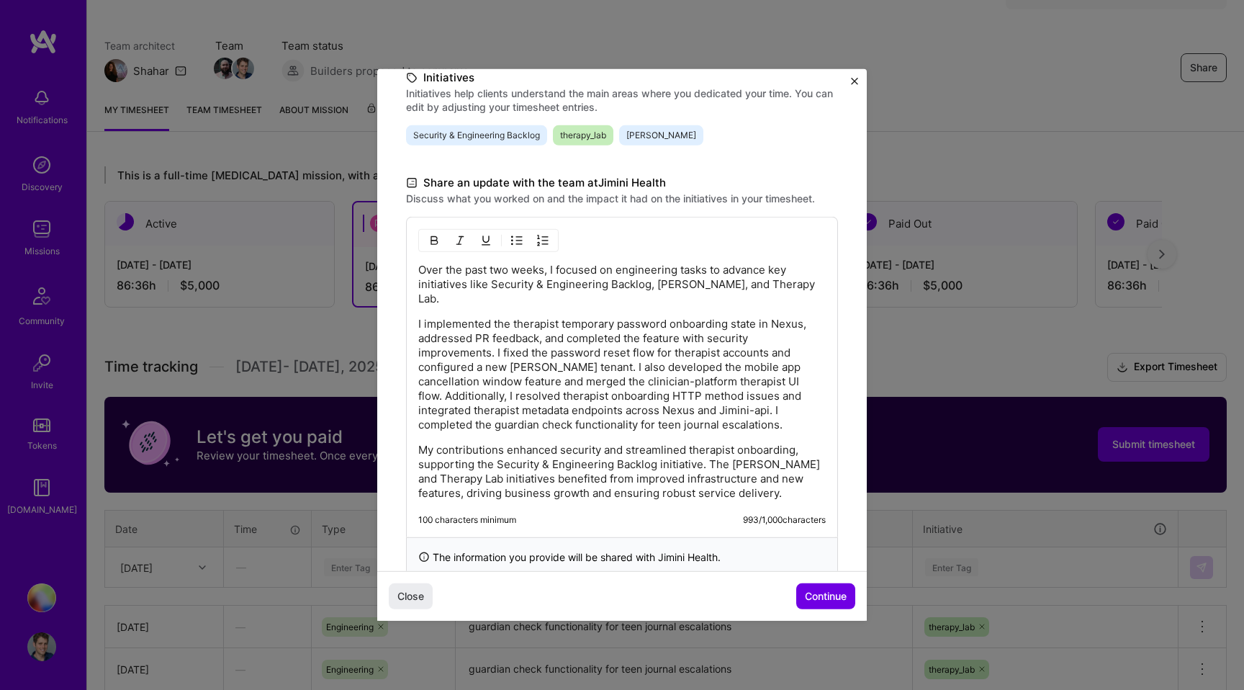
scroll to position [358, 0]
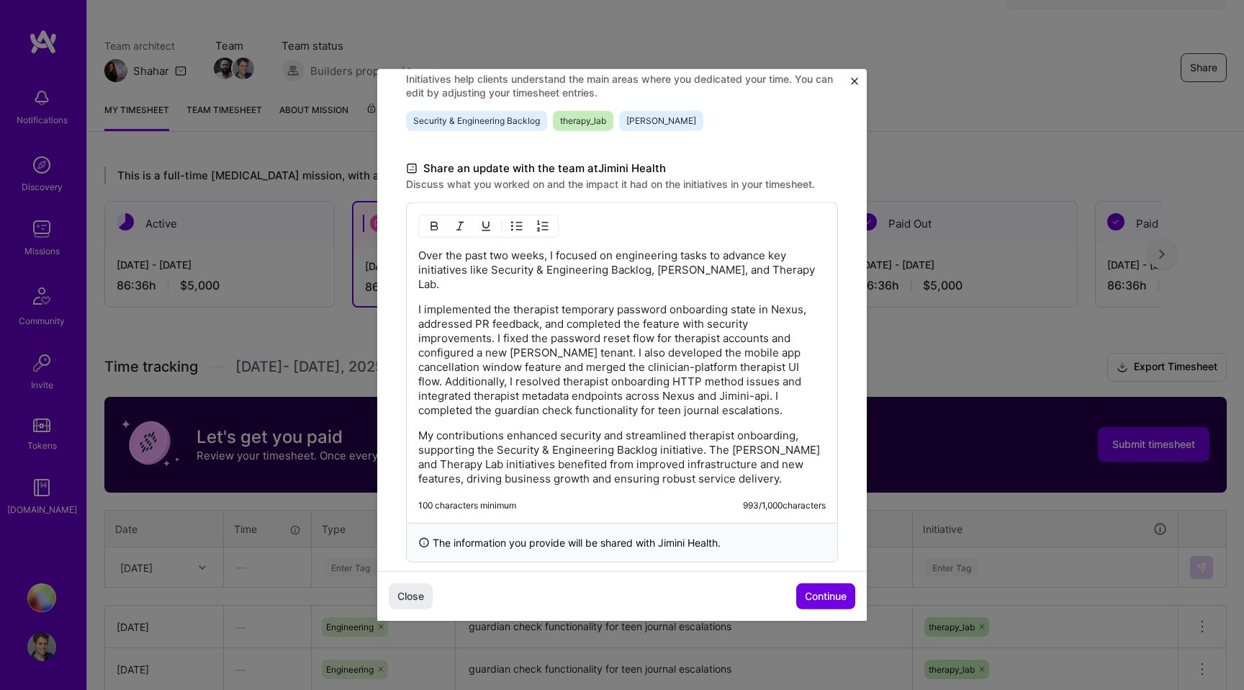
type input "[URL][DOMAIN_NAME]"
click at [458, 355] on p "I implemented the therapist temporary password onboarding state in Nexus, addre…" at bounding box center [621, 359] width 407 height 115
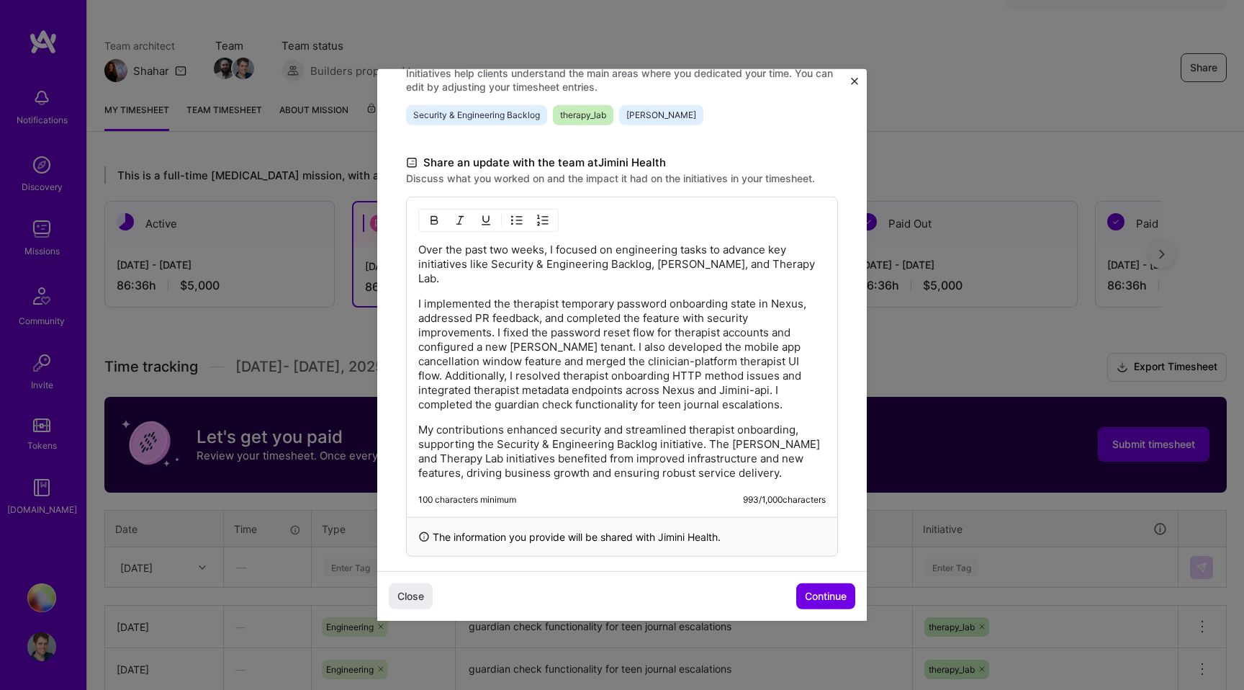
click at [442, 393] on p "I implemented the therapist temporary password onboarding state in Nexus, addre…" at bounding box center [621, 354] width 407 height 115
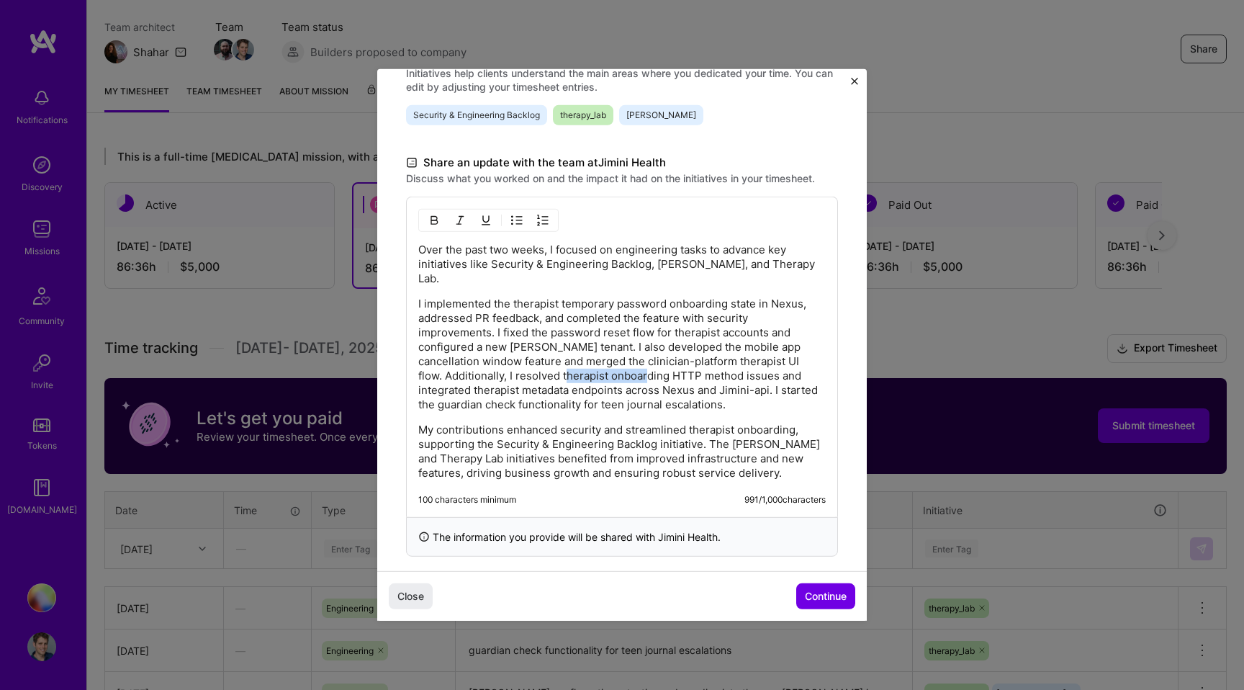
drag, startPoint x: 587, startPoint y: 361, endPoint x: 675, endPoint y: 360, distance: 87.8
click at [675, 360] on p "I implemented the therapist temporary password onboarding state in Nexus, addre…" at bounding box center [621, 354] width 407 height 115
click at [535, 362] on p "I implemented the therapist temporary password onboarding state in Nexus, addre…" at bounding box center [621, 354] width 407 height 115
click at [513, 370] on p "I implemented the therapist temporary password onboarding state in Nexus, addre…" at bounding box center [621, 354] width 407 height 115
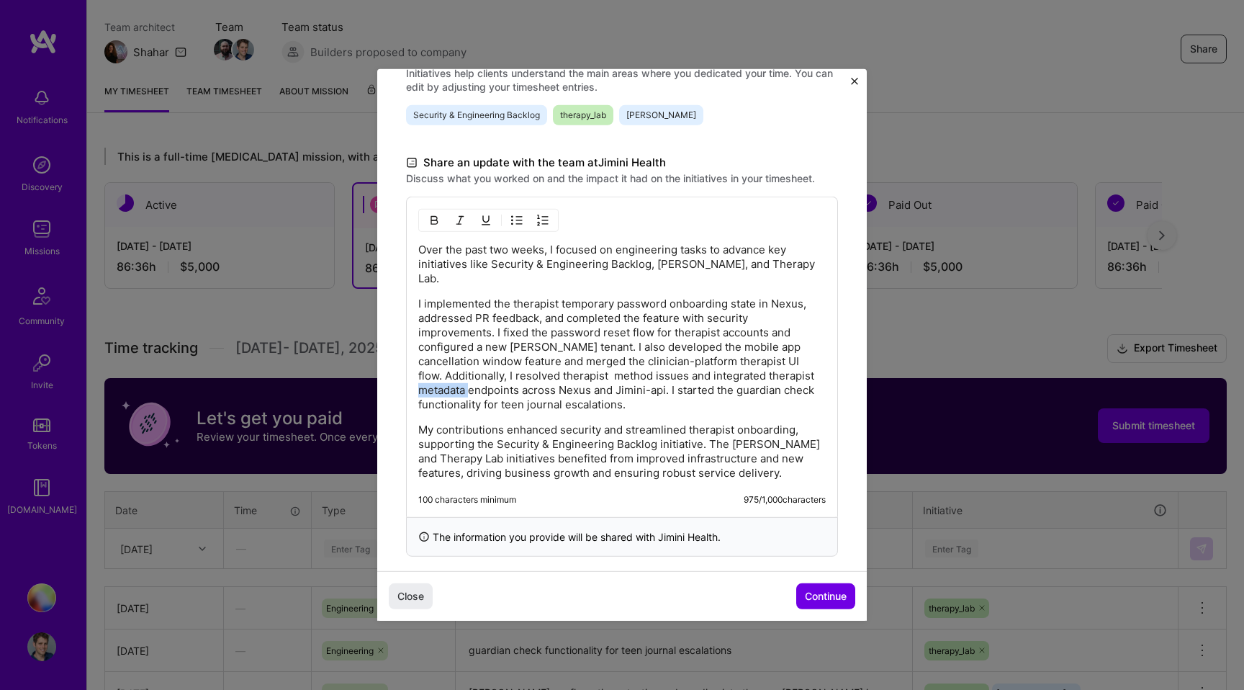
click at [513, 370] on p "I implemented the therapist temporary password onboarding state in Nexus, addre…" at bounding box center [621, 354] width 407 height 115
click at [517, 365] on p "I implemented the therapist temporary password onboarding state in Nexus, addre…" at bounding box center [621, 354] width 407 height 115
click at [757, 362] on p "I implemented the therapist temporary password onboarding state in Nexus, addre…" at bounding box center [621, 354] width 407 height 115
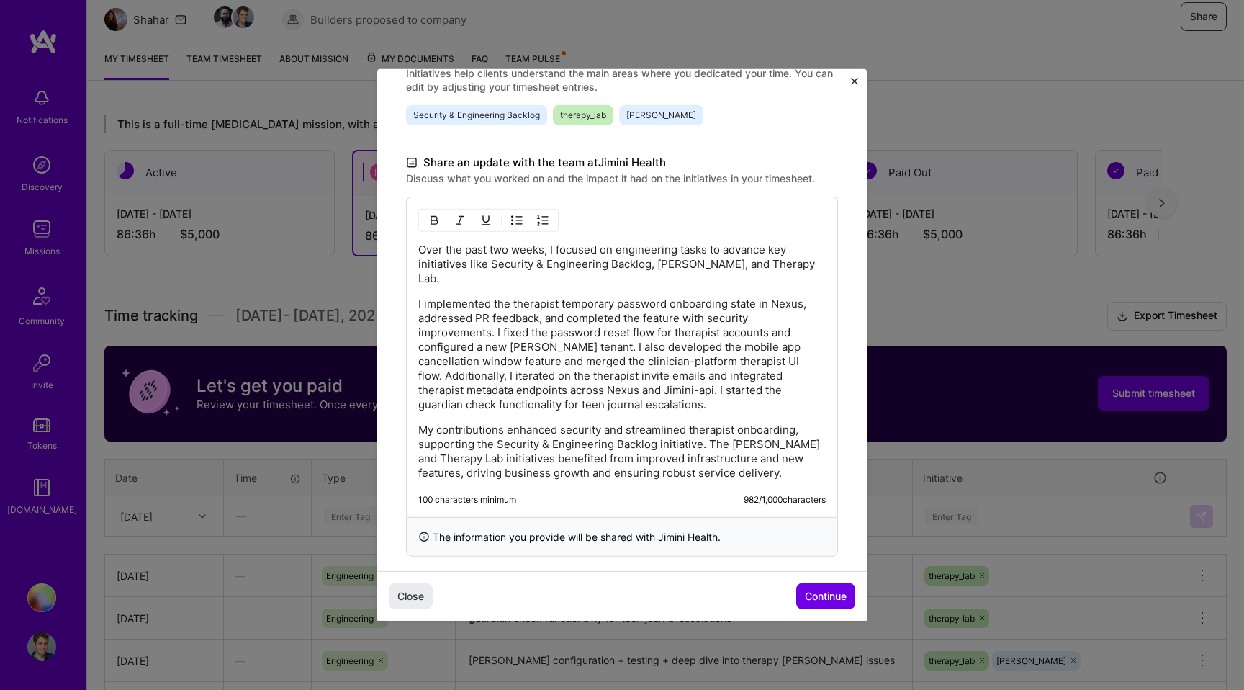
scroll to position [119, 0]
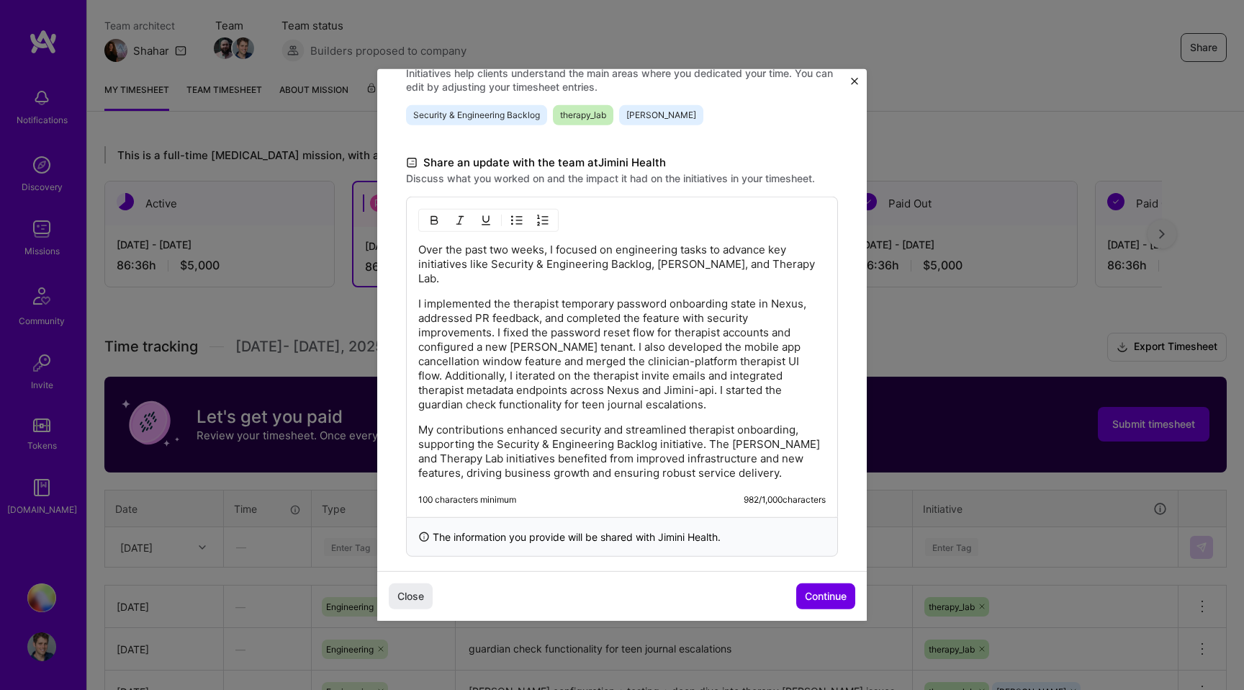
click at [690, 362] on p "I implemented the therapist temporary password onboarding state in Nexus, addre…" at bounding box center [621, 354] width 407 height 115
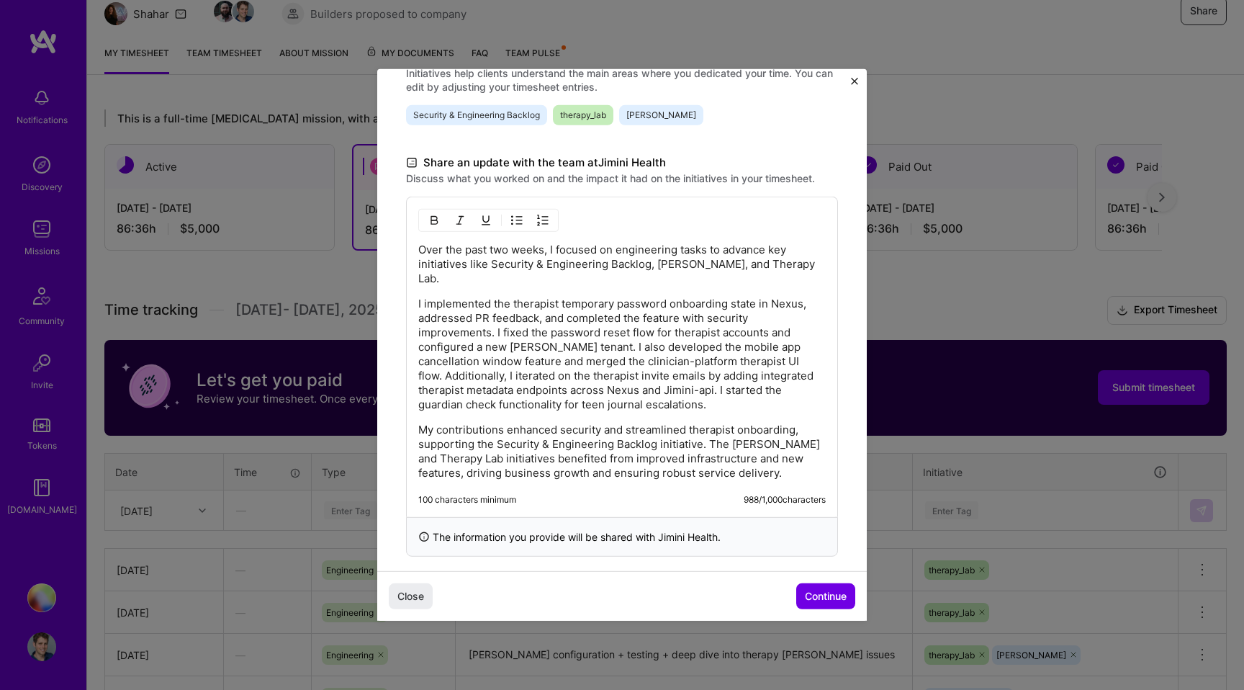
scroll to position [162, 0]
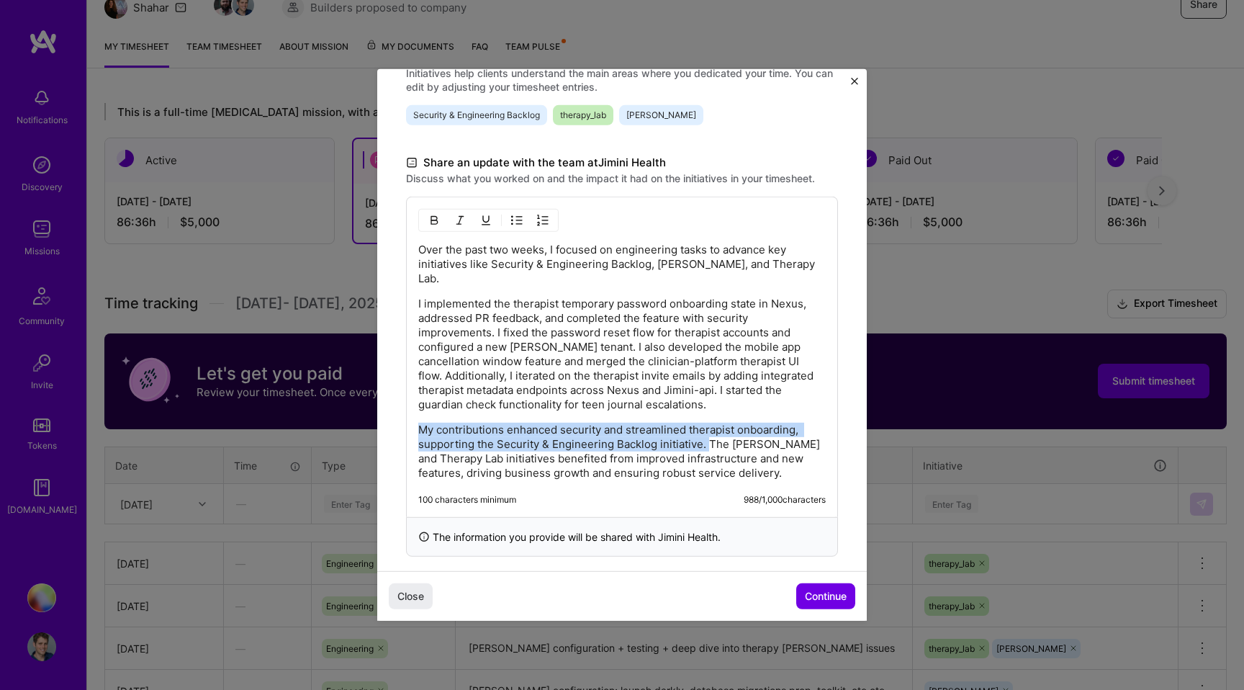
drag, startPoint x: 705, startPoint y: 428, endPoint x: 389, endPoint y: 419, distance: 316.1
click at [389, 419] on div "Demo day Take a moment to reflect on what you've built over the last two weeks …" at bounding box center [622, 146] width 490 height 880
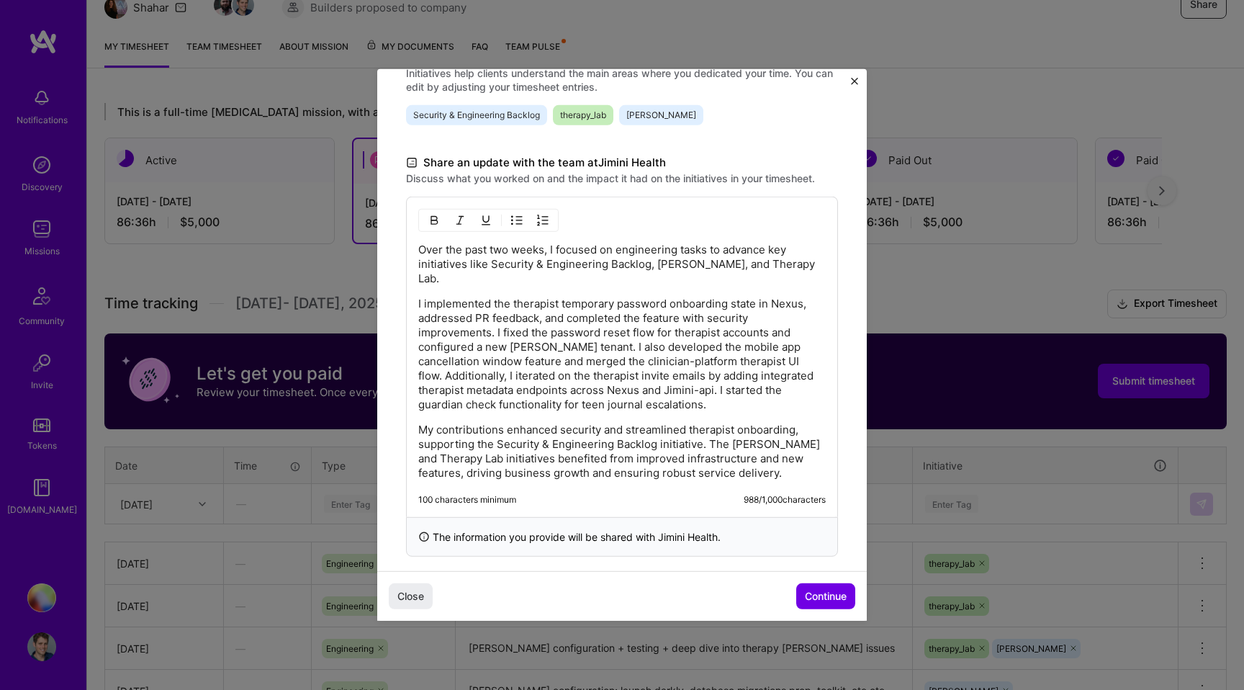
scroll to position [349, 0]
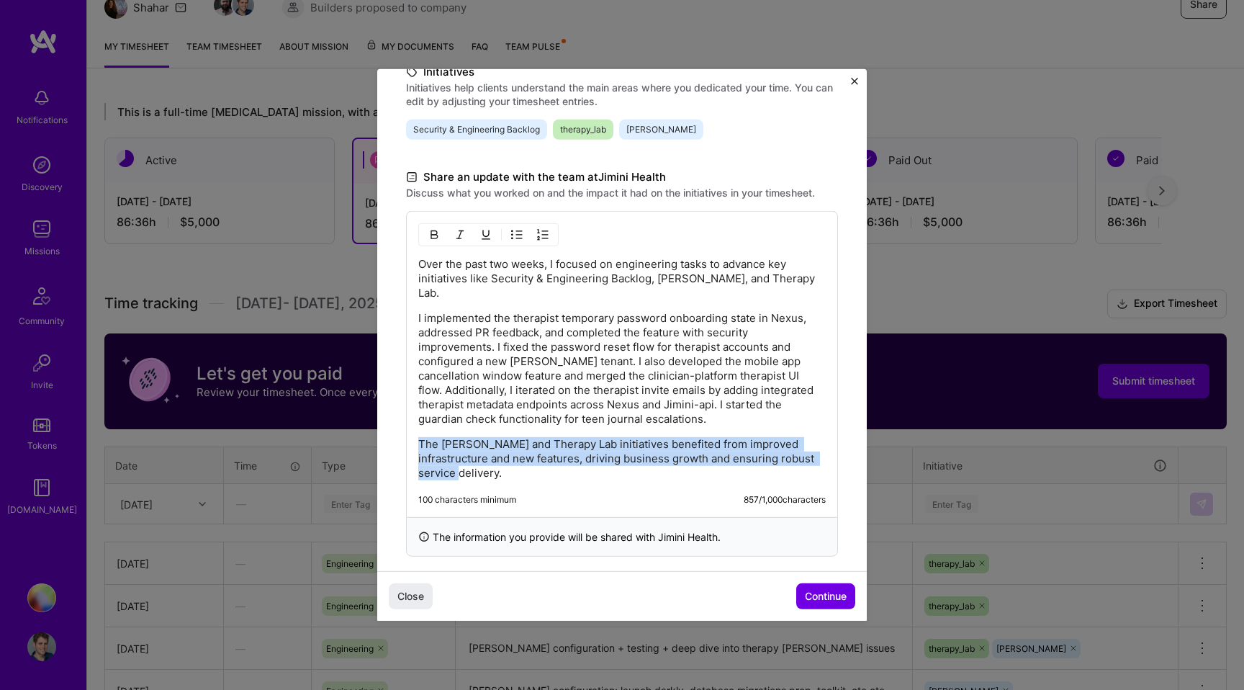
drag, startPoint x: 427, startPoint y: 441, endPoint x: 420, endPoint y: 433, distance: 11.2
click at [419, 437] on p "The [PERSON_NAME] and Therapy Lab initiatives benefited from improved infrastru…" at bounding box center [621, 458] width 407 height 43
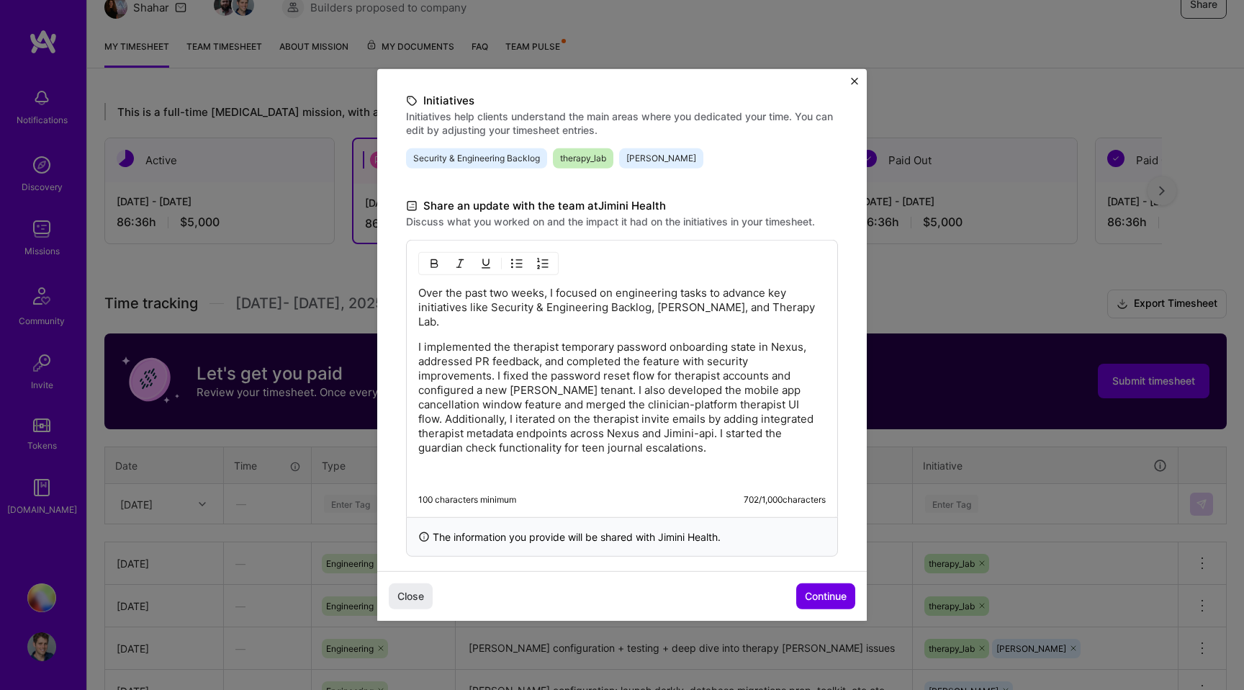
scroll to position [295, 0]
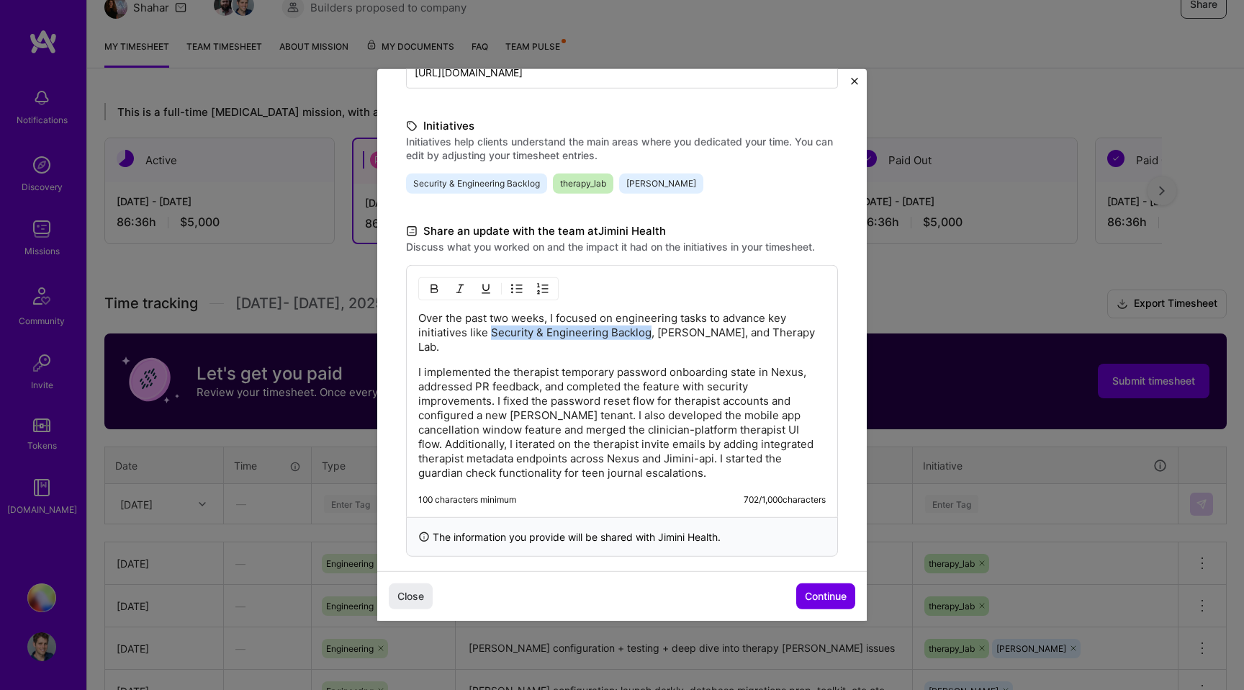
drag, startPoint x: 490, startPoint y: 333, endPoint x: 645, endPoint y: 344, distance: 155.9
click at [647, 332] on p "Over the past two weeks, I focused on engineering tasks to advance key initiati…" at bounding box center [621, 332] width 407 height 43
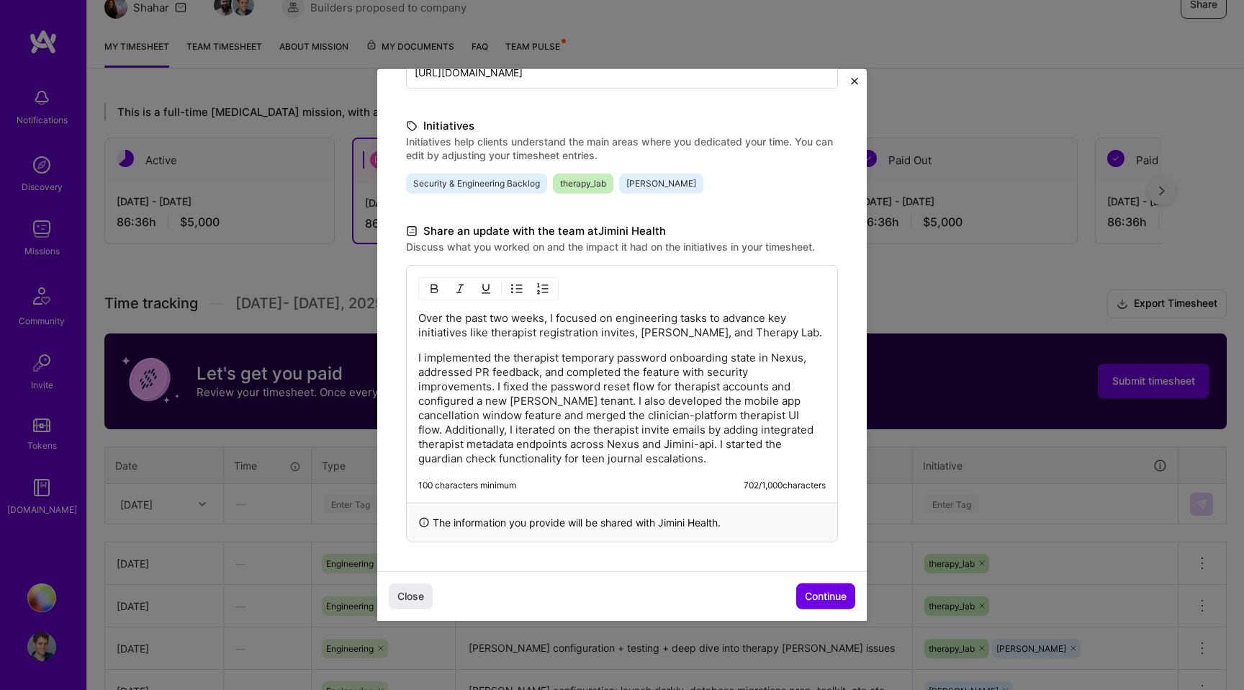
drag, startPoint x: 663, startPoint y: 331, endPoint x: 664, endPoint y: 339, distance: 8.0
click at [664, 332] on p "Over the past two weeks, I focused on engineering tasks to advance key initiati…" at bounding box center [621, 325] width 407 height 29
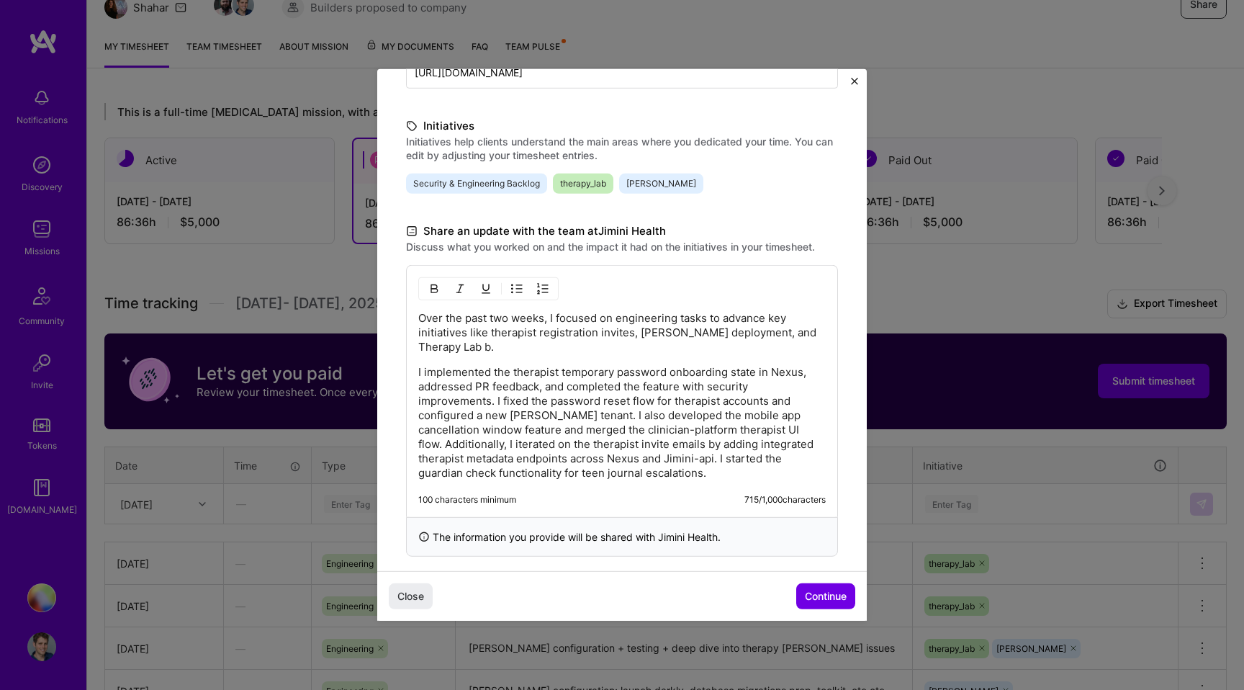
scroll to position [310, 0]
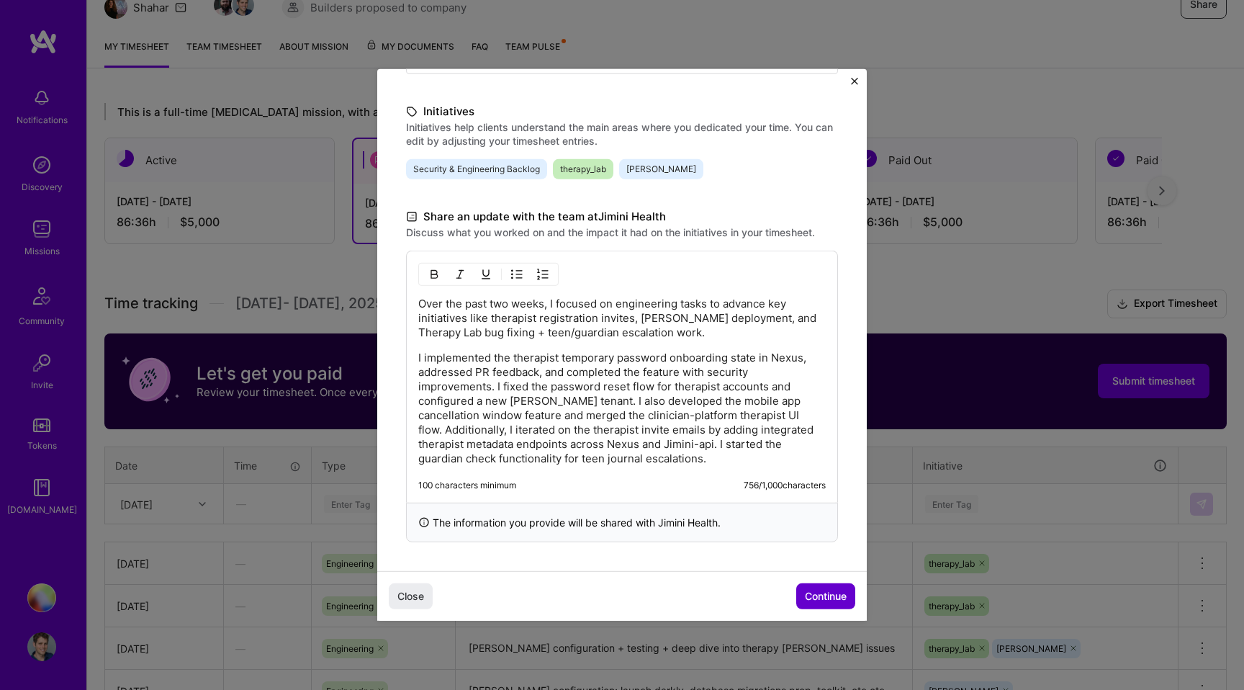
click at [836, 591] on span "Continue" at bounding box center [826, 596] width 42 height 14
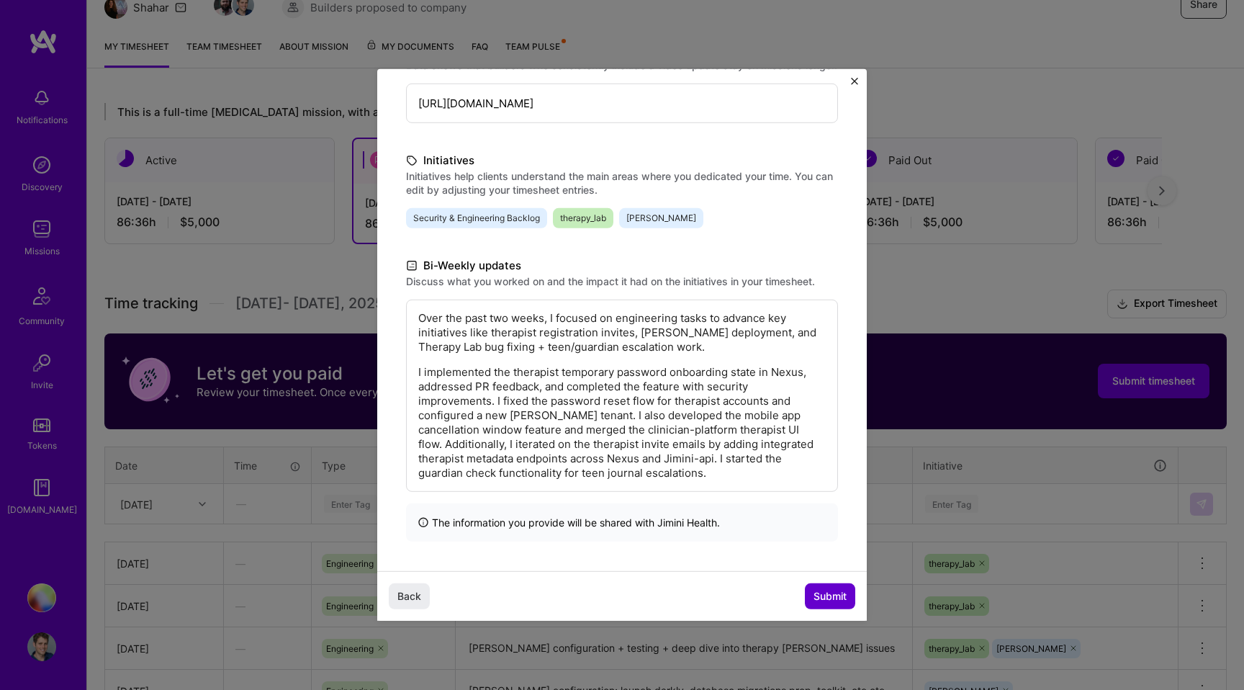
click at [821, 590] on span "Submit" at bounding box center [829, 596] width 33 height 14
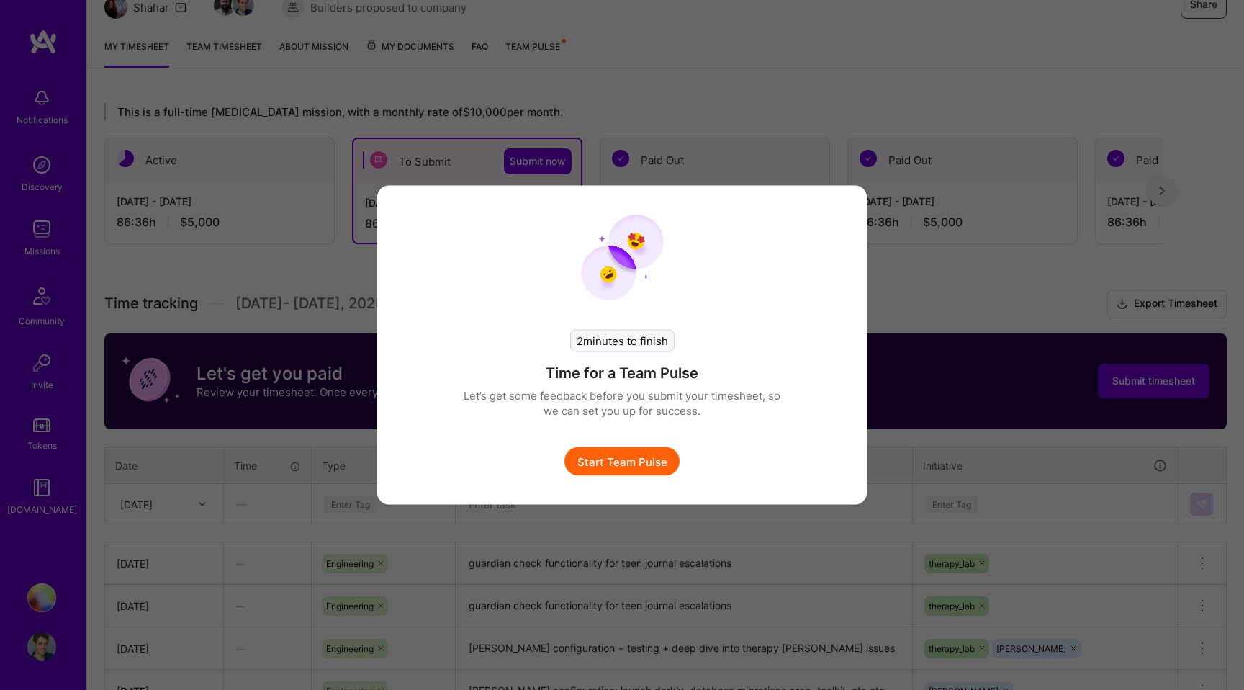
click at [644, 461] on button "Start Team Pulse" at bounding box center [621, 461] width 115 height 29
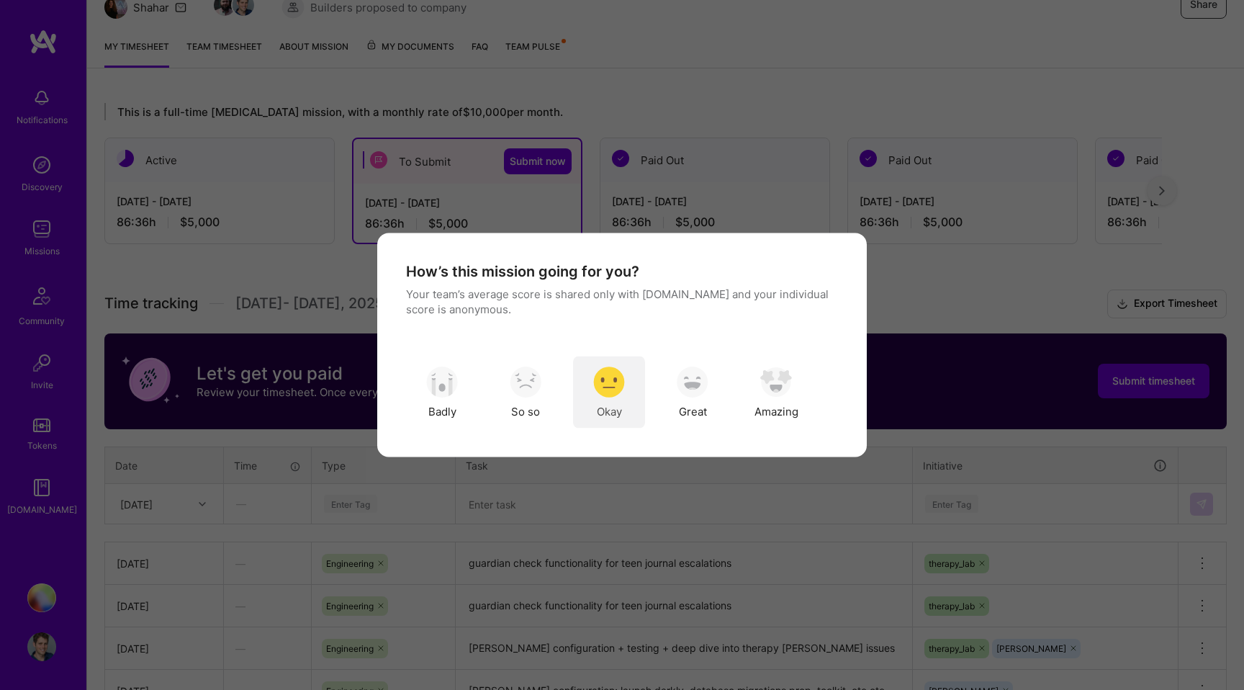
click at [630, 407] on div "Okay" at bounding box center [609, 392] width 72 height 72
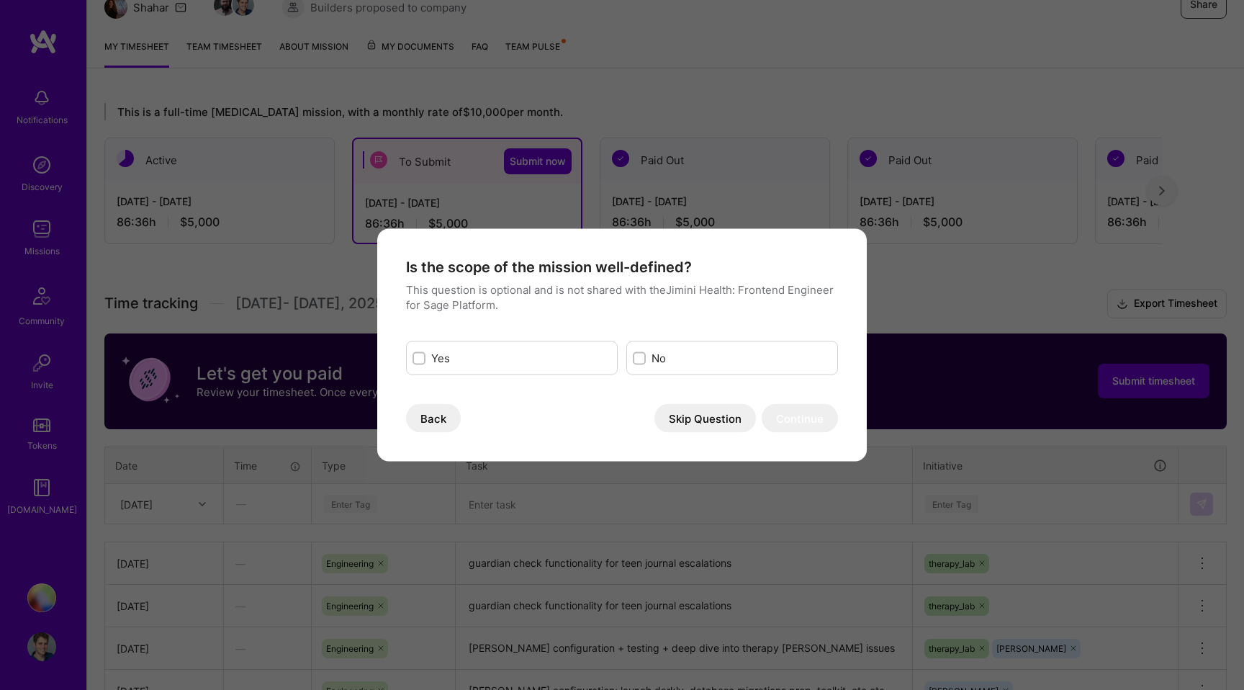
click at [671, 414] on button "Skip Question" at bounding box center [705, 418] width 102 height 29
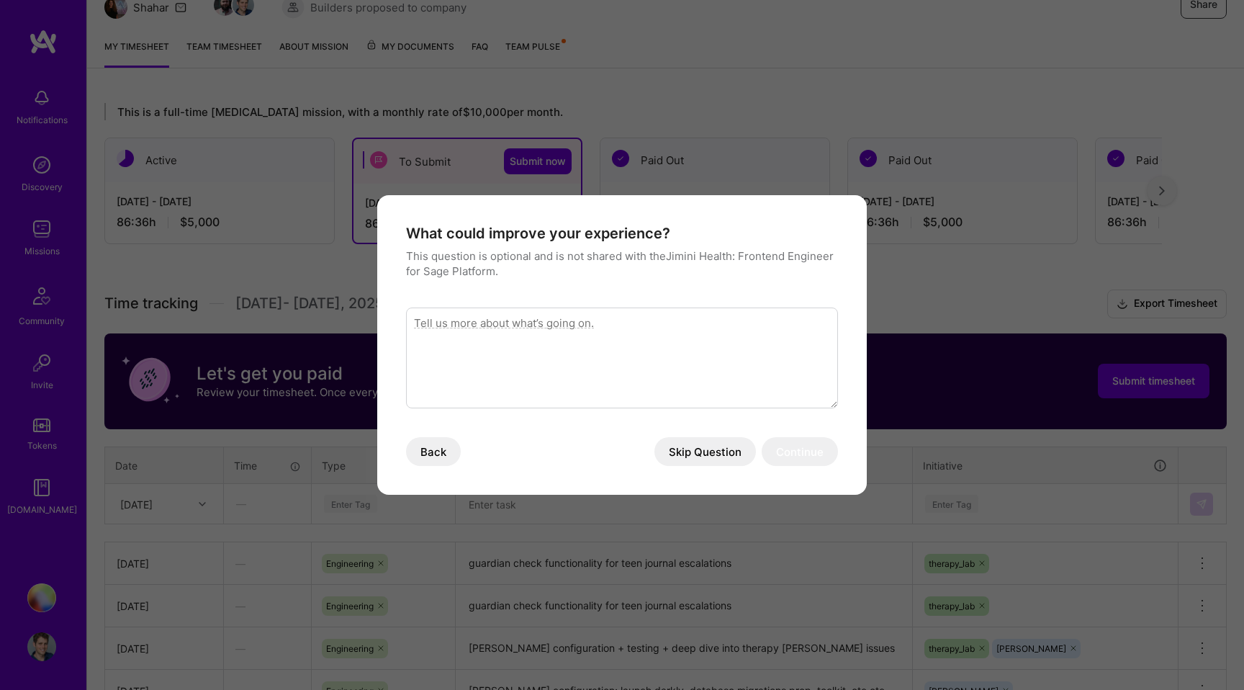
click at [687, 449] on button "Skip Question" at bounding box center [705, 451] width 102 height 29
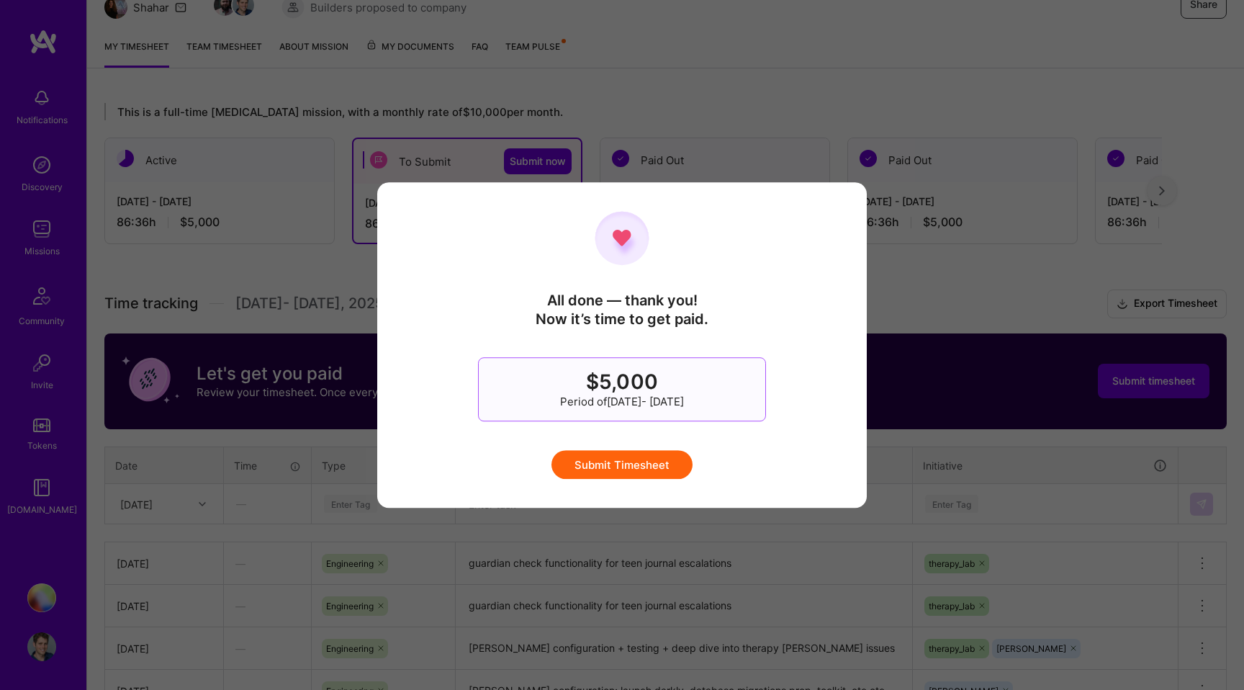
click at [645, 464] on button "Submit Timesheet" at bounding box center [621, 464] width 141 height 29
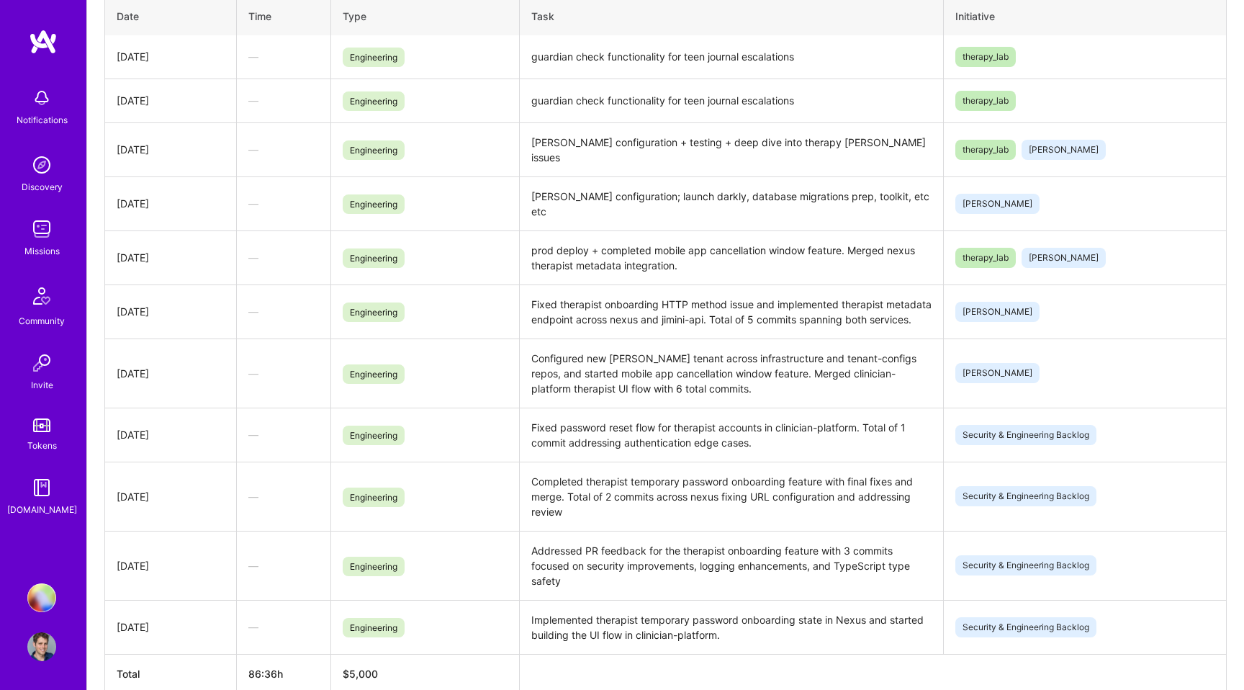
scroll to position [554, 0]
